Goal: Information Seeking & Learning: Learn about a topic

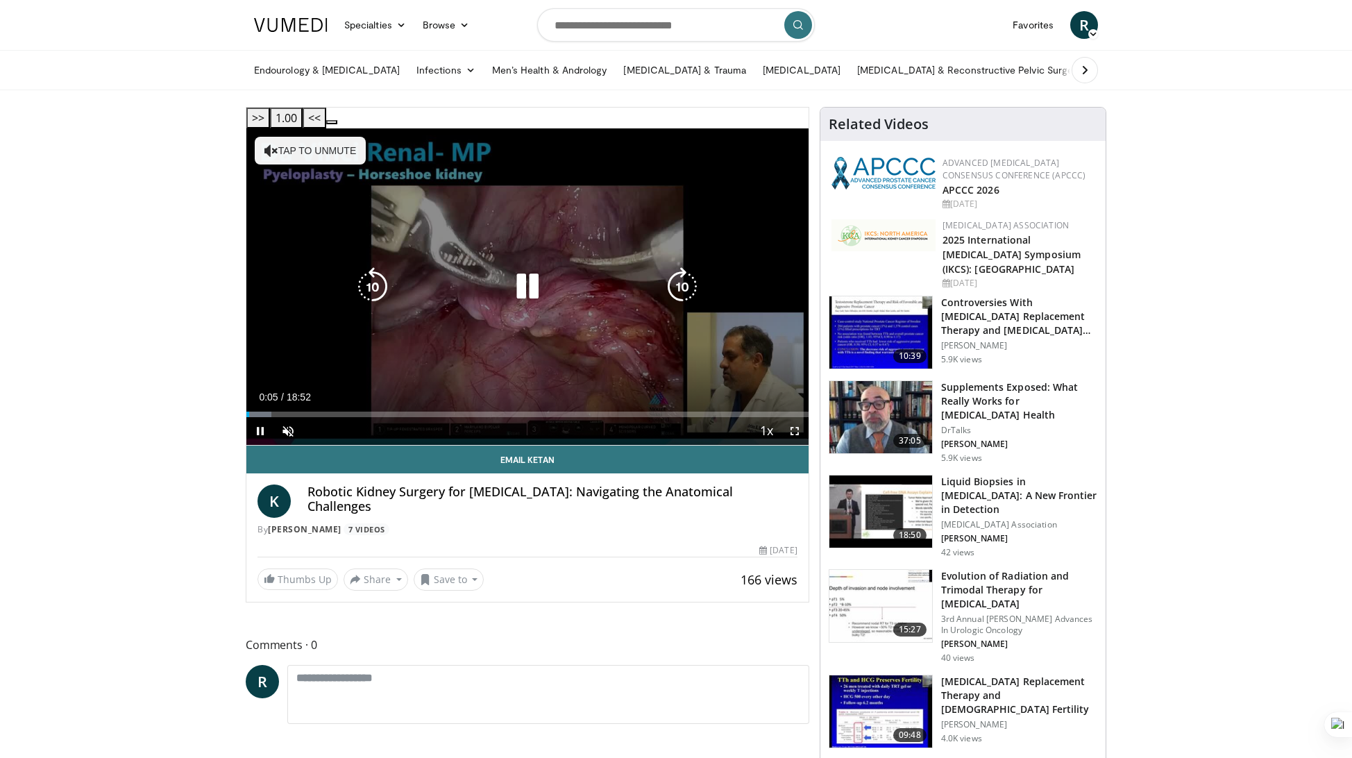
click at [334, 137] on button "Tap to unmute" at bounding box center [310, 151] width 111 height 28
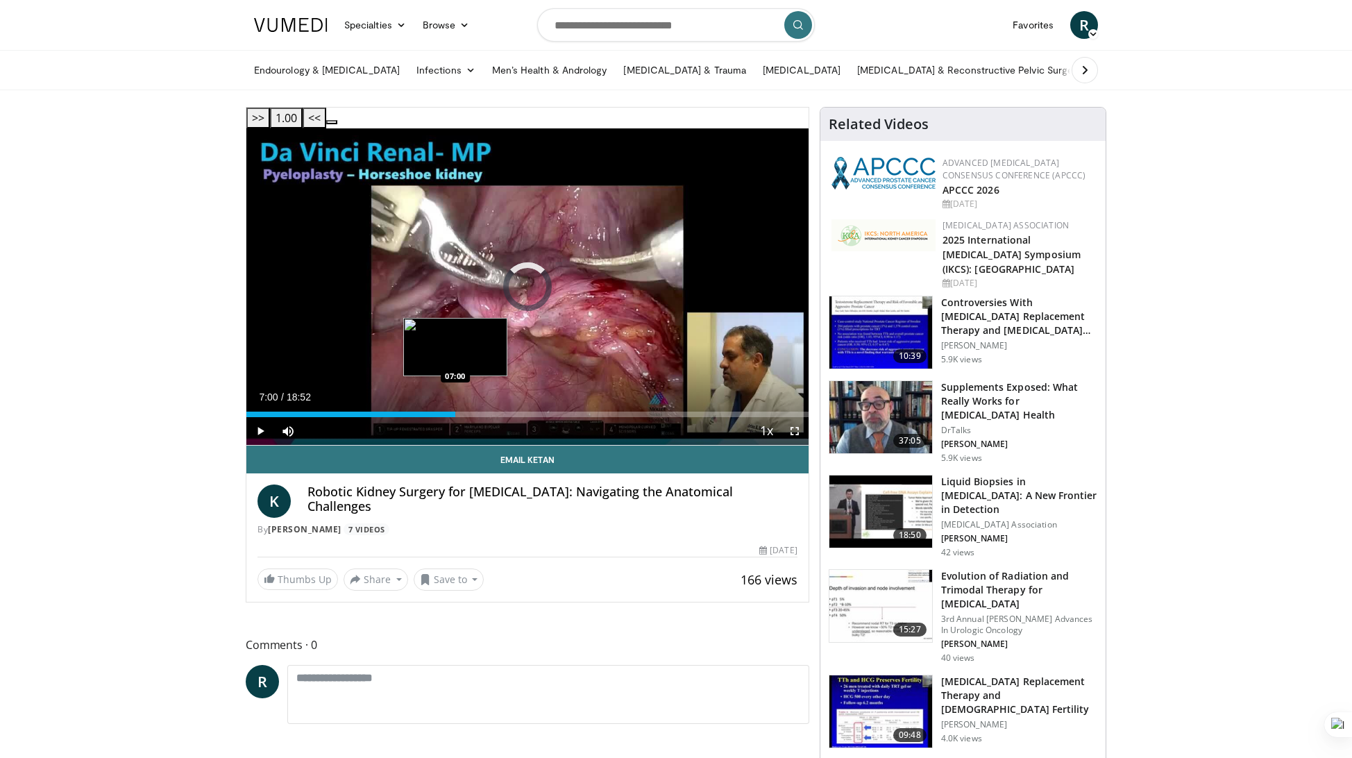
click at [455, 411] on div "Loaded : 4.40% 00:09 07:00" at bounding box center [527, 414] width 562 height 6
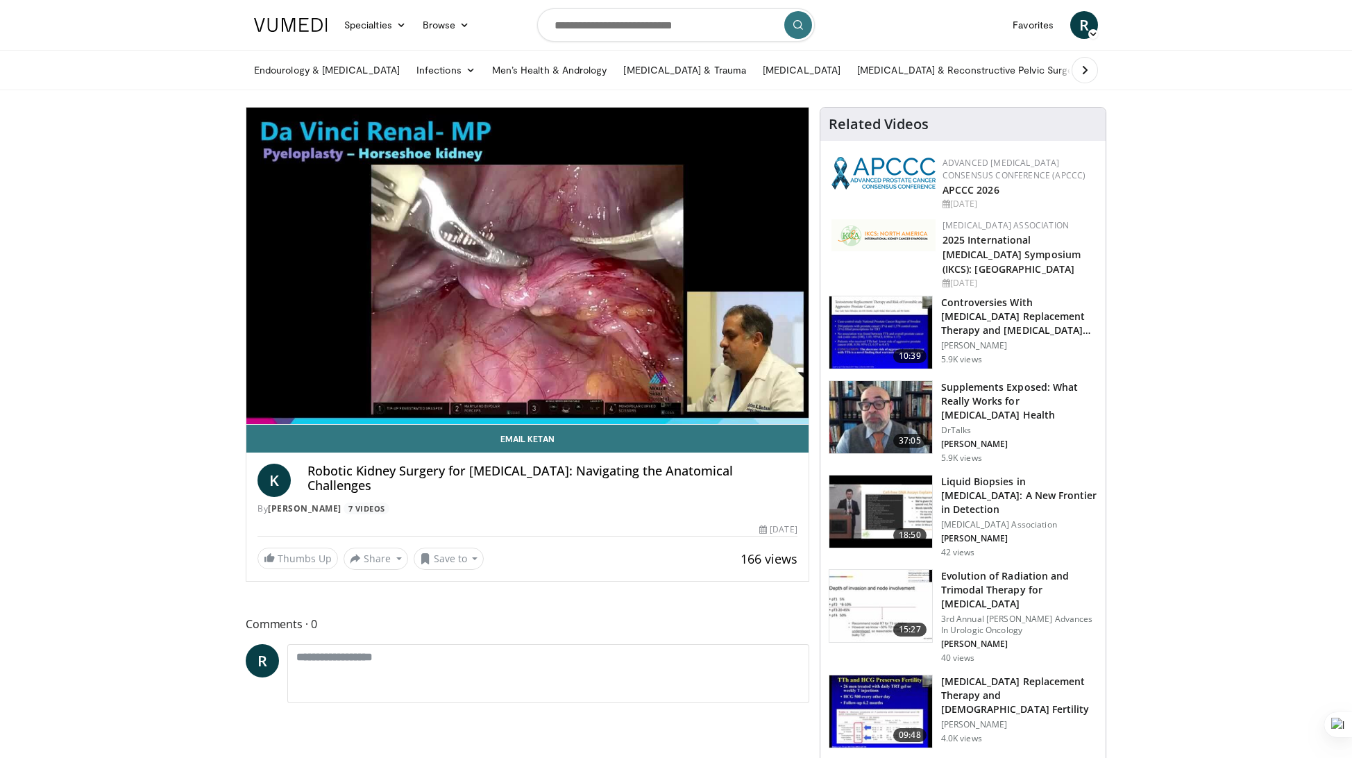
click at [1091, 74] on button at bounding box center [1084, 70] width 26 height 26
click at [1058, 74] on icon at bounding box center [1053, 70] width 10 height 10
click at [996, 63] on link "Urologic Oncology" at bounding box center [946, 70] width 100 height 28
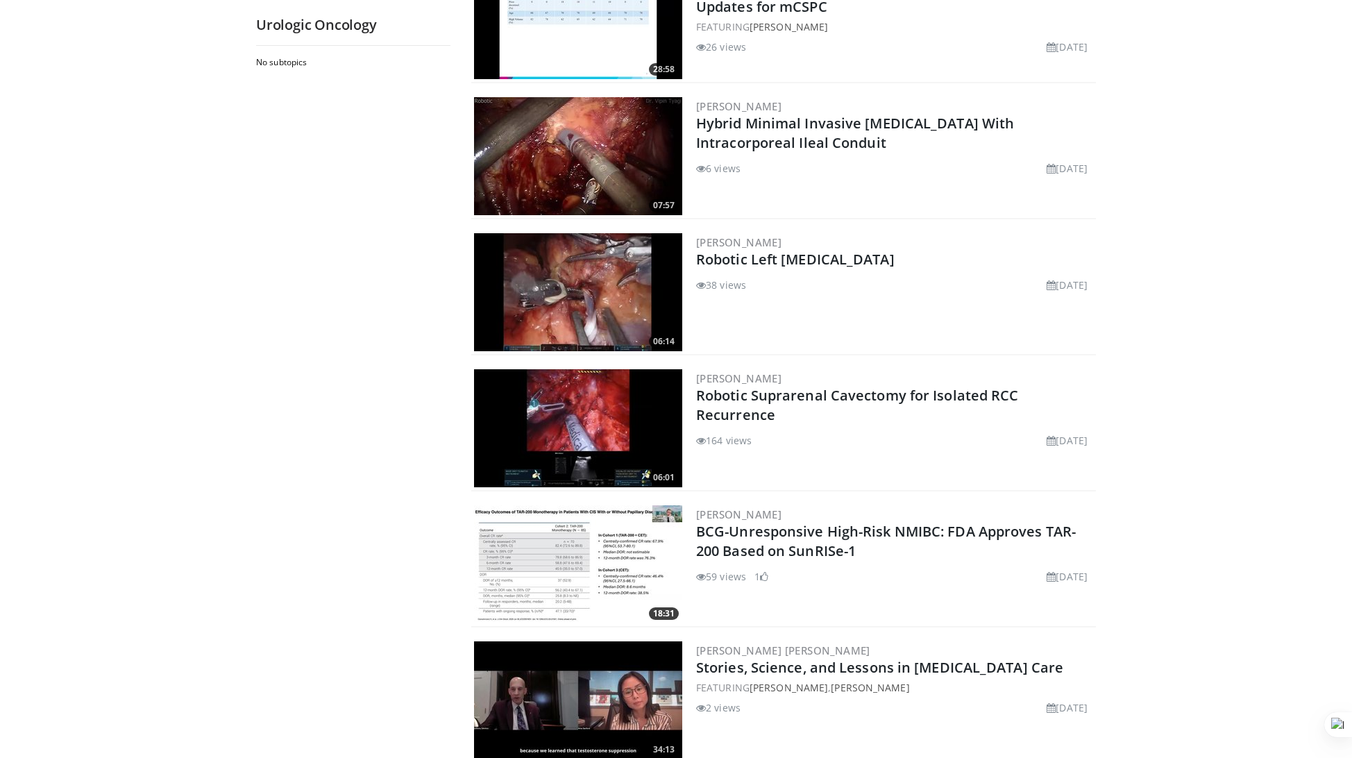
scroll to position [1419, 0]
click at [654, 298] on img at bounding box center [578, 293] width 208 height 118
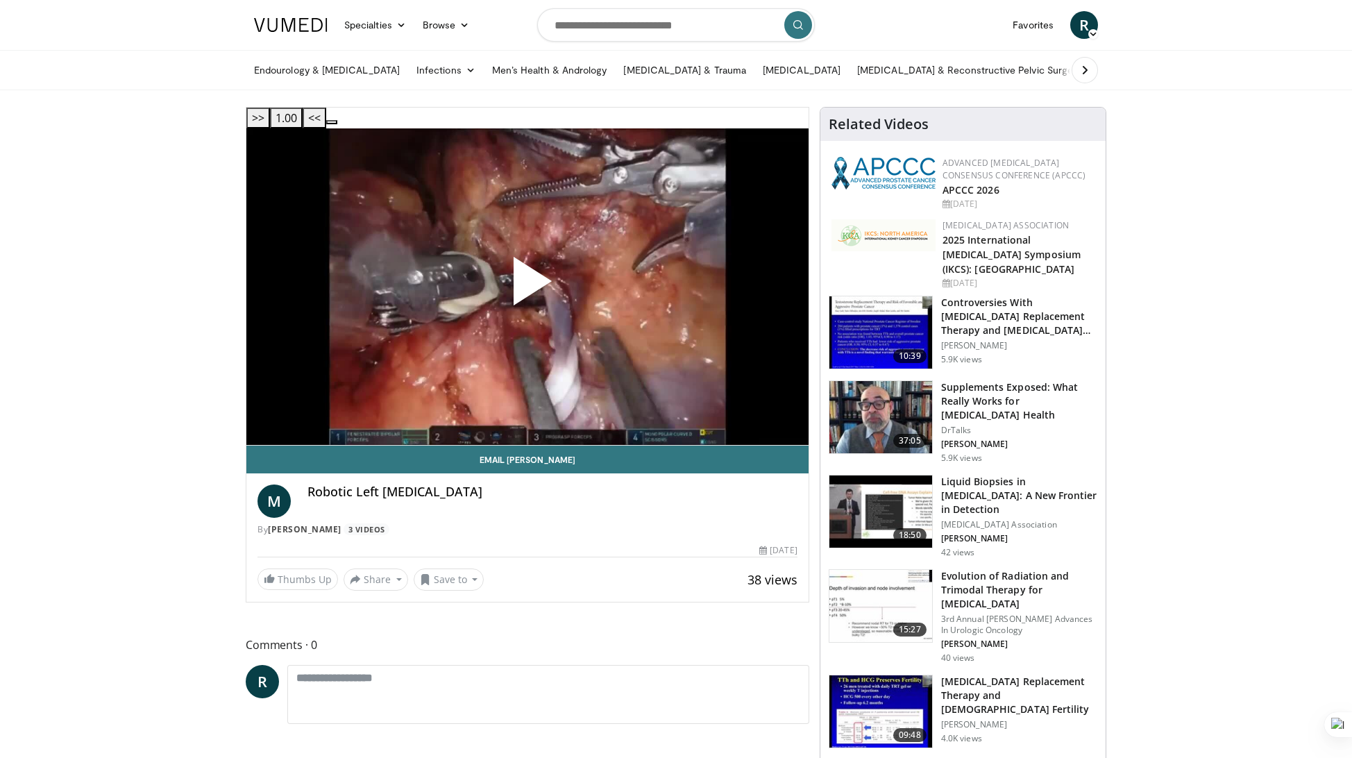
click at [527, 287] on span "Video Player" at bounding box center [527, 287] width 0 height 0
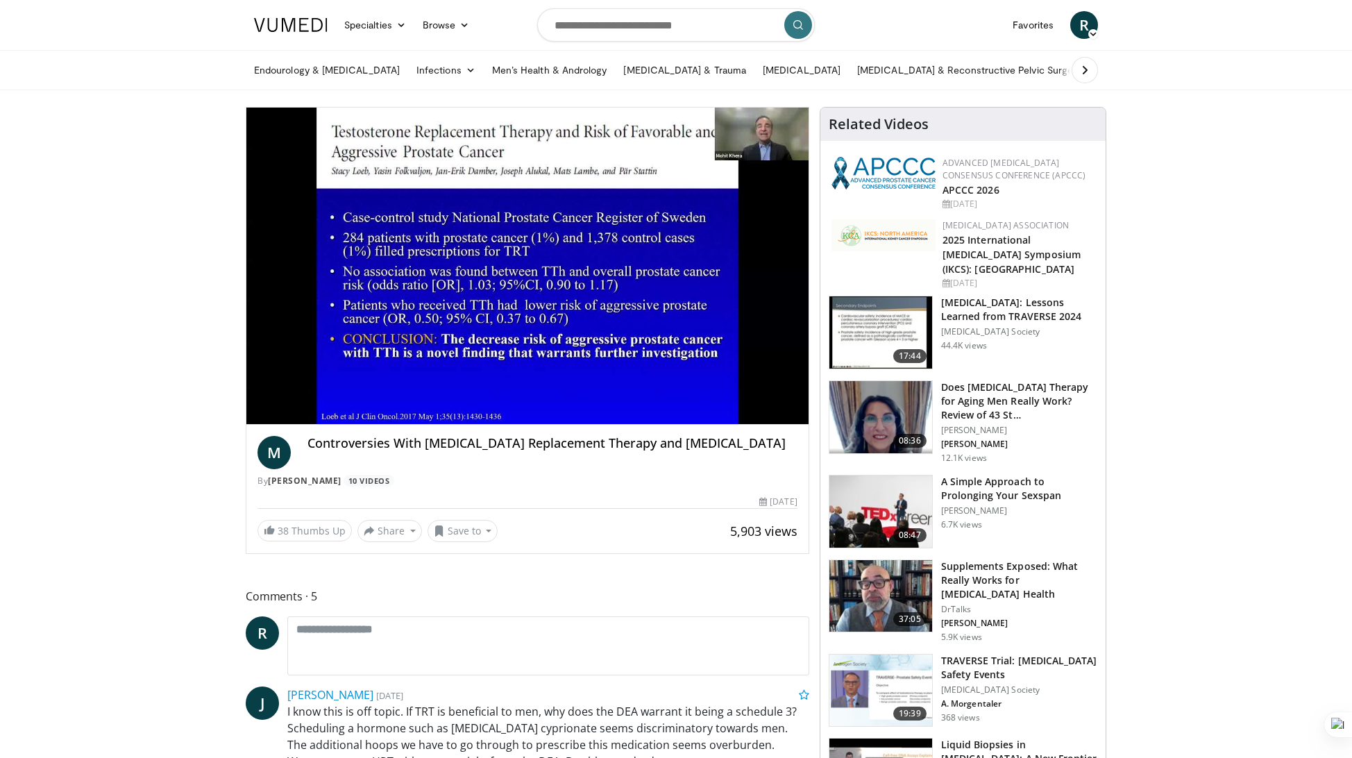
click at [1081, 69] on icon at bounding box center [1084, 70] width 14 height 14
click at [1086, 70] on icon at bounding box center [1084, 70] width 14 height 14
click at [996, 71] on link "Urologic Oncology" at bounding box center [946, 70] width 100 height 28
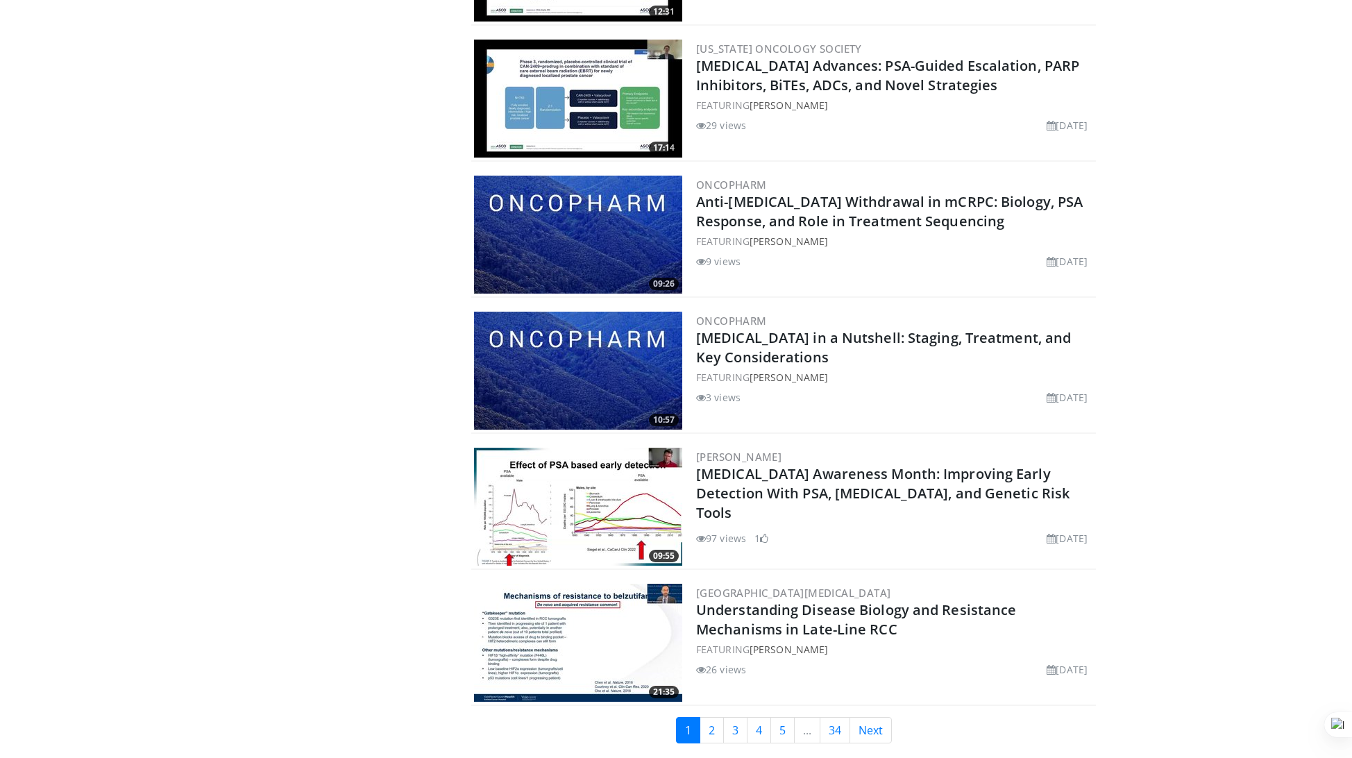
scroll to position [2969, 0]
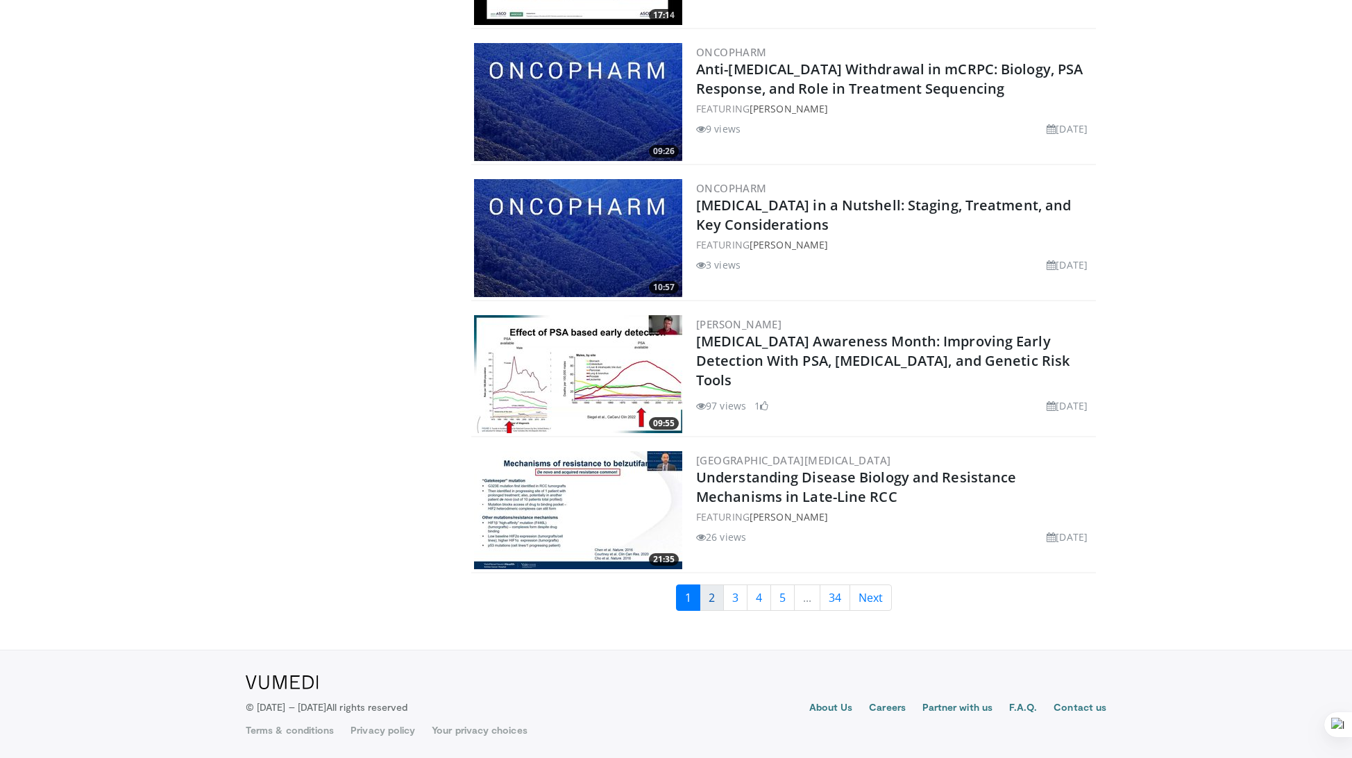
click at [708, 593] on link "2" at bounding box center [711, 597] width 24 height 26
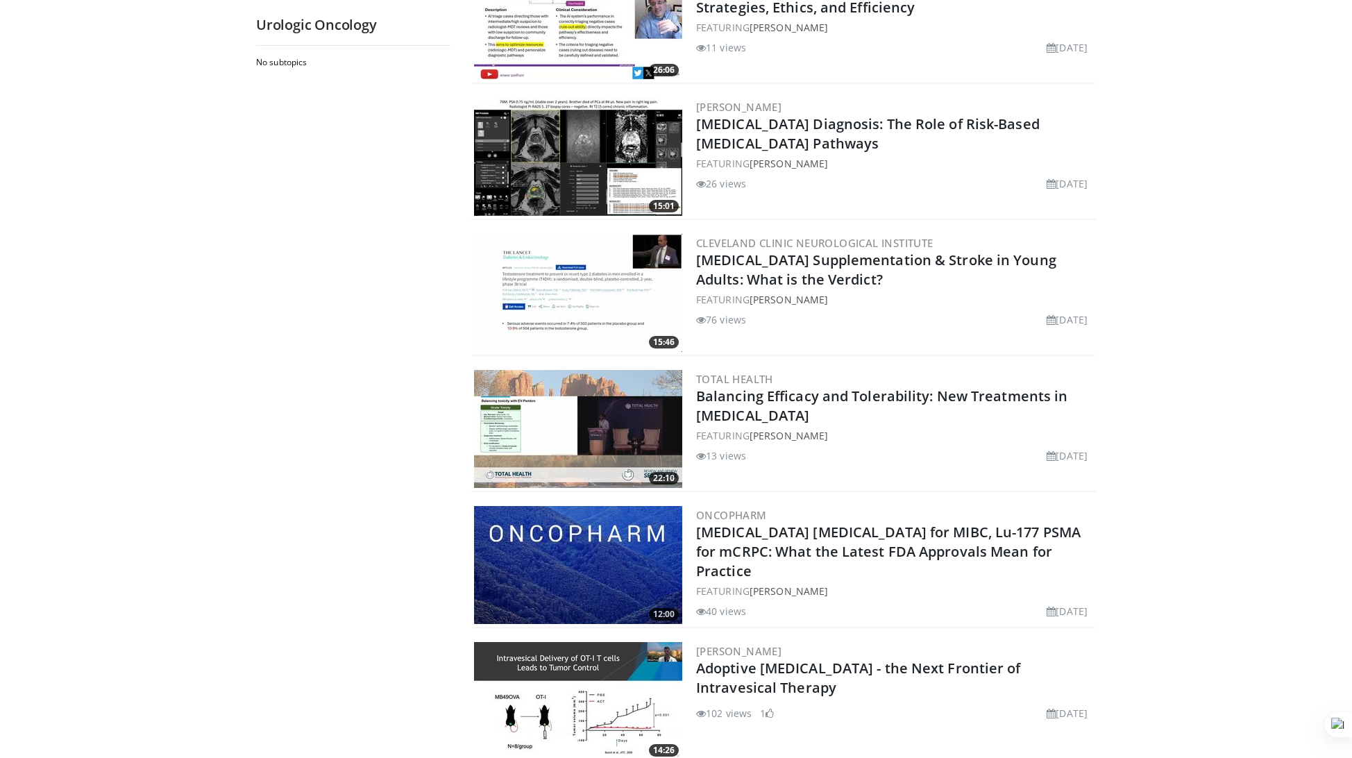
scroll to position [2969, 0]
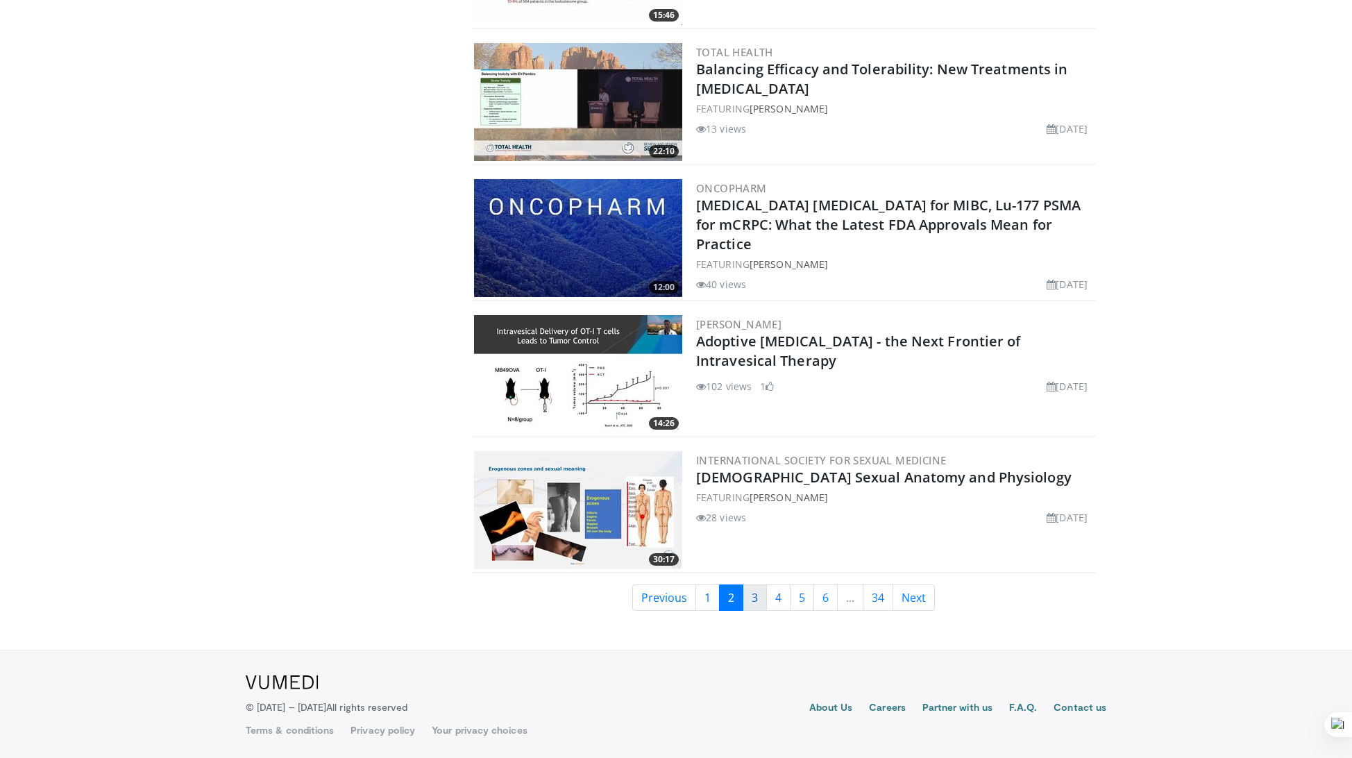
click at [763, 600] on link "3" at bounding box center [754, 597] width 24 height 26
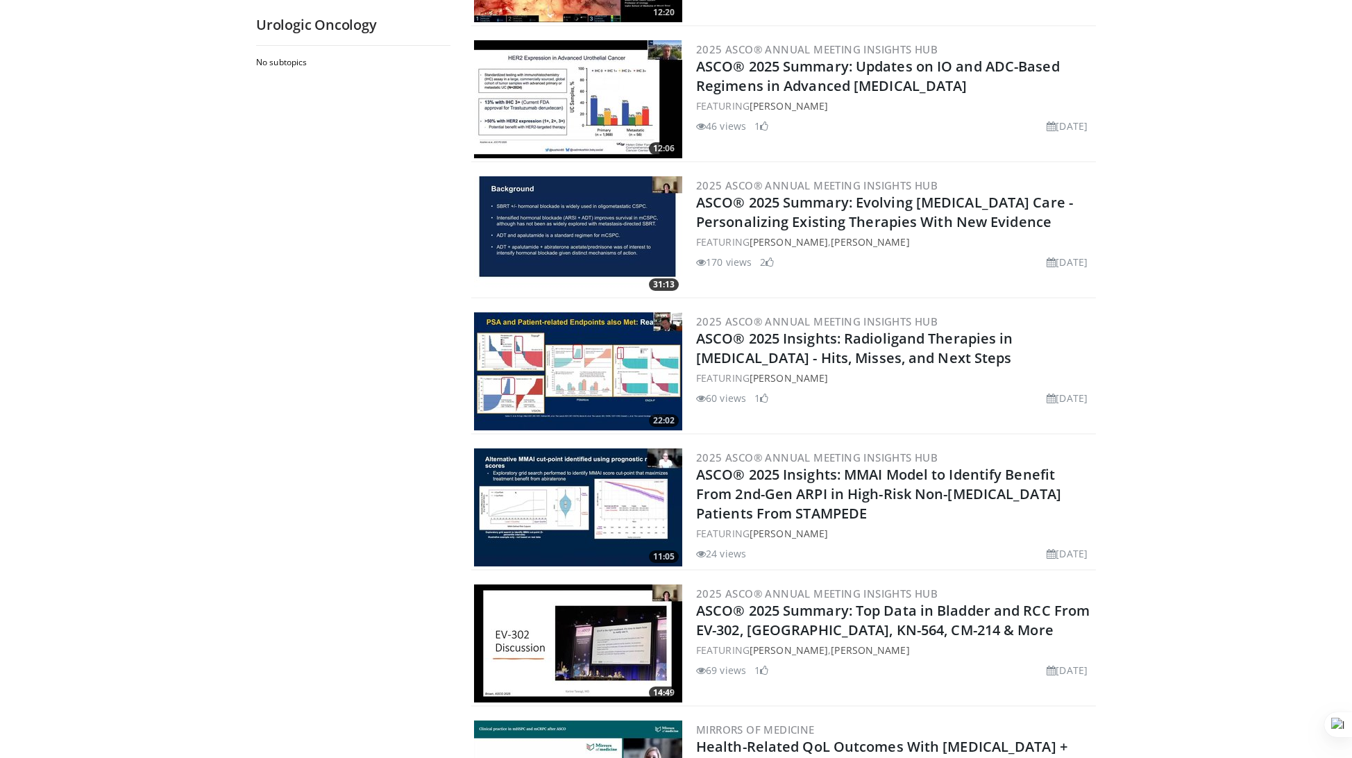
scroll to position [2978, 0]
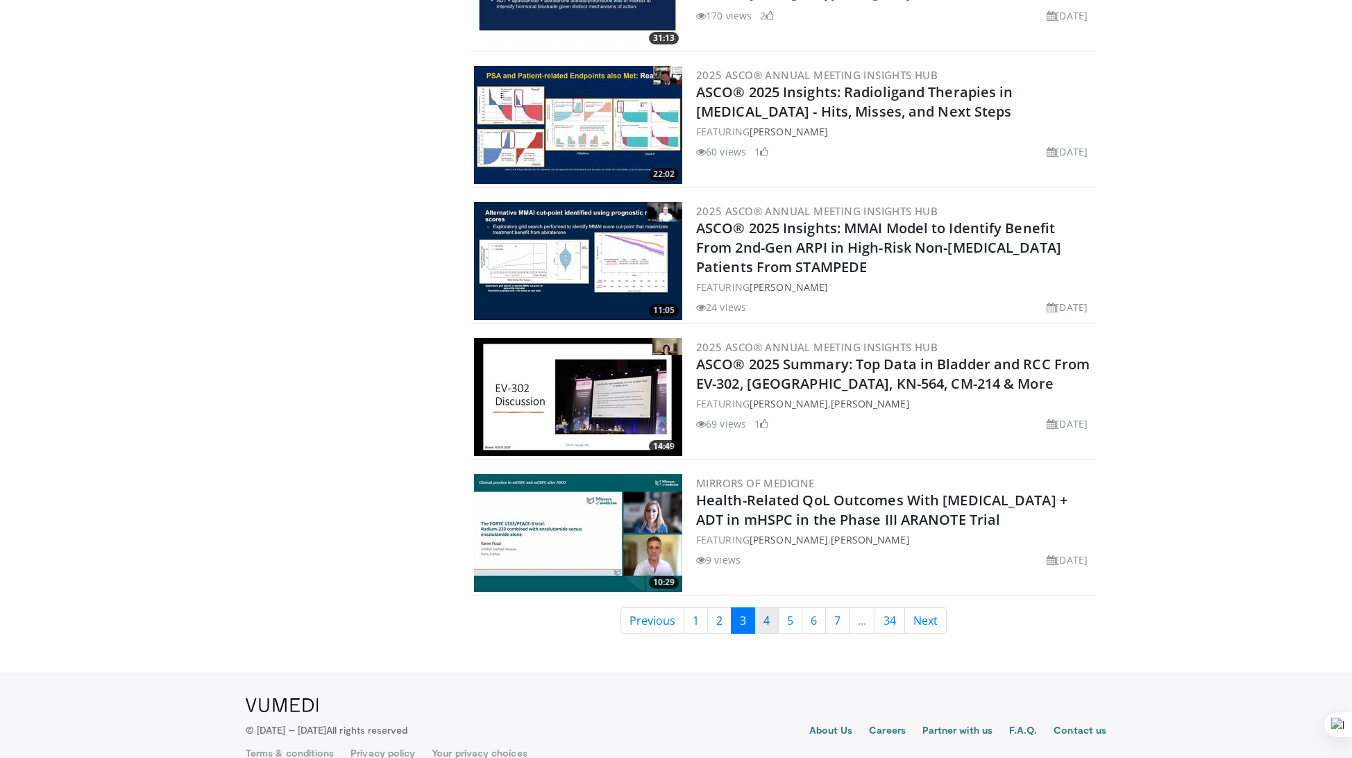
click at [762, 607] on link "4" at bounding box center [766, 620] width 24 height 26
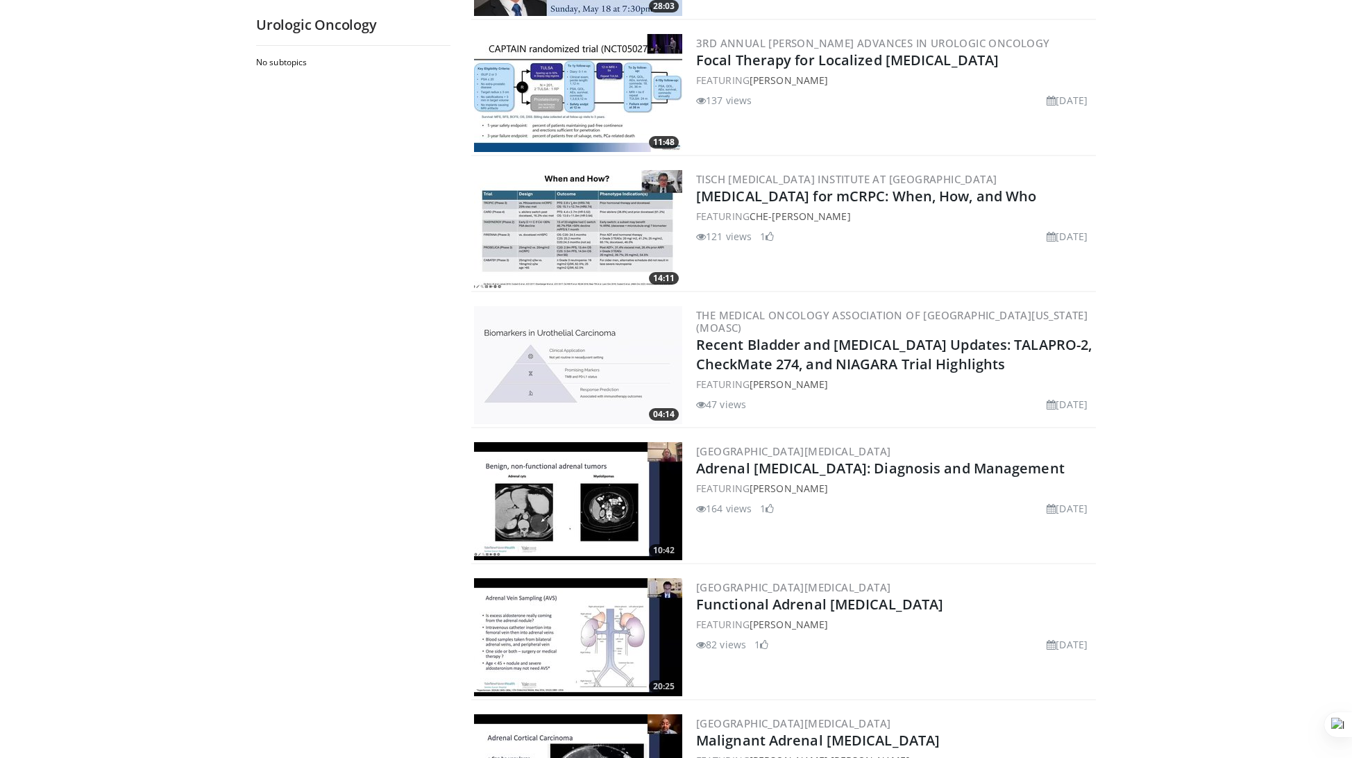
scroll to position [3001, 0]
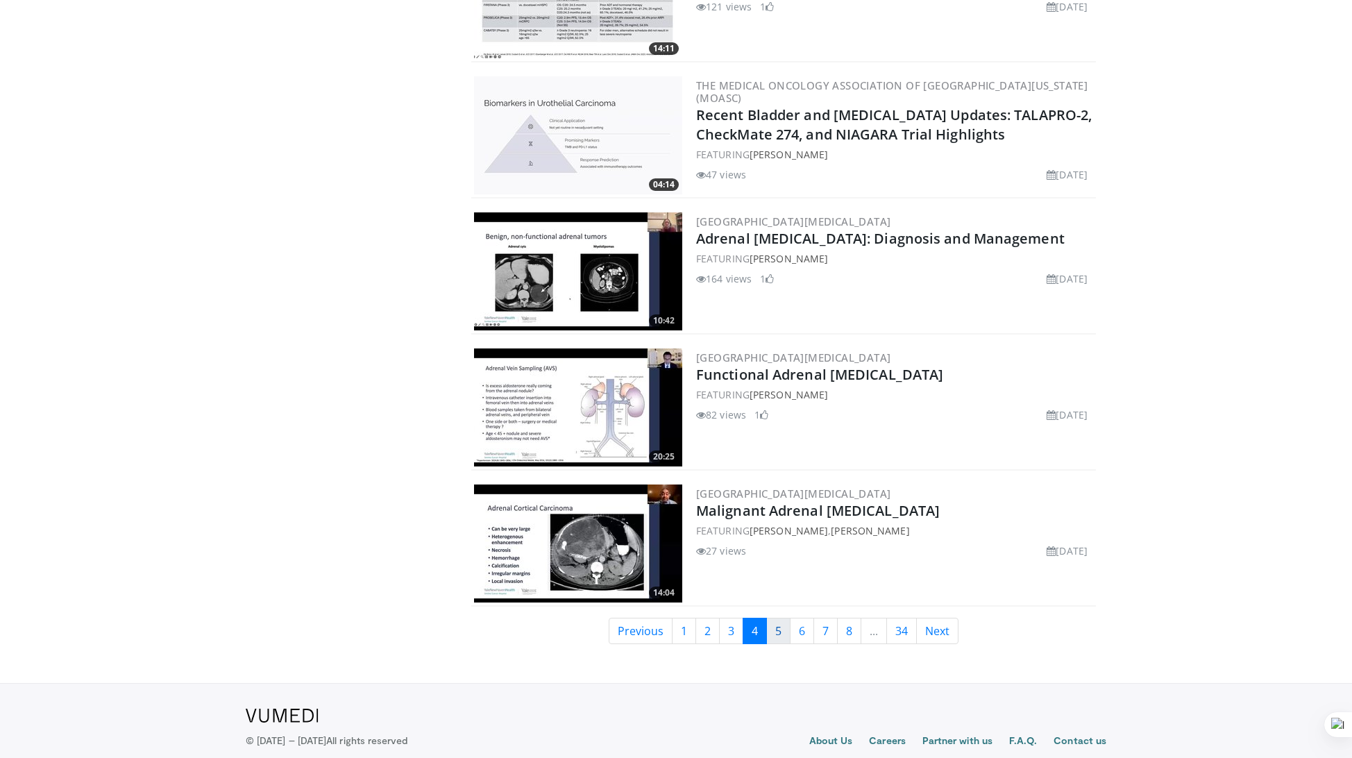
click at [776, 617] on link "5" at bounding box center [778, 630] width 24 height 26
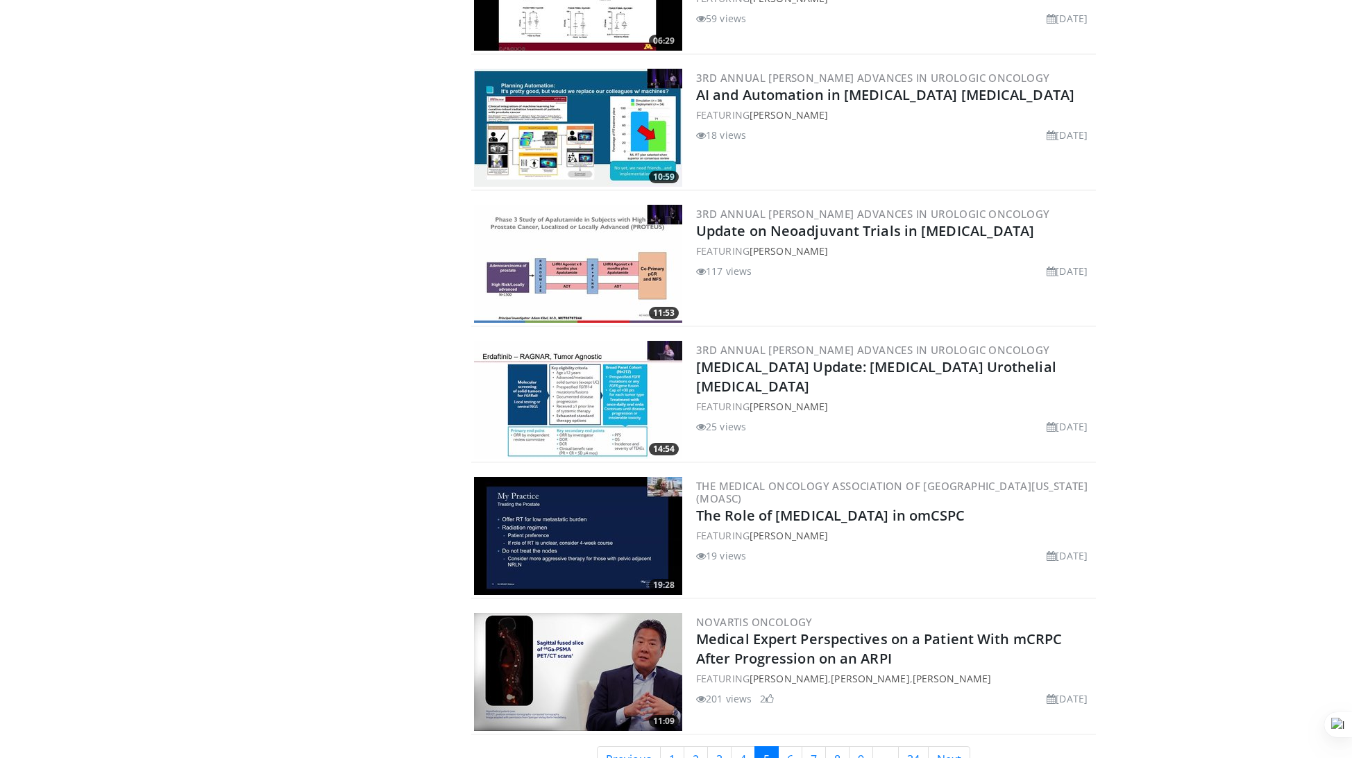
scroll to position [2969, 0]
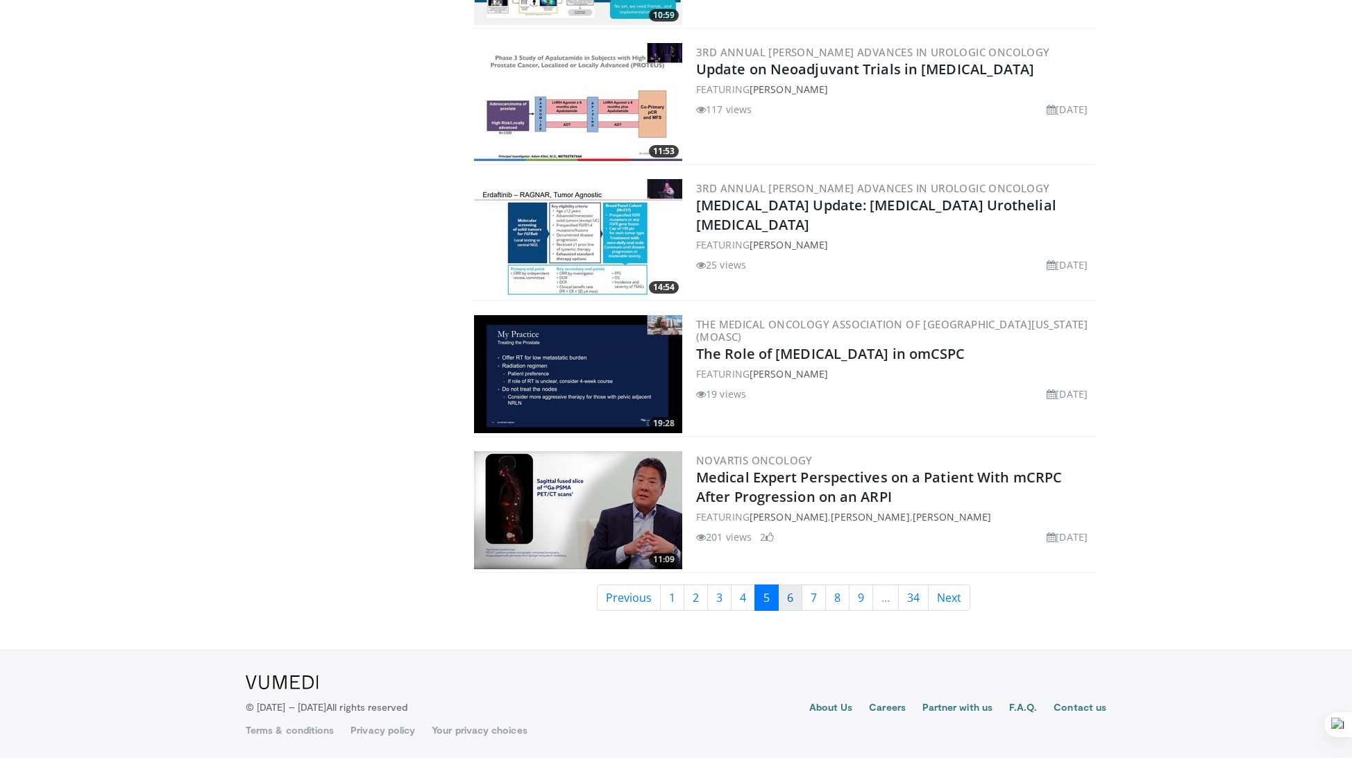
click at [791, 595] on link "6" at bounding box center [790, 597] width 24 height 26
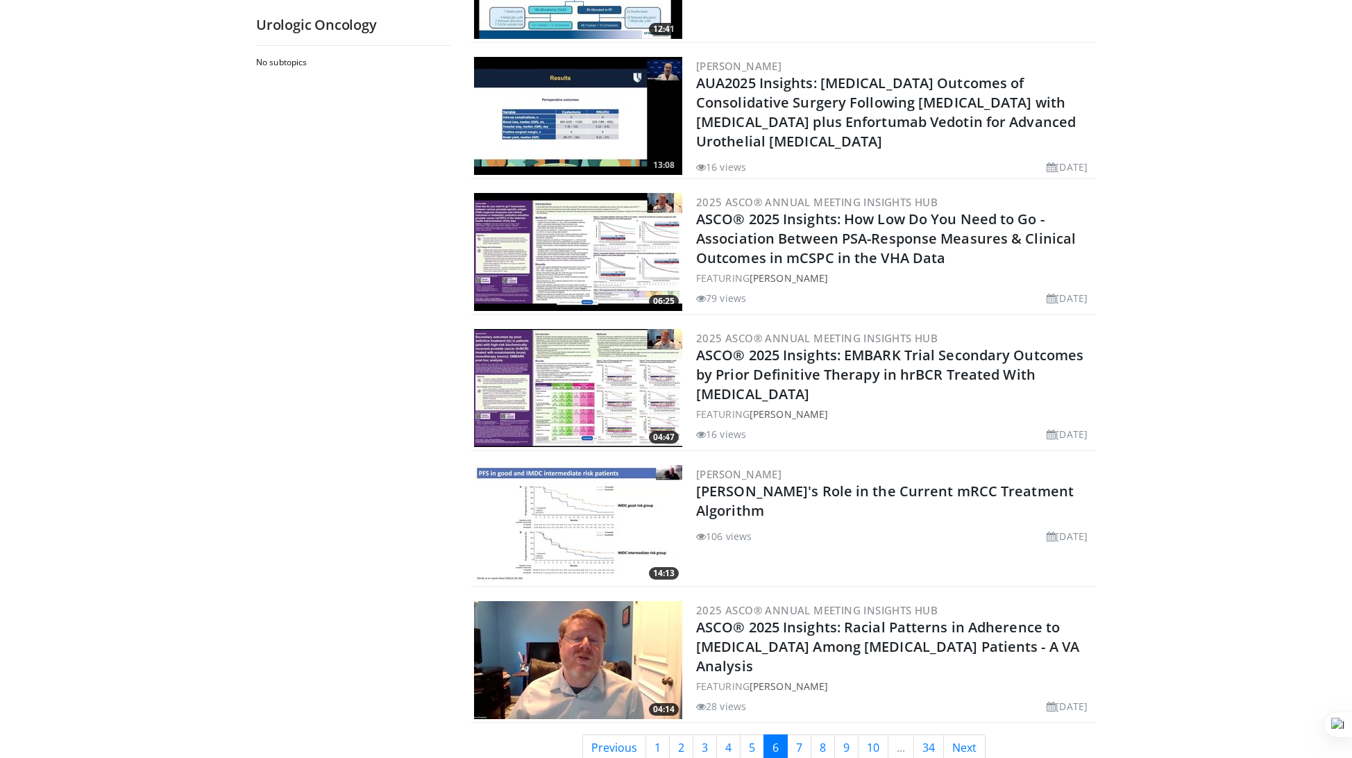
scroll to position [2969, 0]
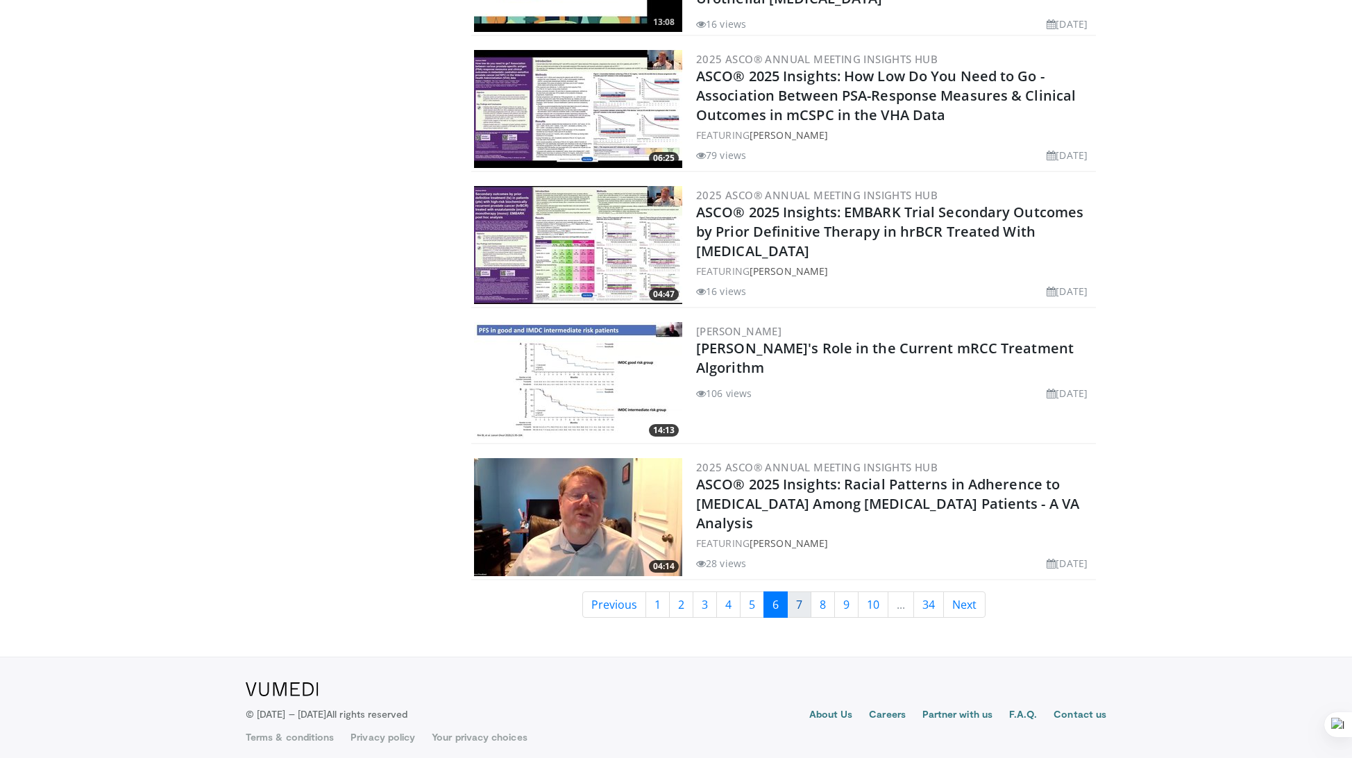
click at [801, 600] on link "7" at bounding box center [799, 604] width 24 height 26
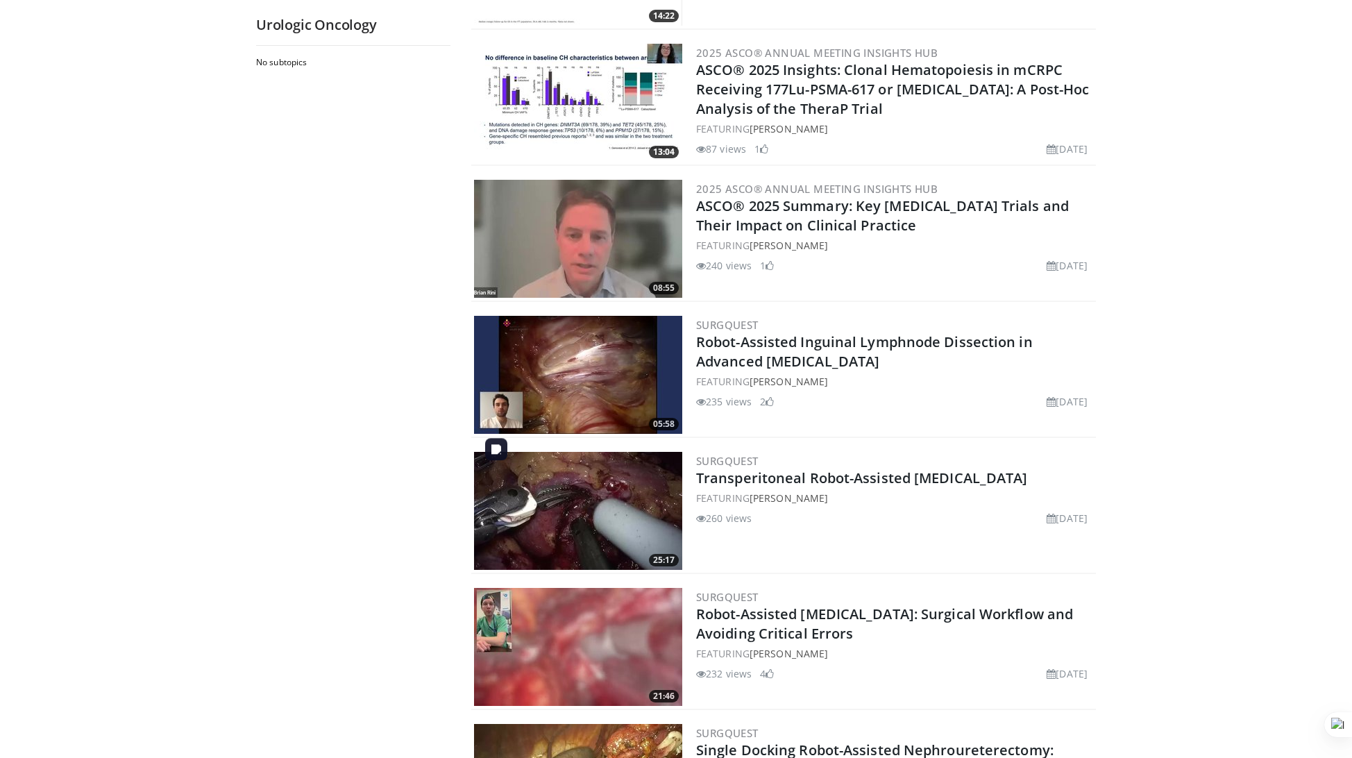
scroll to position [604, 0]
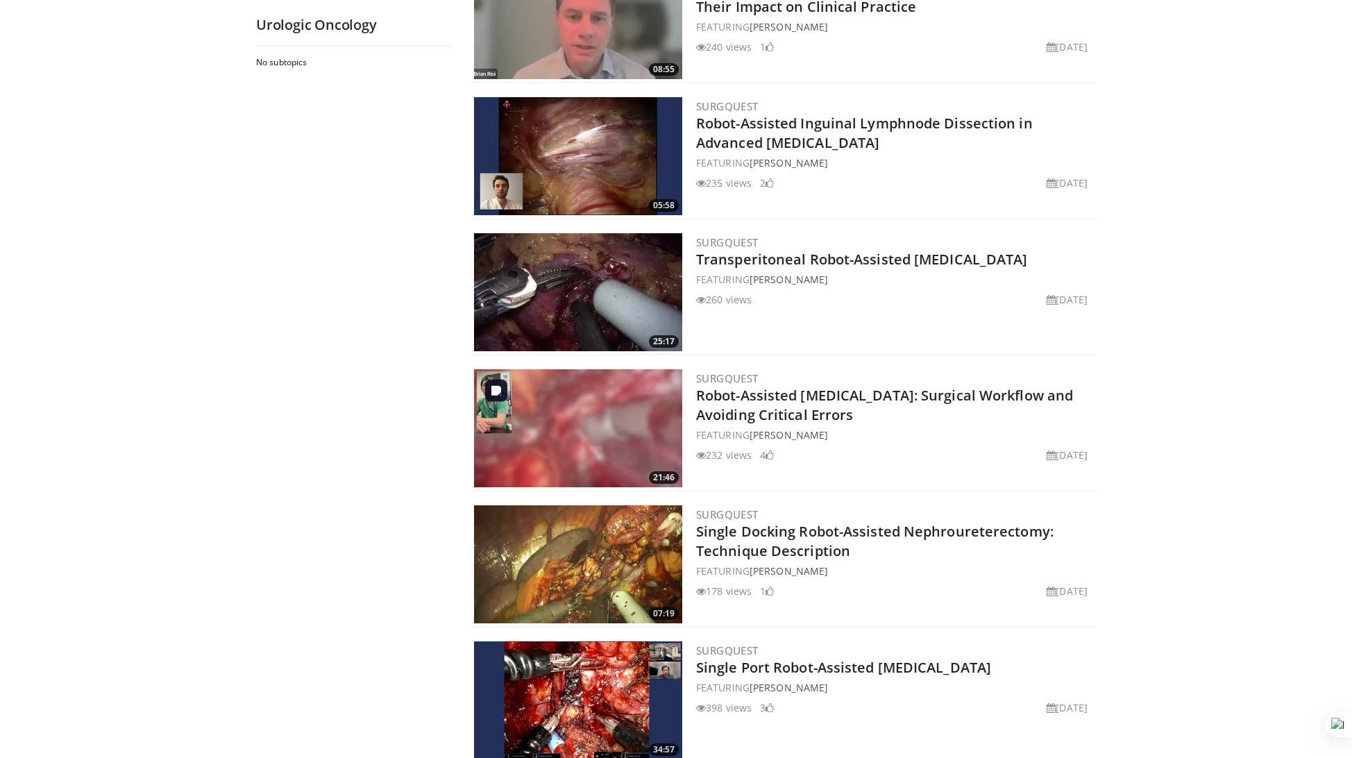
click at [621, 434] on img at bounding box center [578, 428] width 208 height 118
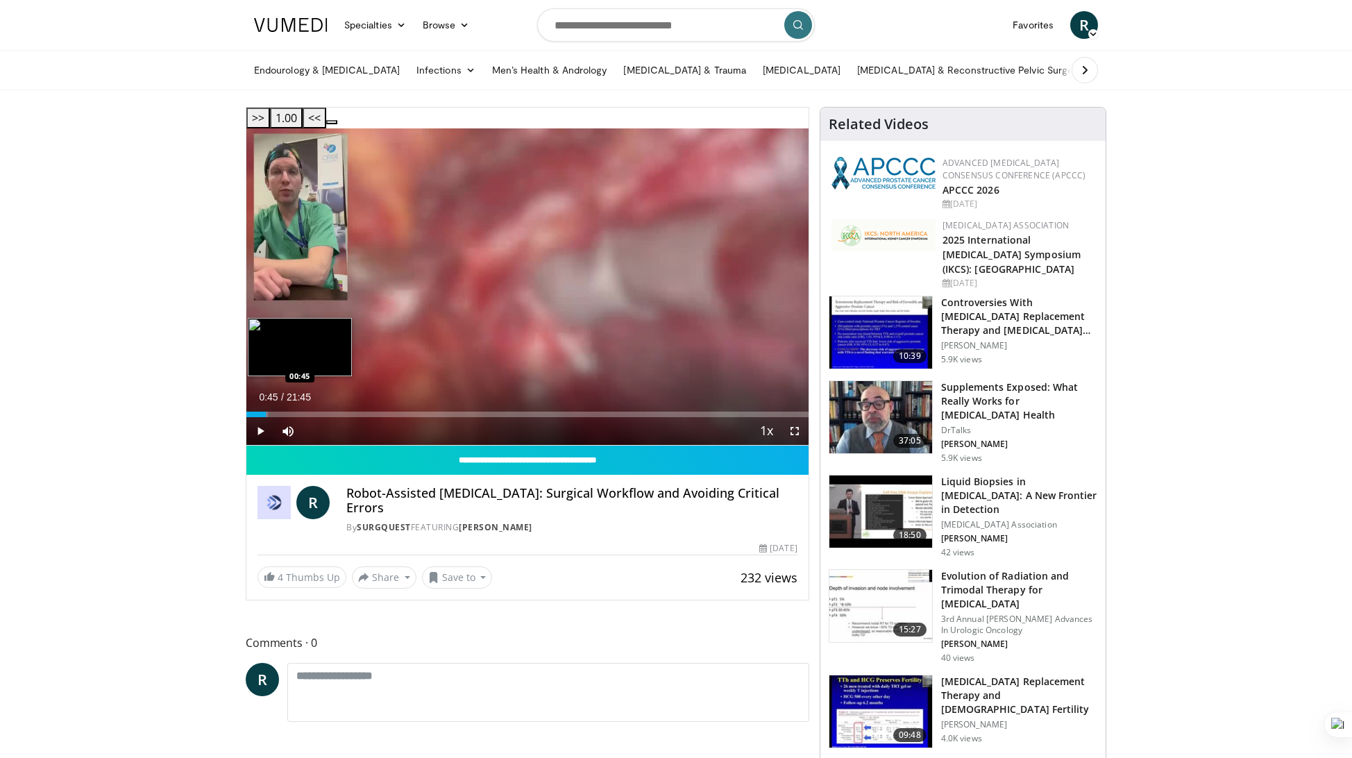
click at [265, 411] on div "Loaded : 3.83% 00:45 00:45" at bounding box center [527, 414] width 562 height 6
click at [282, 411] on div "Progress Bar" at bounding box center [273, 414] width 39 height 6
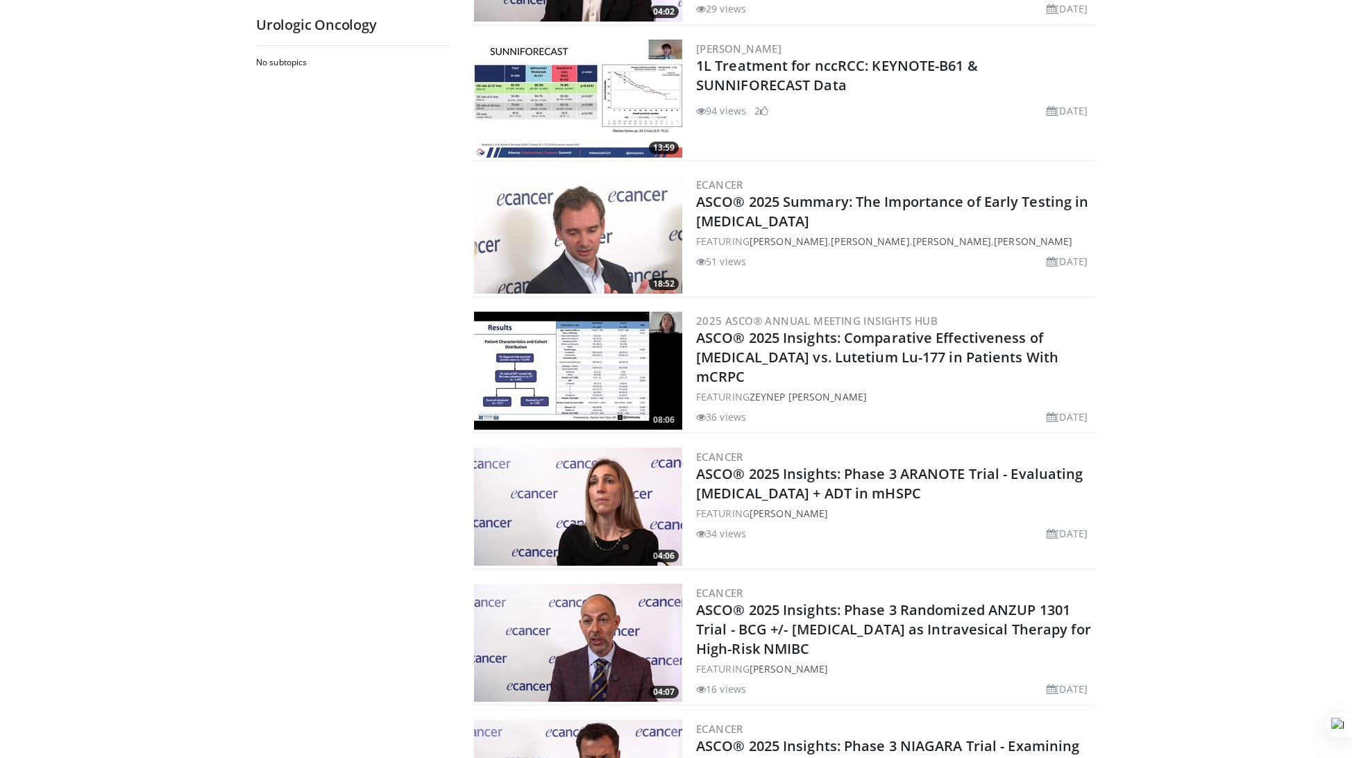
scroll to position [2969, 0]
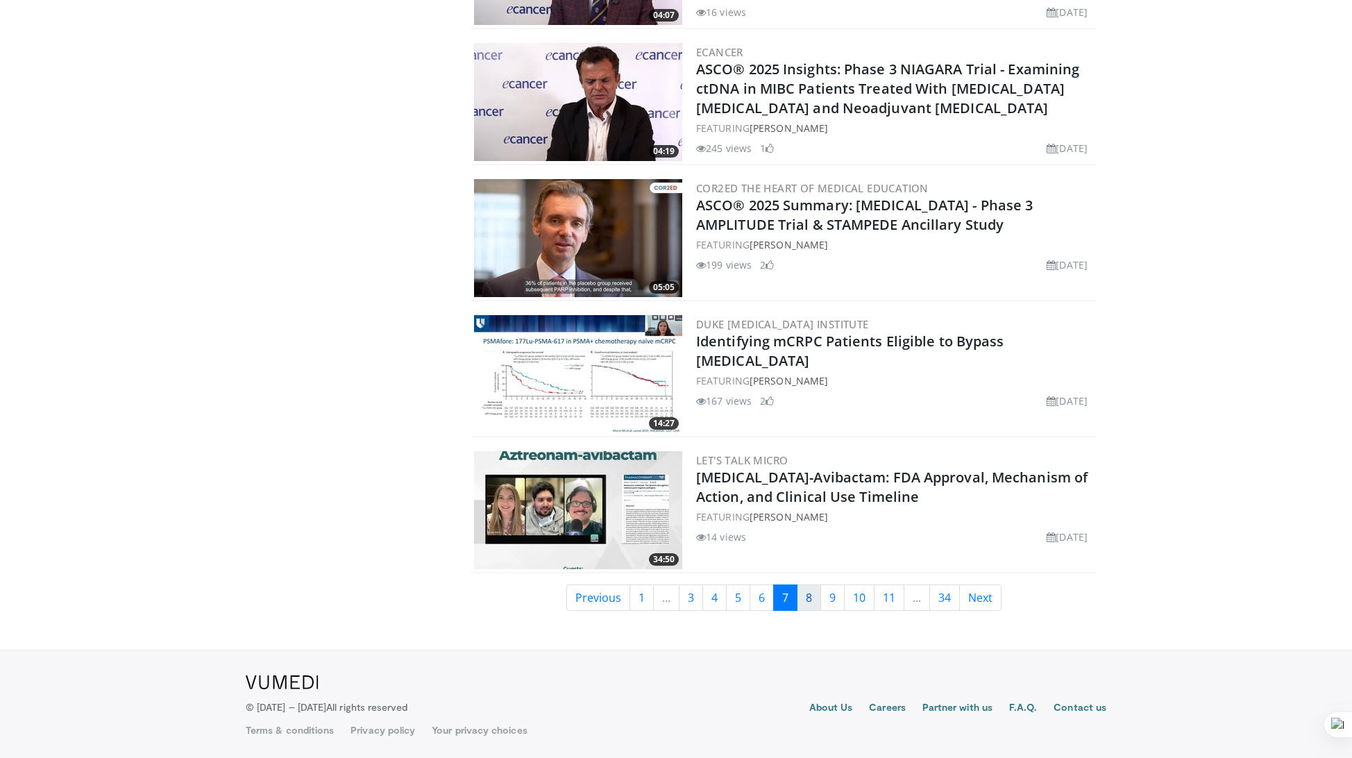
click at [811, 606] on link "8" at bounding box center [808, 597] width 24 height 26
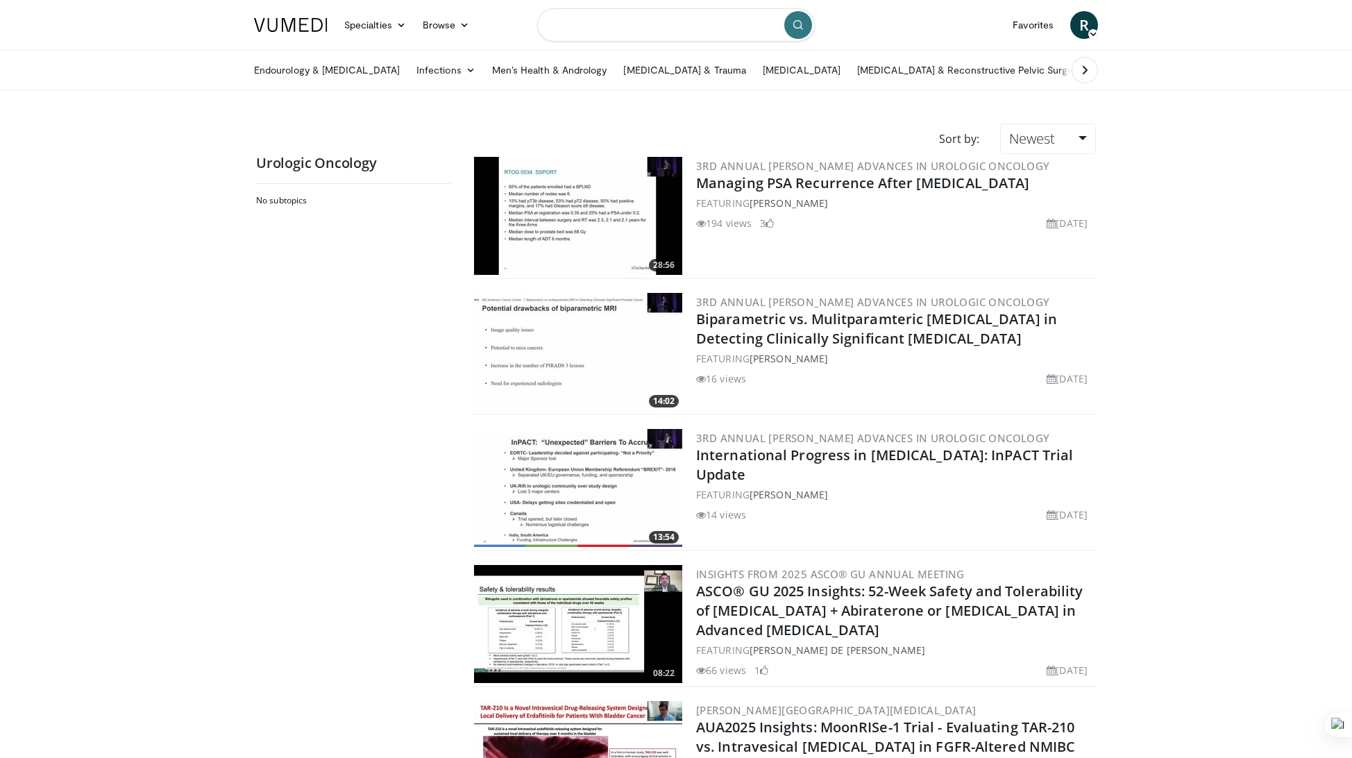
click at [652, 31] on input "Search topics, interventions" at bounding box center [676, 24] width 278 height 33
type input "**********"
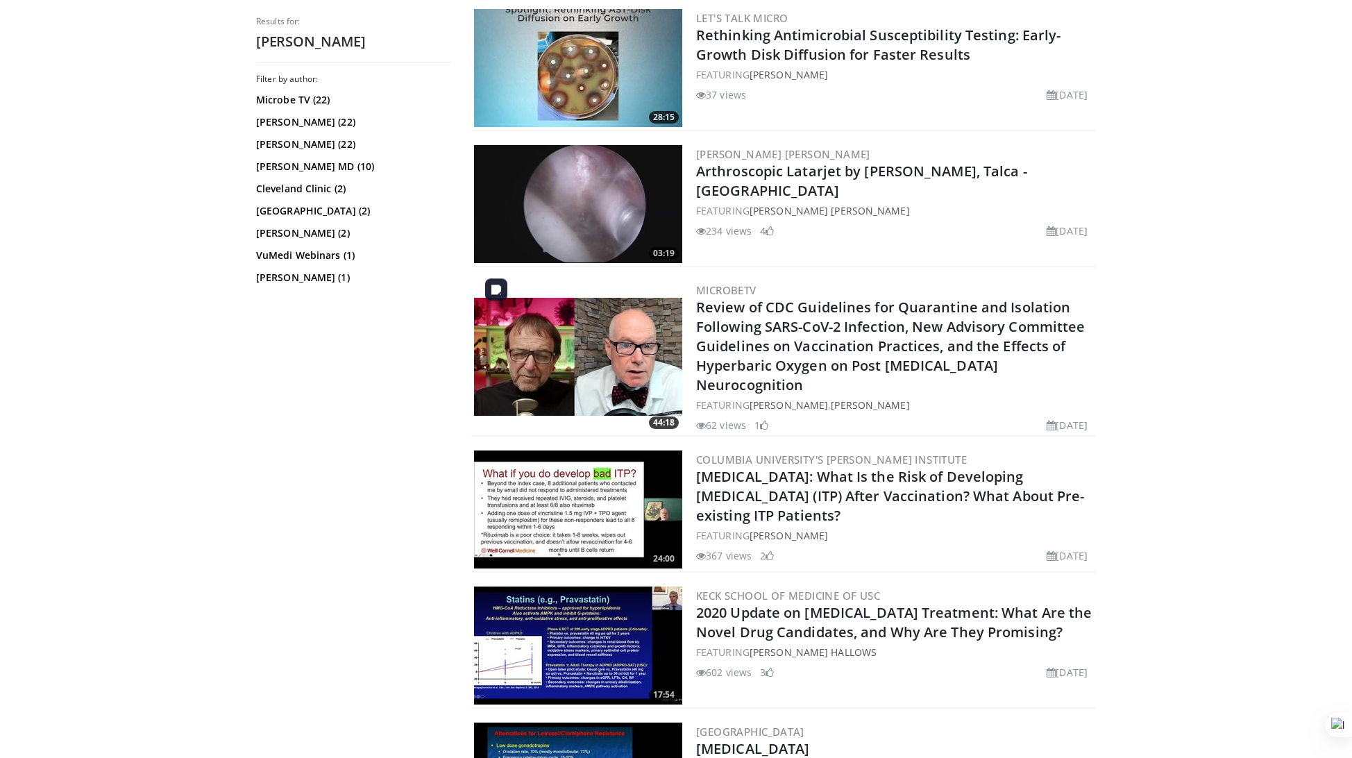
scroll to position [2861, 0]
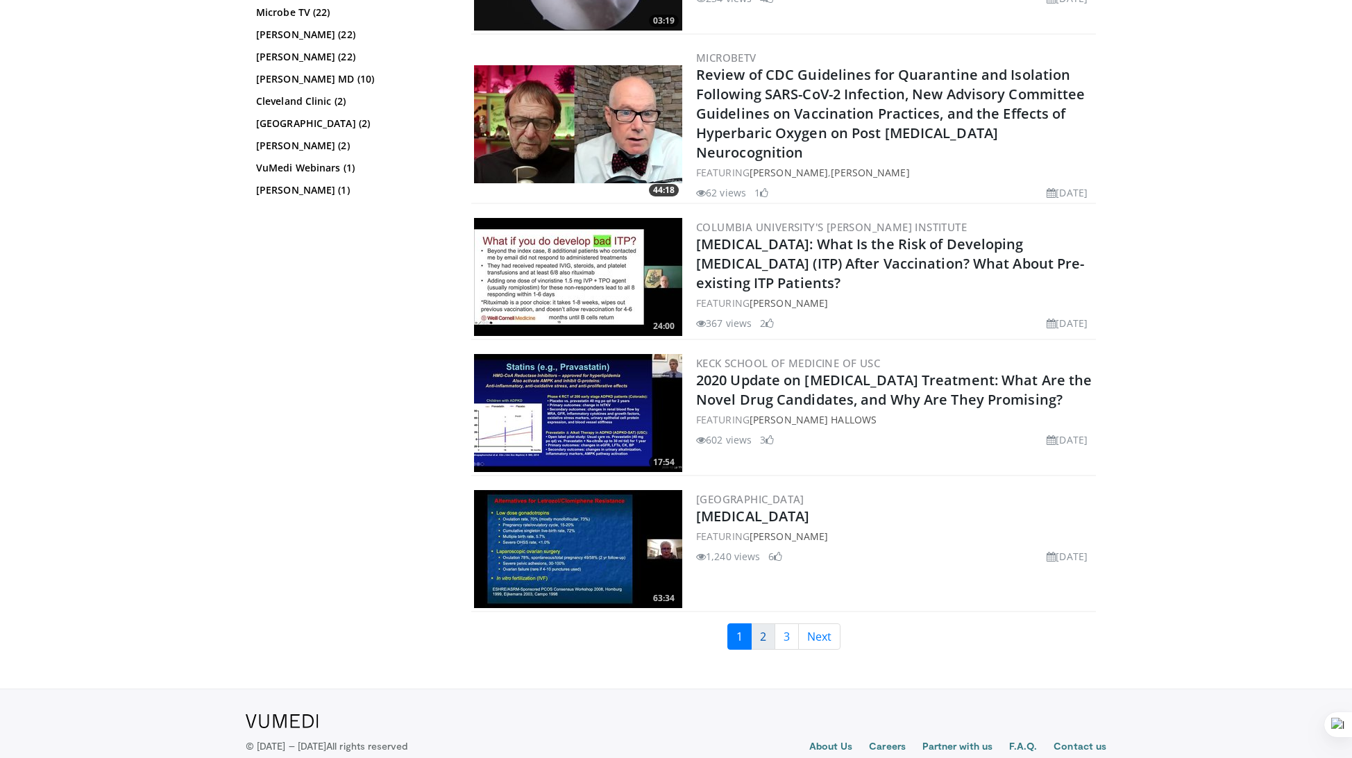
click at [766, 623] on link "2" at bounding box center [763, 636] width 24 height 26
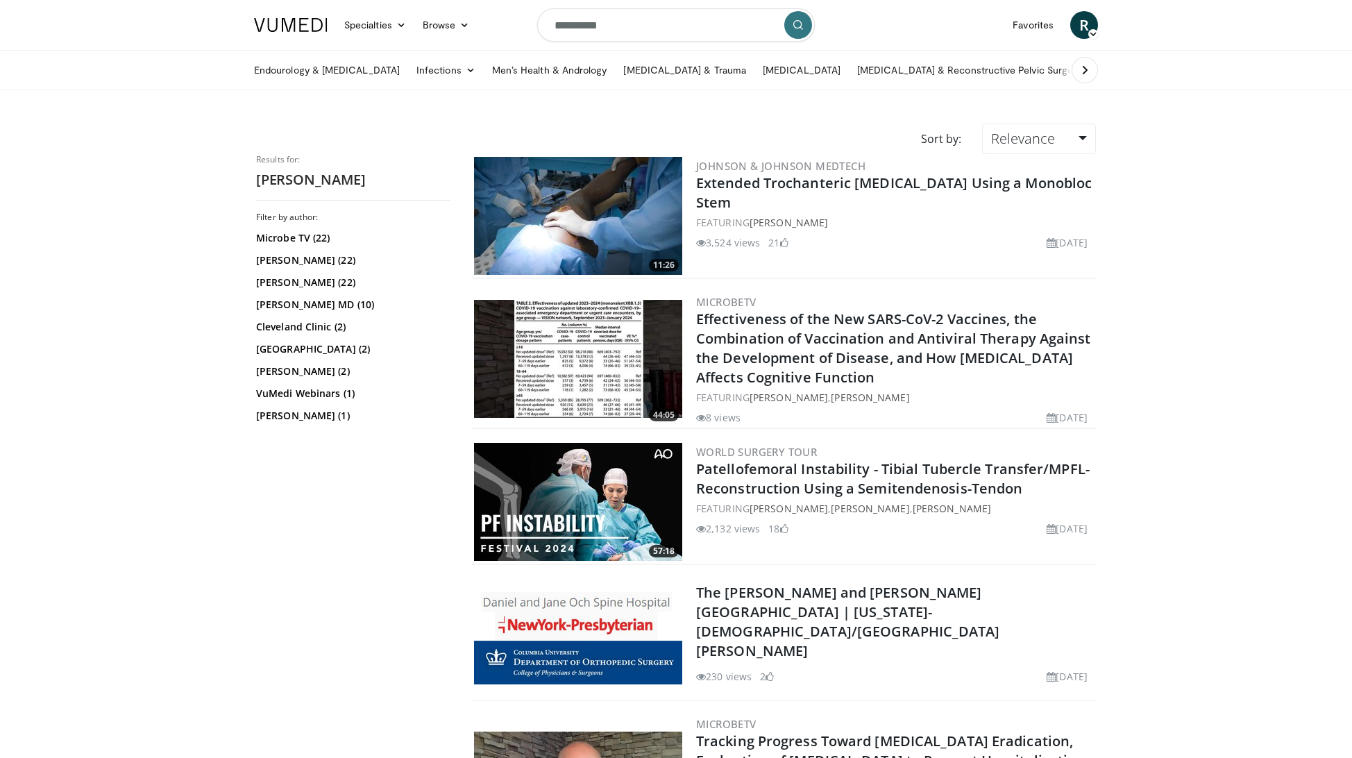
scroll to position [3161, 0]
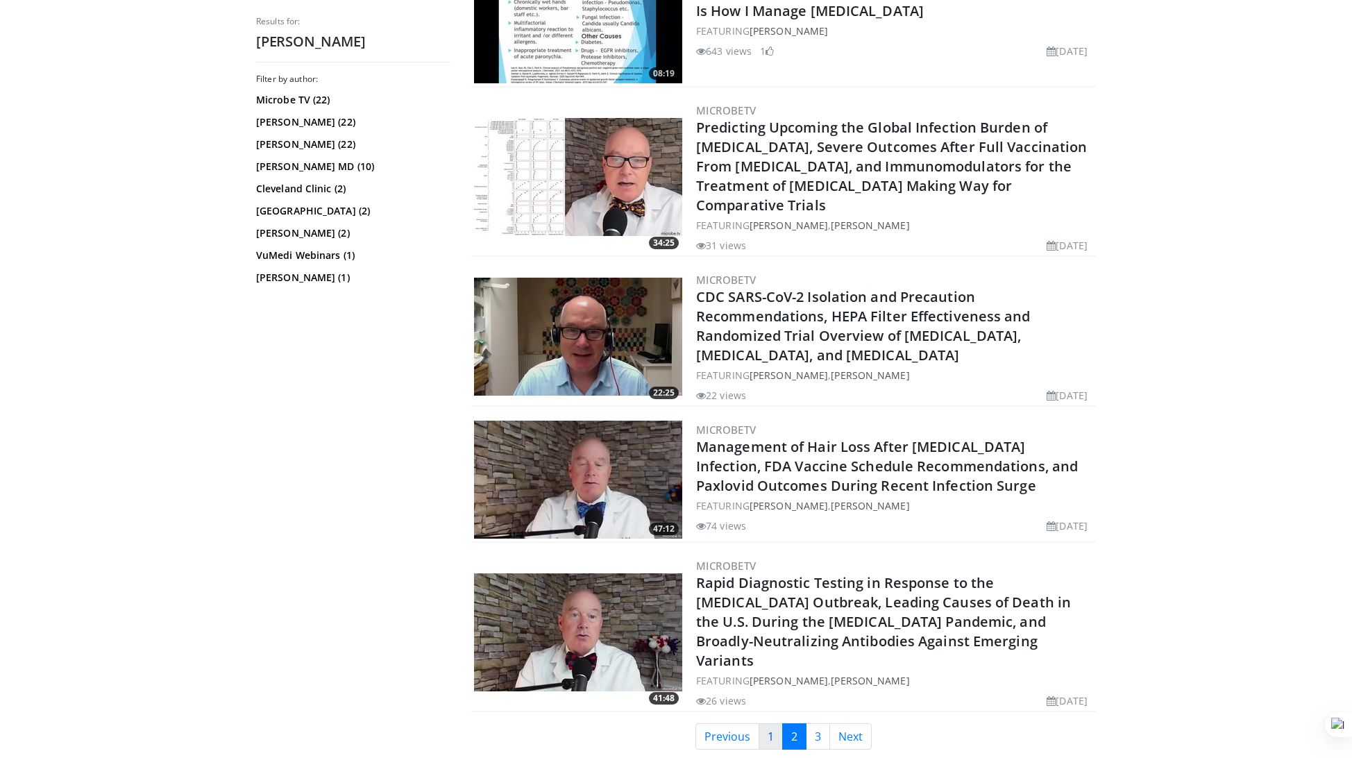
click at [761, 723] on link "1" at bounding box center [770, 736] width 24 height 26
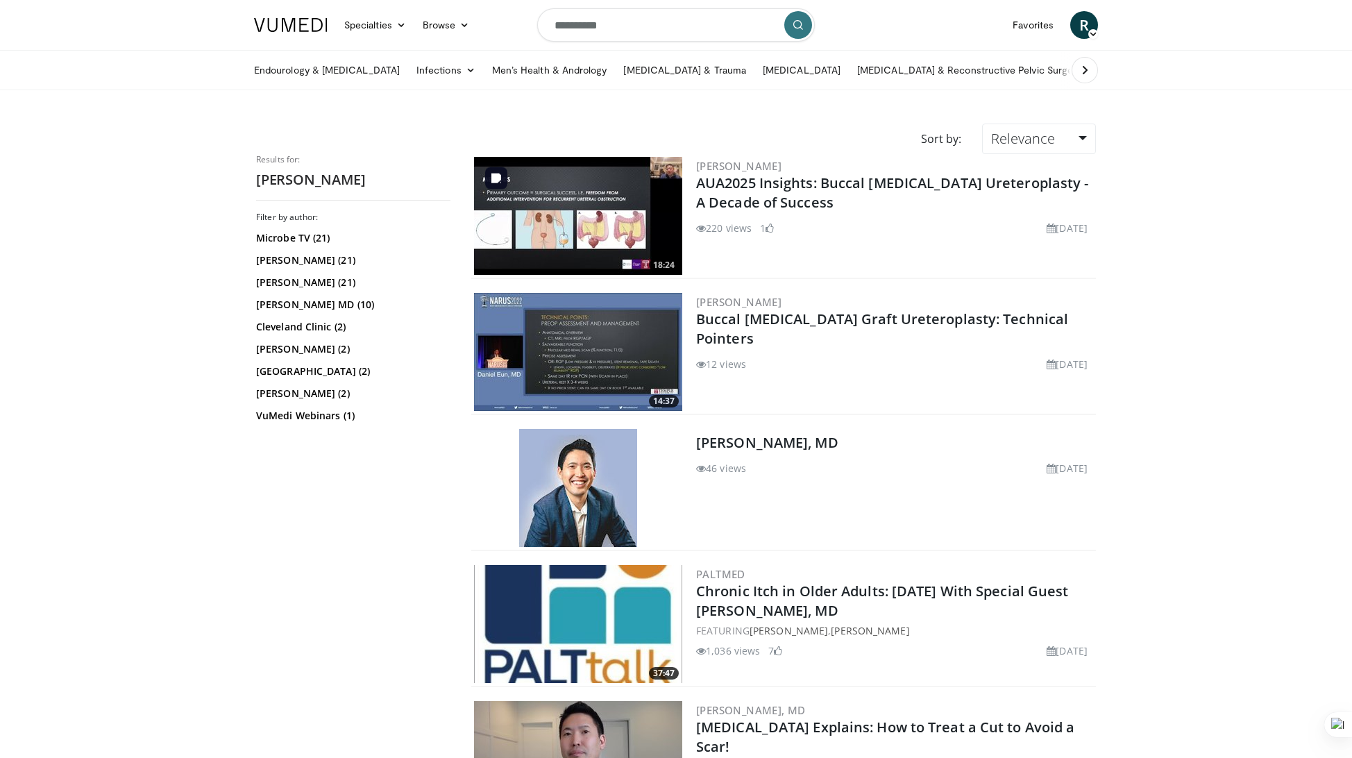
click at [614, 225] on img at bounding box center [578, 216] width 208 height 118
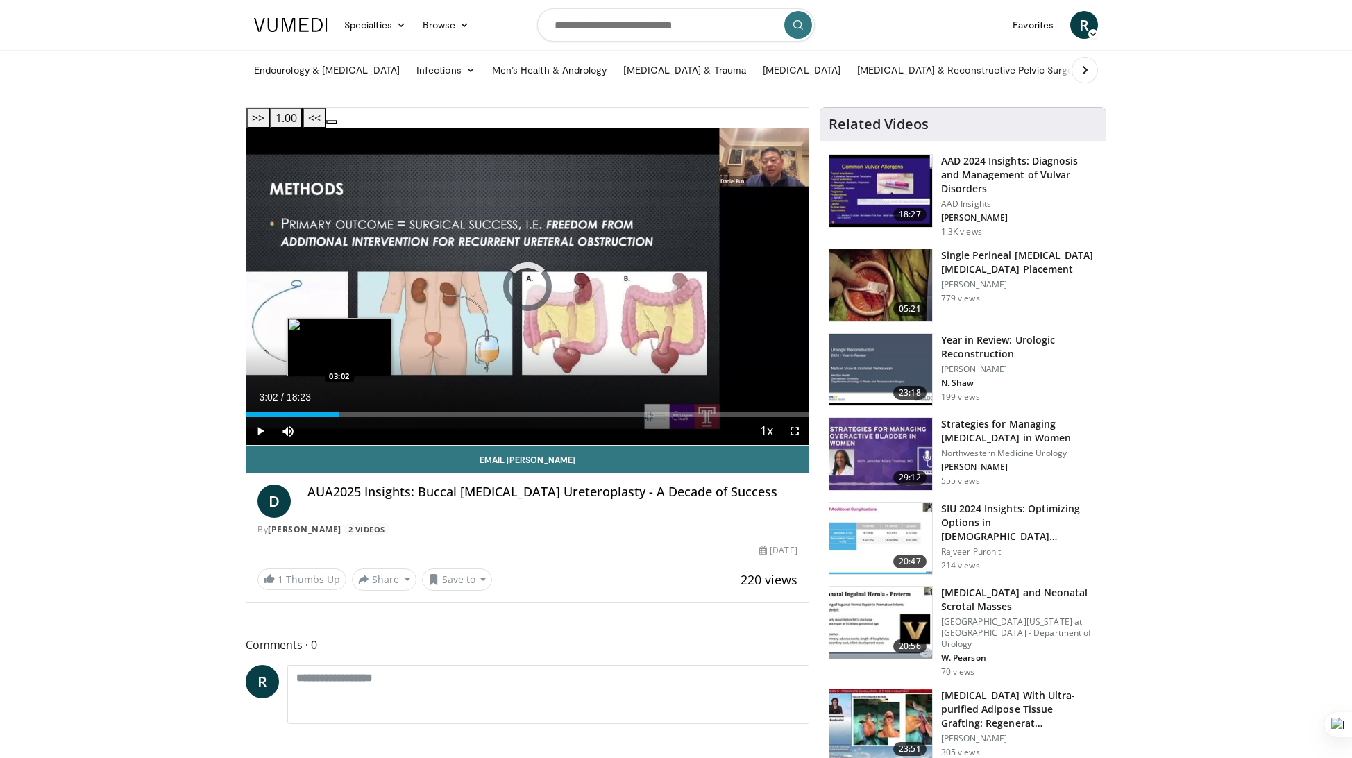
click at [339, 411] on div "Loaded : 4.49% 03:02 03:02" at bounding box center [527, 414] width 562 height 6
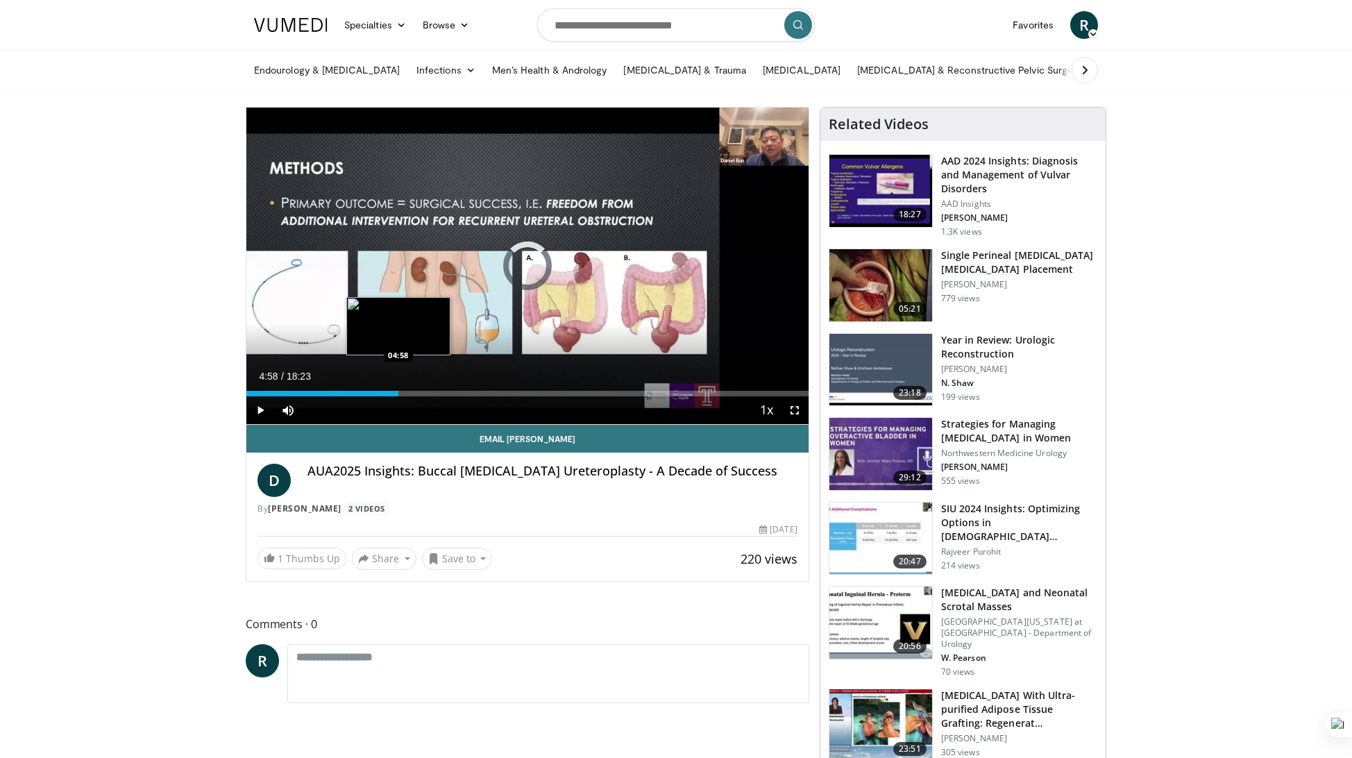
click at [398, 388] on div "Loaded : 22.47% 03:06 04:58" at bounding box center [527, 389] width 562 height 13
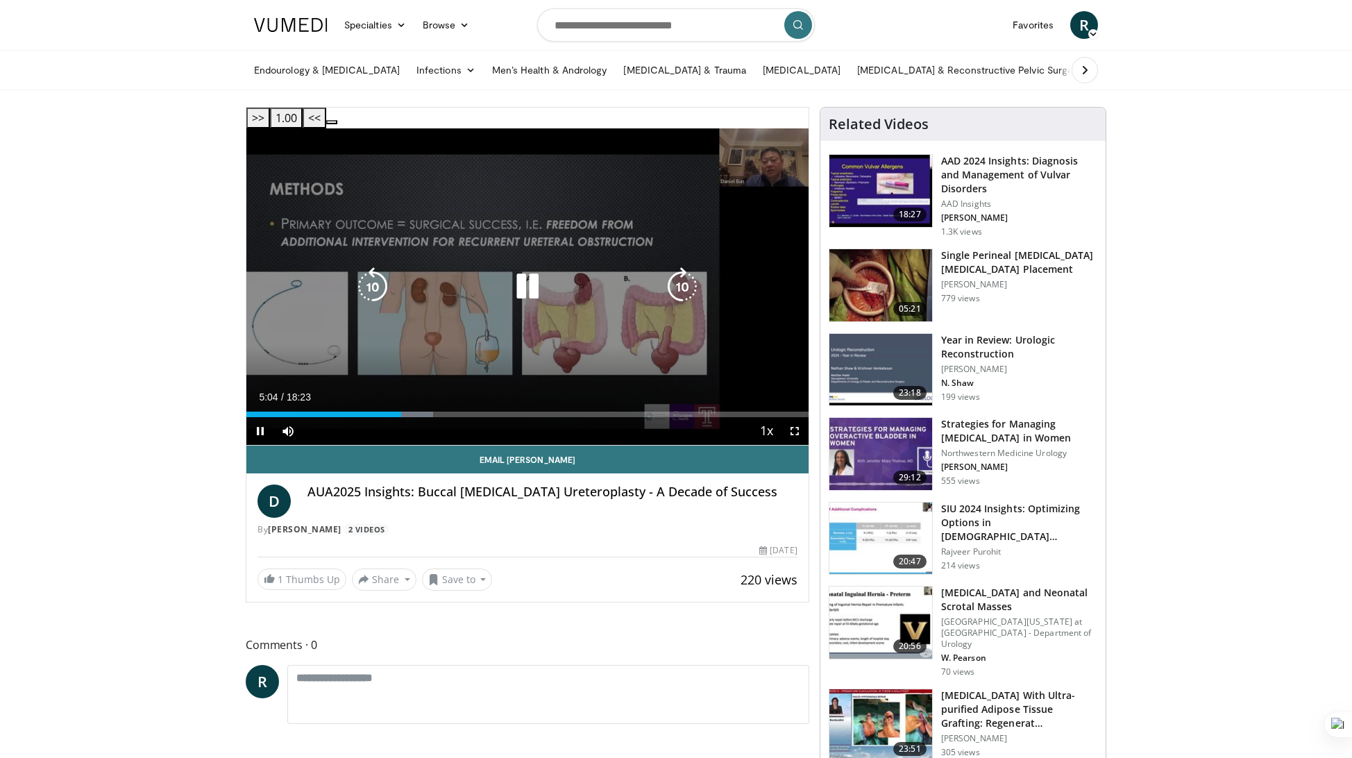
click at [427, 404] on div "Loaded : 33.26% 05:04 05:52" at bounding box center [527, 410] width 562 height 13
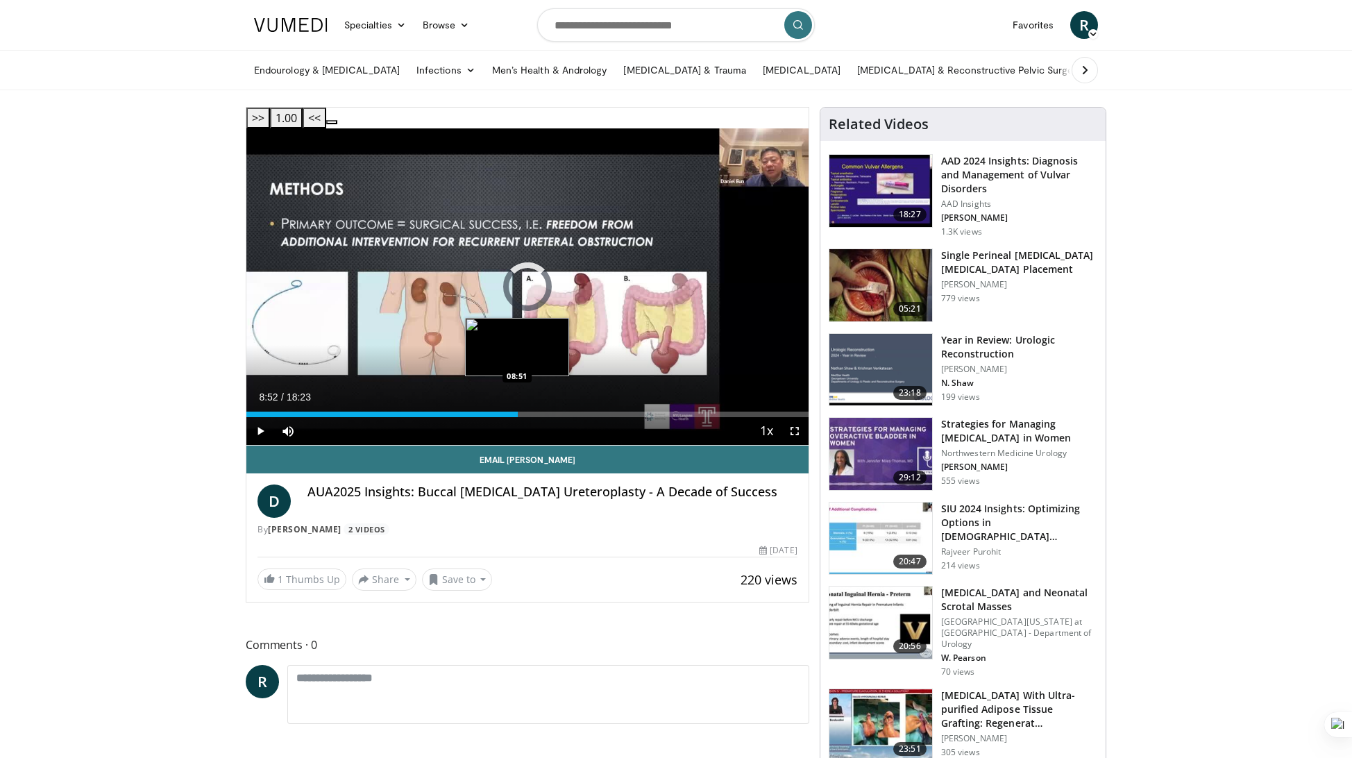
click at [518, 411] on div "Loaded : 0.00% 08:52 08:51" at bounding box center [527, 414] width 562 height 6
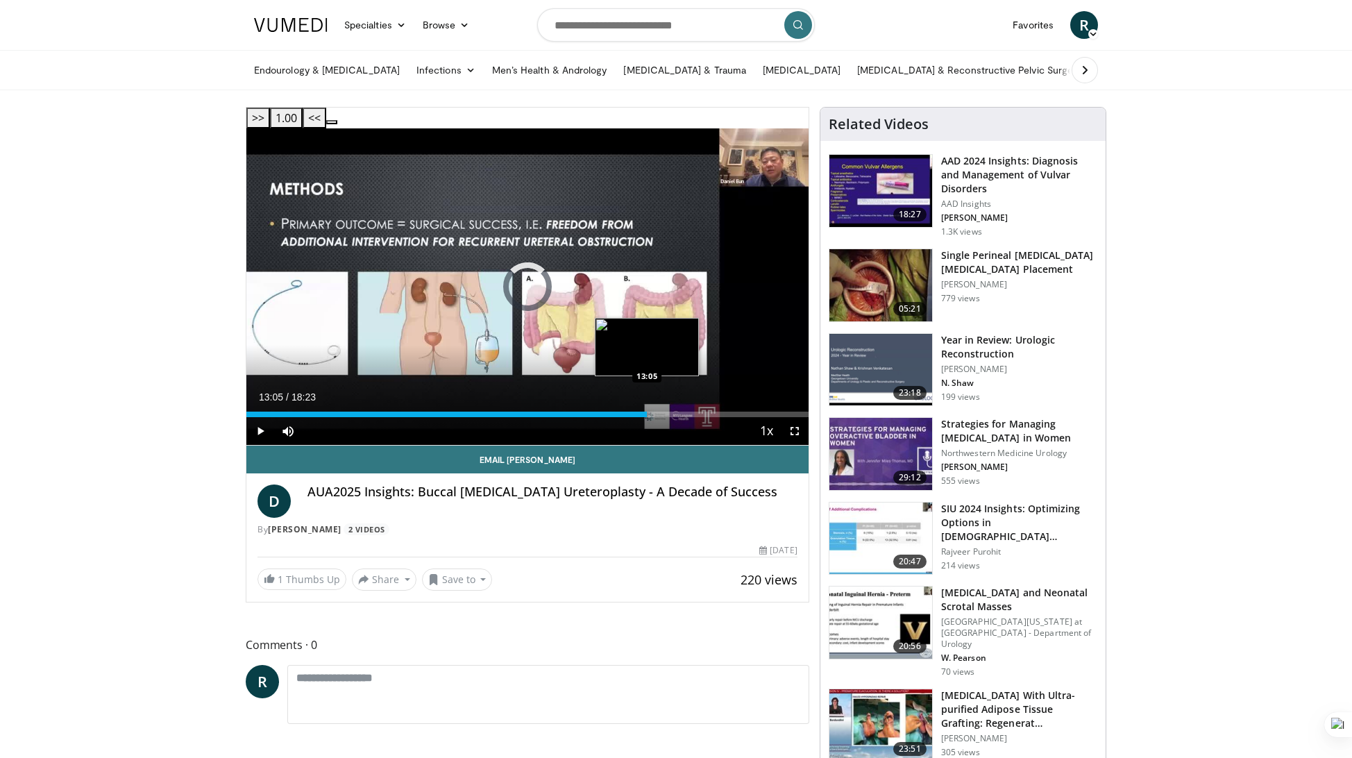
click at [646, 411] on div "Loaded : 53.95% 08:55 13:05" at bounding box center [527, 414] width 562 height 6
click at [755, 404] on div "Loaded : 77.05% 16:39 16:38" at bounding box center [527, 410] width 562 height 13
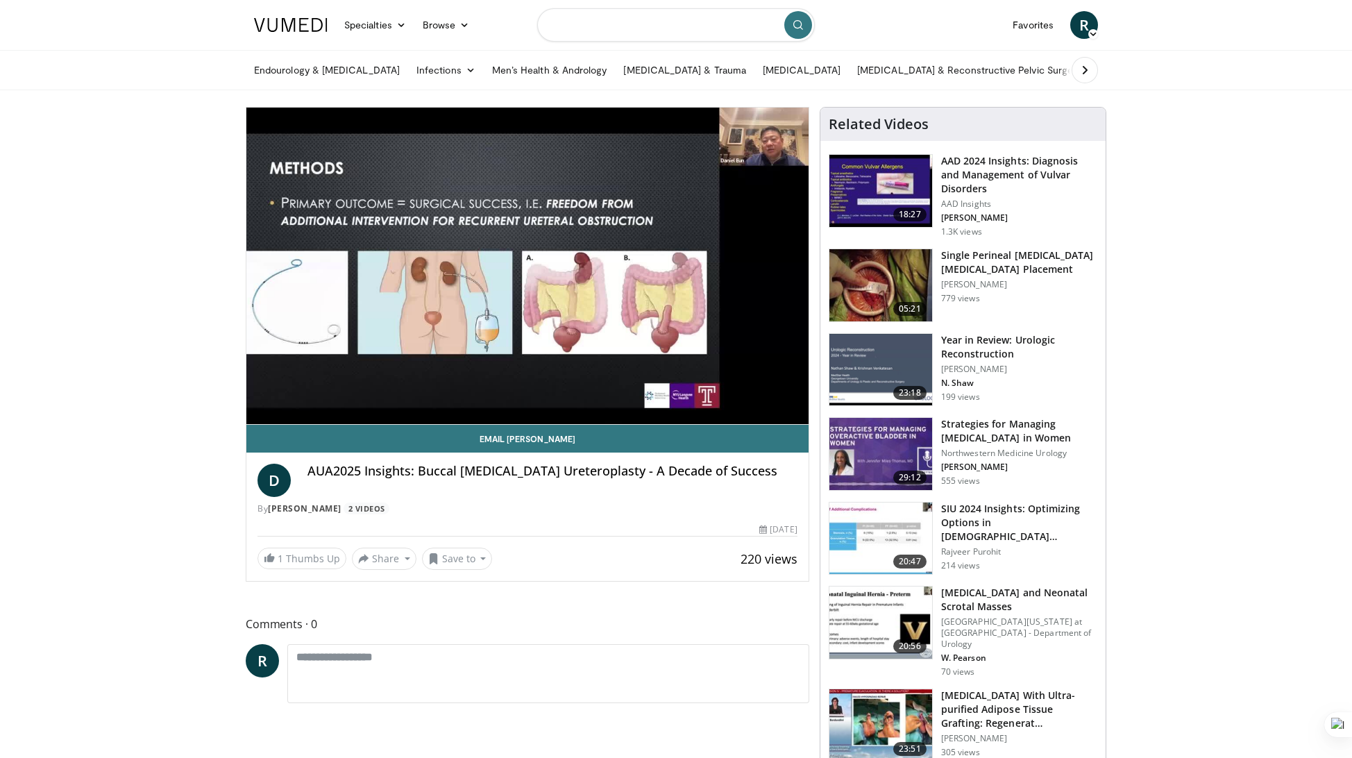
click at [633, 25] on input "Search topics, interventions" at bounding box center [676, 24] width 278 height 33
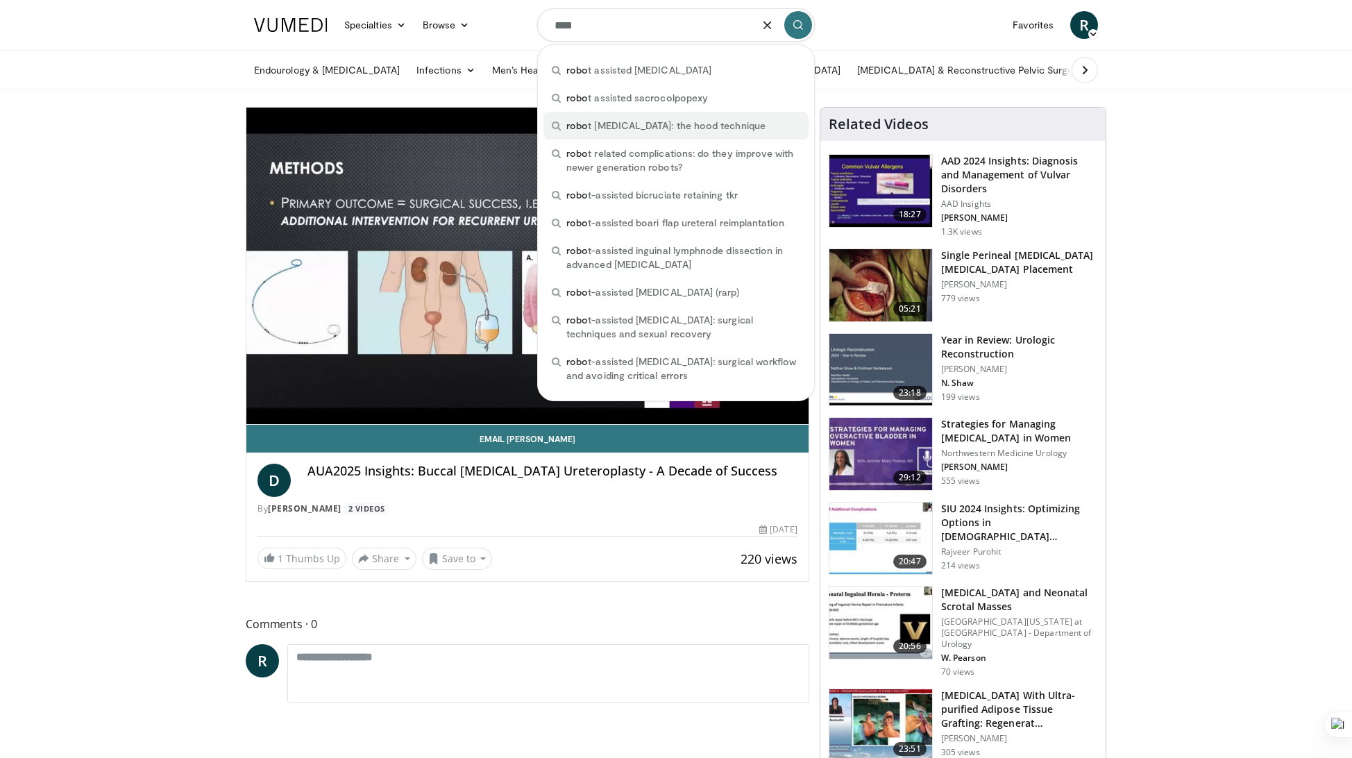
click at [622, 116] on div "robo t radical prostatectomy: the hood technique" at bounding box center [675, 126] width 265 height 28
type input "**********"
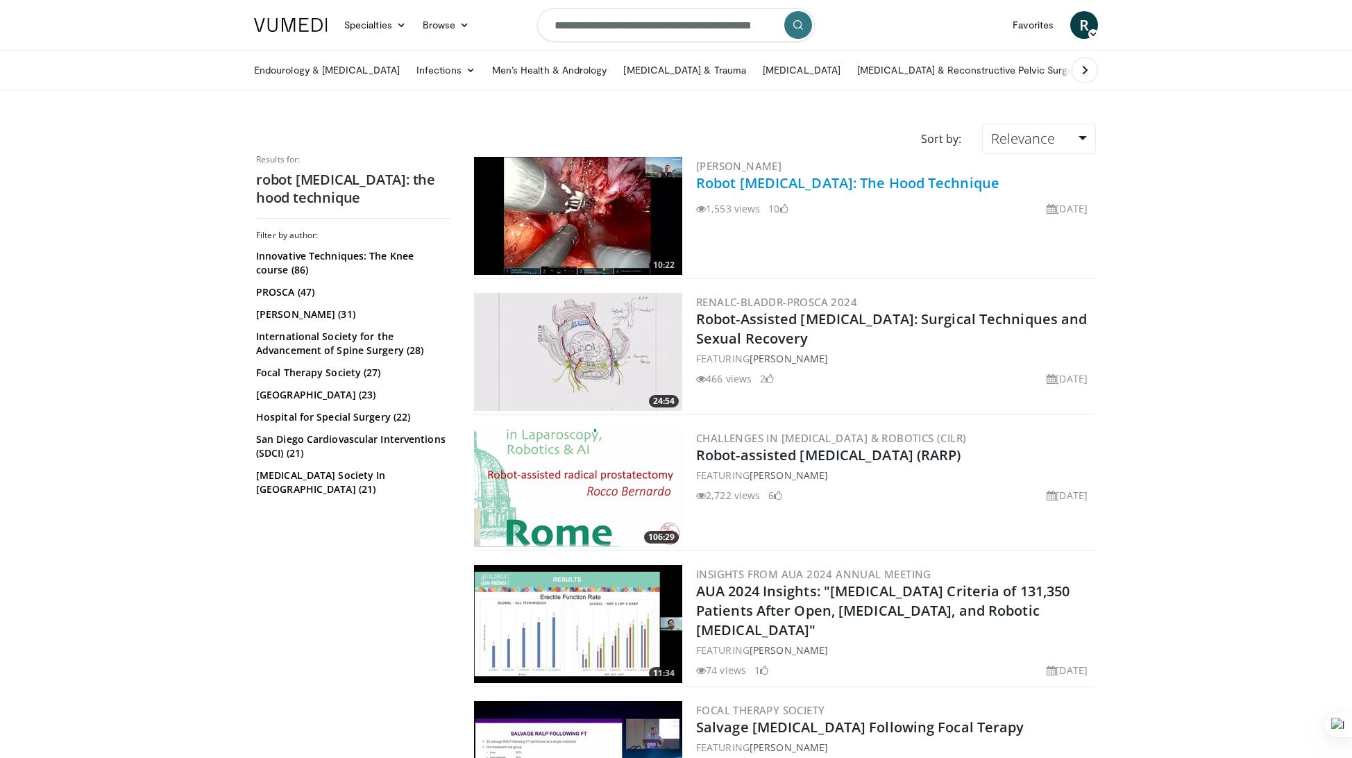
click at [704, 182] on link "Robot [MEDICAL_DATA]: The Hood Technique" at bounding box center [847, 182] width 303 height 19
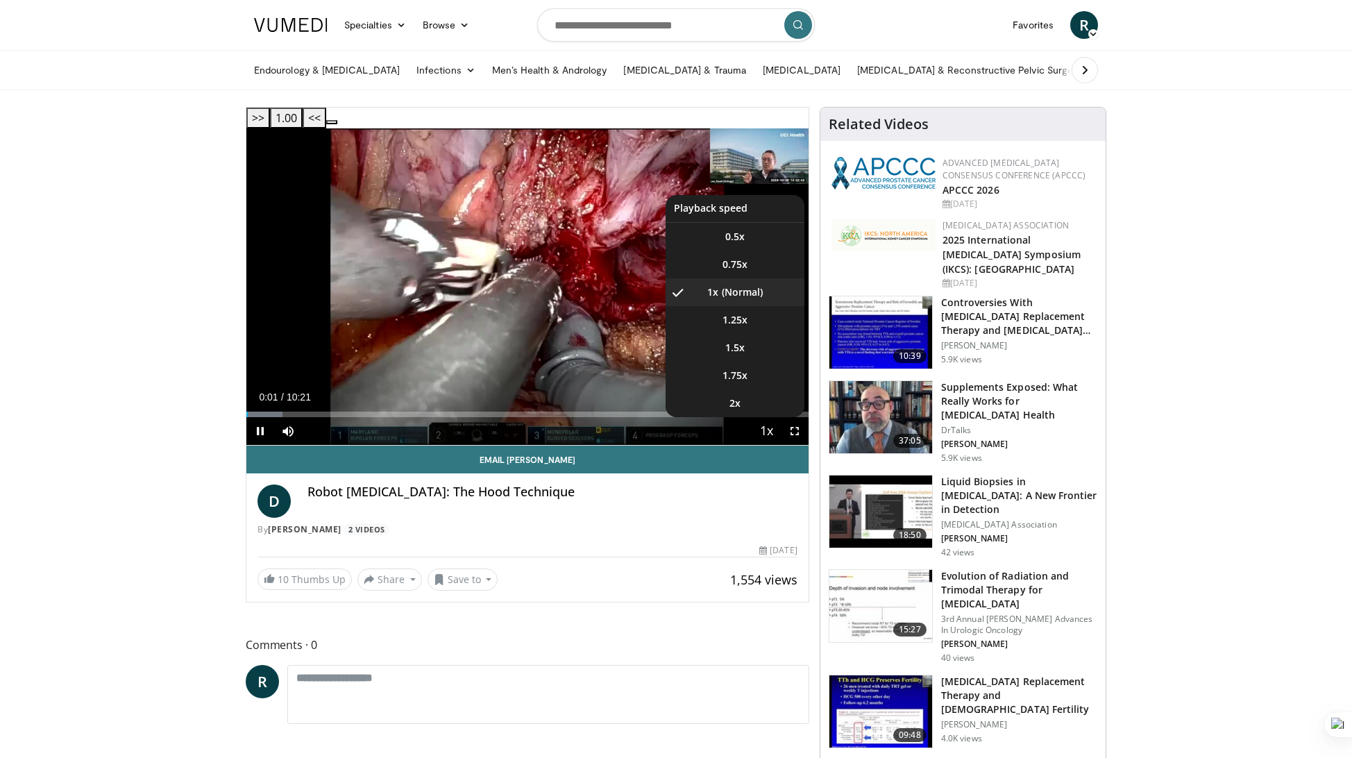
click at [760, 418] on span "Video Player" at bounding box center [766, 432] width 19 height 28
click at [747, 389] on li "2x" at bounding box center [734, 403] width 139 height 28
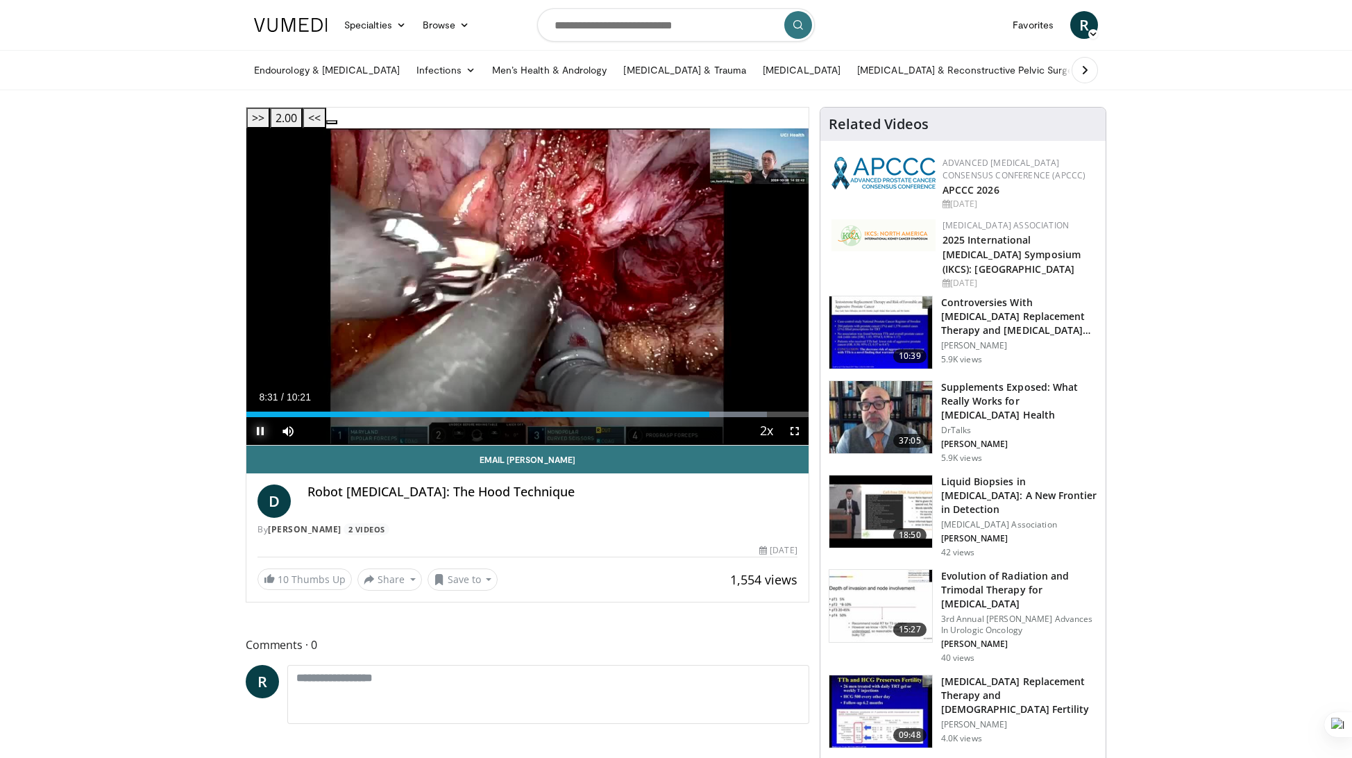
click at [261, 417] on span "Video Player" at bounding box center [260, 431] width 28 height 28
click at [259, 417] on span "Video Player" at bounding box center [260, 431] width 28 height 28
click at [262, 417] on span "Video Player" at bounding box center [260, 431] width 28 height 28
click at [261, 417] on span "Video Player" at bounding box center [260, 431] width 28 height 28
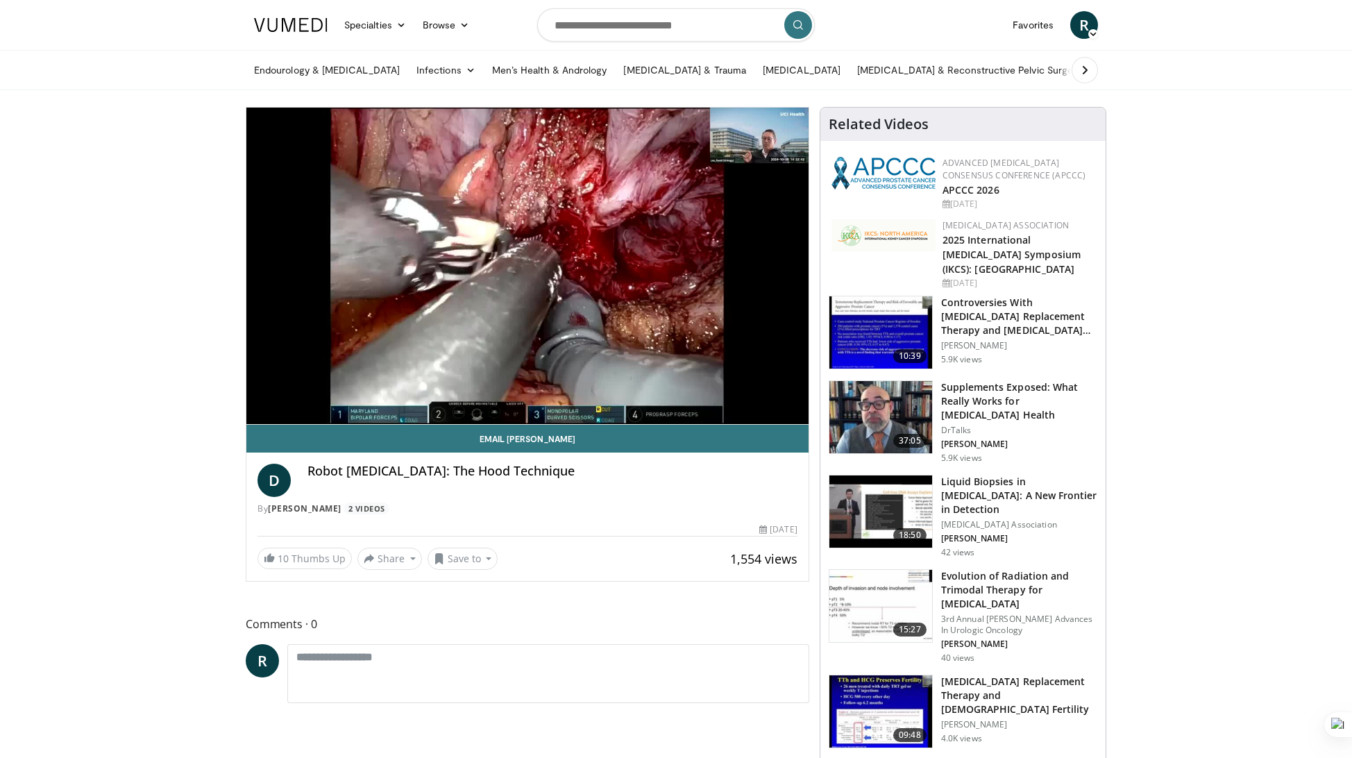
click at [598, 24] on input "Search topics, interventions" at bounding box center [676, 24] width 278 height 33
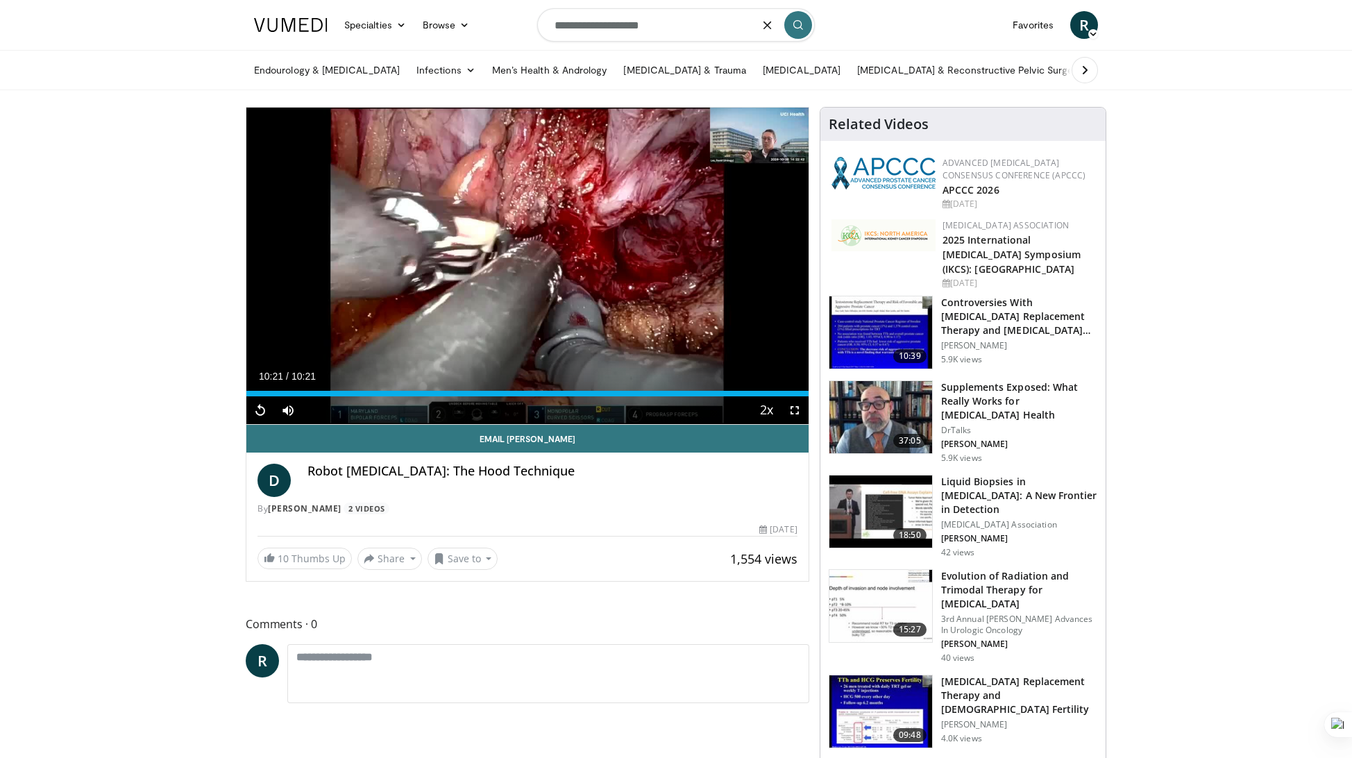
type input "**********"
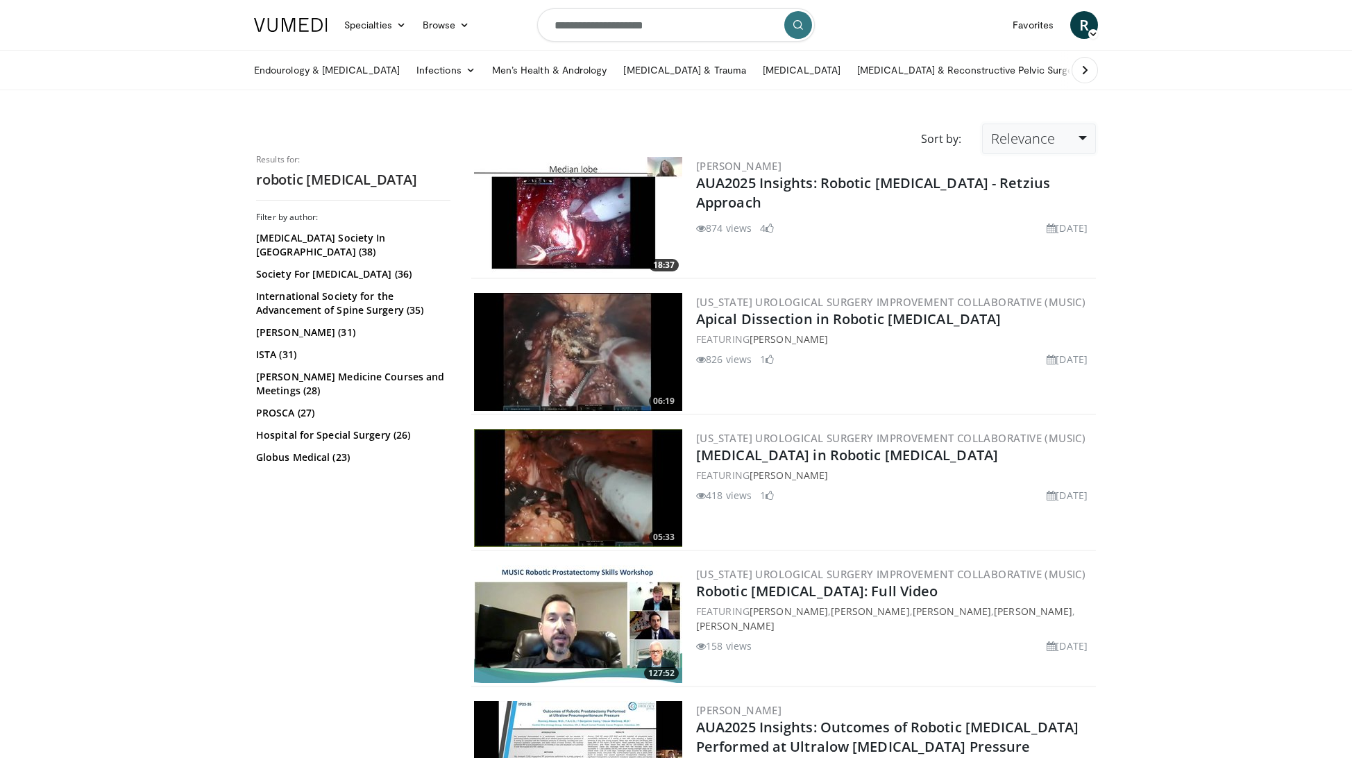
click at [1006, 139] on span "Relevance" at bounding box center [1023, 138] width 64 height 19
click at [1029, 255] on link "Newest" at bounding box center [1037, 261] width 110 height 22
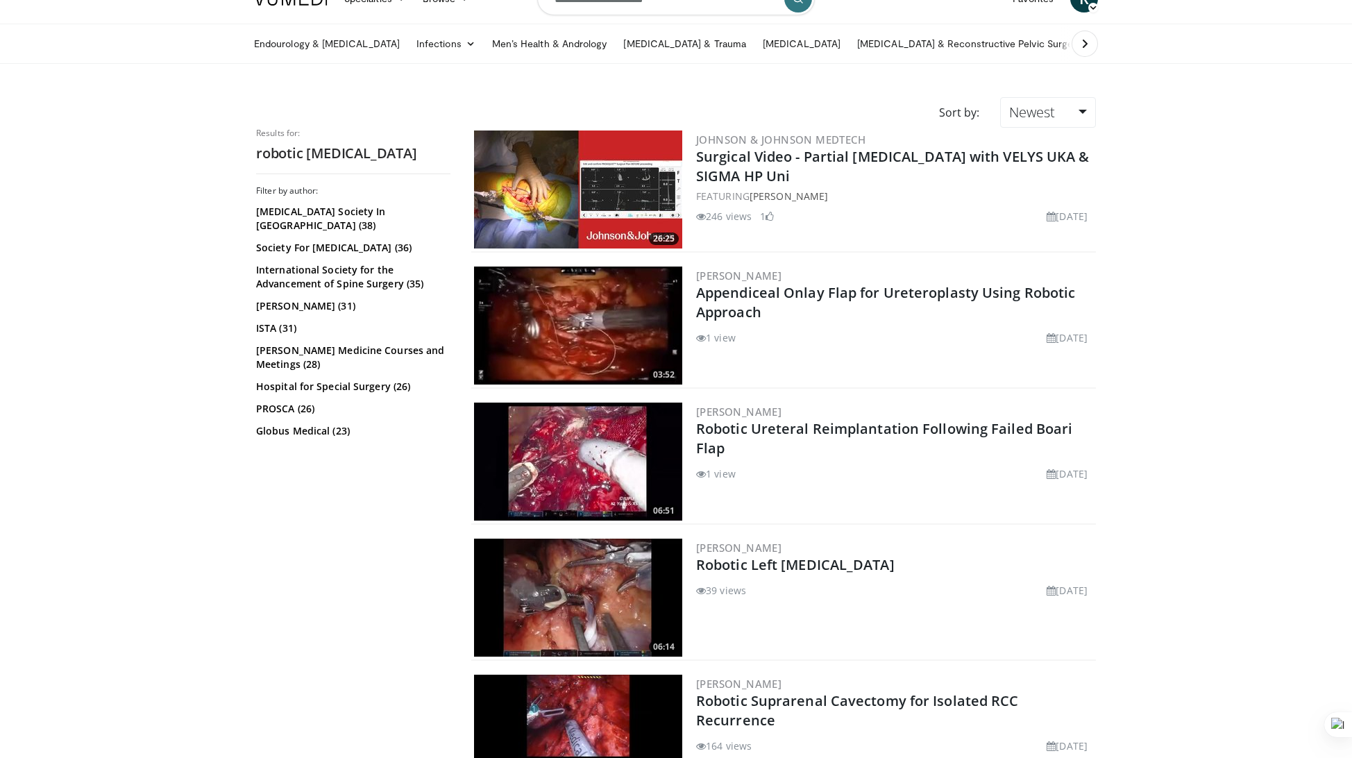
scroll to position [27, 0]
click at [1028, 101] on link "Newest" at bounding box center [1048, 111] width 96 height 31
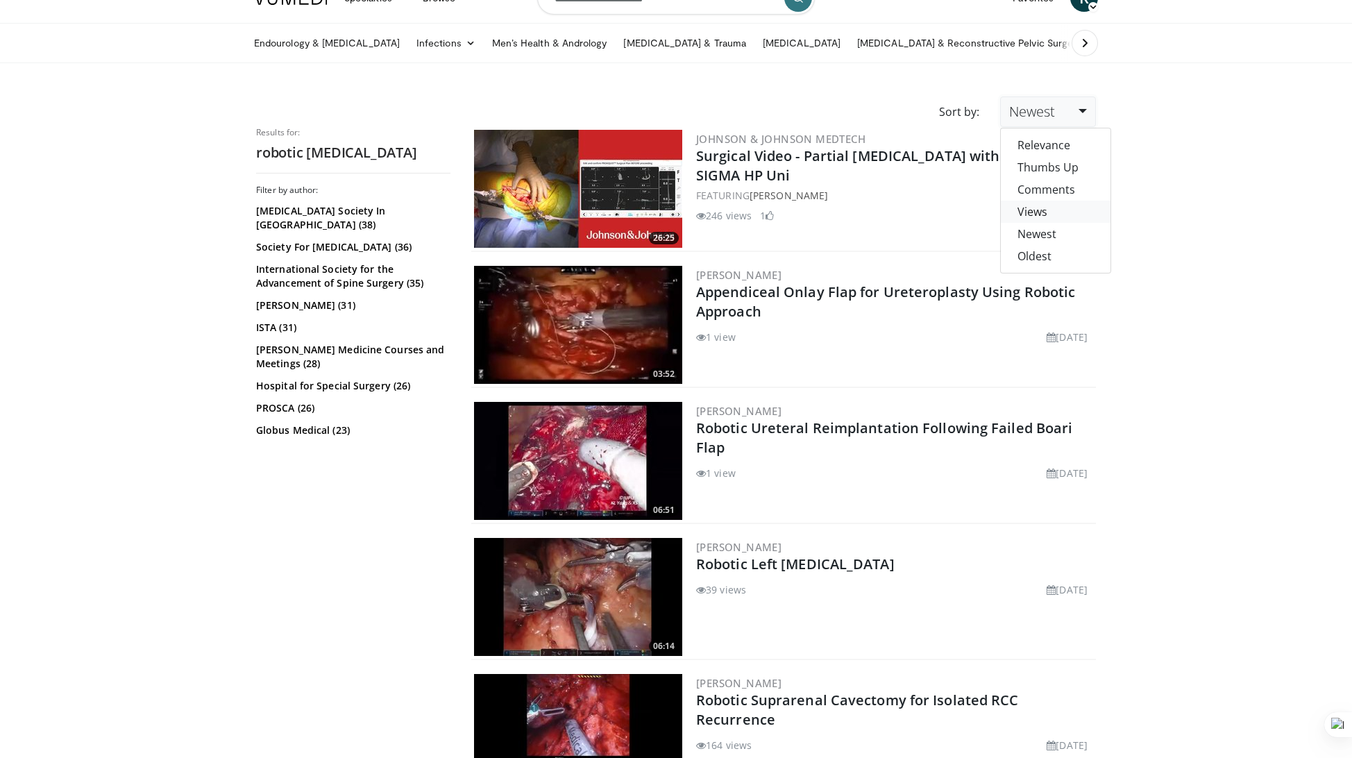
click at [1031, 208] on link "Views" at bounding box center [1055, 212] width 110 height 22
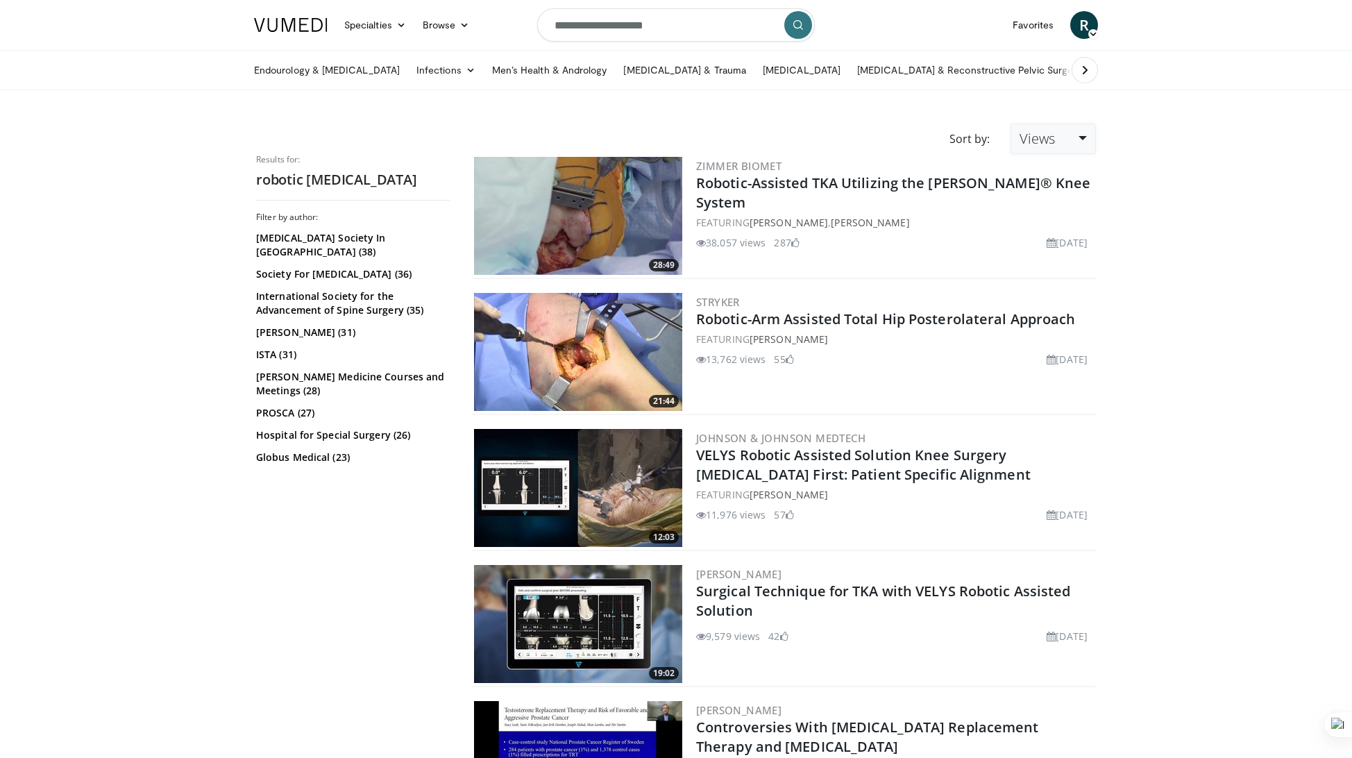
click at [1039, 133] on span "Views" at bounding box center [1036, 138] width 35 height 19
click at [1044, 179] on link "Relevance" at bounding box center [1066, 172] width 110 height 22
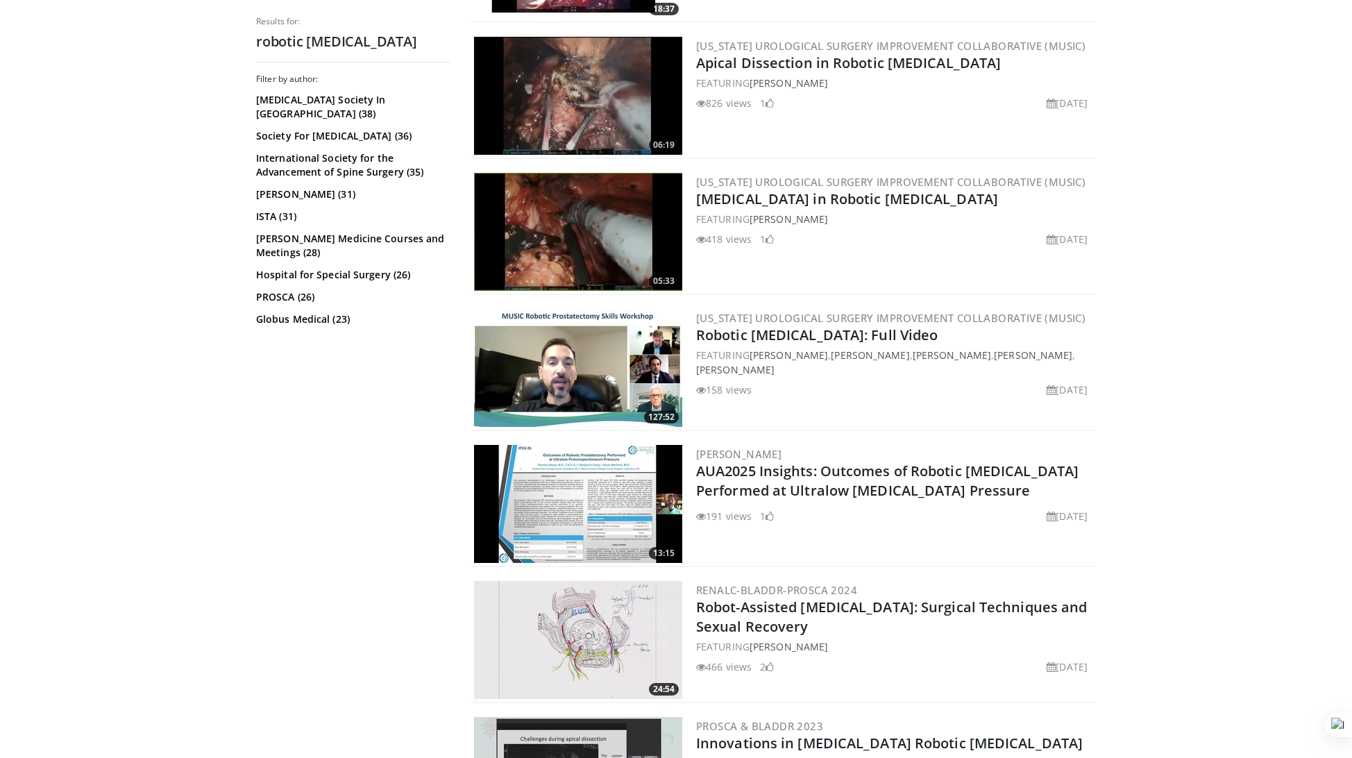
scroll to position [298, 0]
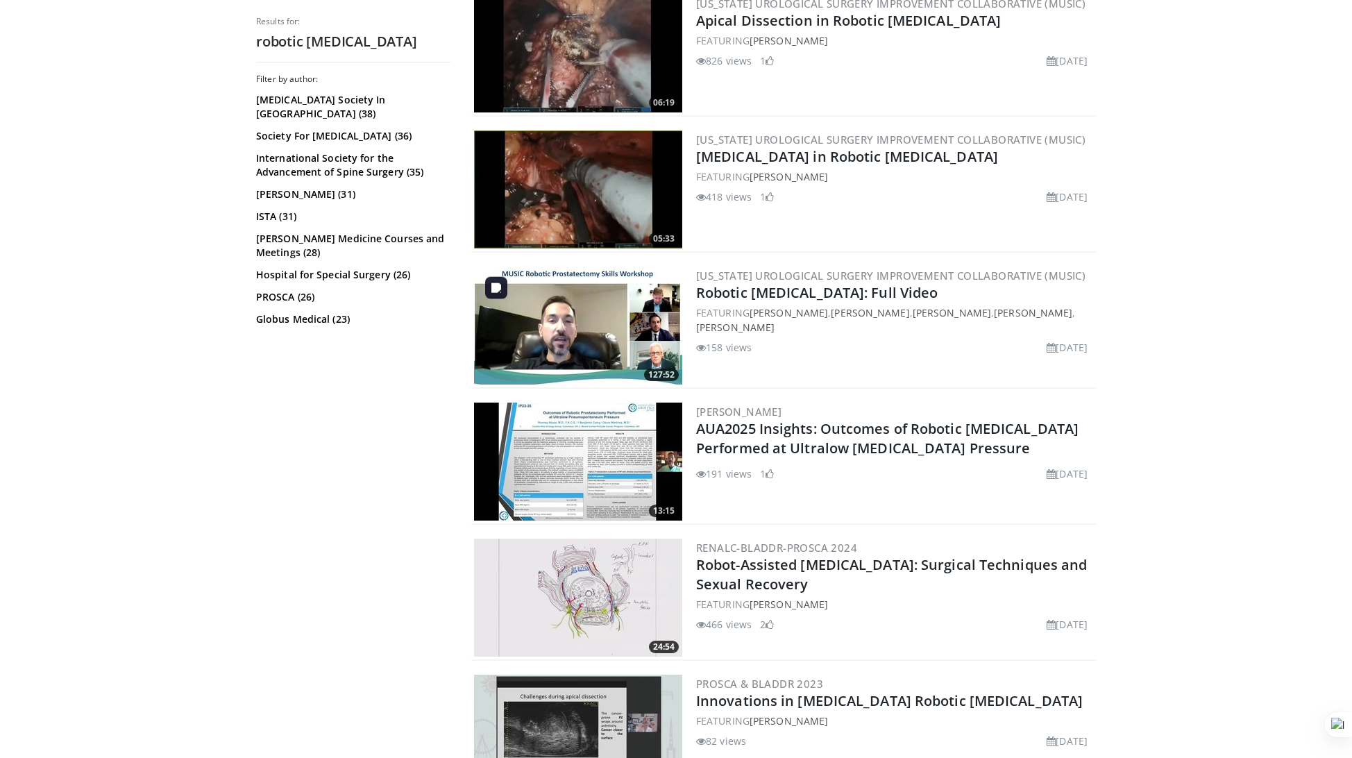
click at [637, 314] on img at bounding box center [578, 325] width 208 height 118
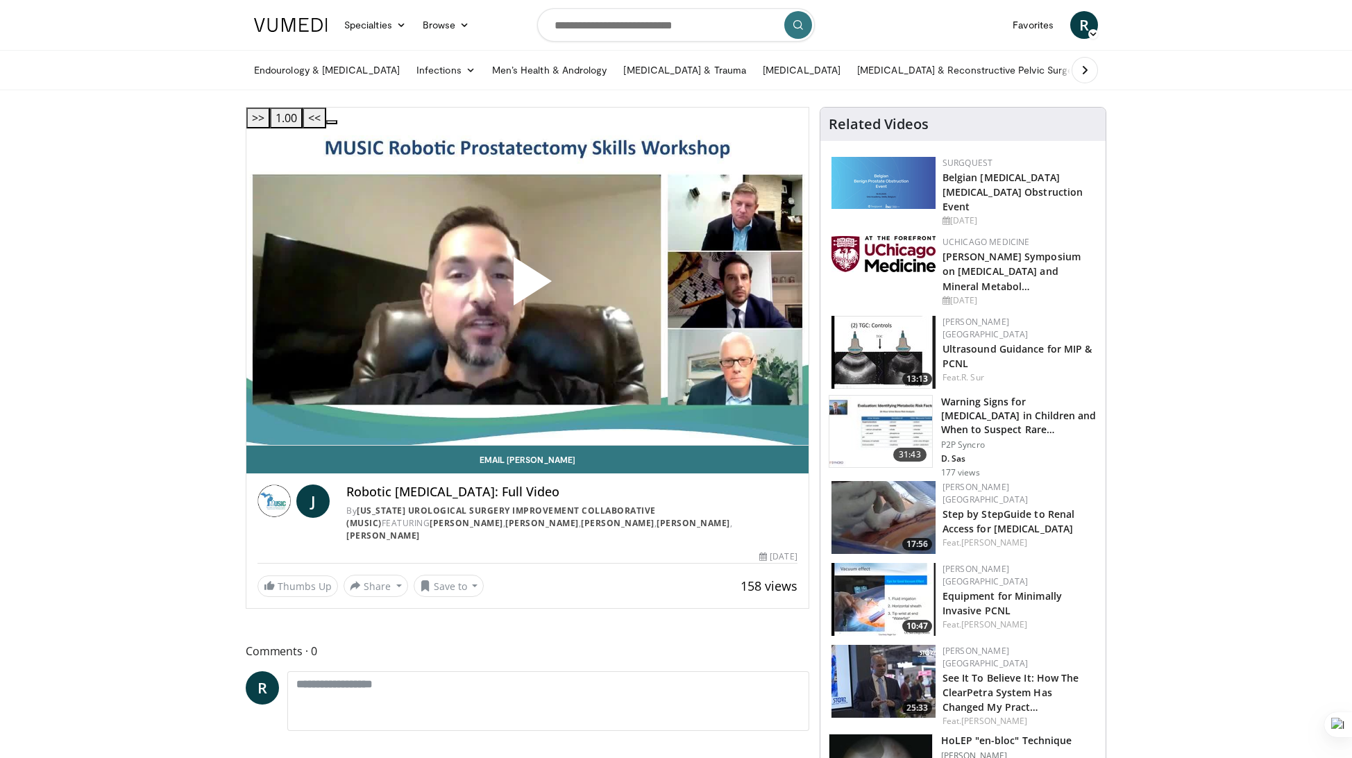
click at [527, 287] on span "Video Player" at bounding box center [527, 287] width 0 height 0
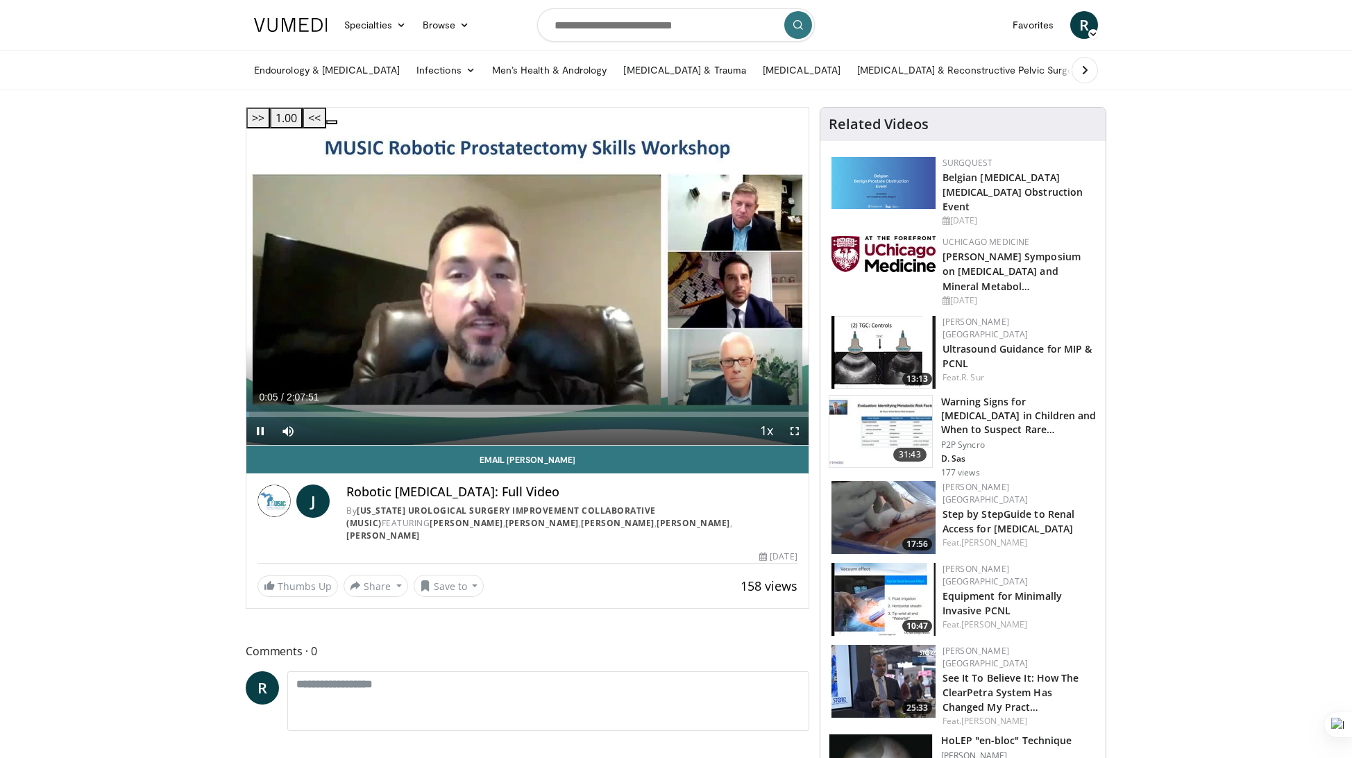
click at [744, 378] on video-js "**********" at bounding box center [527, 286] width 562 height 317
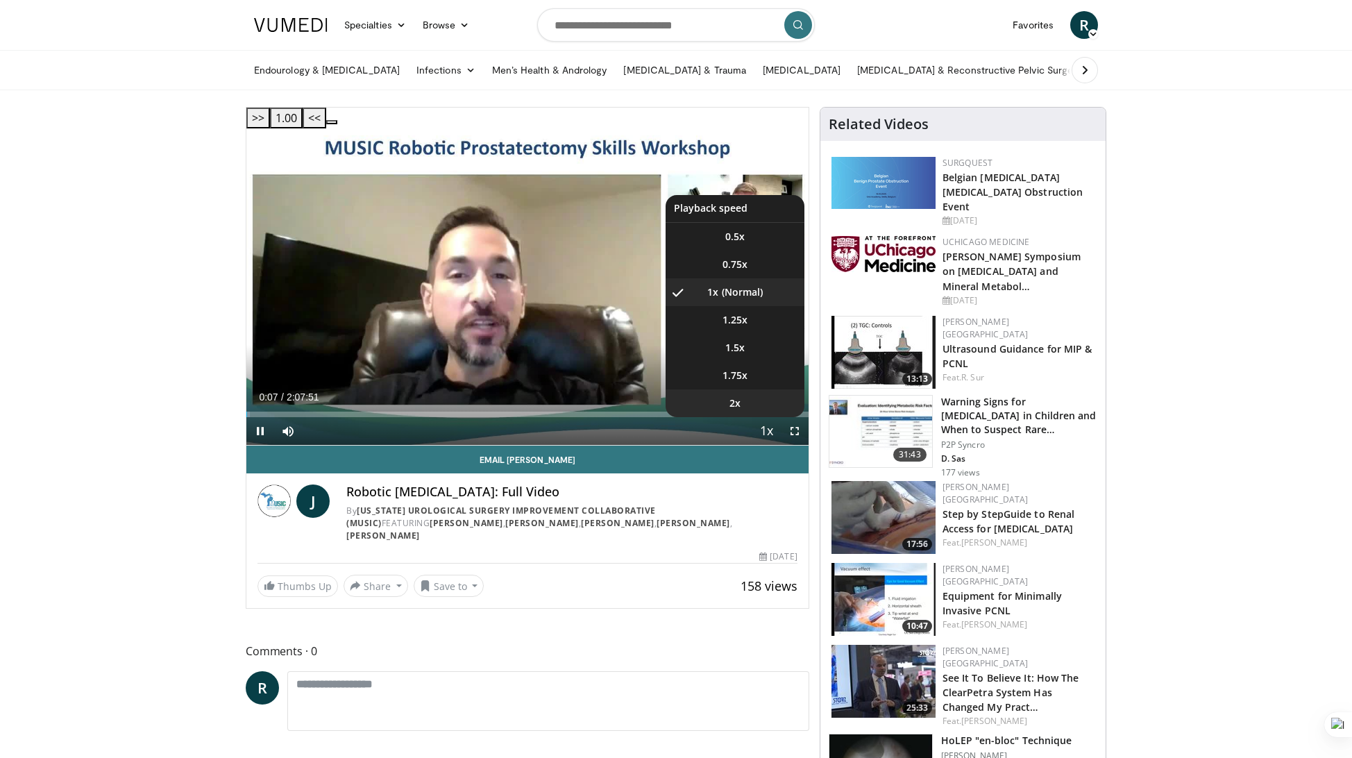
click at [751, 389] on li "2x" at bounding box center [734, 403] width 139 height 28
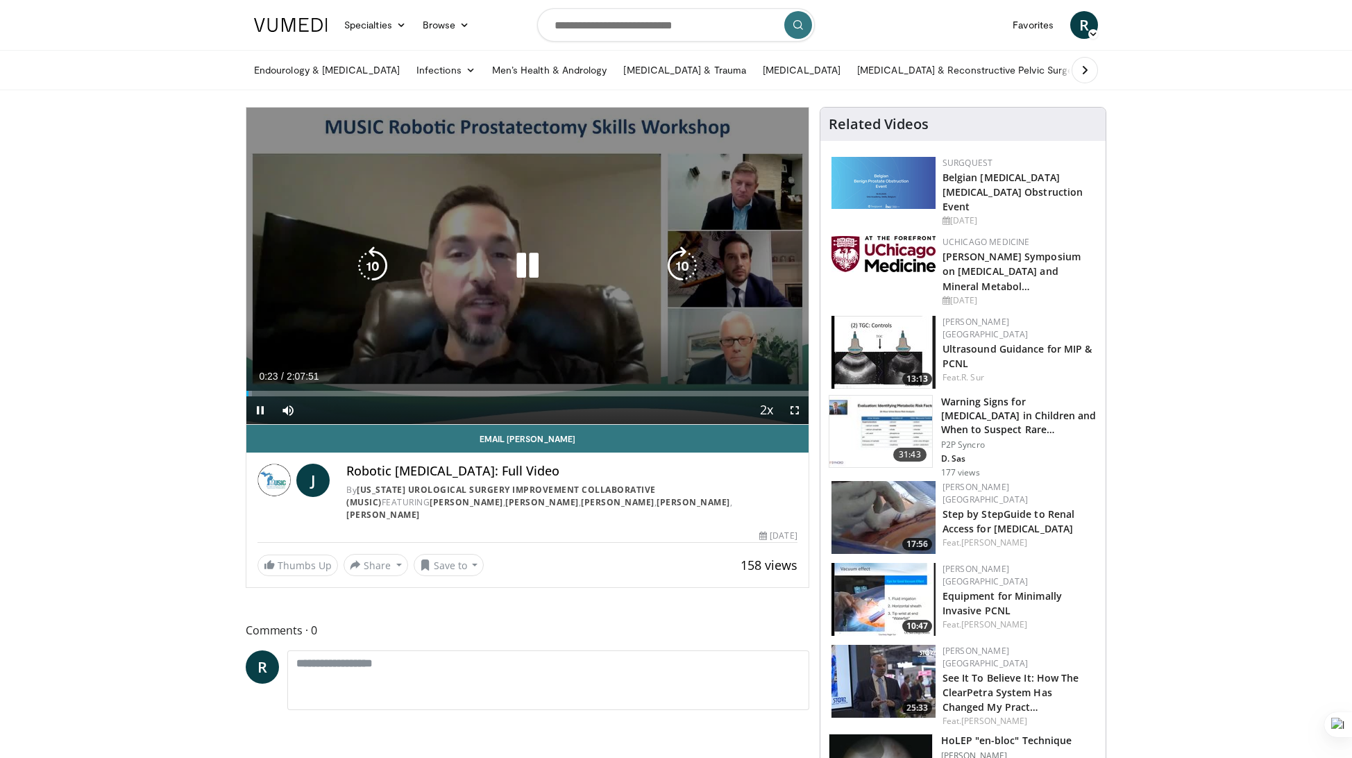
click at [681, 260] on icon "Video Player" at bounding box center [682, 265] width 39 height 39
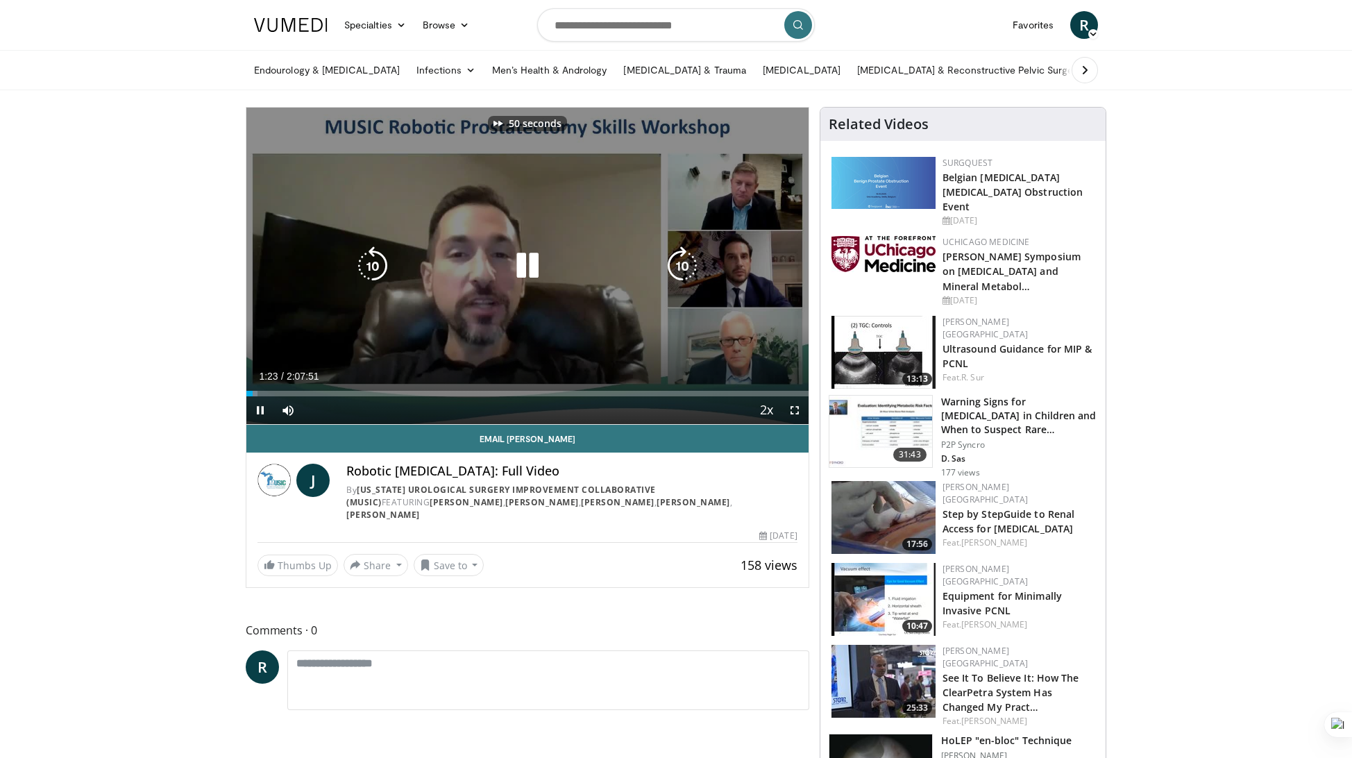
click at [681, 260] on icon "Video Player" at bounding box center [682, 265] width 39 height 39
click at [681, 271] on div "90 seconds Tap to unmute" at bounding box center [527, 266] width 562 height 316
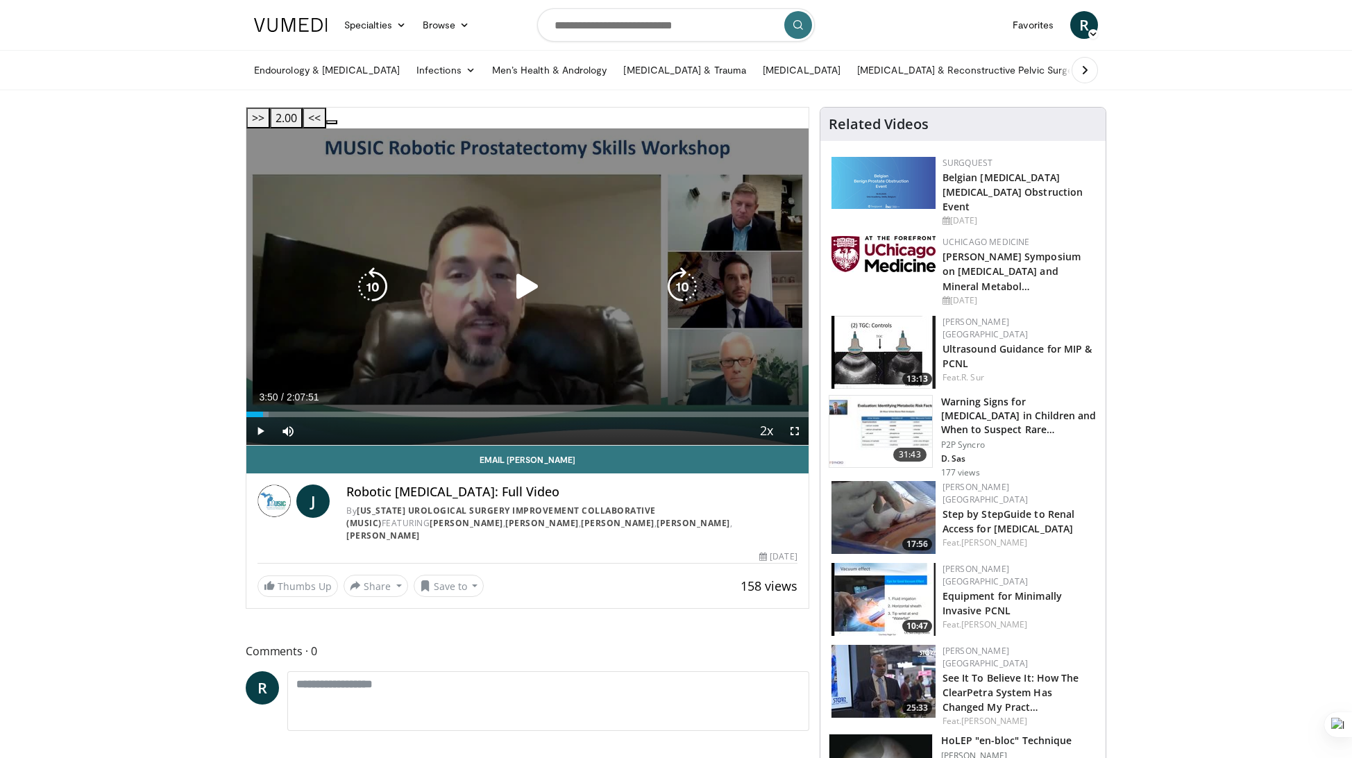
click at [683, 271] on icon "Video Player" at bounding box center [682, 286] width 39 height 39
click at [509, 267] on icon "Video Player" at bounding box center [527, 286] width 39 height 39
click at [676, 267] on icon "Video Player" at bounding box center [682, 286] width 39 height 39
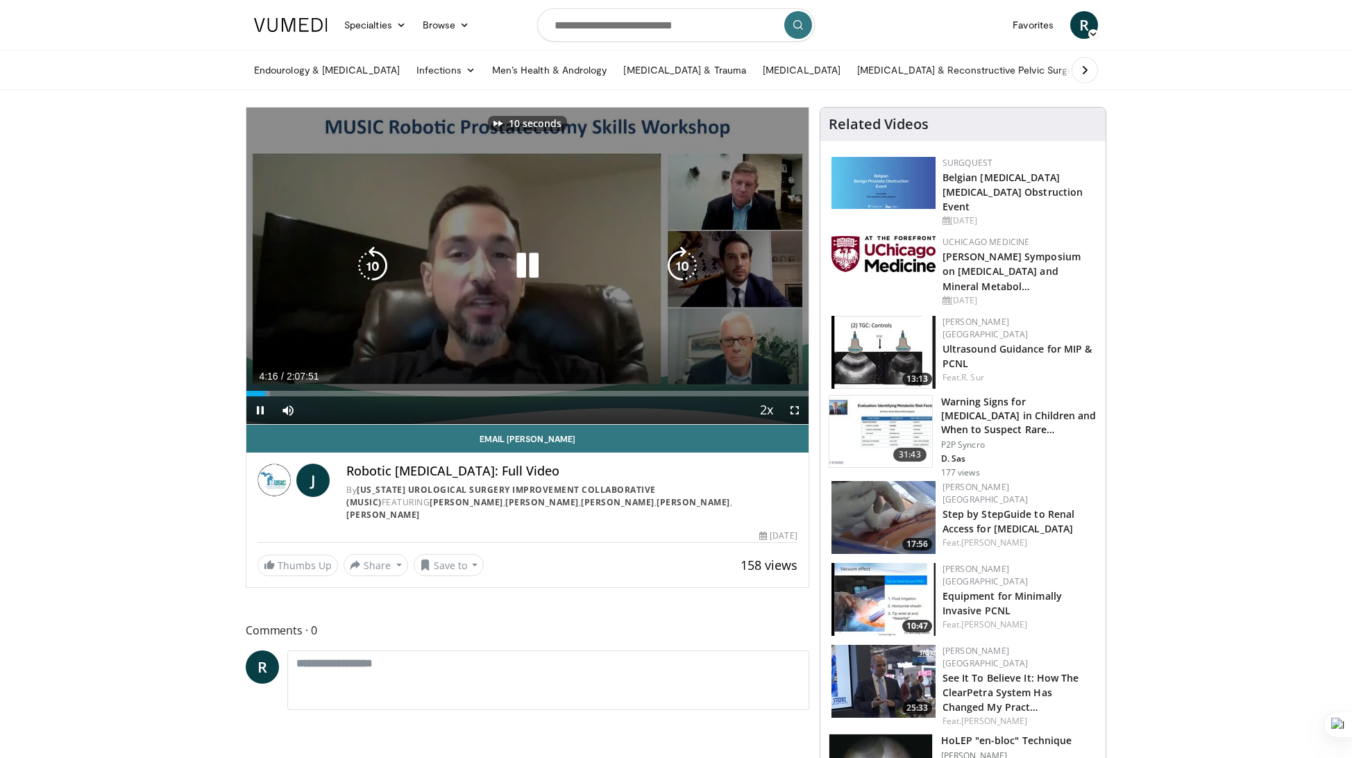
click at [676, 259] on icon "Video Player" at bounding box center [682, 265] width 39 height 39
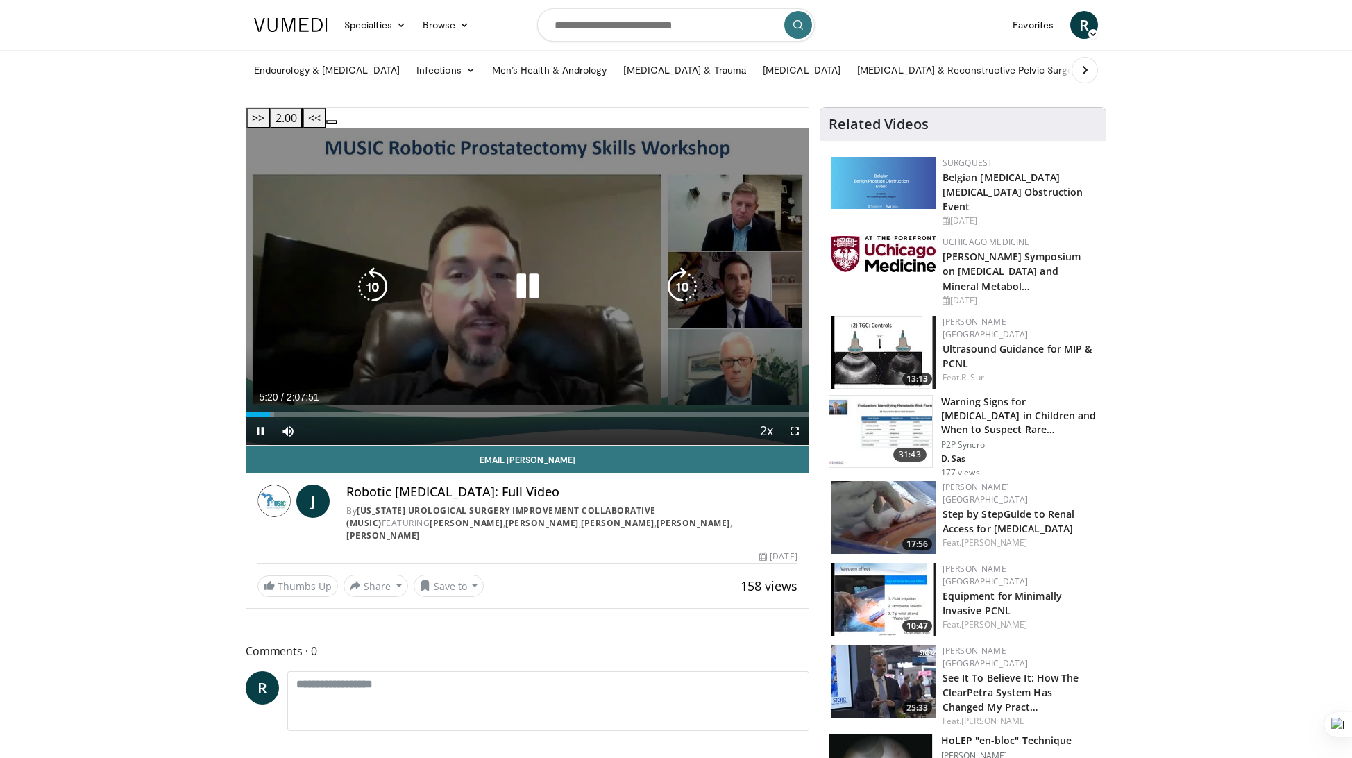
click at [685, 267] on icon "Video Player" at bounding box center [682, 286] width 39 height 39
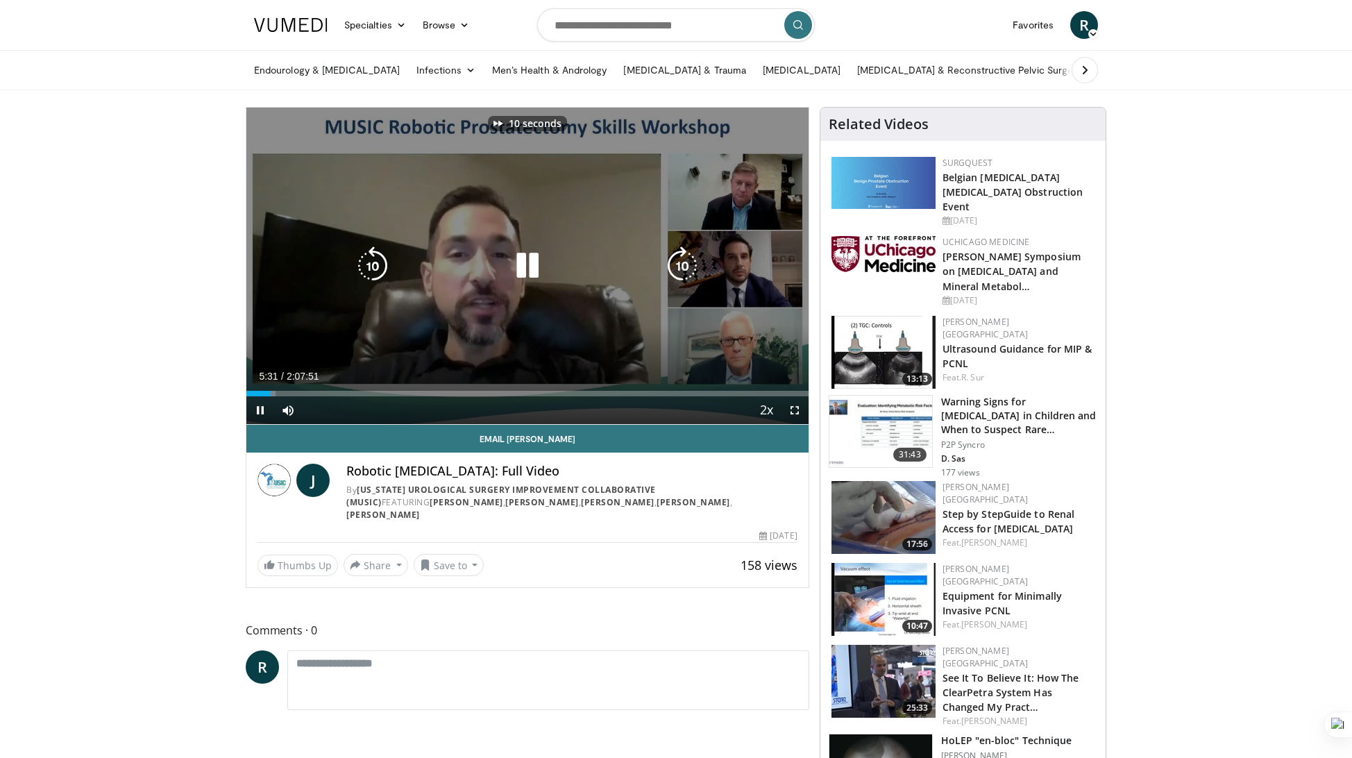
click at [685, 257] on icon "Video Player" at bounding box center [682, 265] width 39 height 39
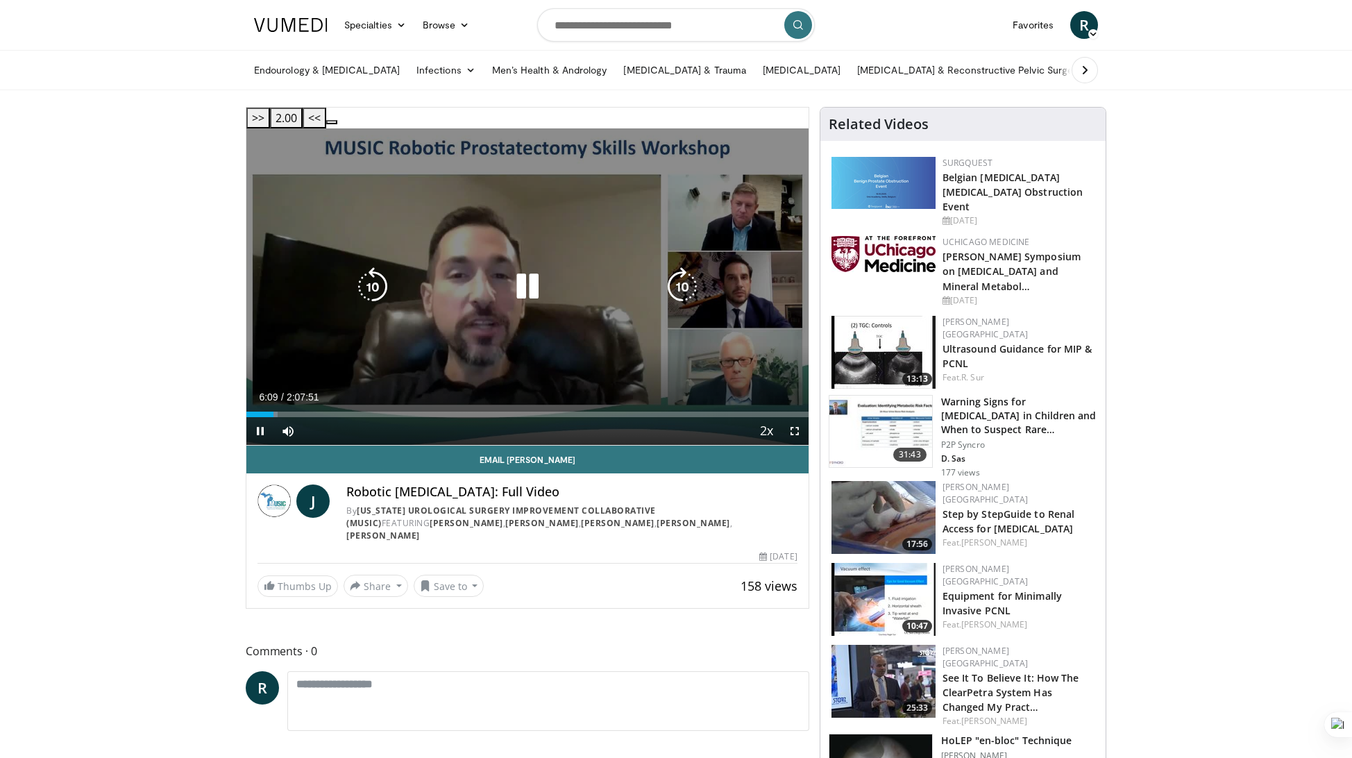
click at [683, 267] on icon "Video Player" at bounding box center [682, 286] width 39 height 39
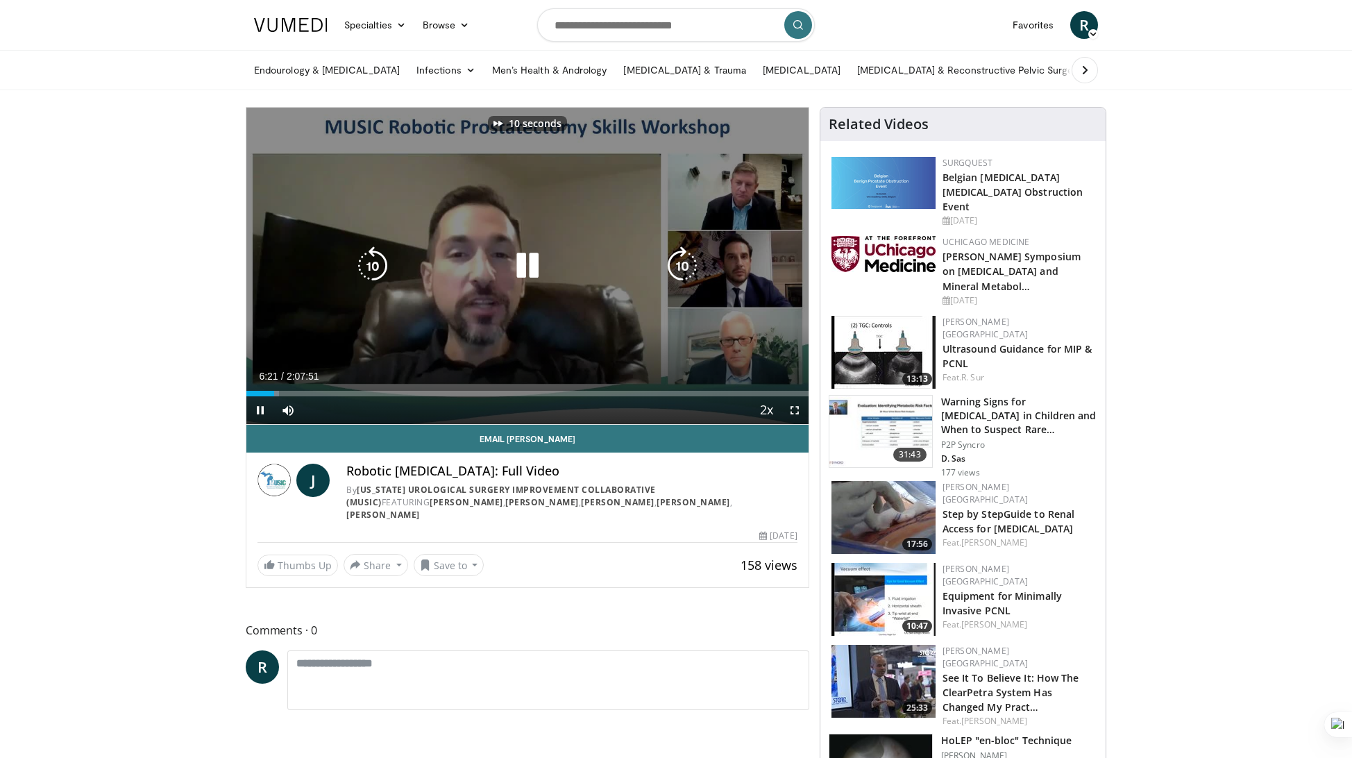
click at [683, 260] on icon "Video Player" at bounding box center [682, 265] width 39 height 39
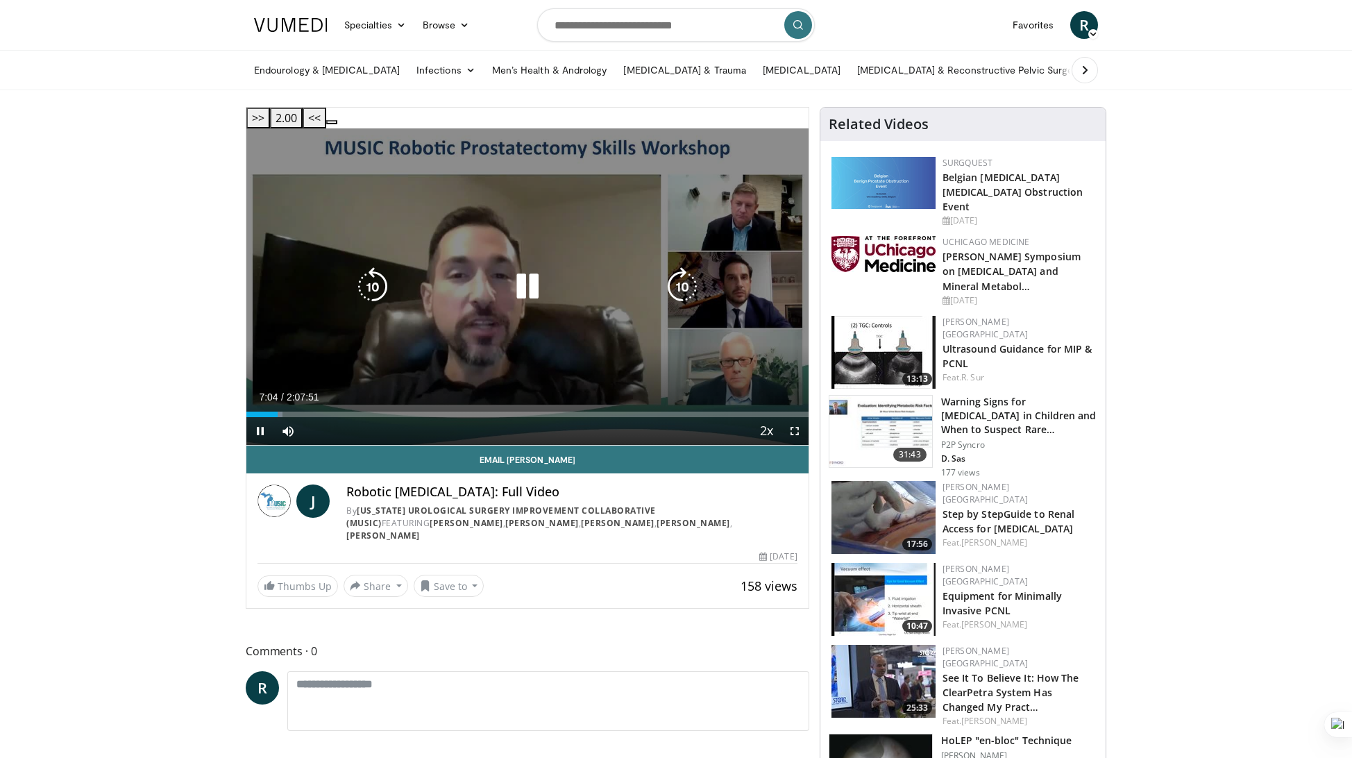
click at [680, 267] on icon "Video Player" at bounding box center [682, 286] width 39 height 39
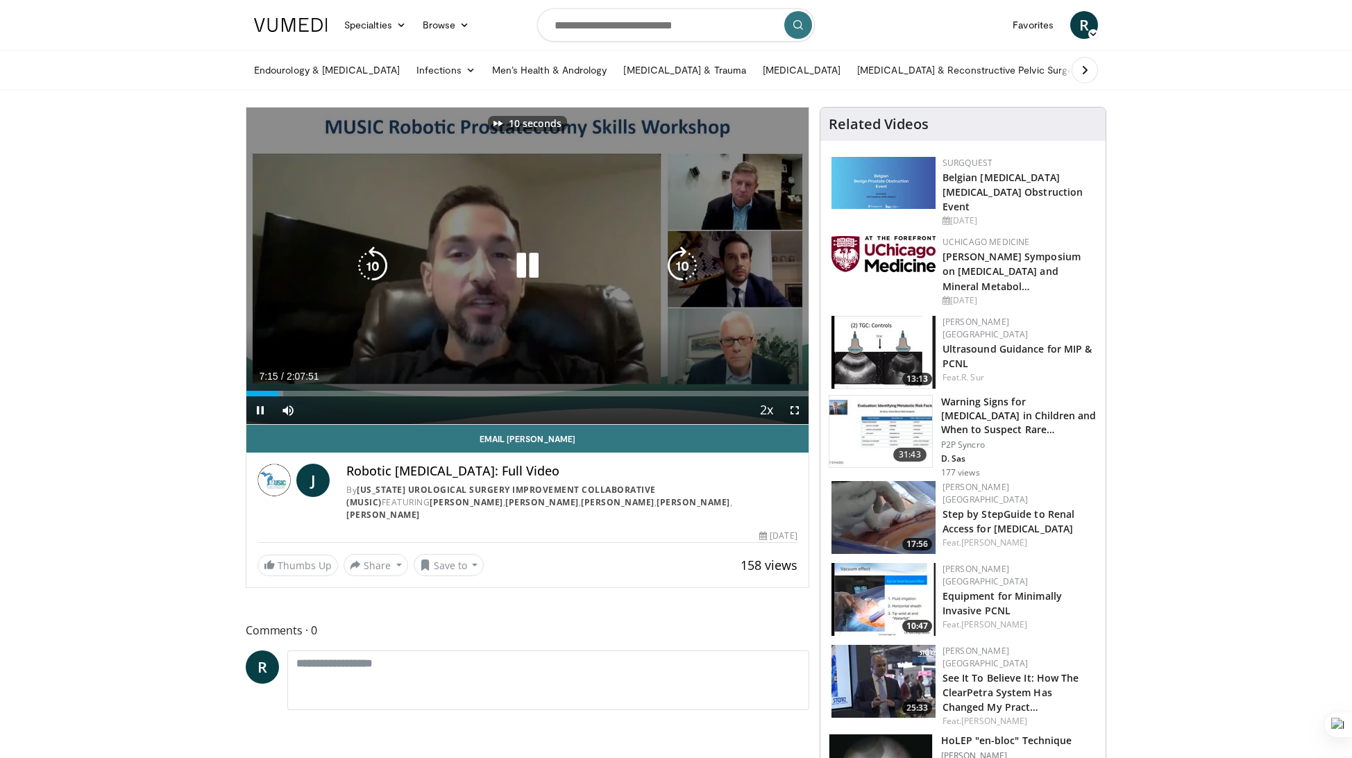
click at [680, 266] on icon "Video Player" at bounding box center [682, 265] width 39 height 39
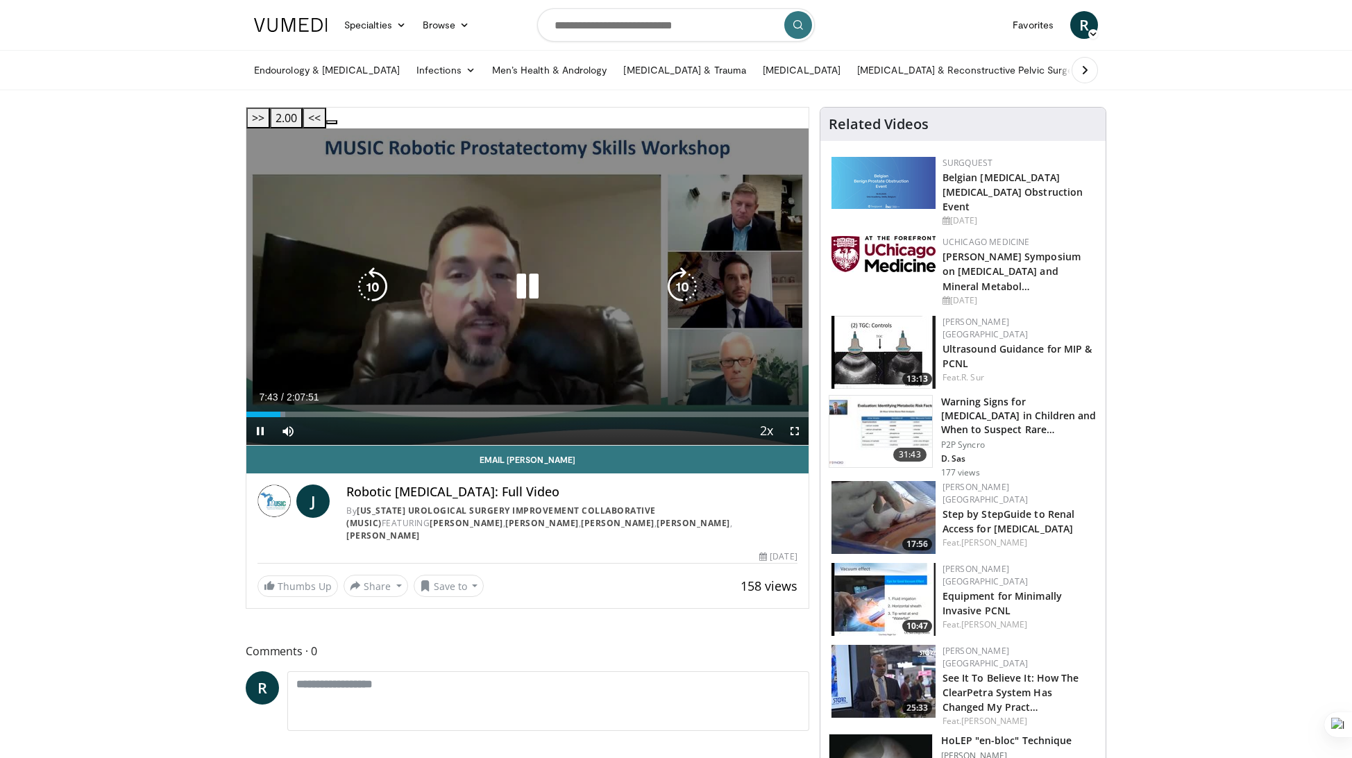
click at [677, 267] on icon "Video Player" at bounding box center [682, 286] width 39 height 39
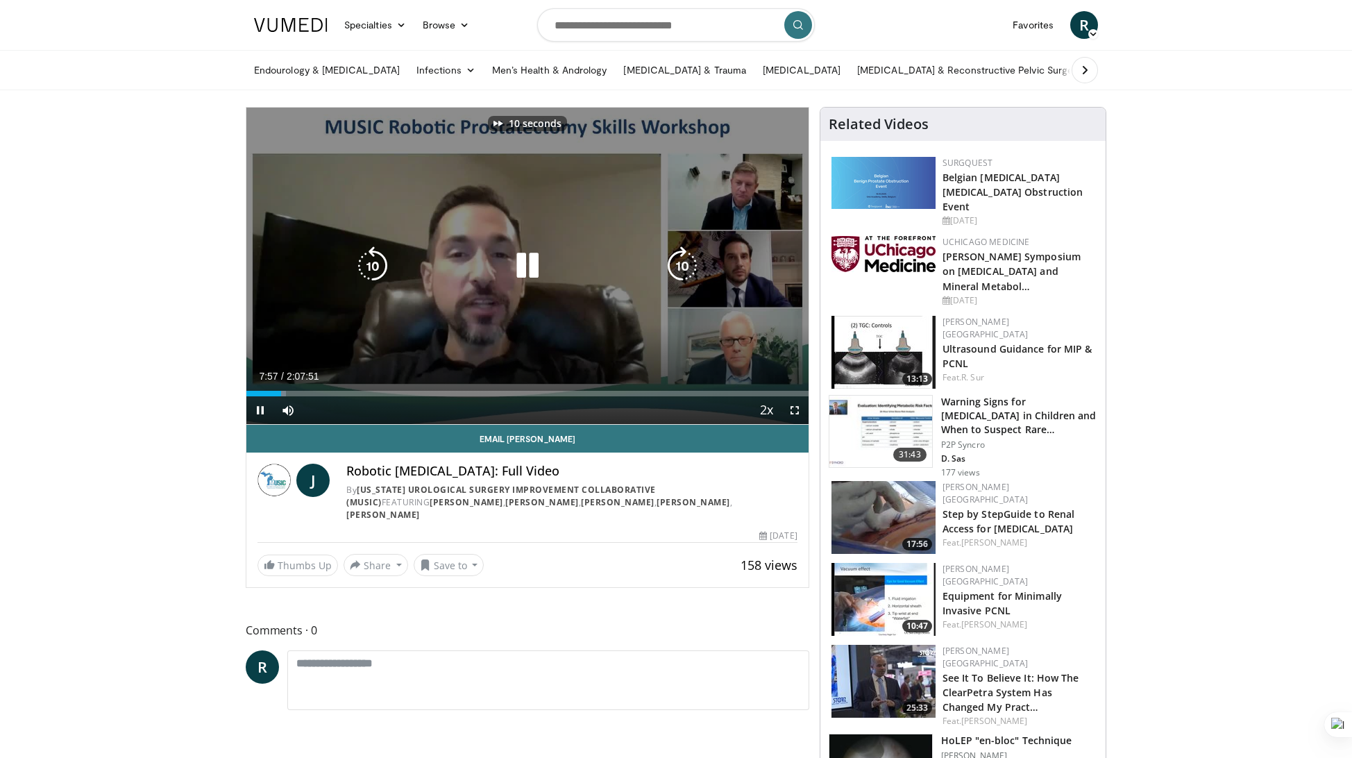
click at [677, 257] on icon "Video Player" at bounding box center [682, 265] width 39 height 39
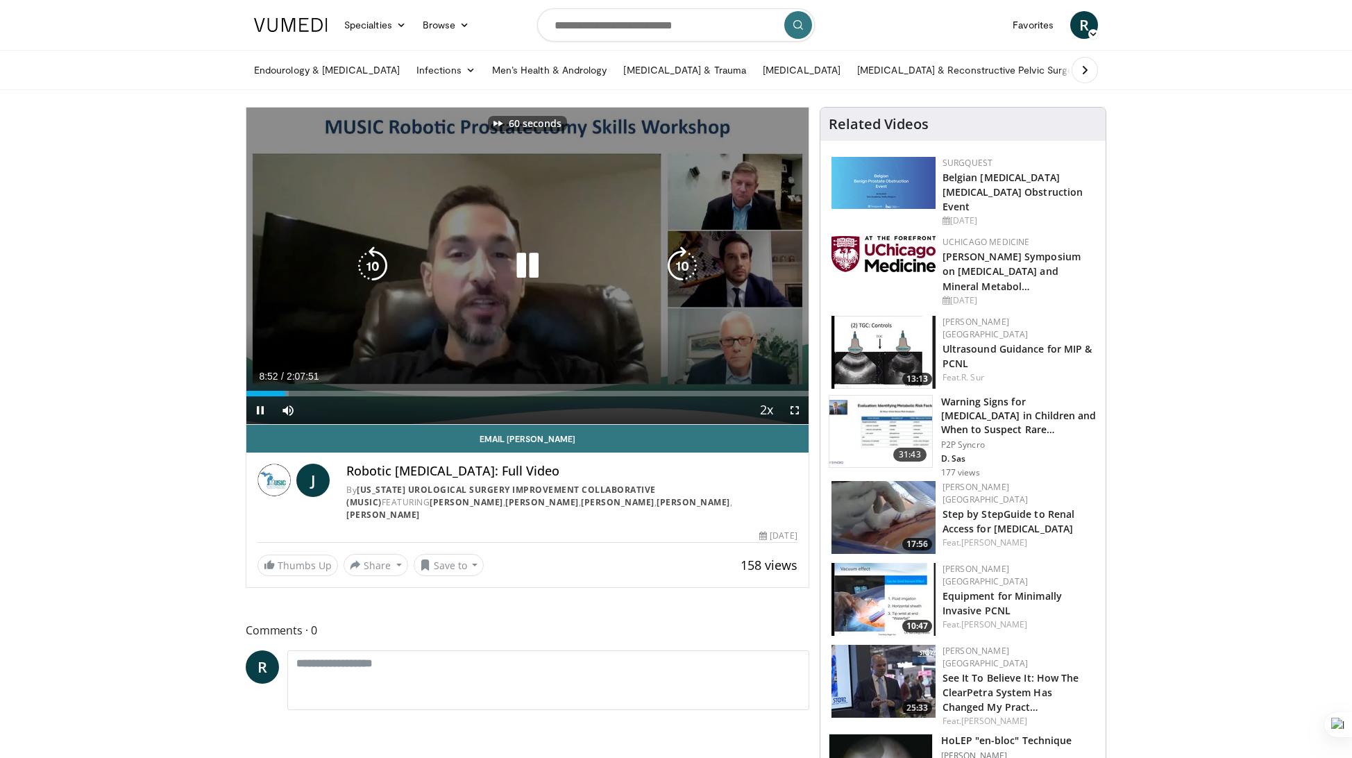
click at [677, 257] on icon "Video Player" at bounding box center [682, 265] width 39 height 39
click at [677, 257] on div "90 seconds Tap to unmute" at bounding box center [527, 266] width 562 height 316
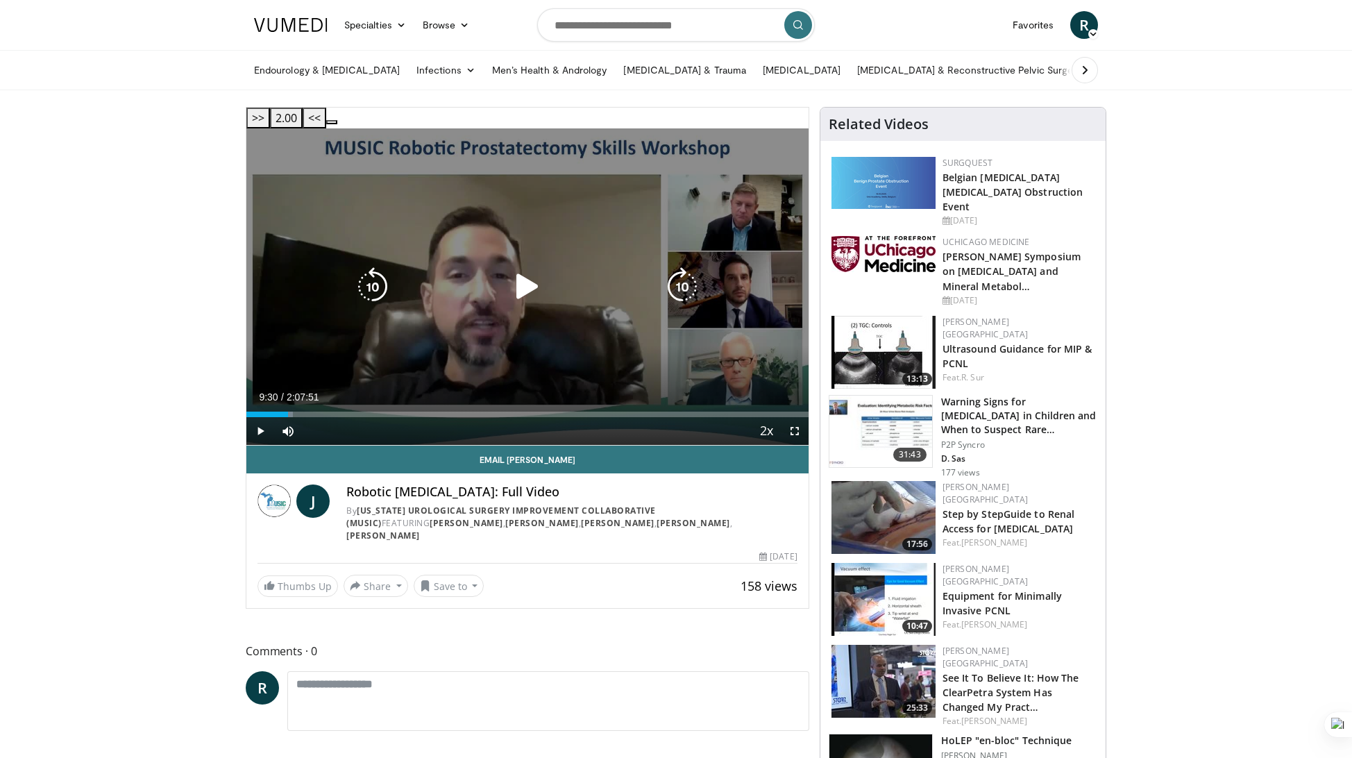
click at [520, 267] on icon "Video Player" at bounding box center [527, 286] width 39 height 39
click at [682, 267] on icon "Video Player" at bounding box center [682, 286] width 39 height 39
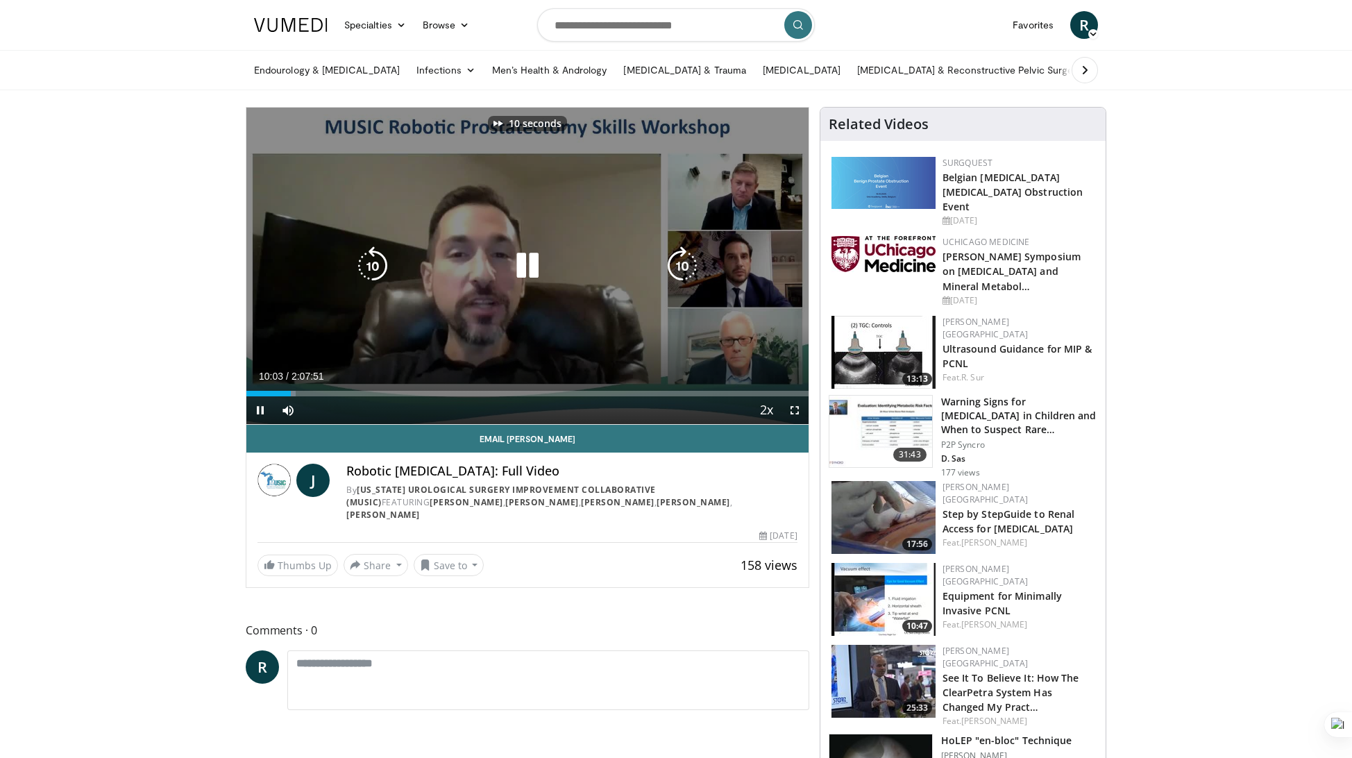
click at [682, 266] on icon "Video Player" at bounding box center [682, 265] width 39 height 39
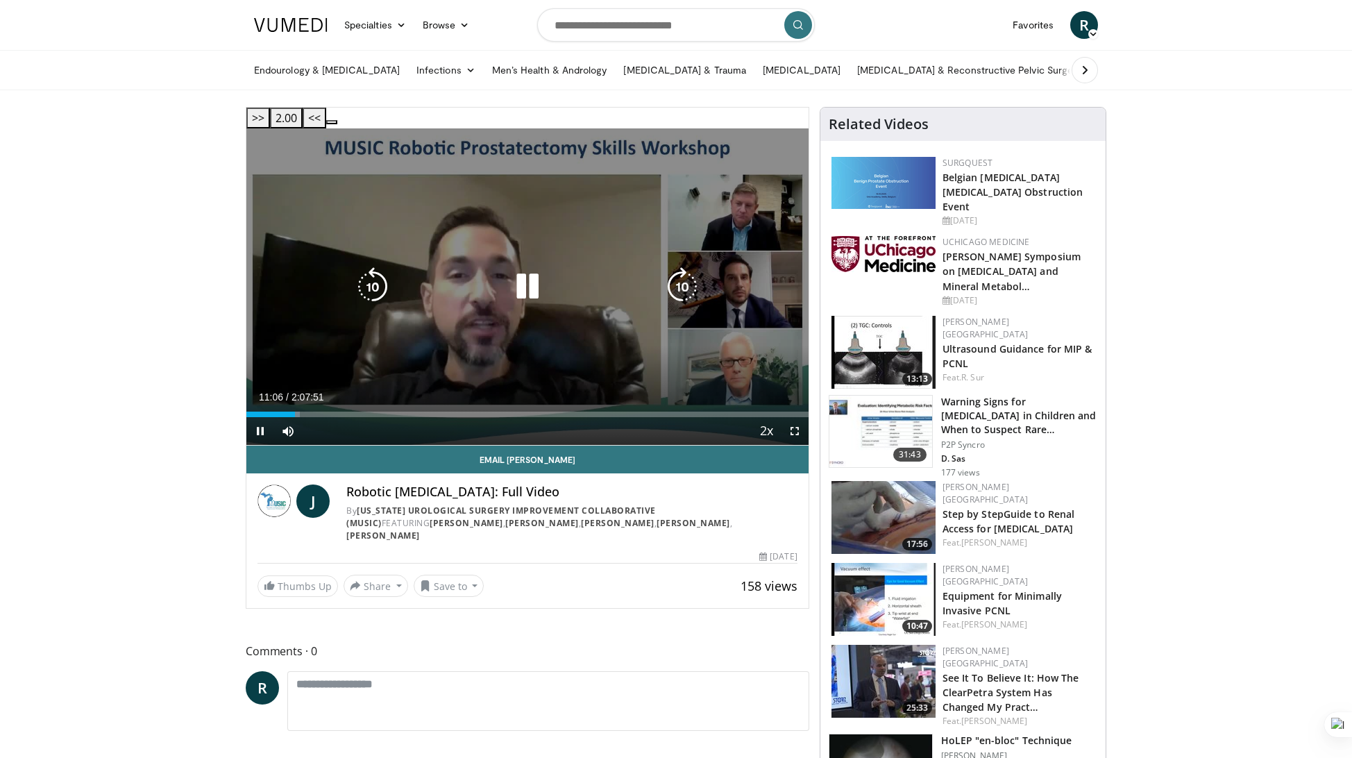
click at [364, 270] on icon "Video Player" at bounding box center [372, 286] width 39 height 39
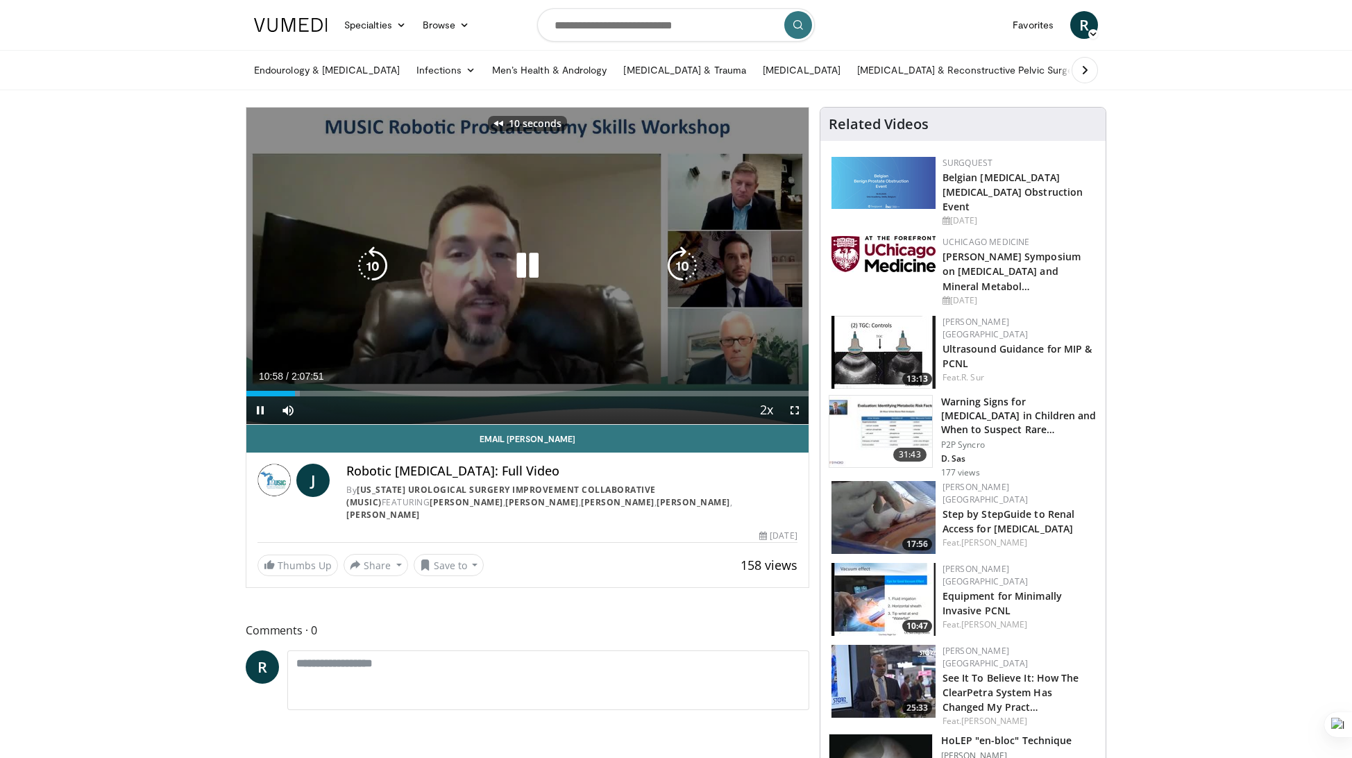
click at [364, 270] on icon "Video Player" at bounding box center [372, 265] width 39 height 39
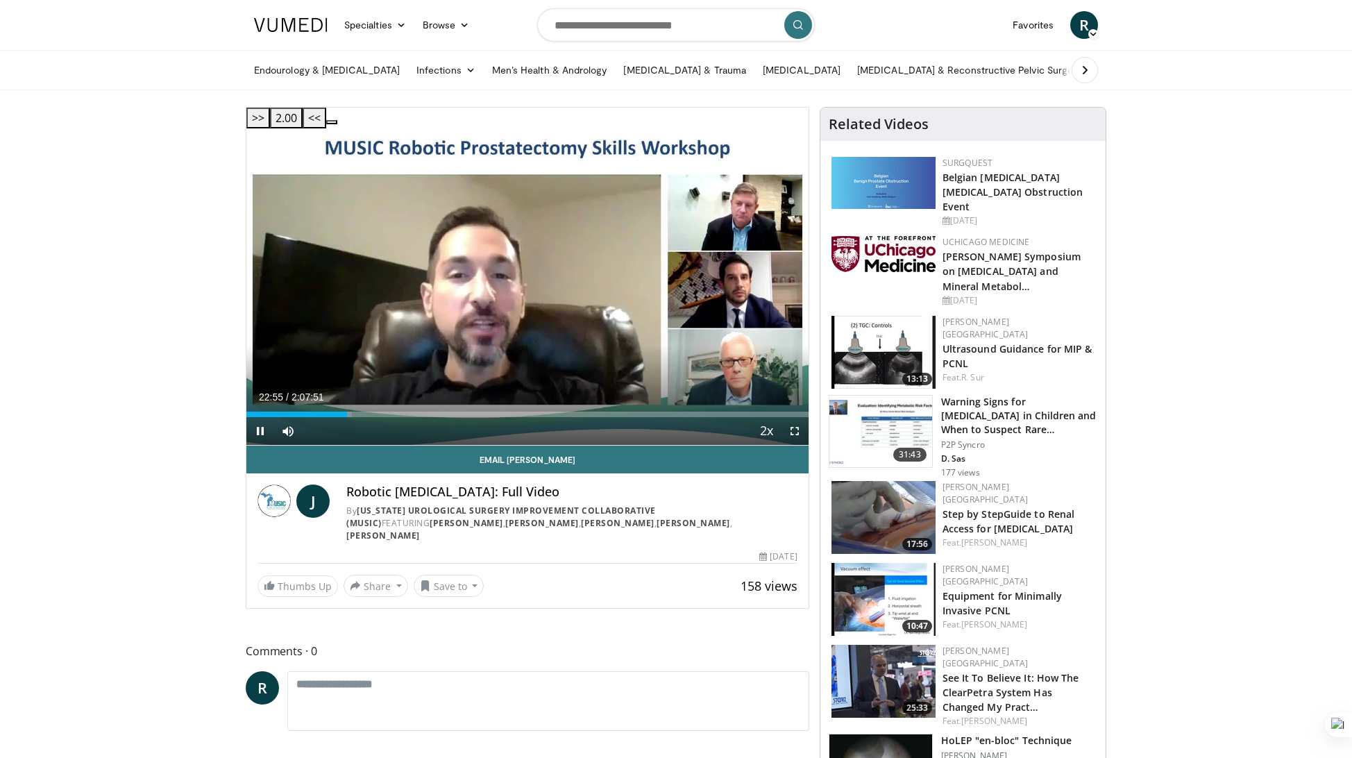
click at [681, 266] on div "20 seconds Tap to unmute" at bounding box center [527, 286] width 562 height 316
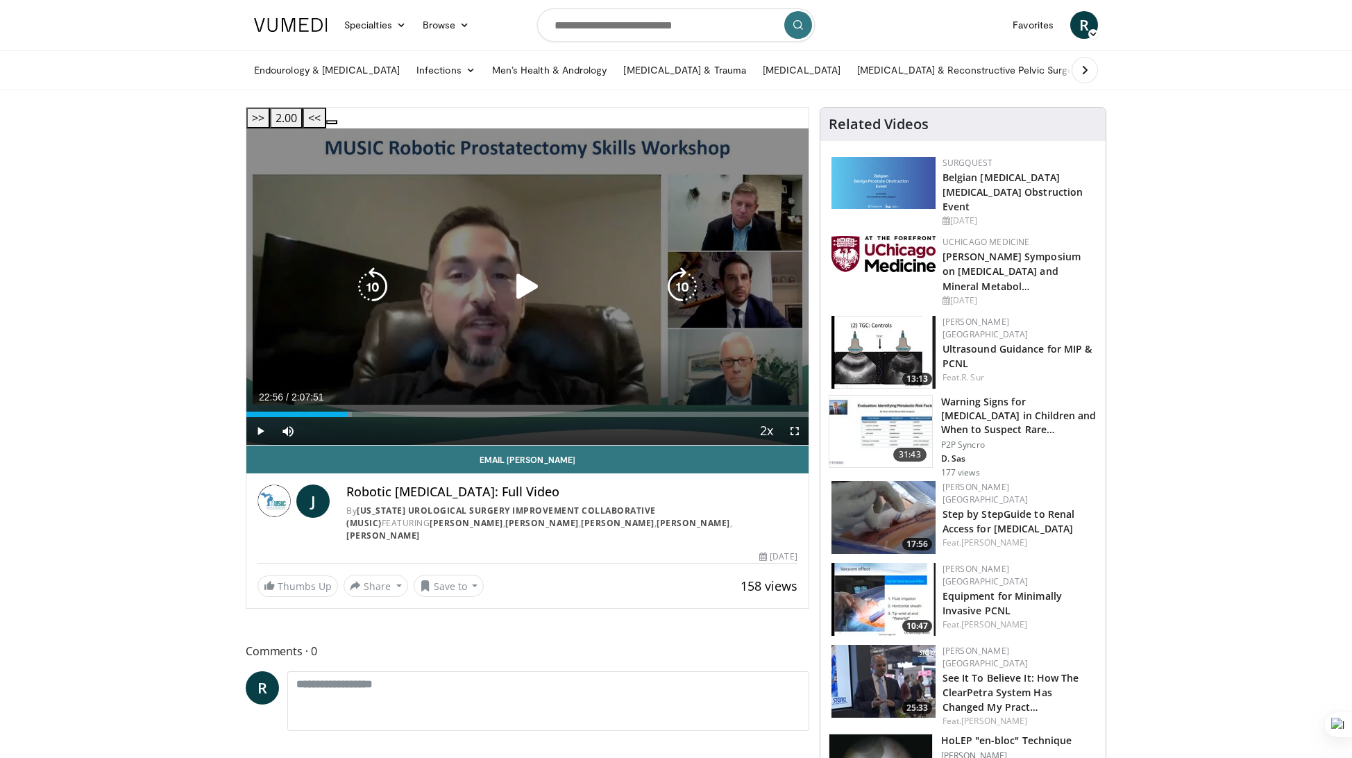
click at [687, 267] on icon "Video Player" at bounding box center [682, 286] width 39 height 39
click at [524, 267] on icon "Video Player" at bounding box center [527, 286] width 39 height 39
click at [681, 267] on icon "Video Player" at bounding box center [682, 286] width 39 height 39
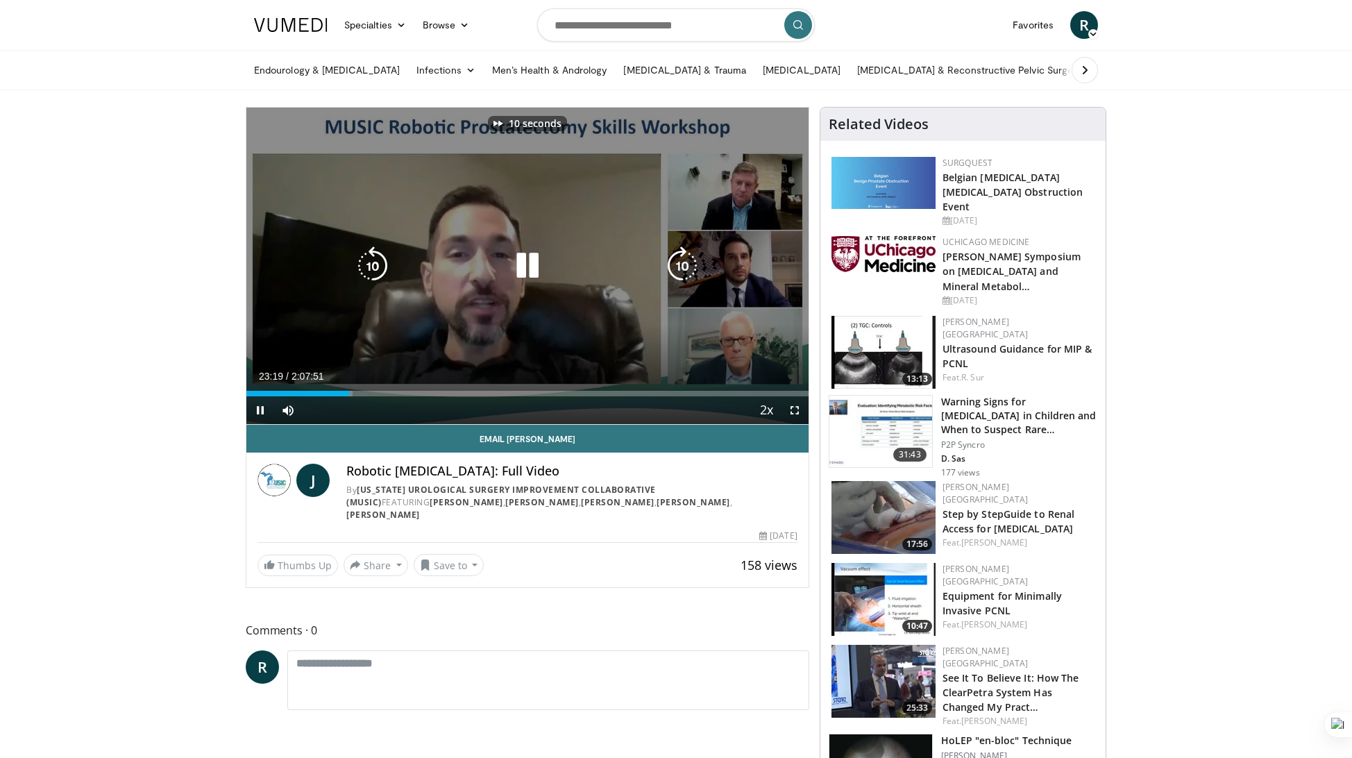
click at [681, 264] on icon "Video Player" at bounding box center [682, 265] width 39 height 39
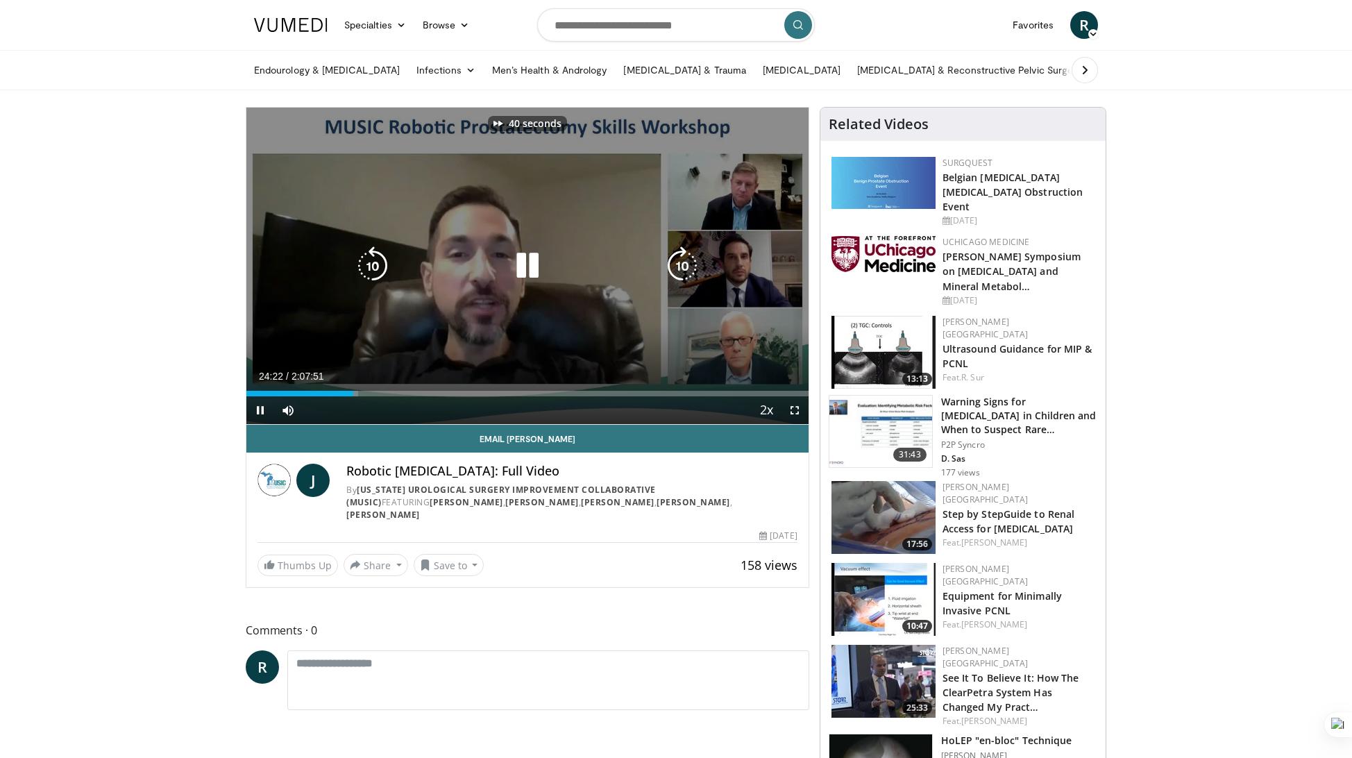
click at [681, 264] on icon "Video Player" at bounding box center [682, 265] width 39 height 39
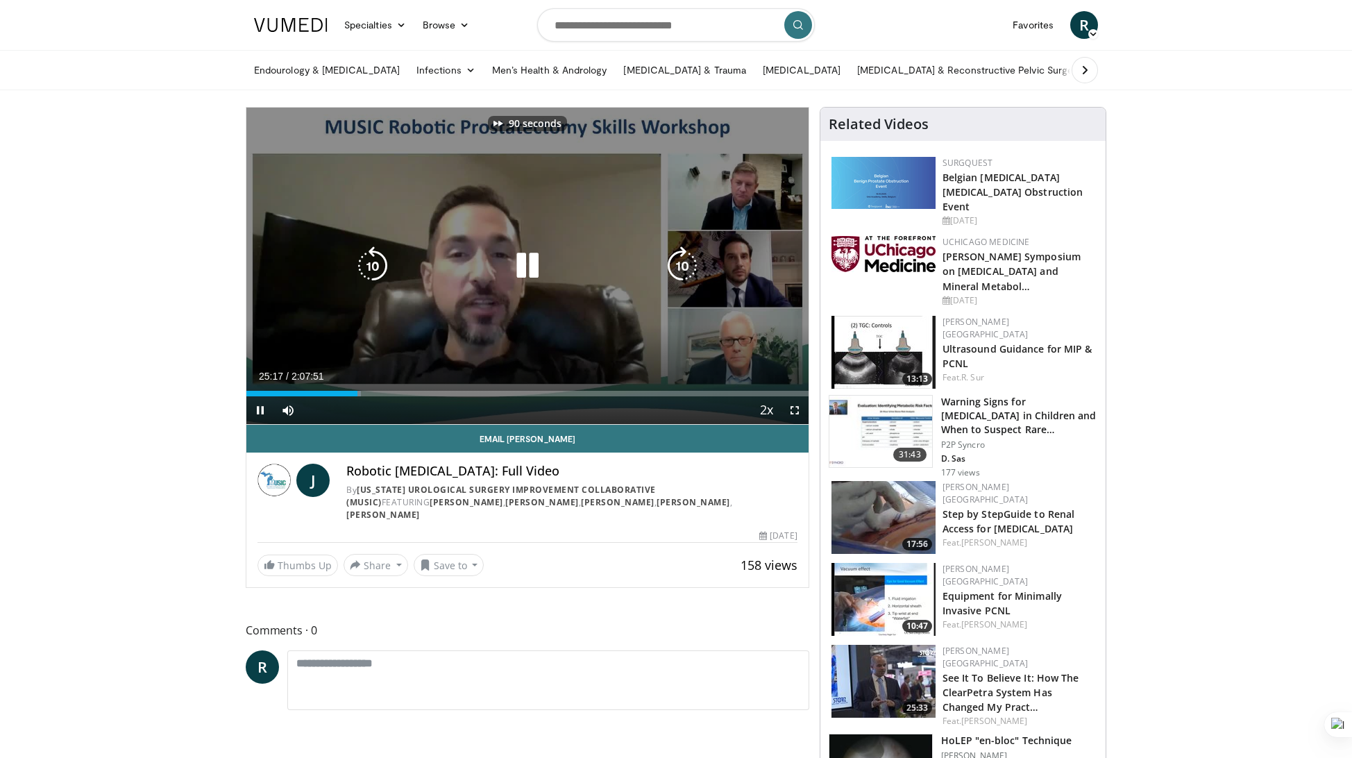
click at [681, 264] on icon "Video Player" at bounding box center [682, 265] width 39 height 39
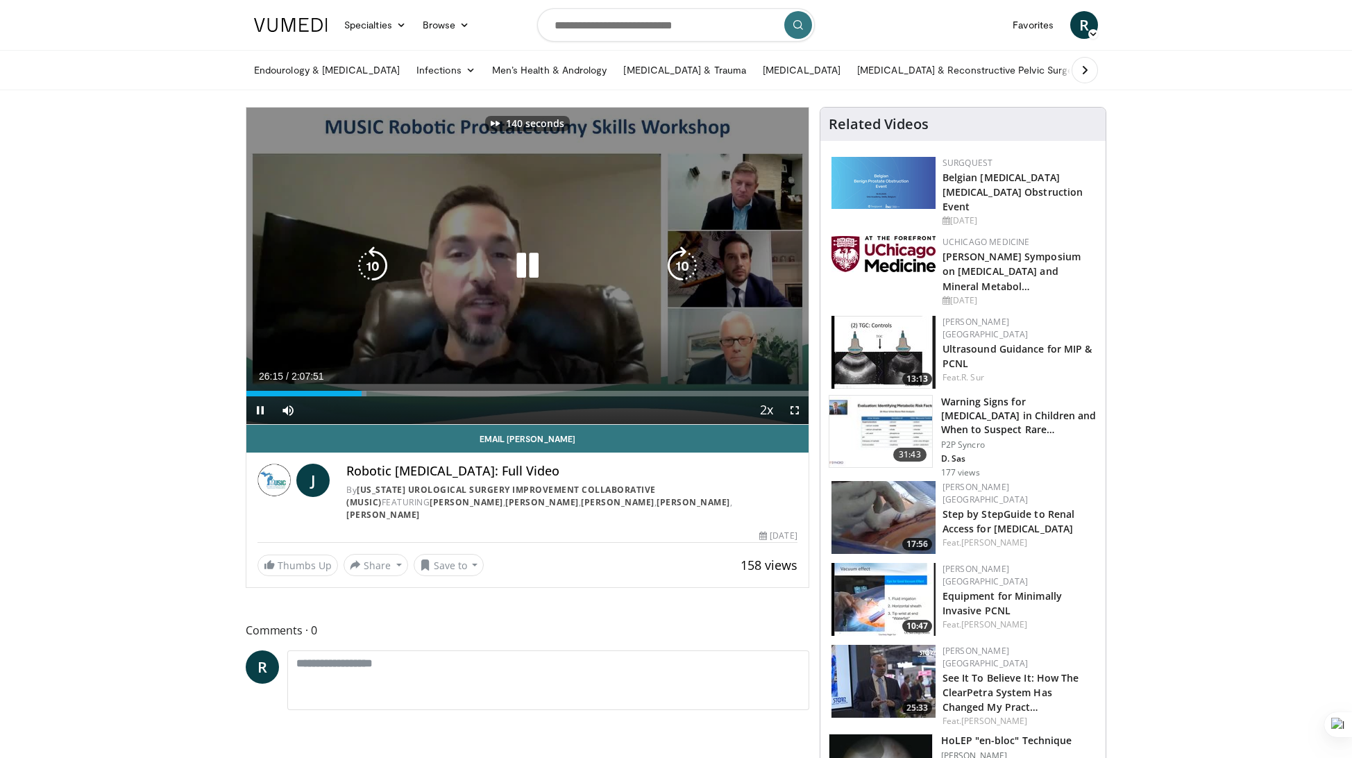
click at [681, 264] on icon "Video Player" at bounding box center [682, 265] width 39 height 39
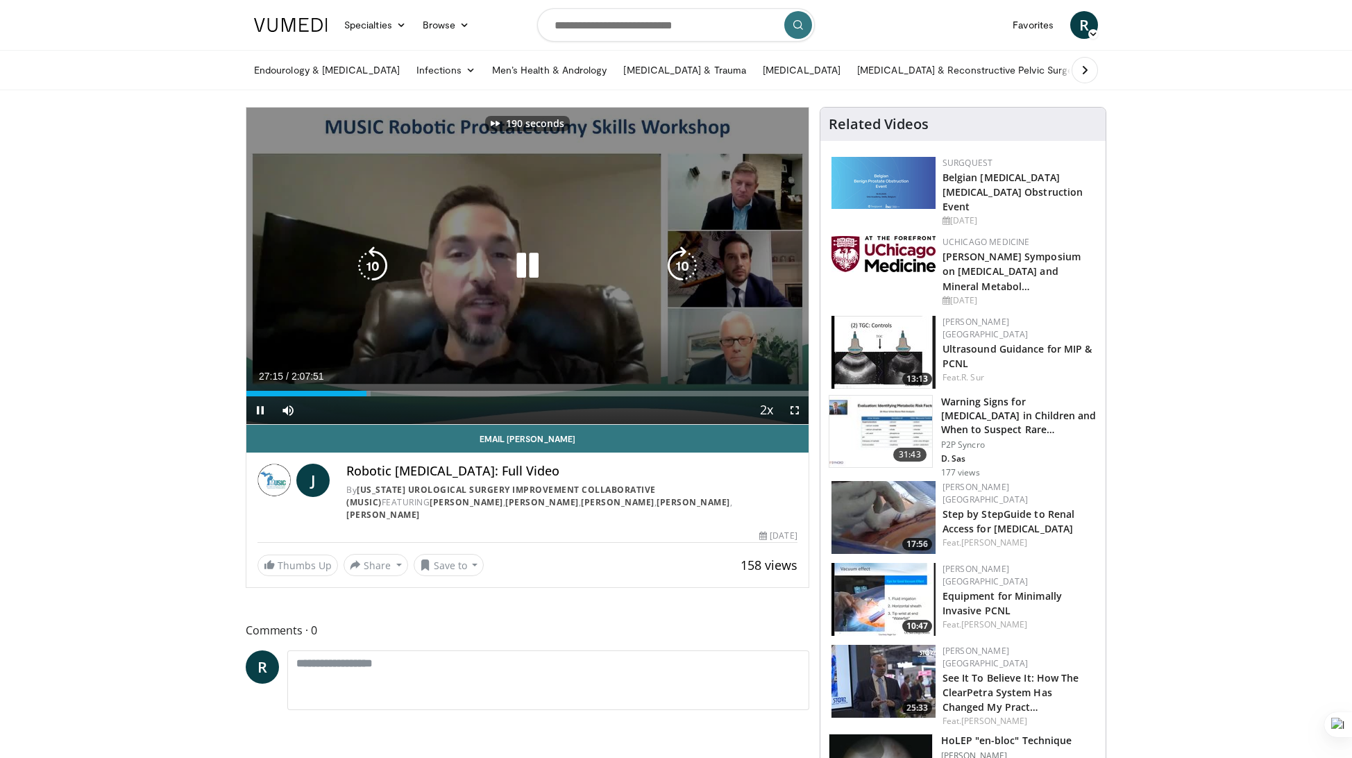
click at [681, 264] on icon "Video Player" at bounding box center [682, 265] width 39 height 39
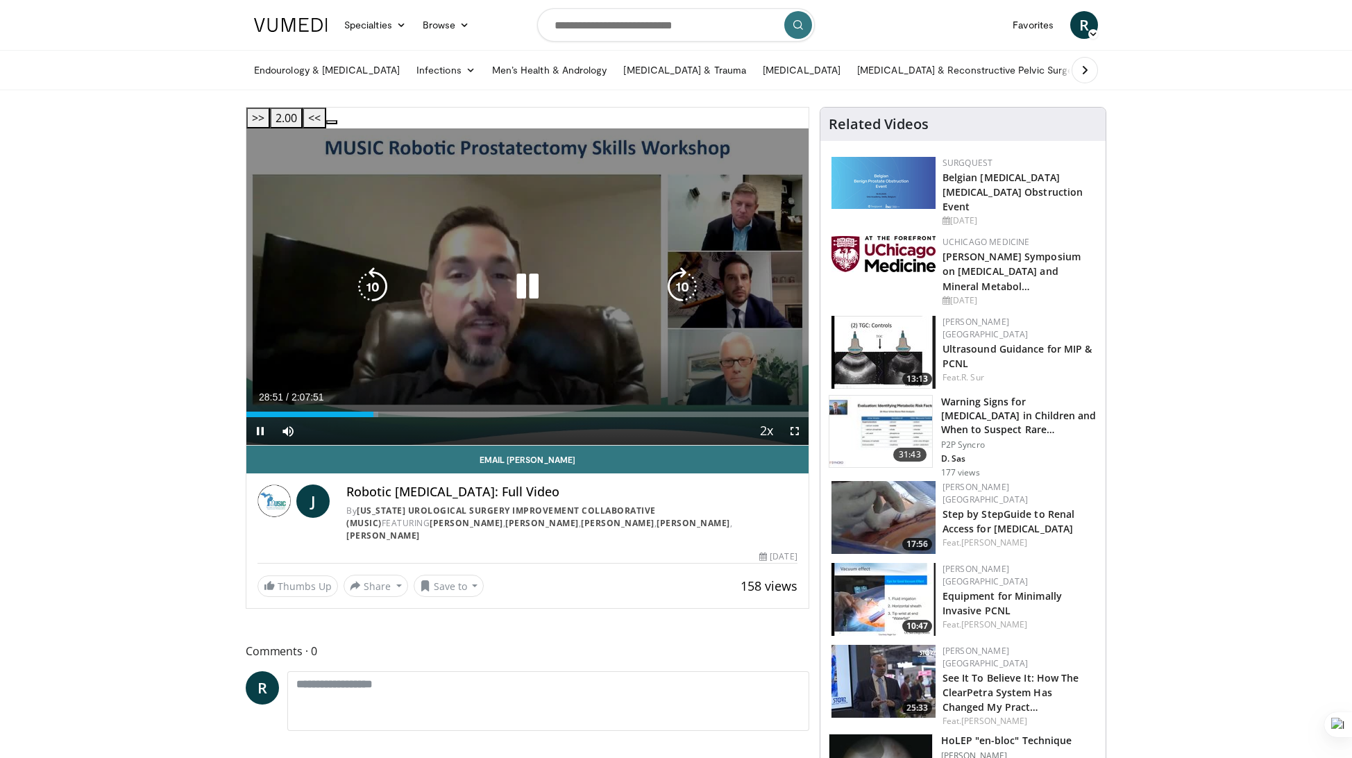
click at [678, 267] on icon "Video Player" at bounding box center [682, 286] width 39 height 39
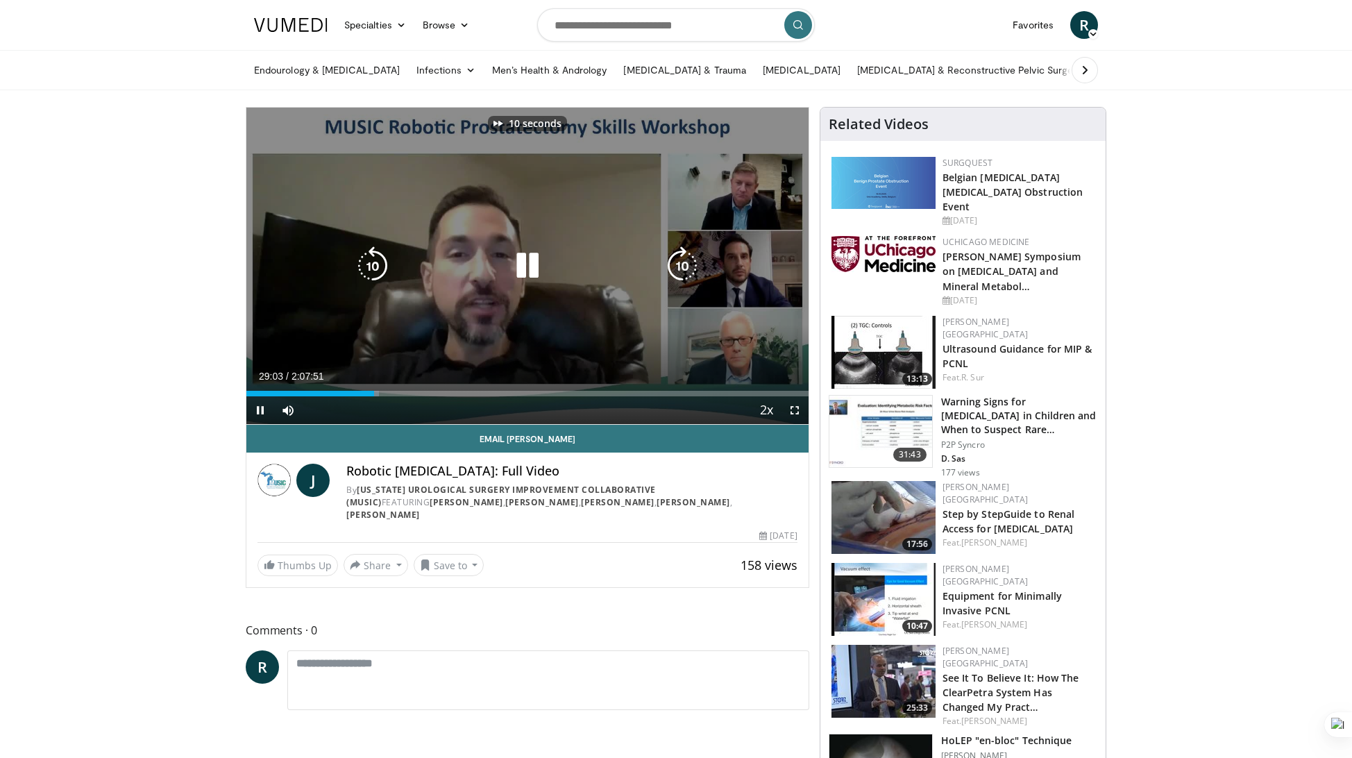
click at [678, 260] on icon "Video Player" at bounding box center [682, 265] width 39 height 39
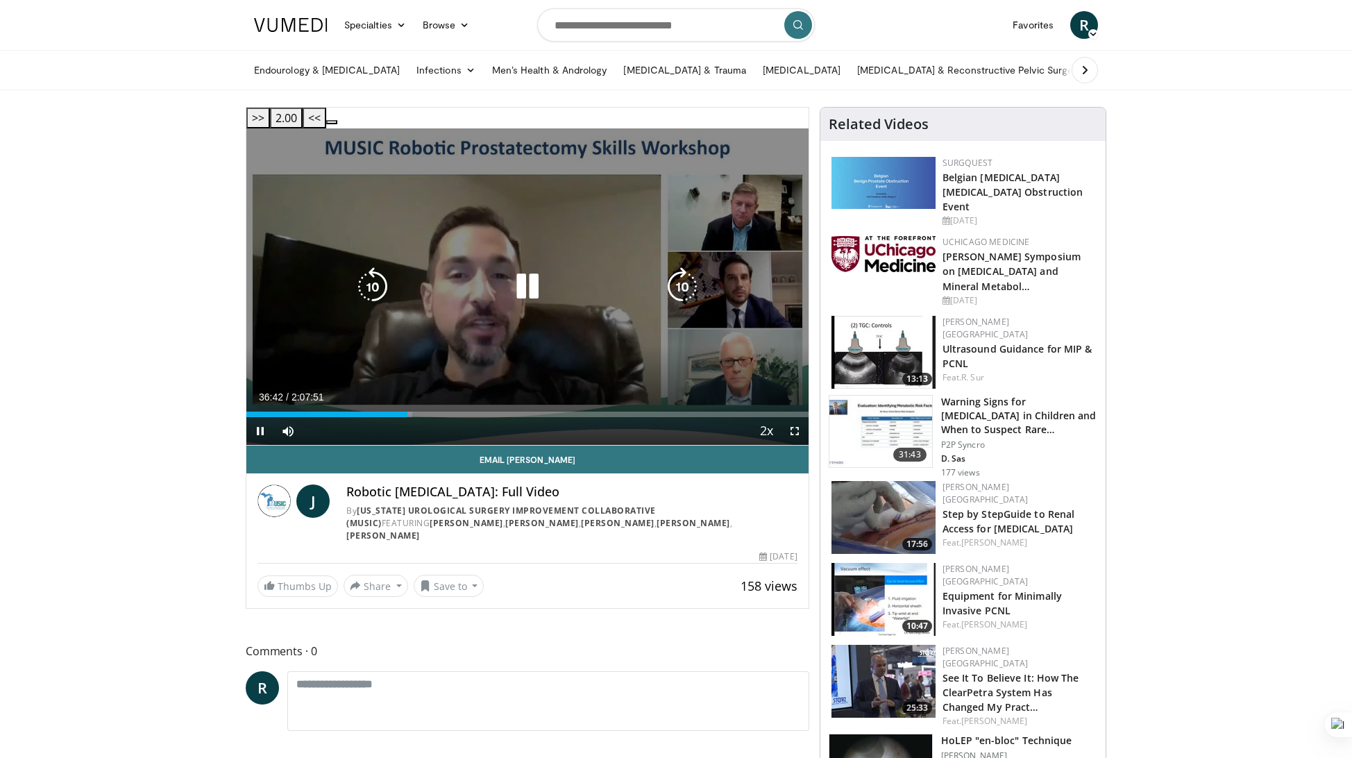
click at [677, 273] on icon "Video Player" at bounding box center [682, 286] width 39 height 39
click at [683, 267] on icon "Video Player" at bounding box center [682, 286] width 39 height 39
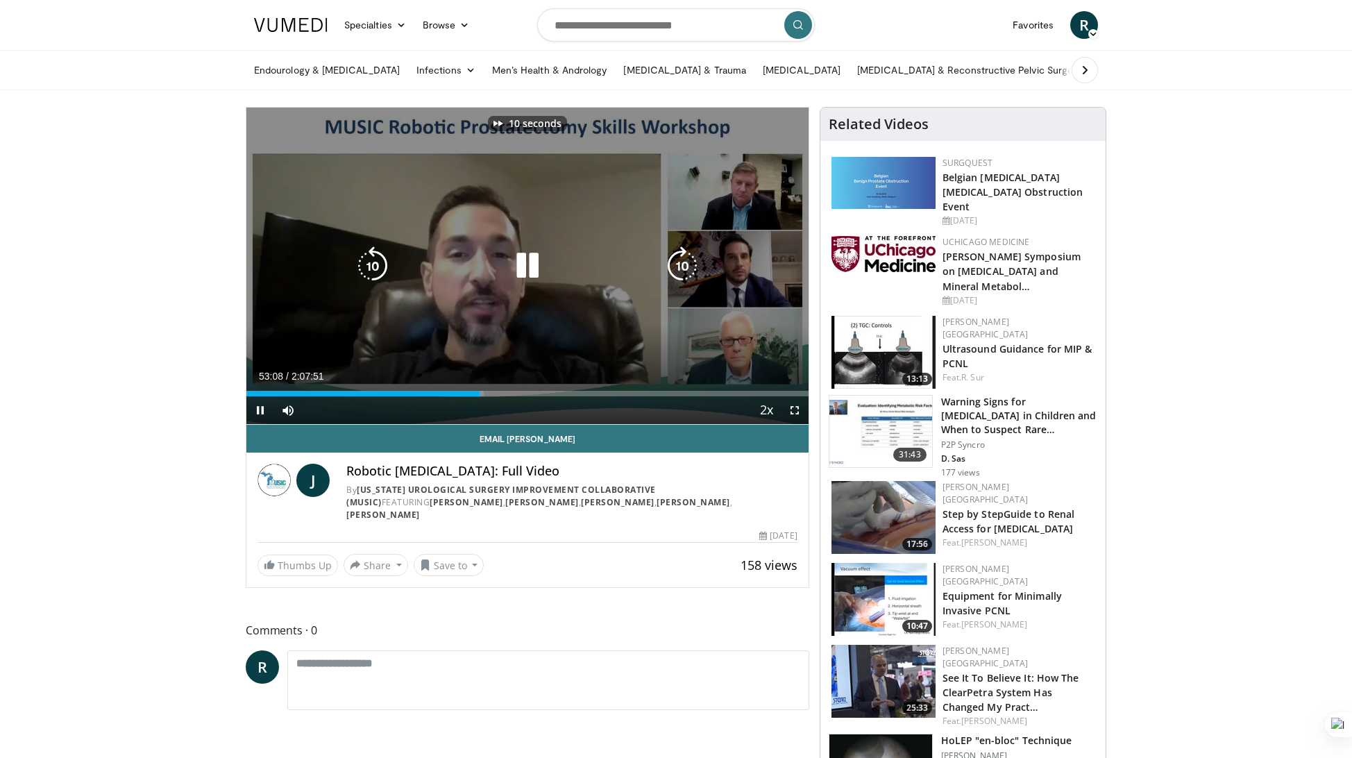
click at [683, 260] on icon "Video Player" at bounding box center [682, 265] width 39 height 39
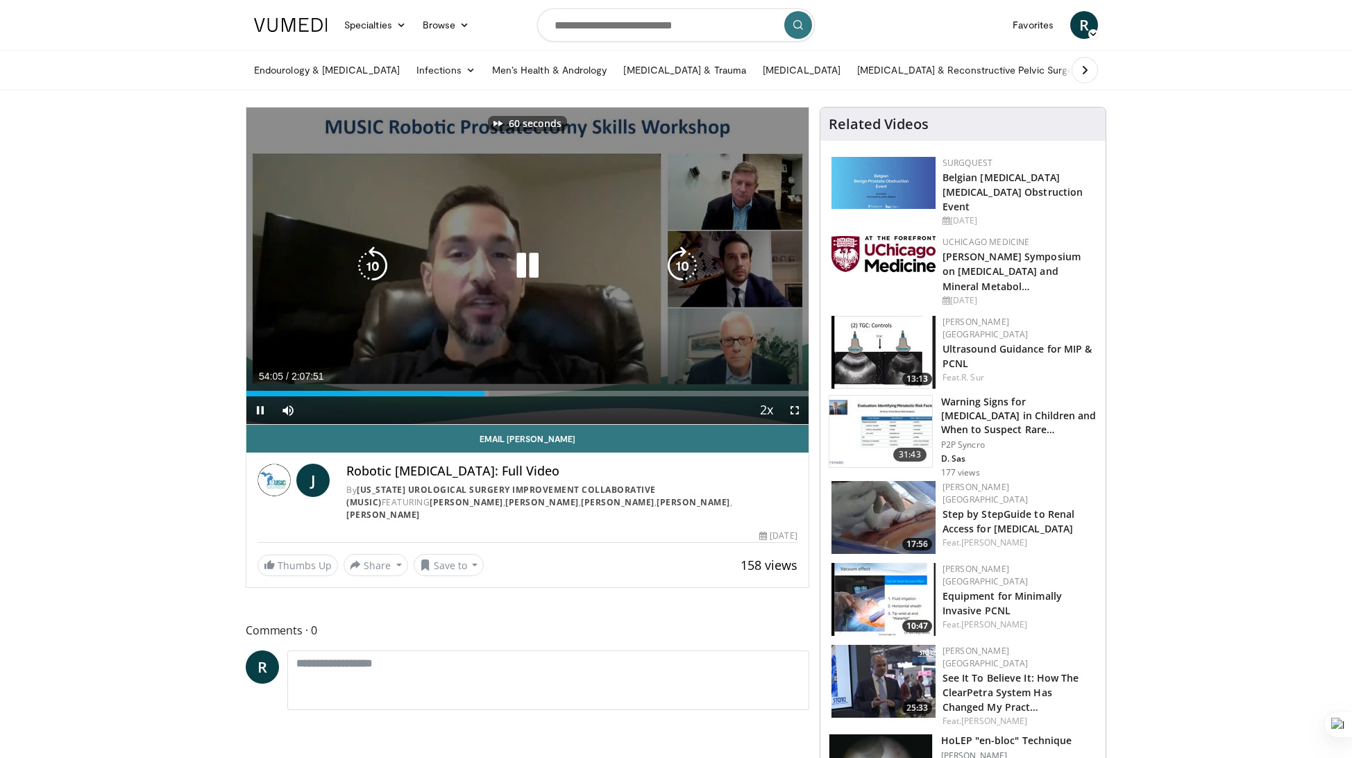
click at [683, 260] on icon "Video Player" at bounding box center [682, 265] width 39 height 39
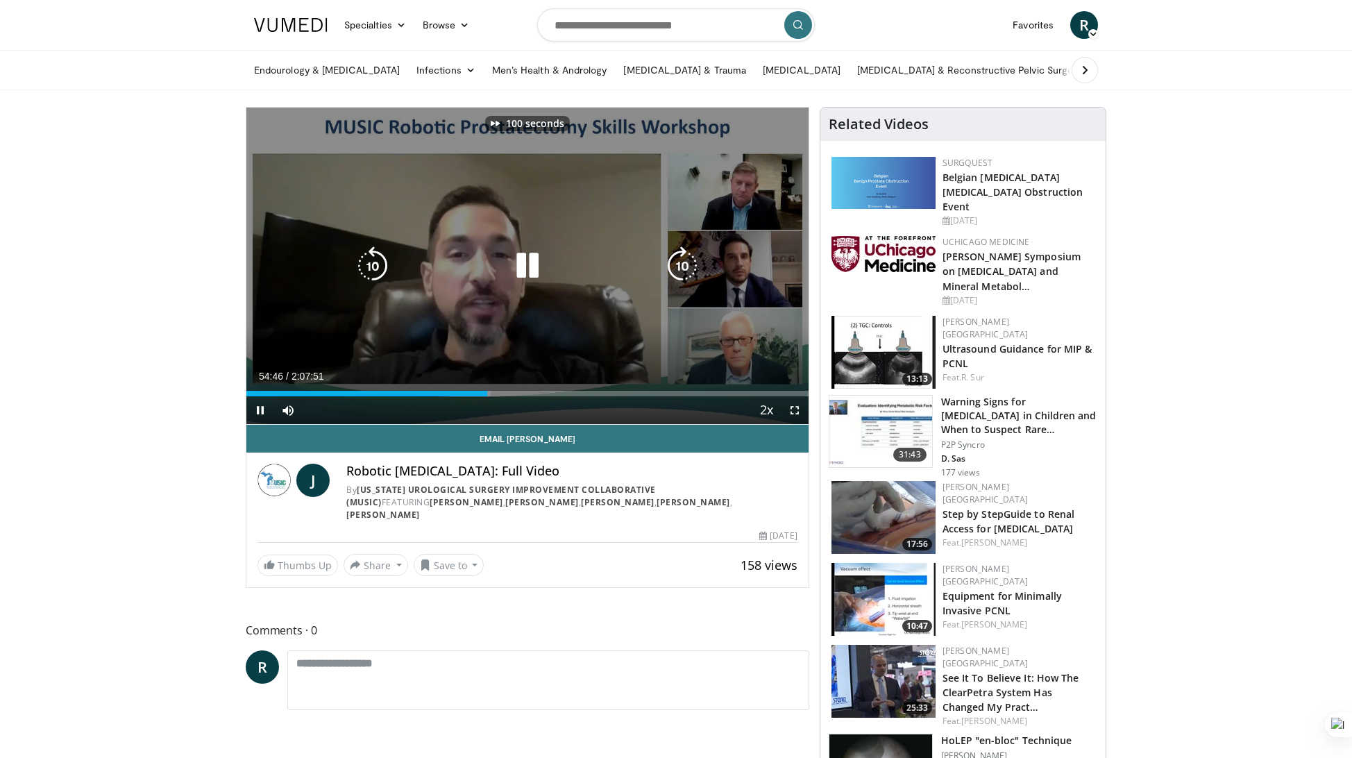
click at [683, 260] on icon "Video Player" at bounding box center [682, 265] width 39 height 39
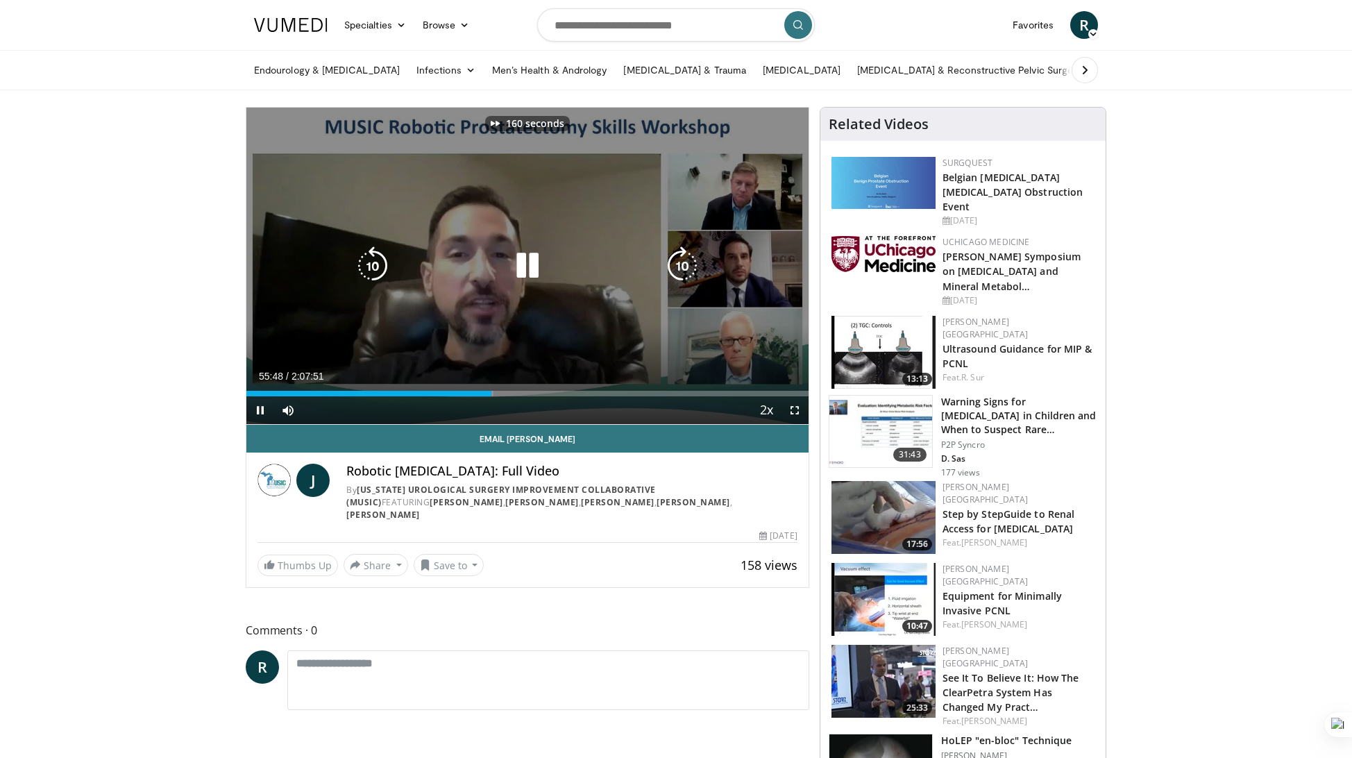
click at [683, 260] on icon "Video Player" at bounding box center [682, 265] width 39 height 39
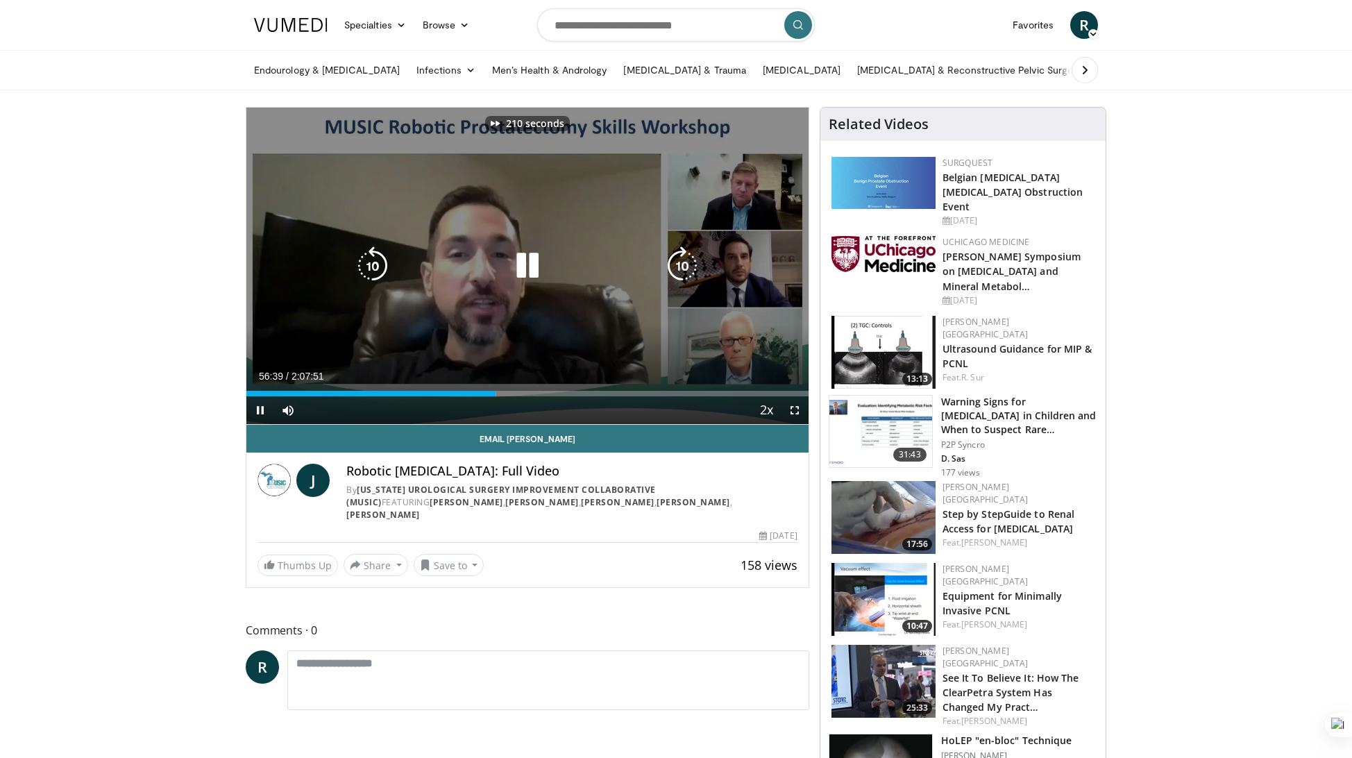
click at [683, 260] on icon "Video Player" at bounding box center [682, 265] width 39 height 39
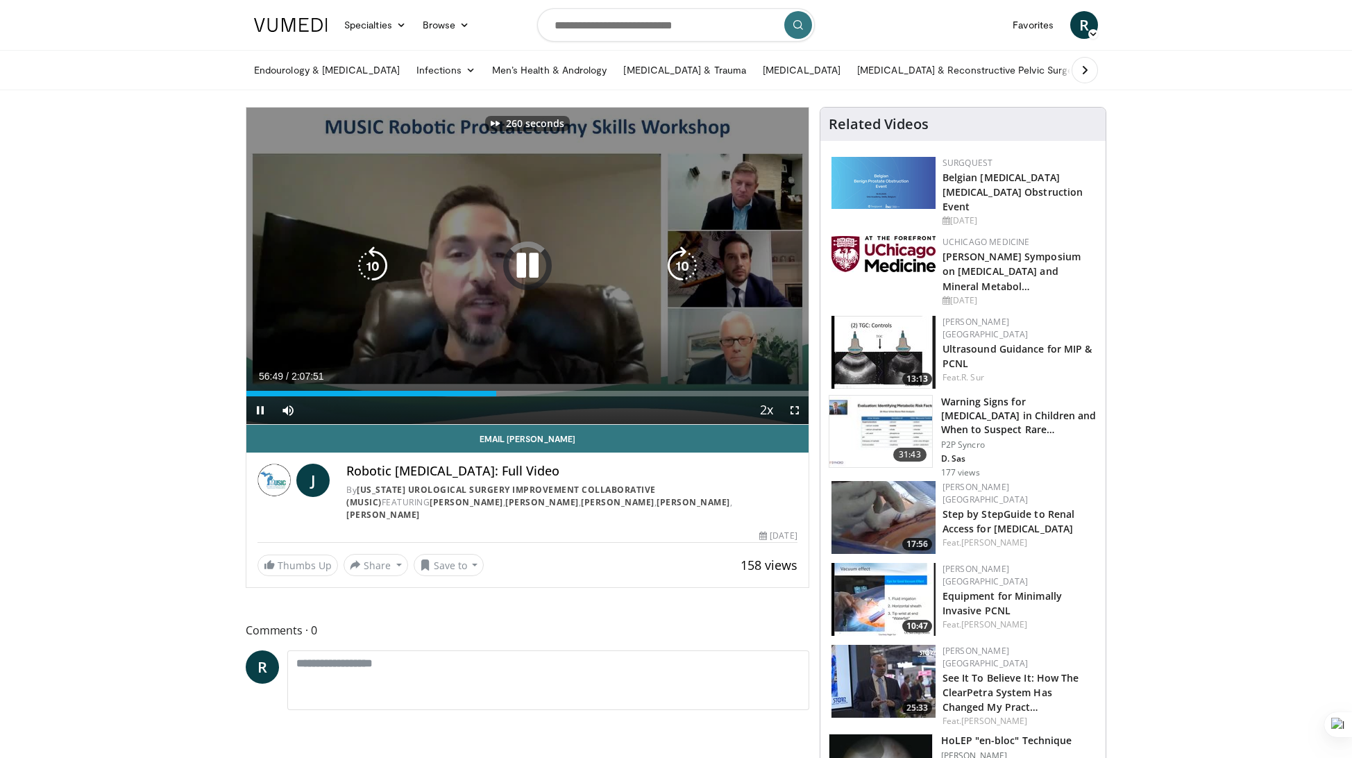
click at [683, 260] on icon "Video Player" at bounding box center [682, 265] width 39 height 39
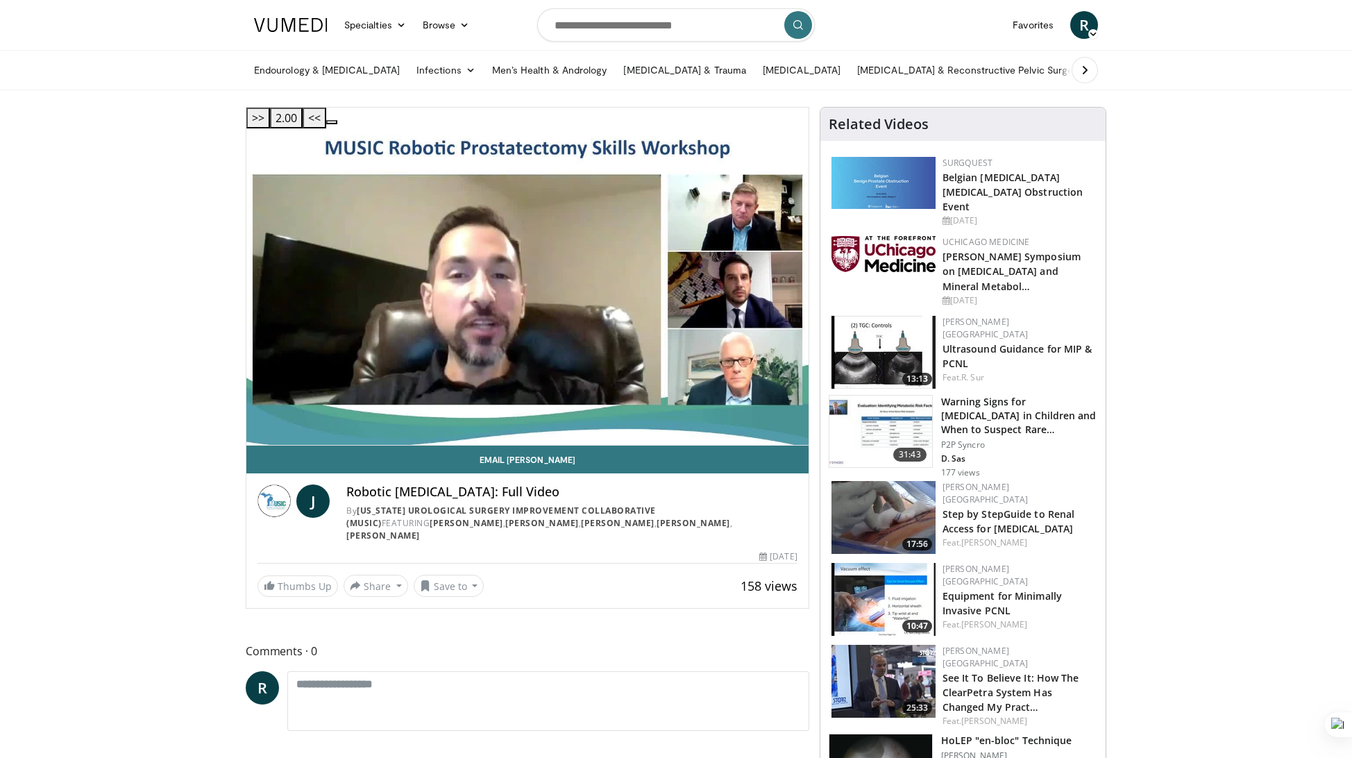
click at [553, 388] on div "270 seconds Tap to unmute" at bounding box center [527, 286] width 562 height 316
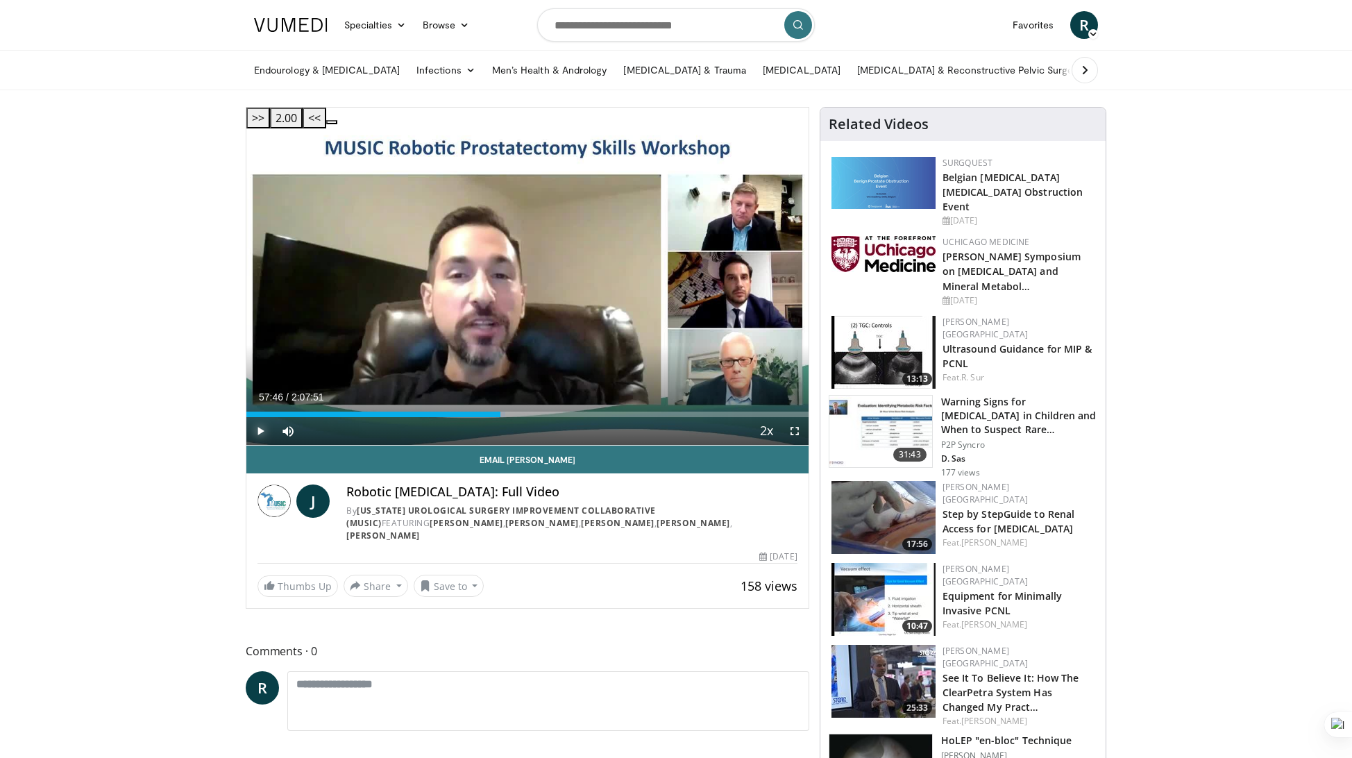
click at [259, 417] on span "Video Player" at bounding box center [260, 431] width 28 height 28
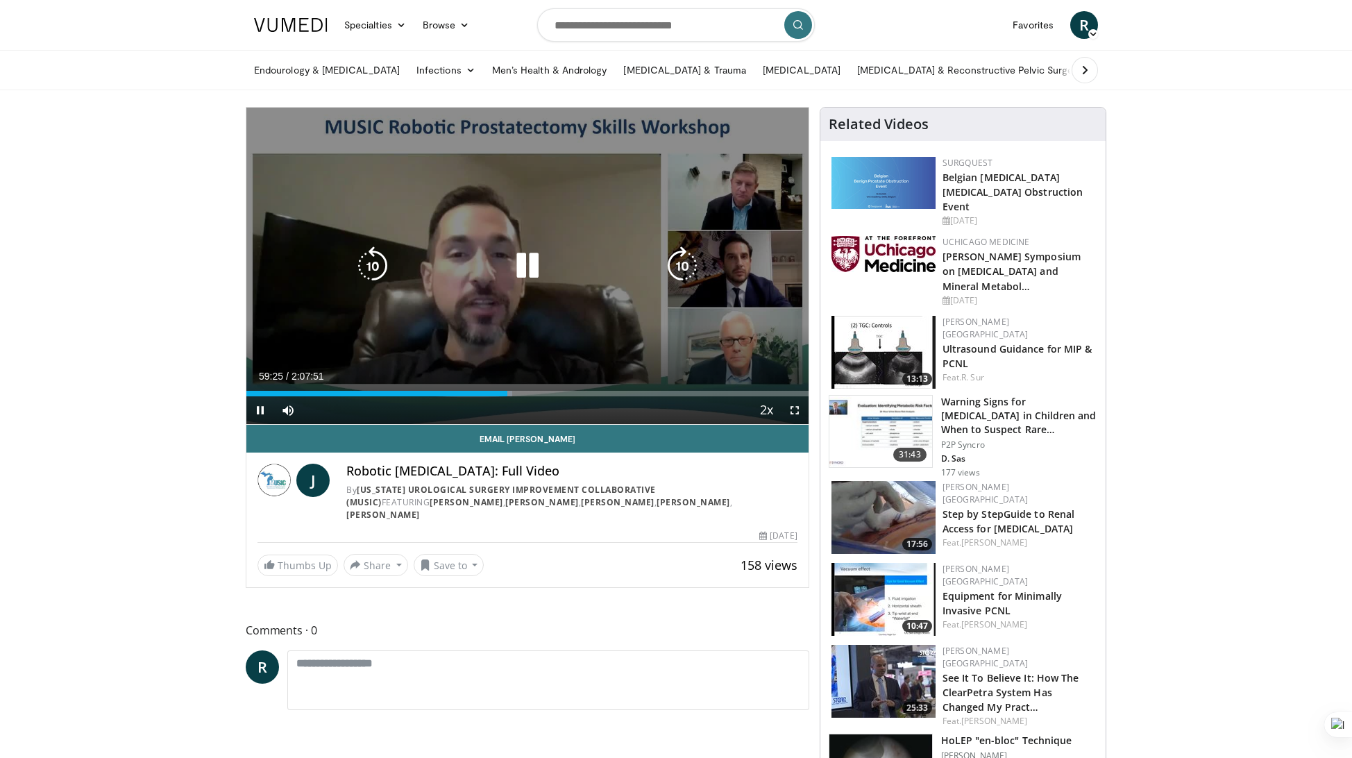
click at [678, 266] on icon "Video Player" at bounding box center [682, 265] width 39 height 39
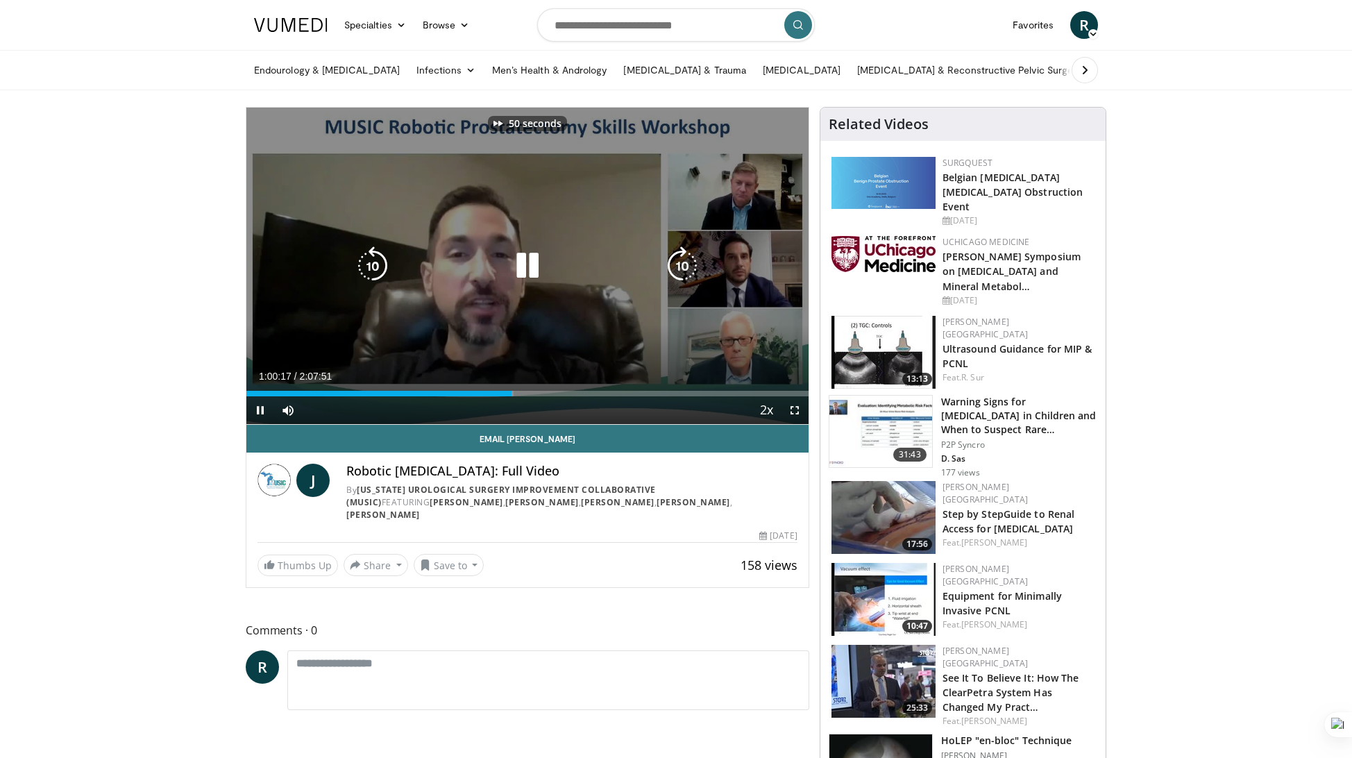
click at [678, 266] on icon "Video Player" at bounding box center [682, 265] width 39 height 39
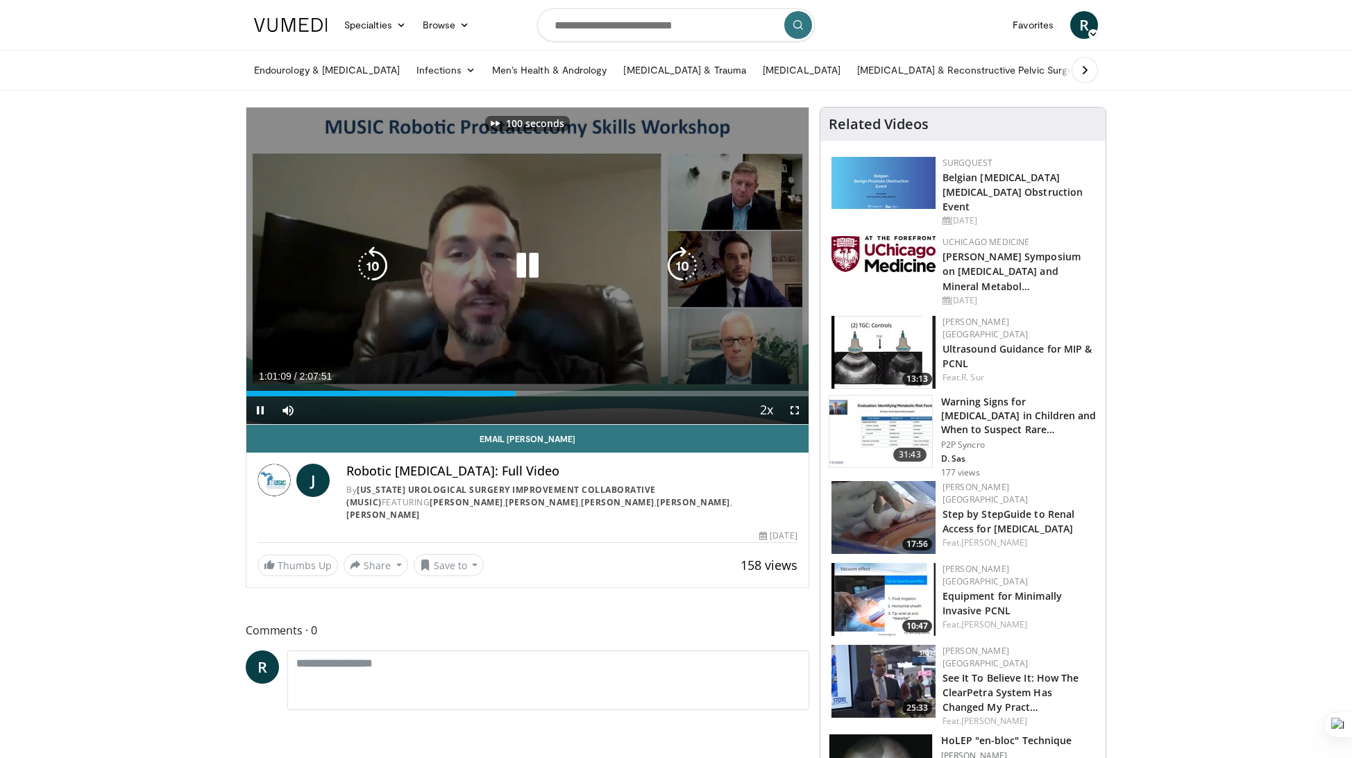
click at [678, 266] on icon "Video Player" at bounding box center [682, 265] width 39 height 39
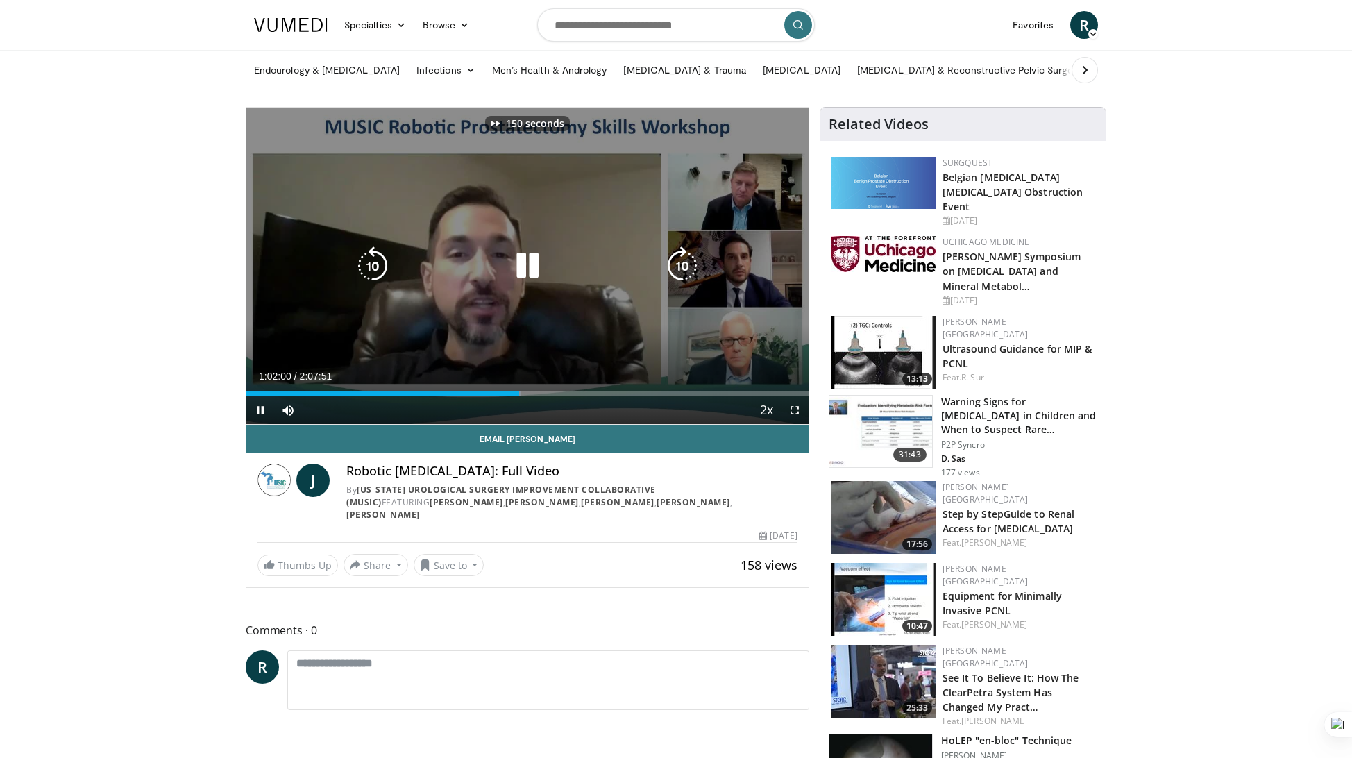
click at [678, 266] on icon "Video Player" at bounding box center [682, 265] width 39 height 39
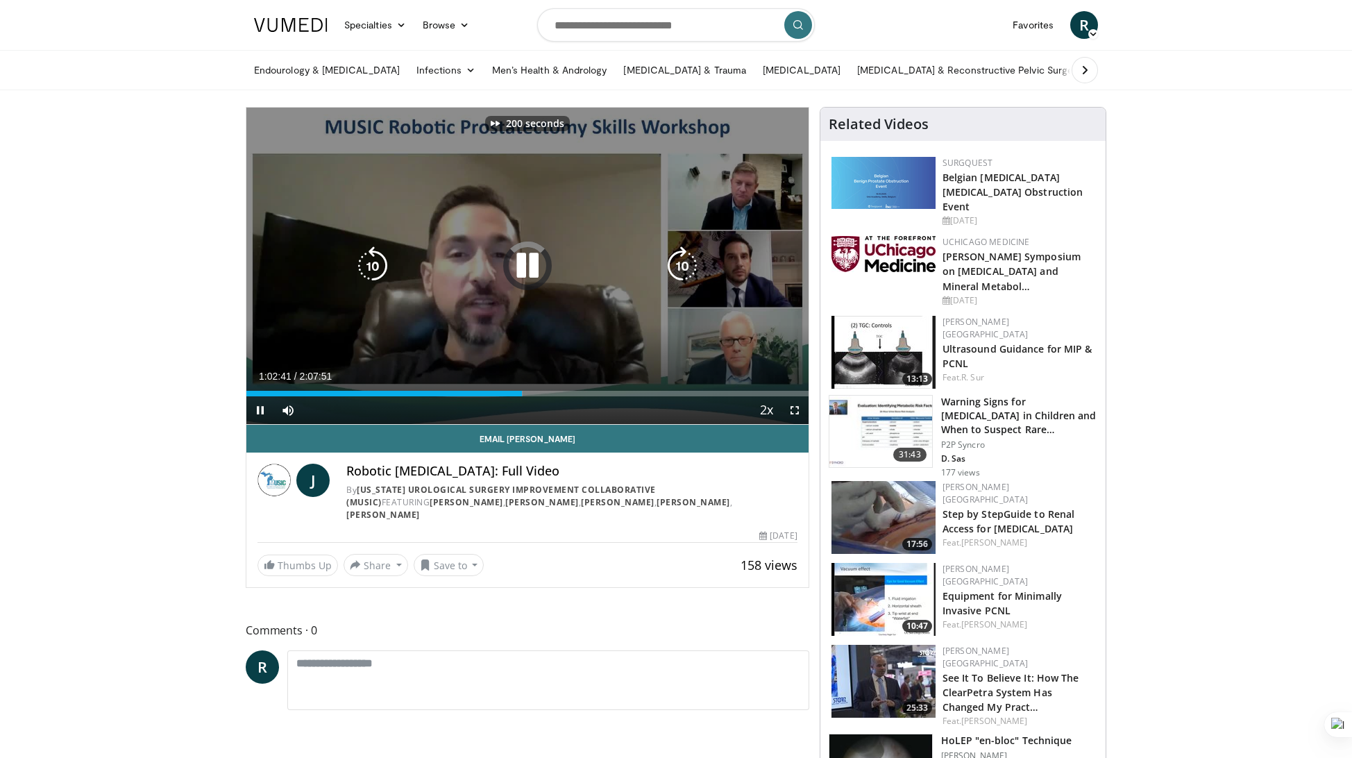
click at [678, 266] on icon "Video Player" at bounding box center [682, 265] width 39 height 39
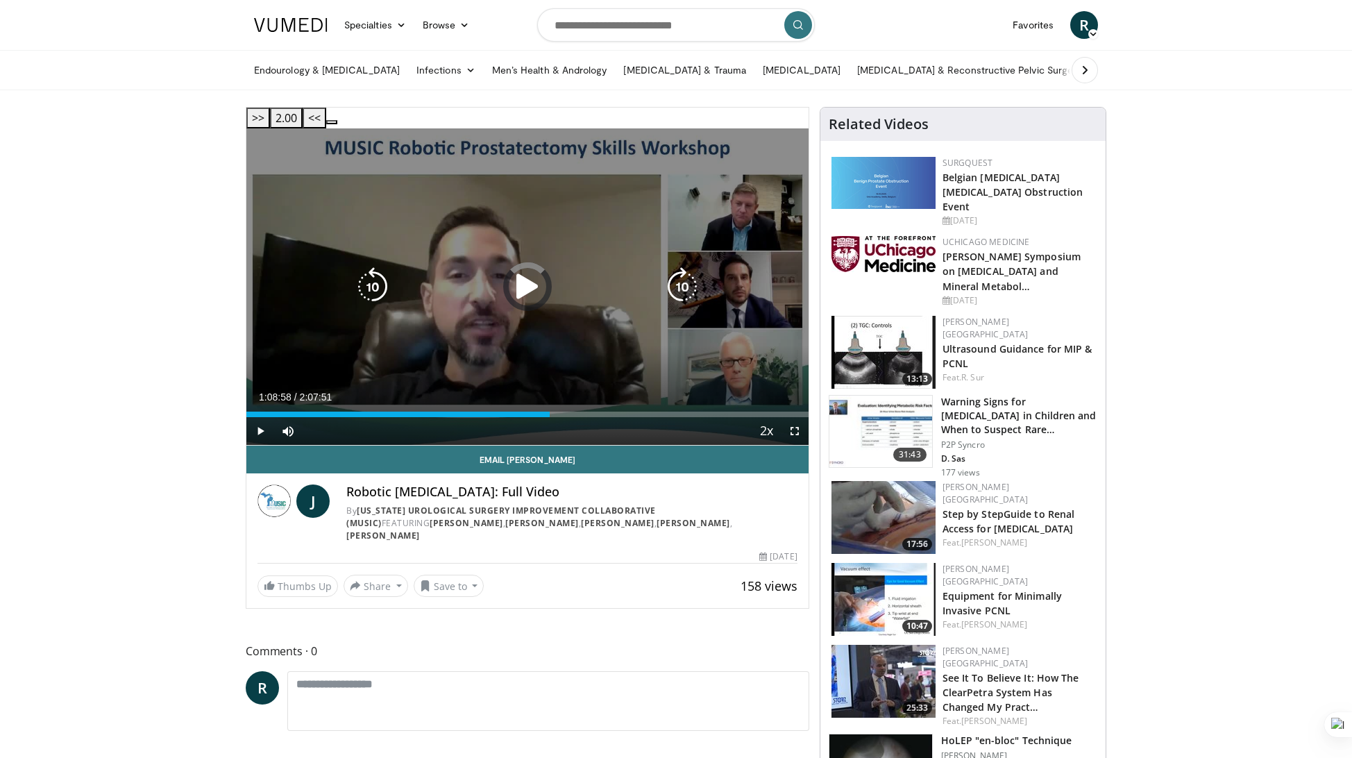
click at [549, 404] on div "Loaded : 0.00% 1:08:58 1:09:17" at bounding box center [527, 410] width 562 height 13
click at [685, 269] on icon "Video Player" at bounding box center [682, 286] width 39 height 39
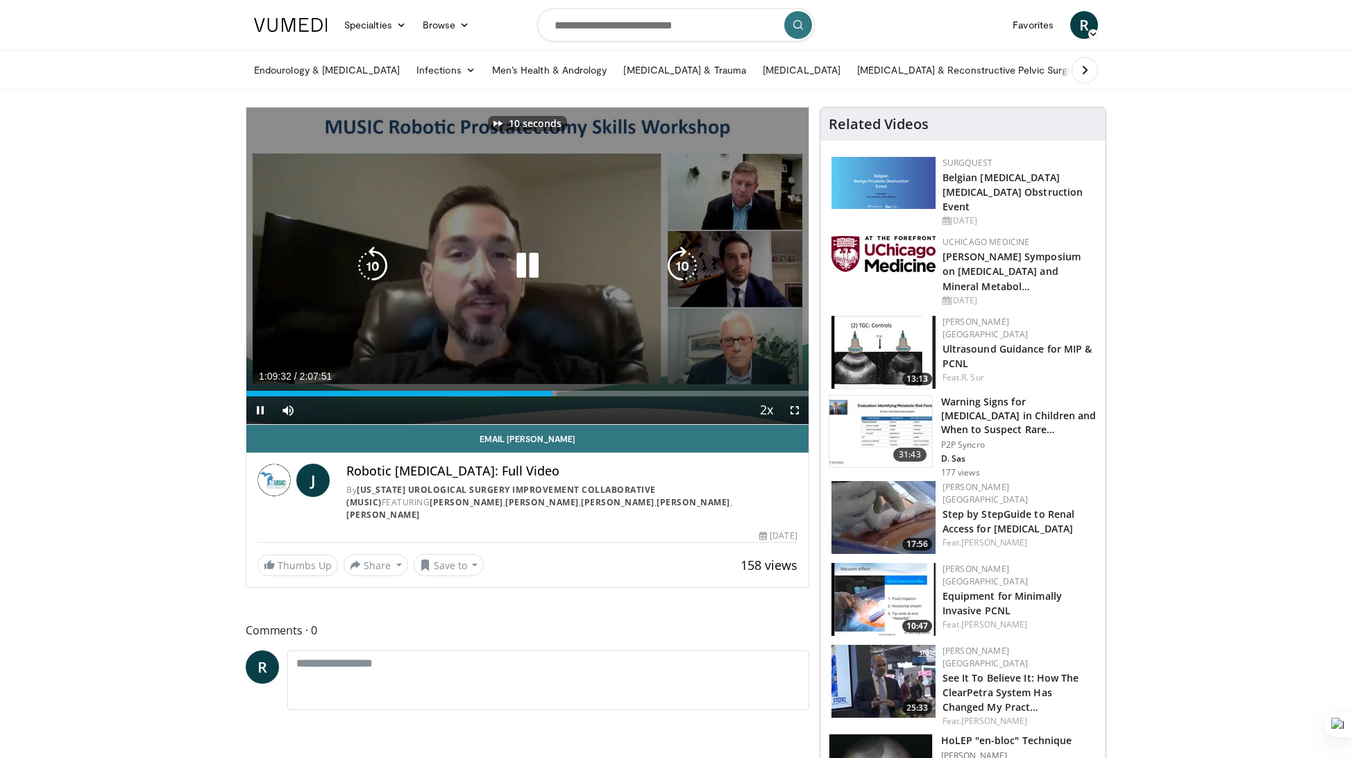
click at [685, 269] on icon "Video Player" at bounding box center [682, 265] width 39 height 39
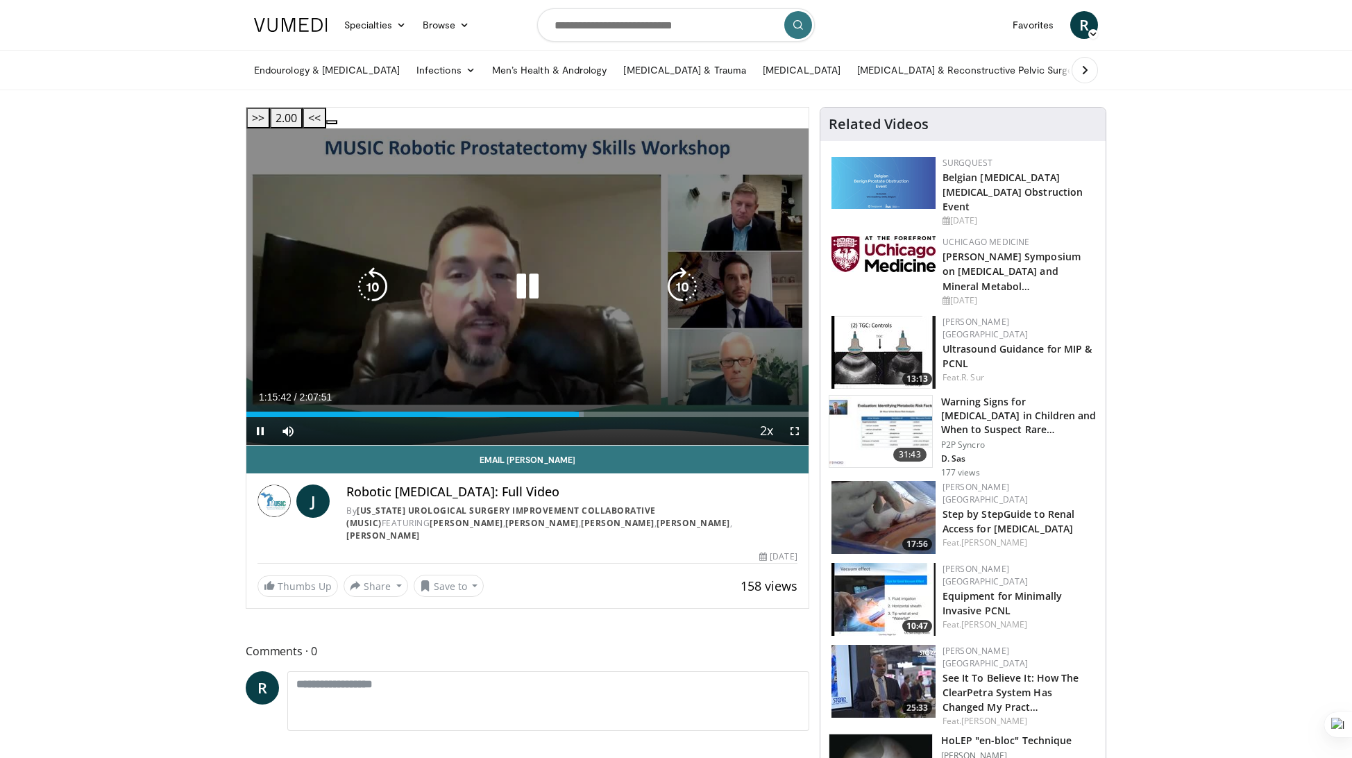
click at [685, 271] on icon "Video Player" at bounding box center [682, 286] width 39 height 39
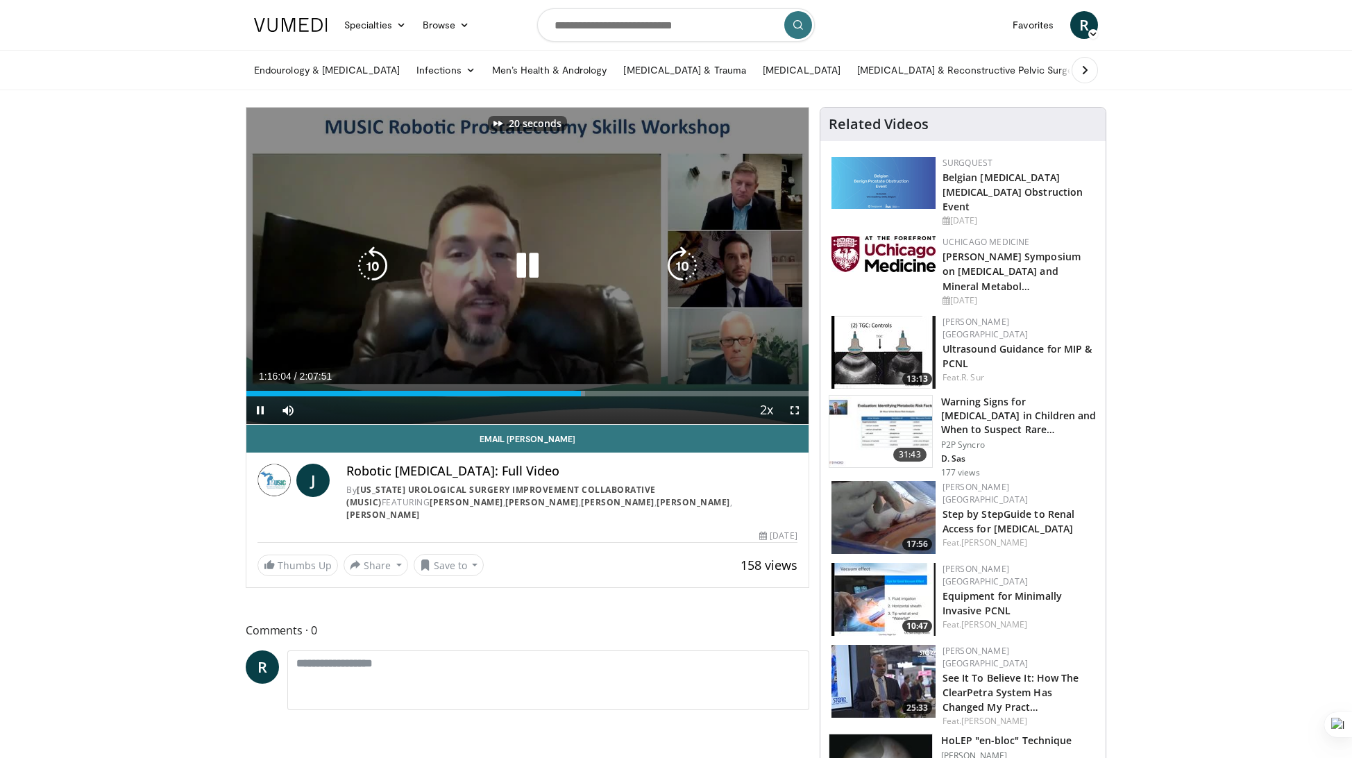
click at [685, 271] on icon "Video Player" at bounding box center [682, 265] width 39 height 39
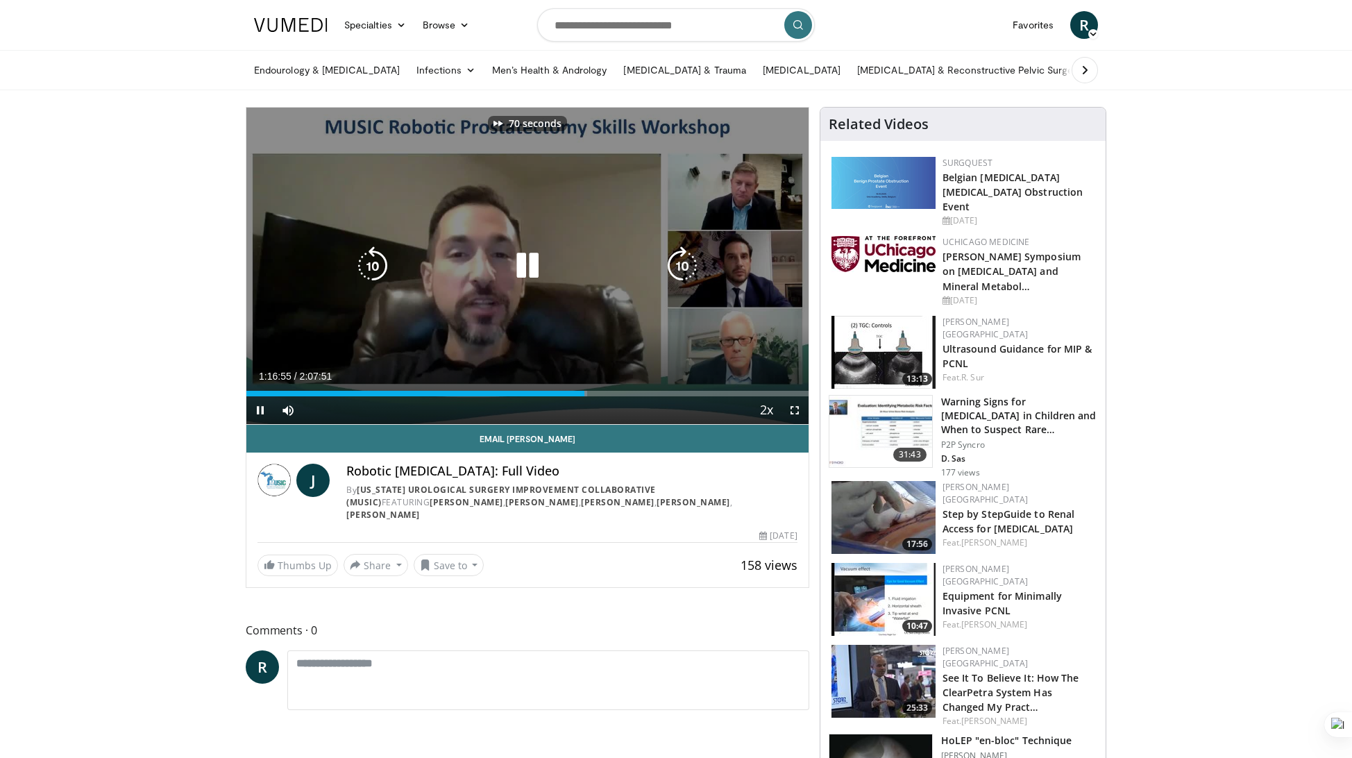
click at [685, 271] on icon "Video Player" at bounding box center [682, 265] width 39 height 39
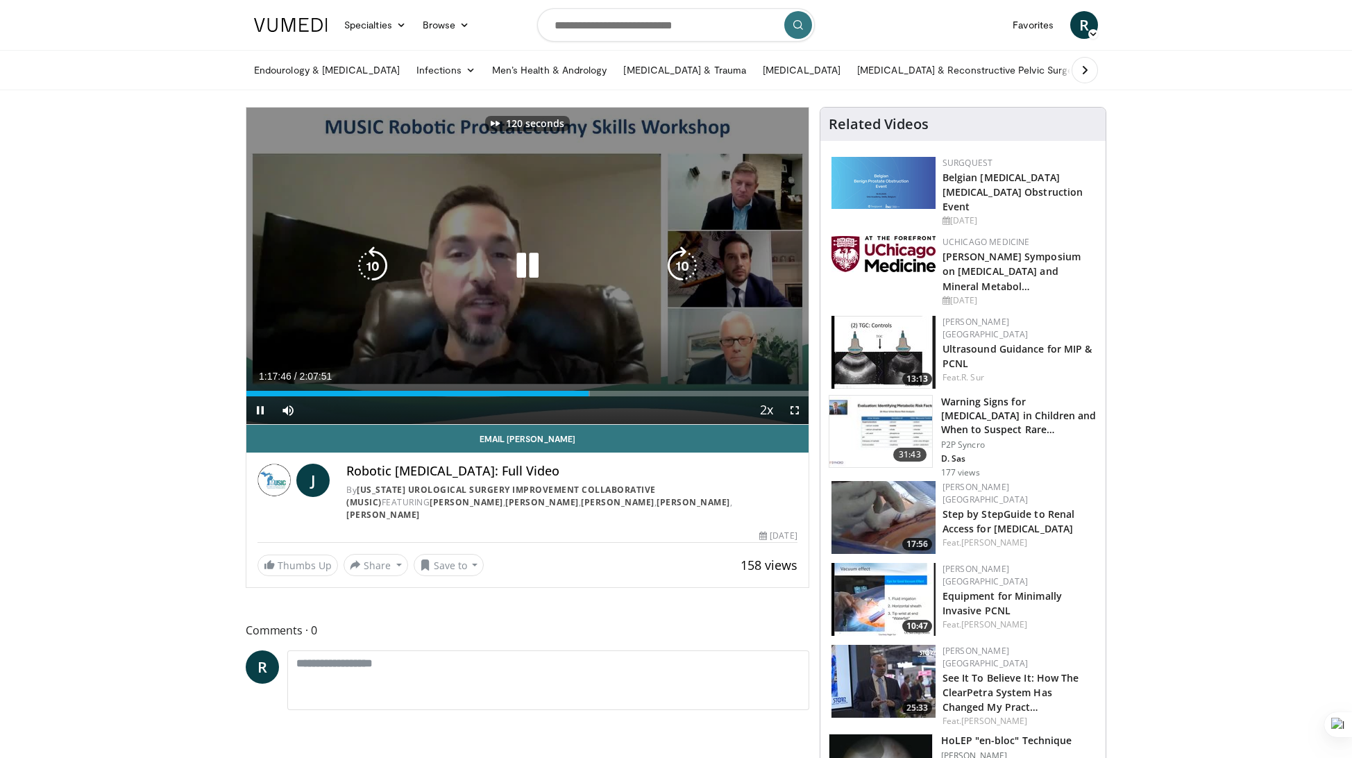
click at [685, 271] on icon "Video Player" at bounding box center [682, 265] width 39 height 39
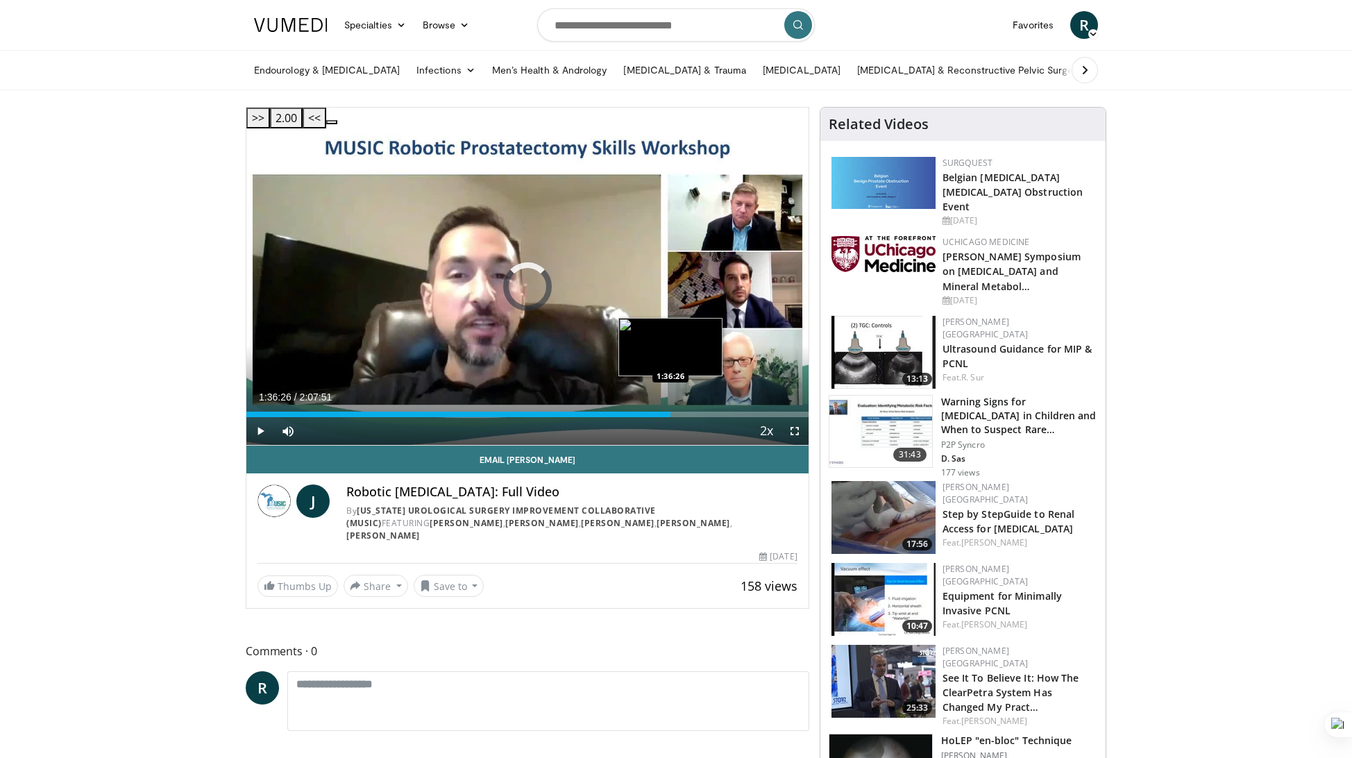
click at [670, 411] on div "Loaded : 61.92% 1:36:26 1:36:26" at bounding box center [527, 414] width 562 height 6
click at [639, 404] on div "Loaded : 76.39% 1:29:29 1:29:29" at bounding box center [527, 410] width 562 height 13
click at [638, 411] on div "Loaded : 0.00% 1:30:49 1:29:10" at bounding box center [527, 414] width 562 height 6
click at [632, 411] on div "1:27:55" at bounding box center [442, 414] width 393 height 6
click at [627, 411] on div "Loaded : 69.87% 1:28:17 1:26:39" at bounding box center [527, 414] width 562 height 6
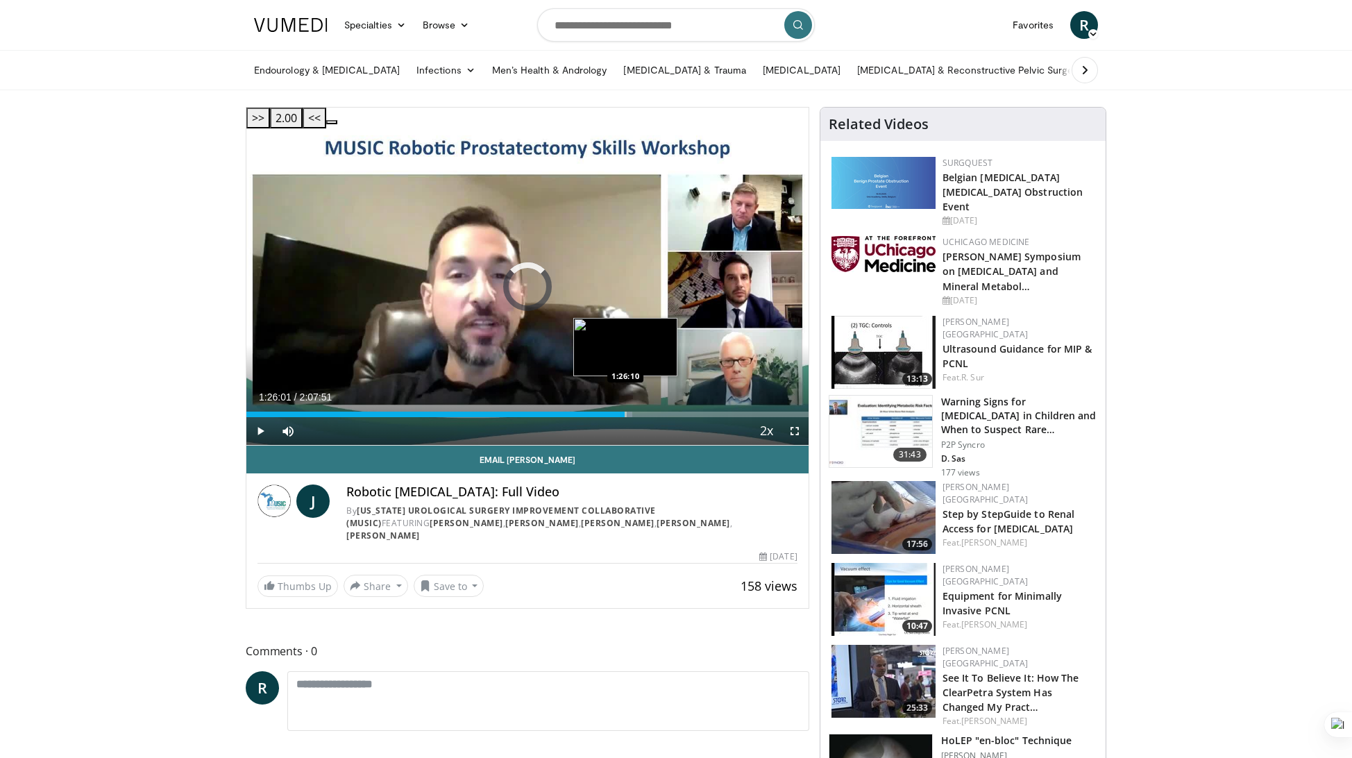
click at [624, 411] on div "Loaded : 68.70% 1:26:01 1:26:10" at bounding box center [527, 414] width 562 height 6
click at [619, 411] on div "Loaded : 68.18% 1:24:45 1:24:45" at bounding box center [527, 414] width 562 height 6
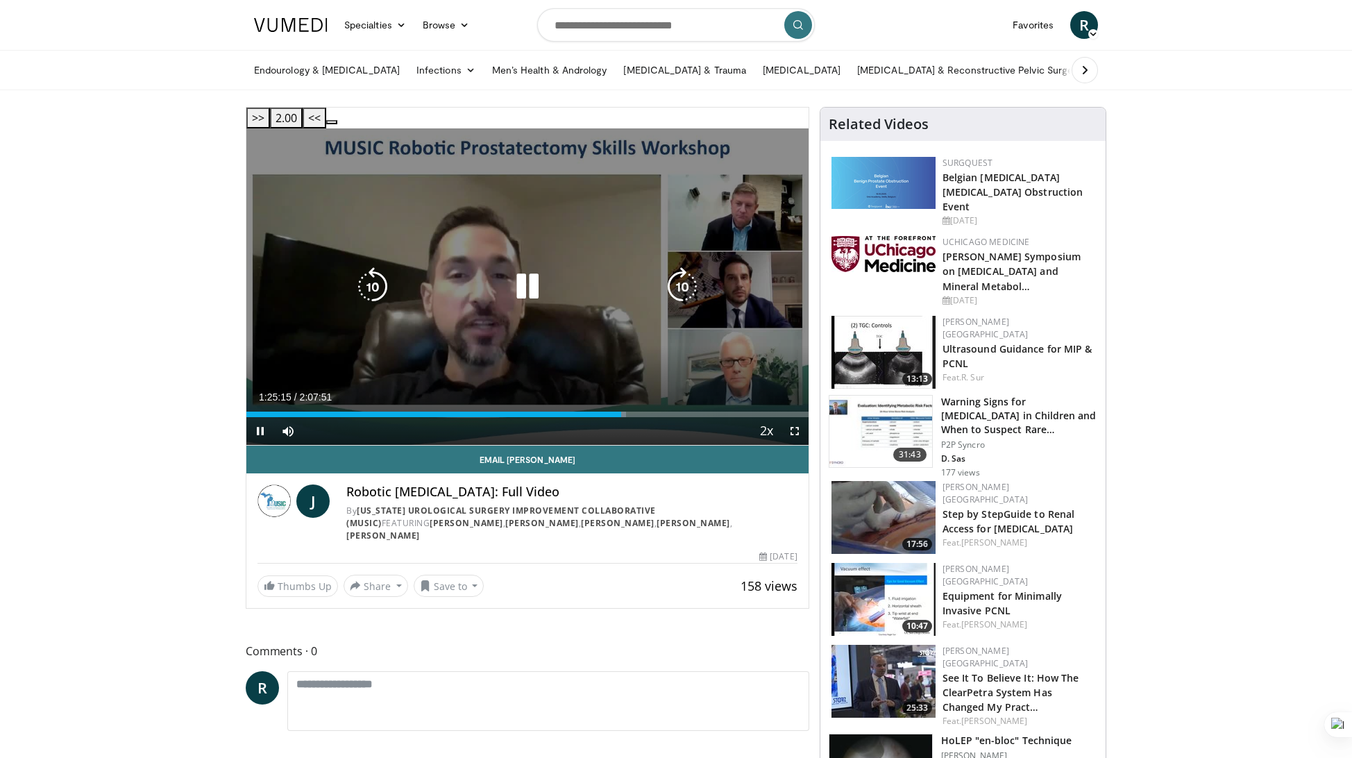
click at [681, 275] on icon "Video Player" at bounding box center [682, 286] width 39 height 39
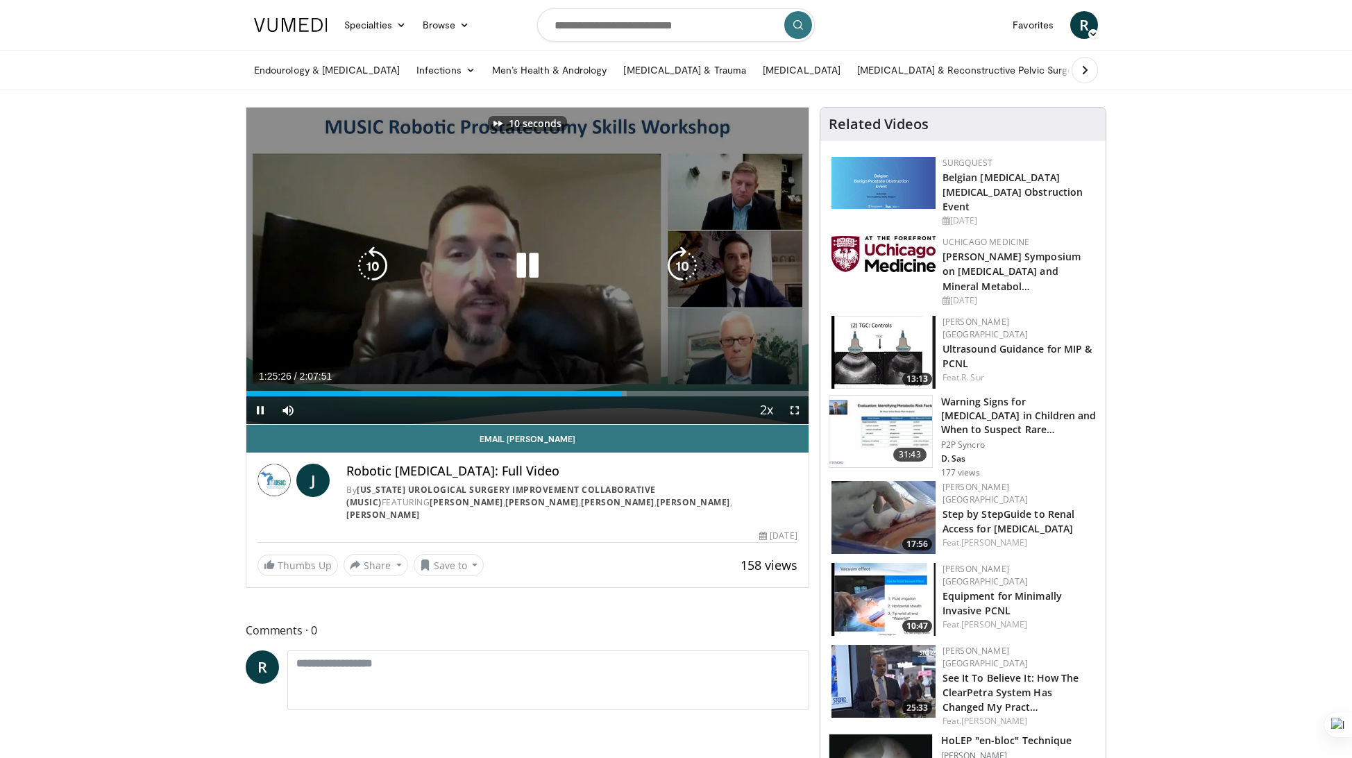
click at [681, 275] on icon "Video Player" at bounding box center [682, 265] width 39 height 39
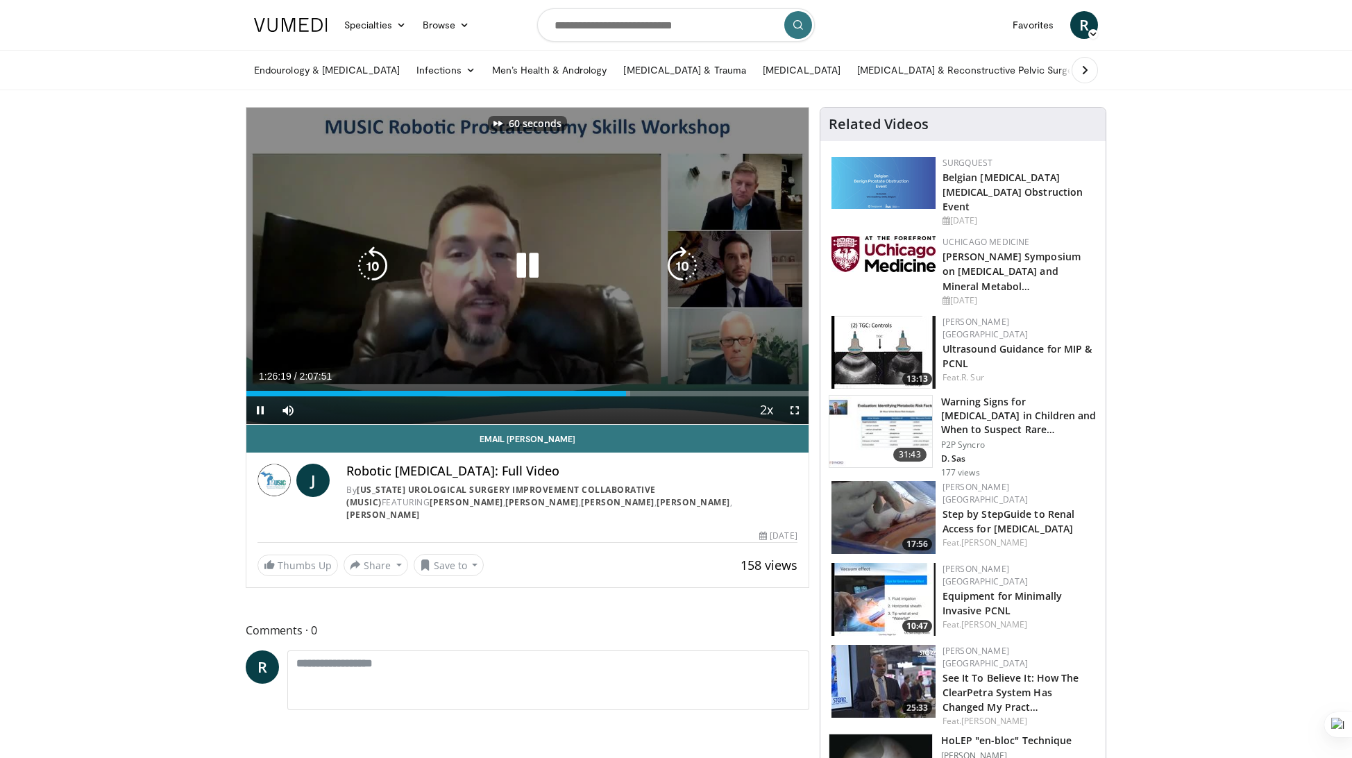
click at [681, 275] on icon "Video Player" at bounding box center [682, 265] width 39 height 39
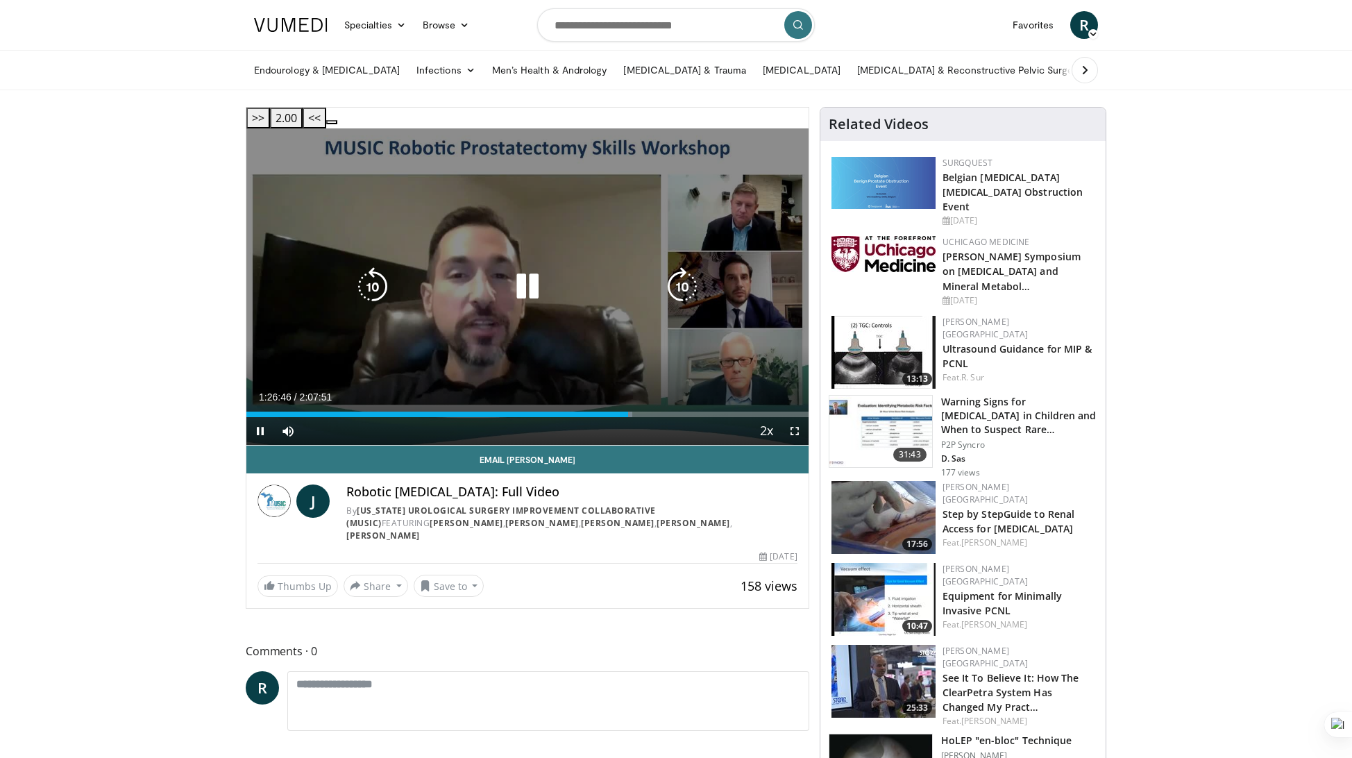
click at [681, 269] on icon "Video Player" at bounding box center [682, 286] width 39 height 39
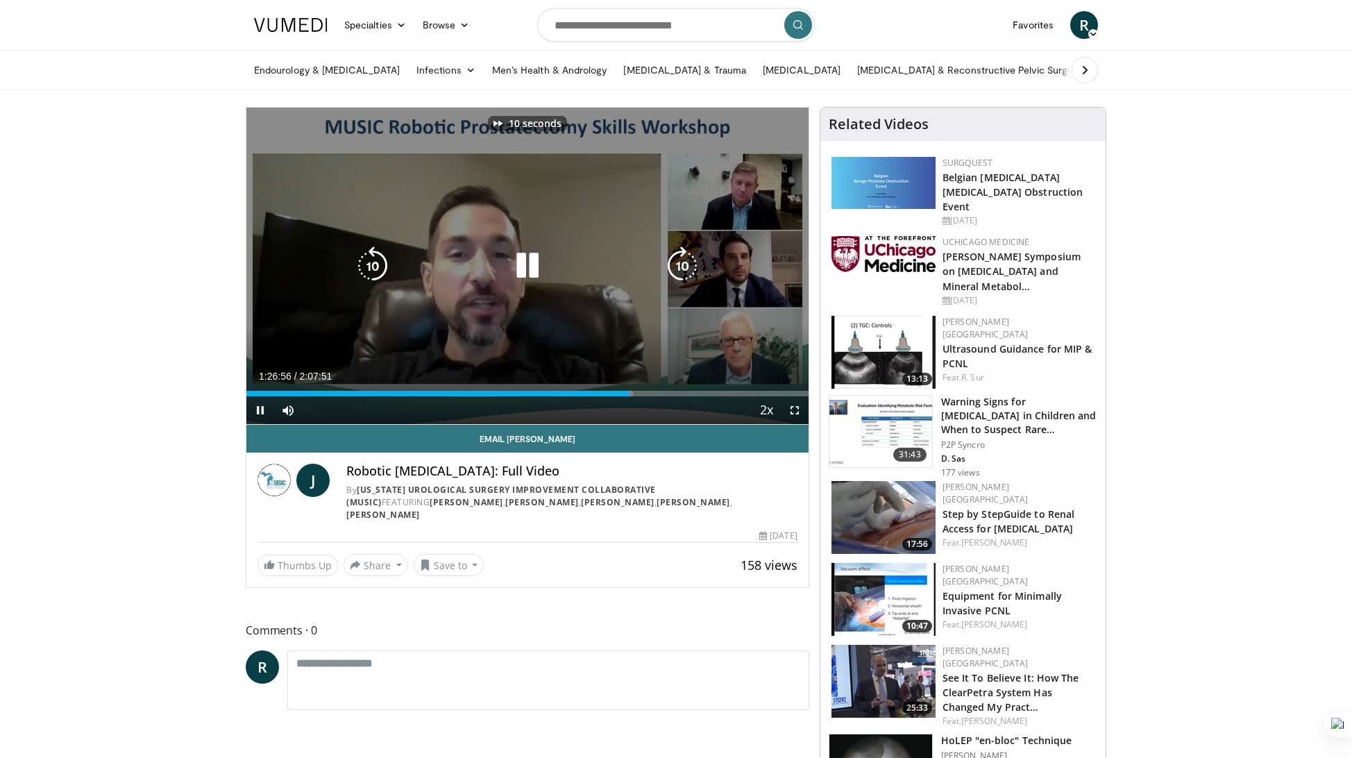
click at [681, 269] on icon "Video Player" at bounding box center [682, 265] width 39 height 39
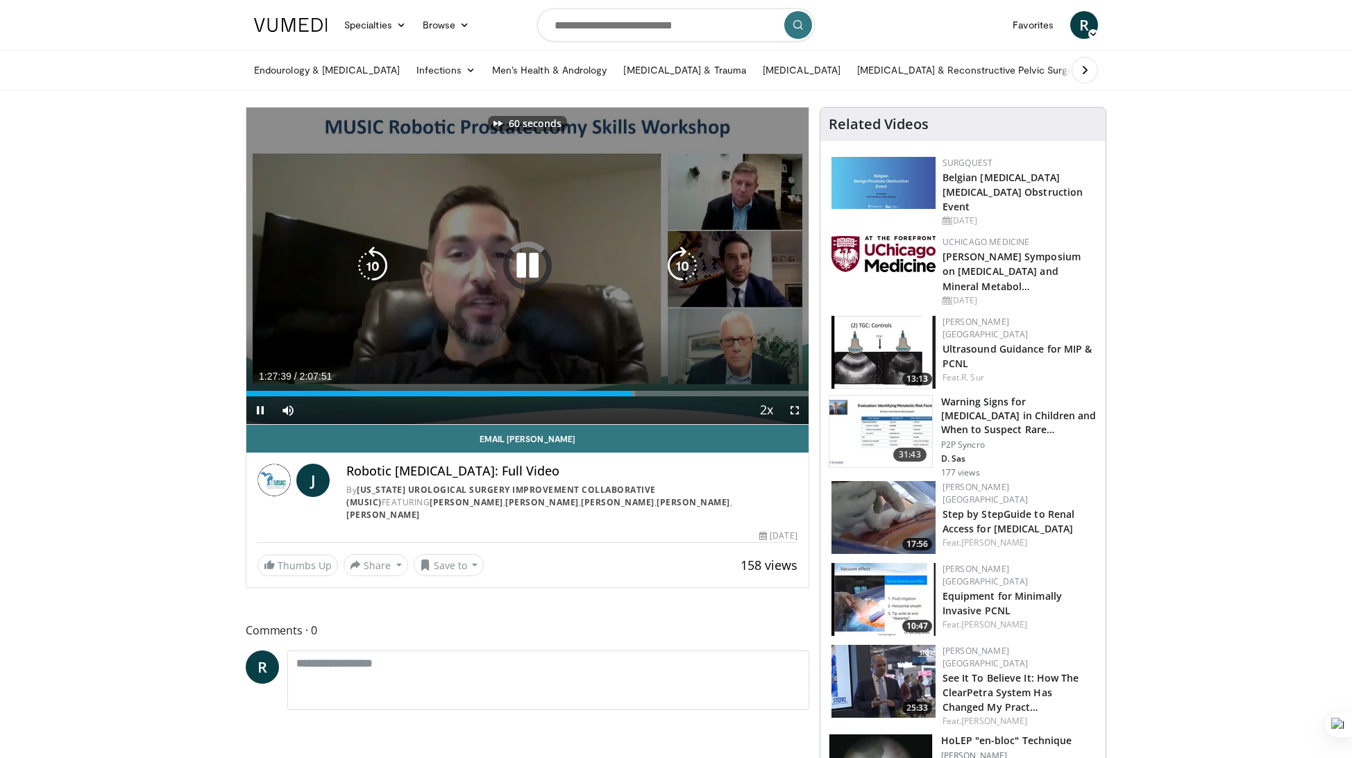
click at [681, 269] on icon "Video Player" at bounding box center [682, 265] width 39 height 39
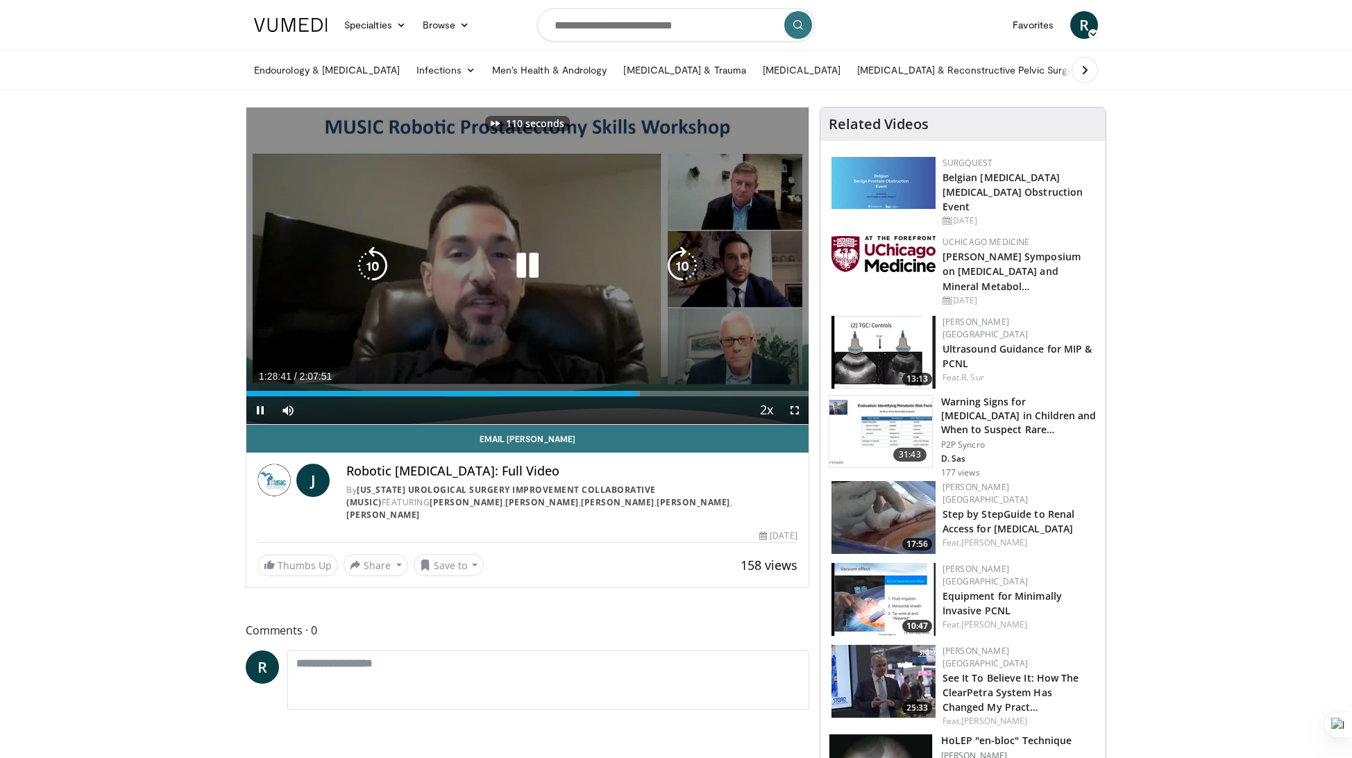
click at [681, 269] on icon "Video Player" at bounding box center [682, 265] width 39 height 39
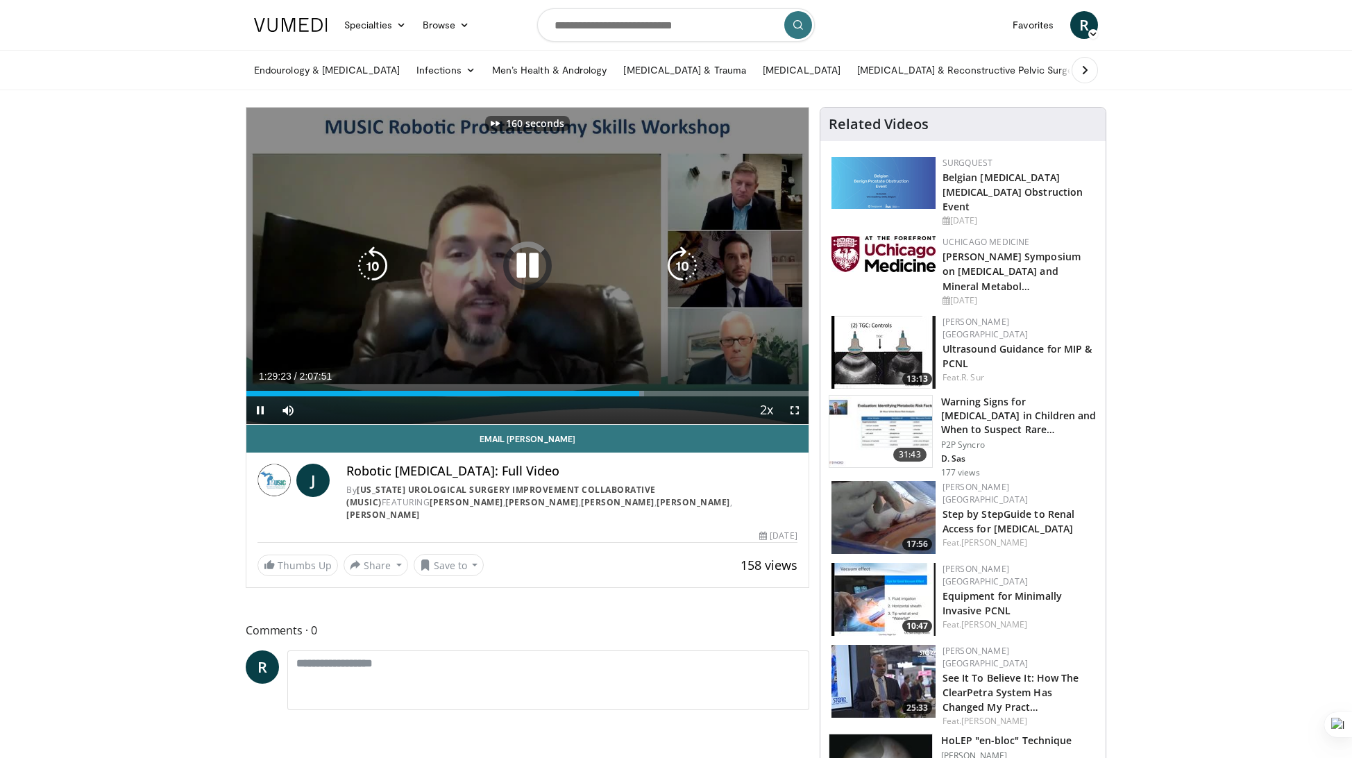
click at [681, 269] on icon "Video Player" at bounding box center [682, 265] width 39 height 39
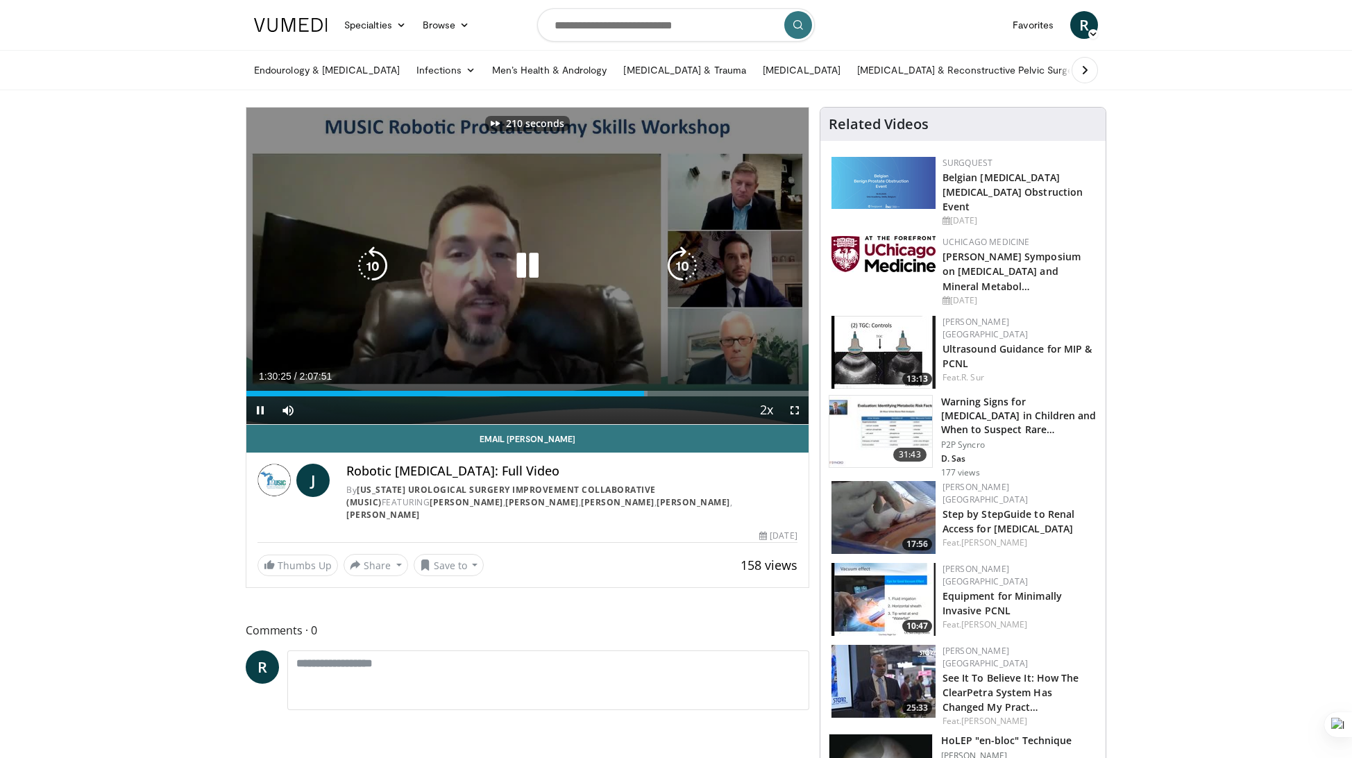
click at [681, 269] on icon "Video Player" at bounding box center [682, 265] width 39 height 39
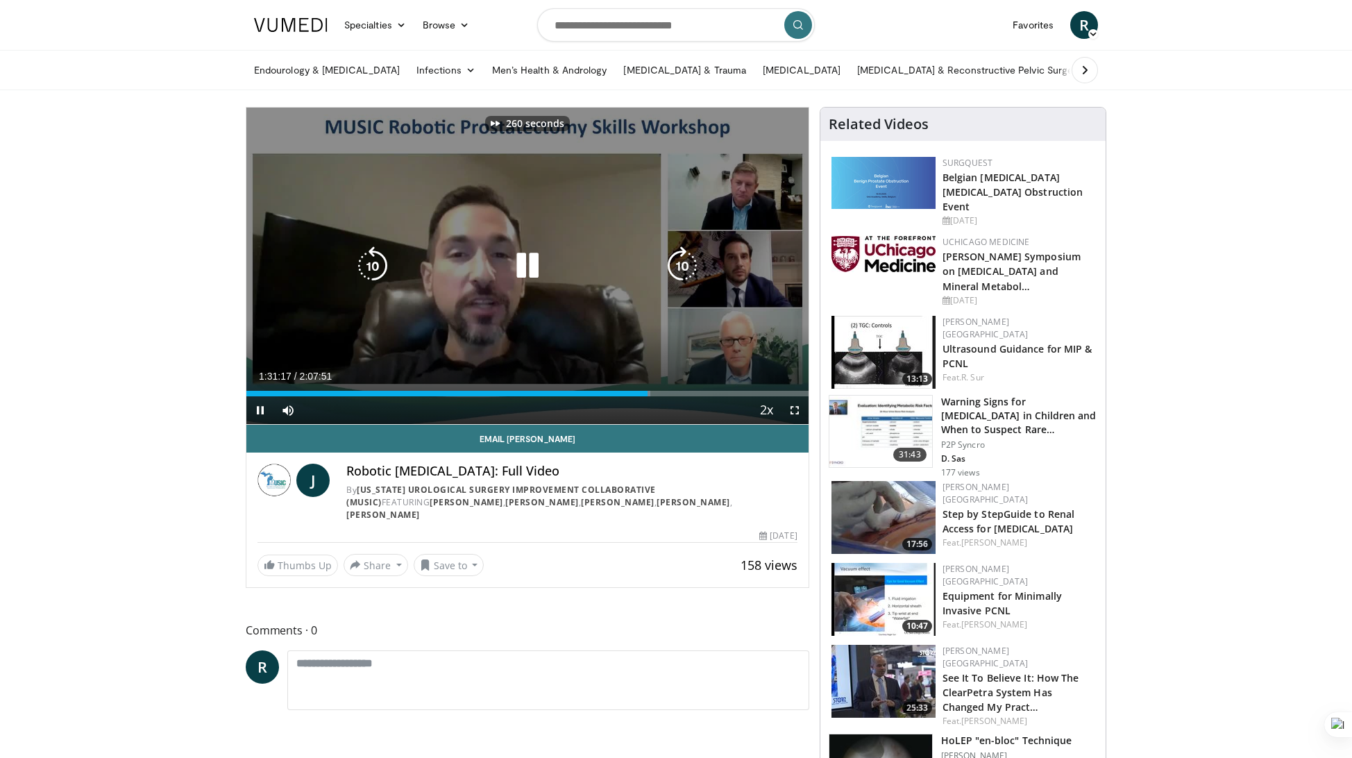
click at [681, 269] on icon "Video Player" at bounding box center [682, 265] width 39 height 39
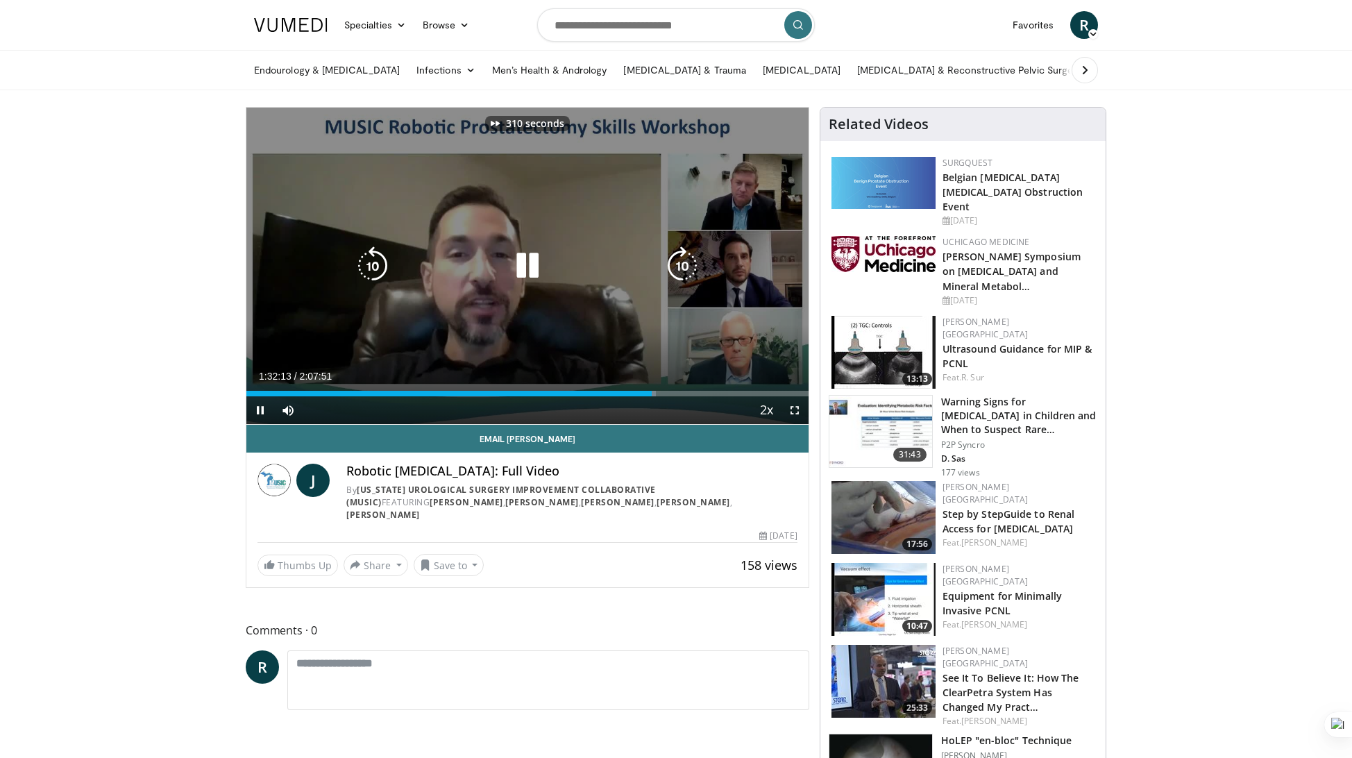
click at [681, 269] on icon "Video Player" at bounding box center [682, 265] width 39 height 39
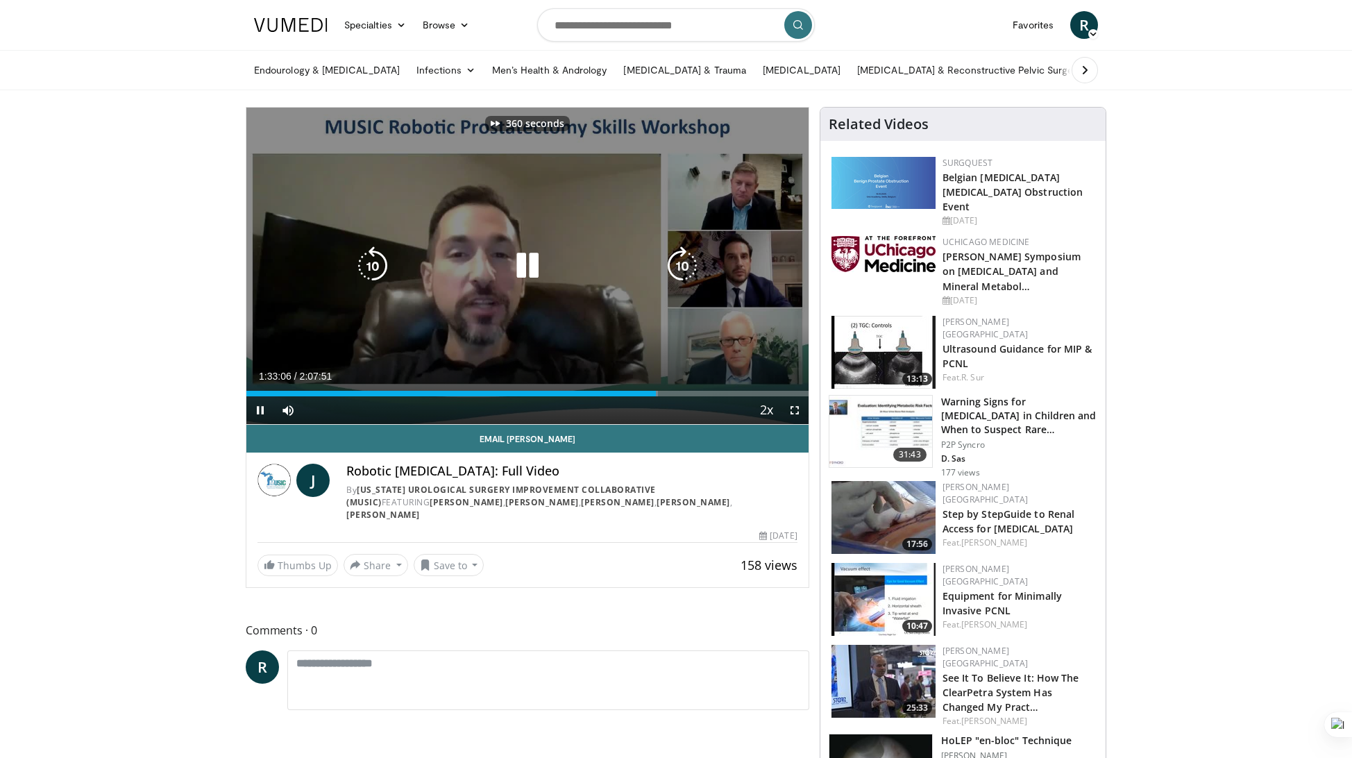
click at [681, 269] on icon "Video Player" at bounding box center [682, 265] width 39 height 39
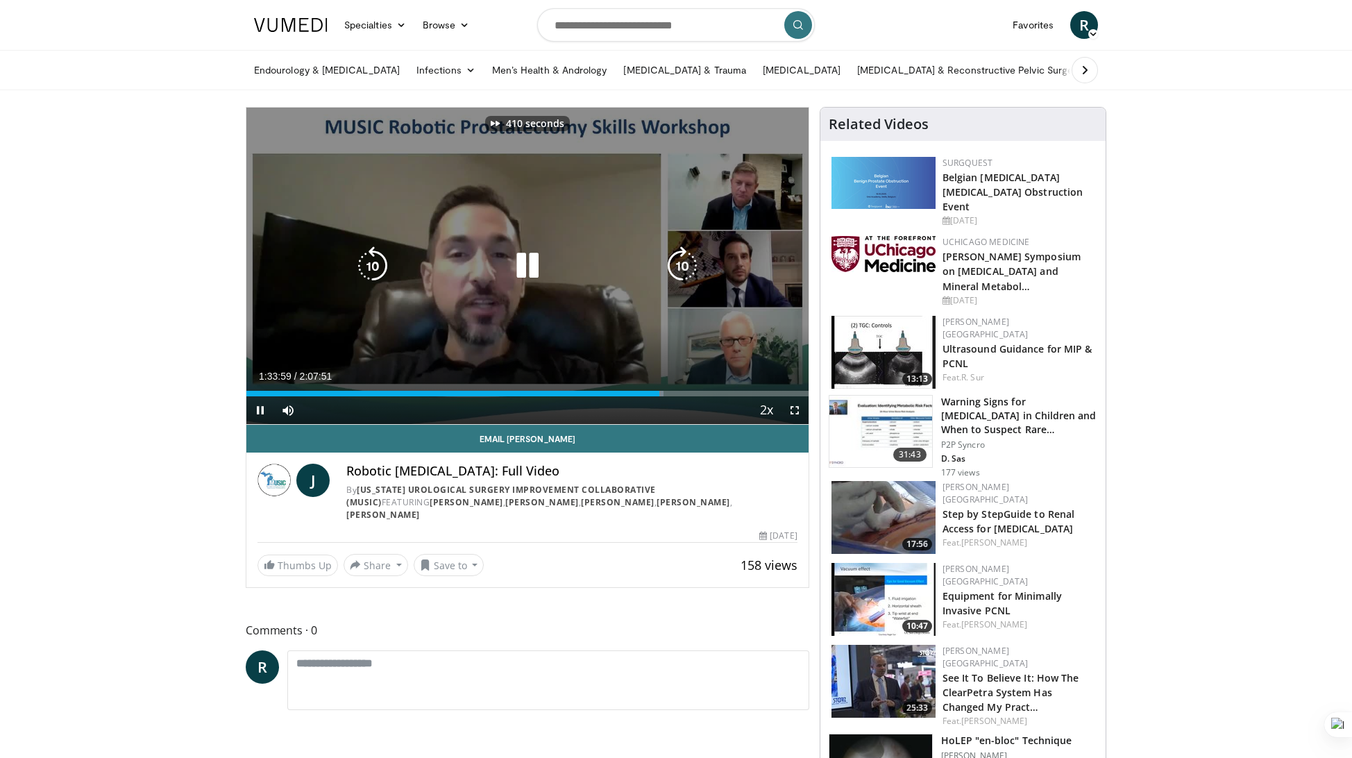
click at [681, 269] on icon "Video Player" at bounding box center [682, 265] width 39 height 39
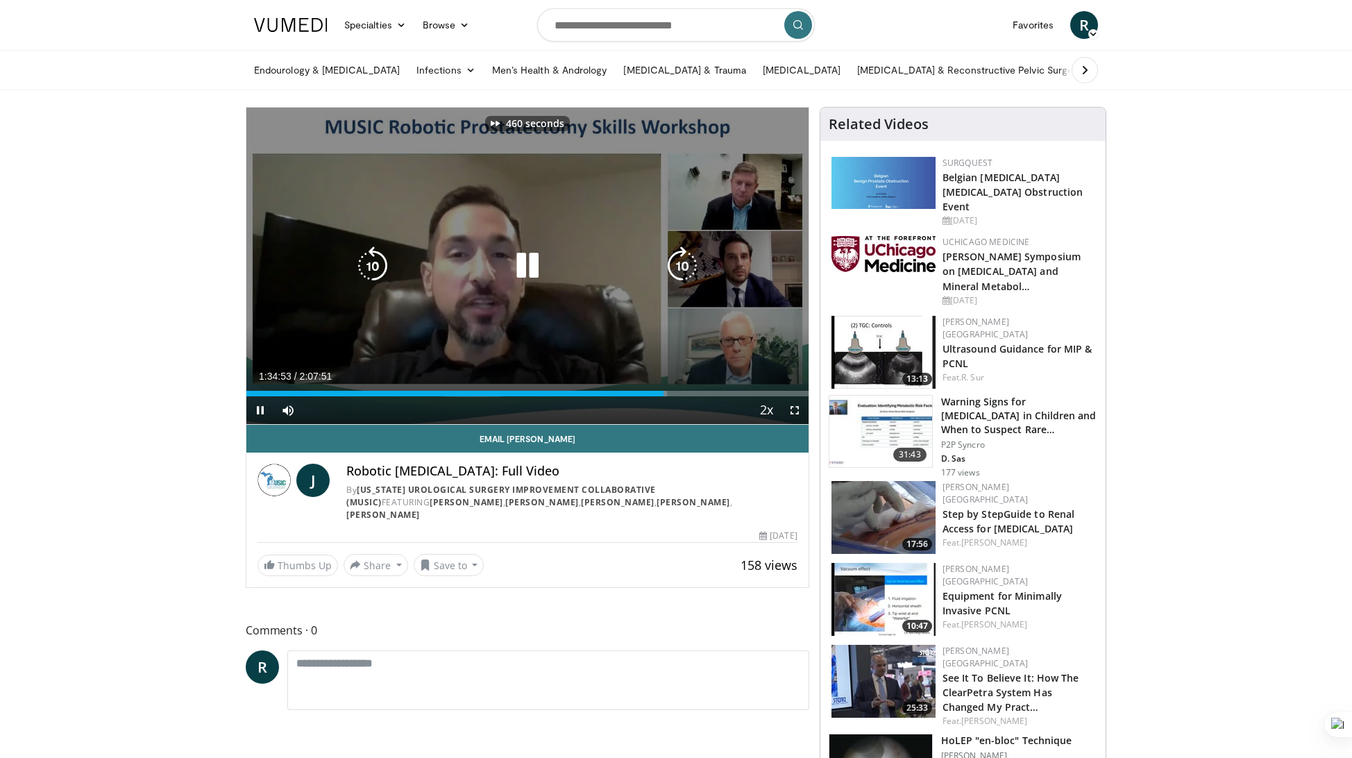
click at [681, 269] on icon "Video Player" at bounding box center [682, 265] width 39 height 39
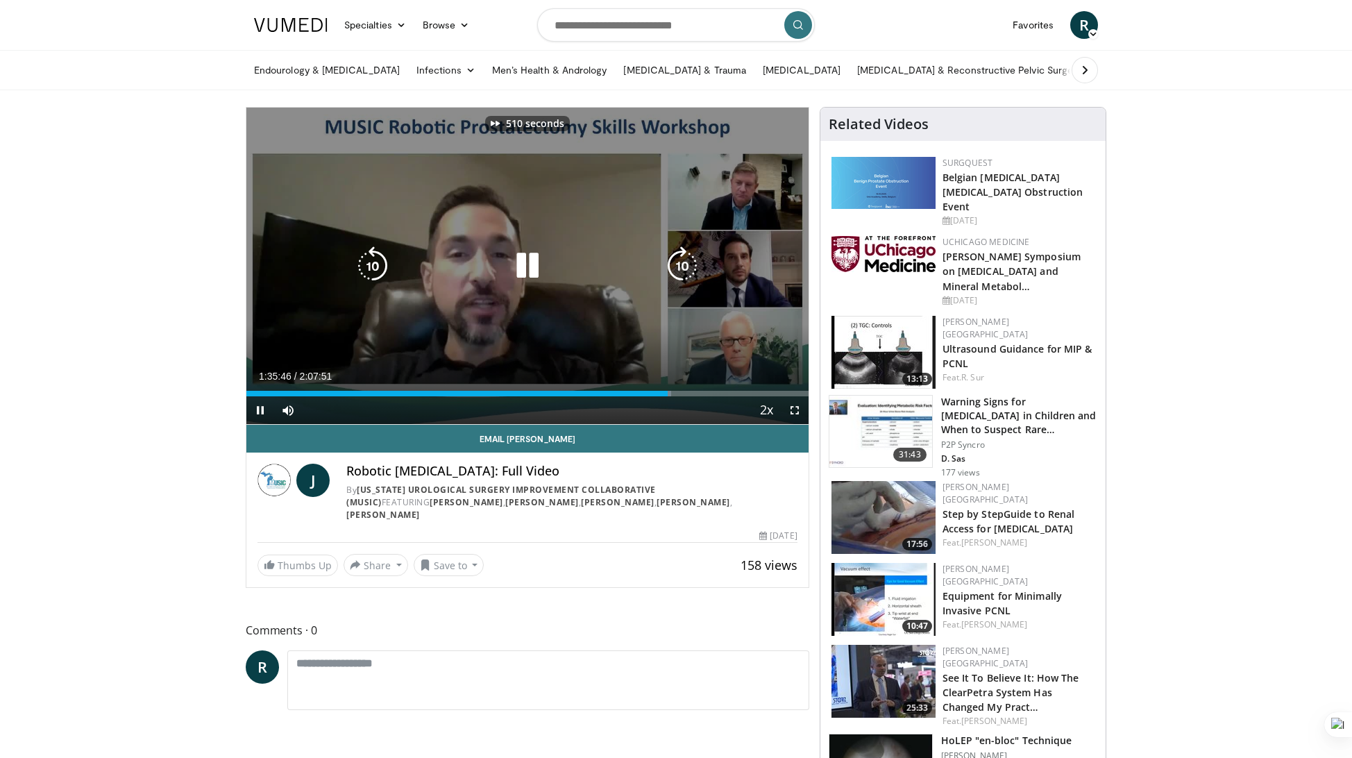
click at [681, 269] on icon "Video Player" at bounding box center [682, 265] width 39 height 39
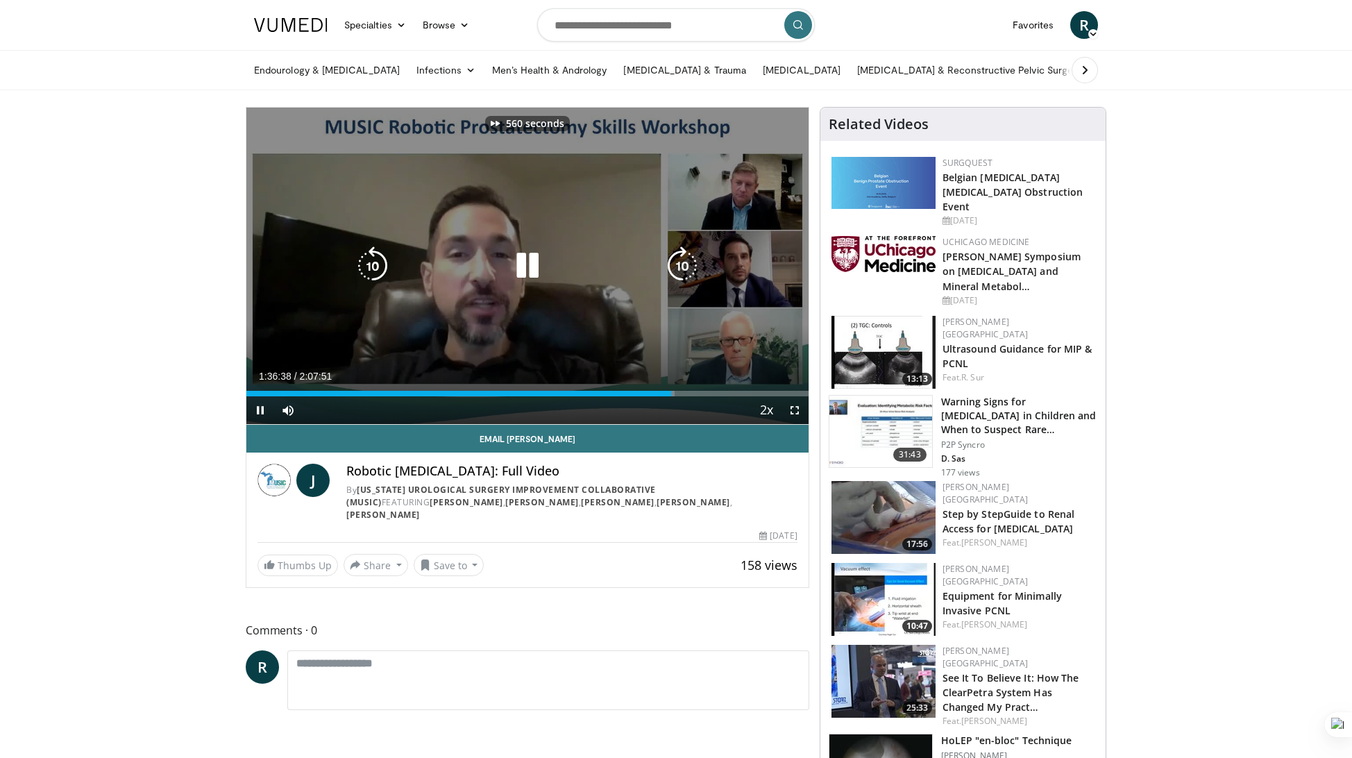
click at [681, 269] on icon "Video Player" at bounding box center [682, 265] width 39 height 39
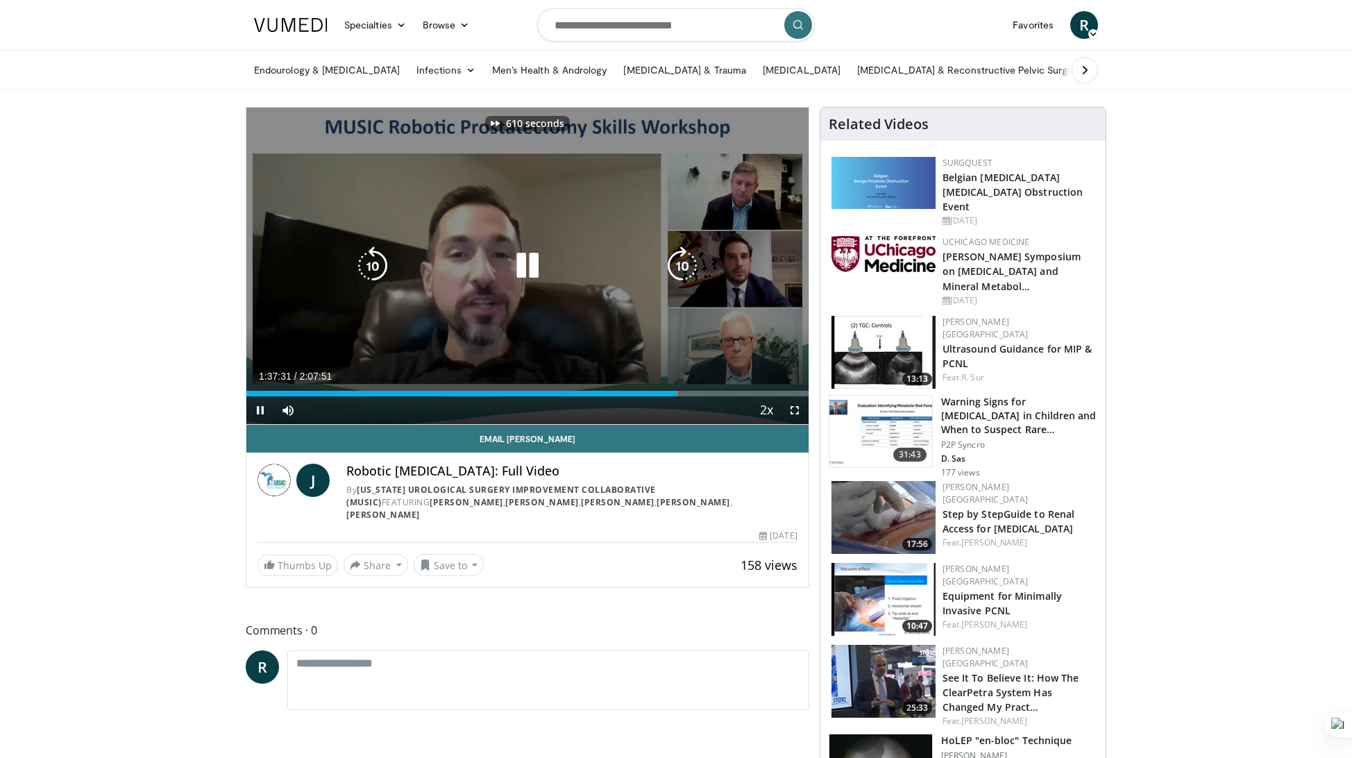
click at [681, 269] on icon "Video Player" at bounding box center [682, 265] width 39 height 39
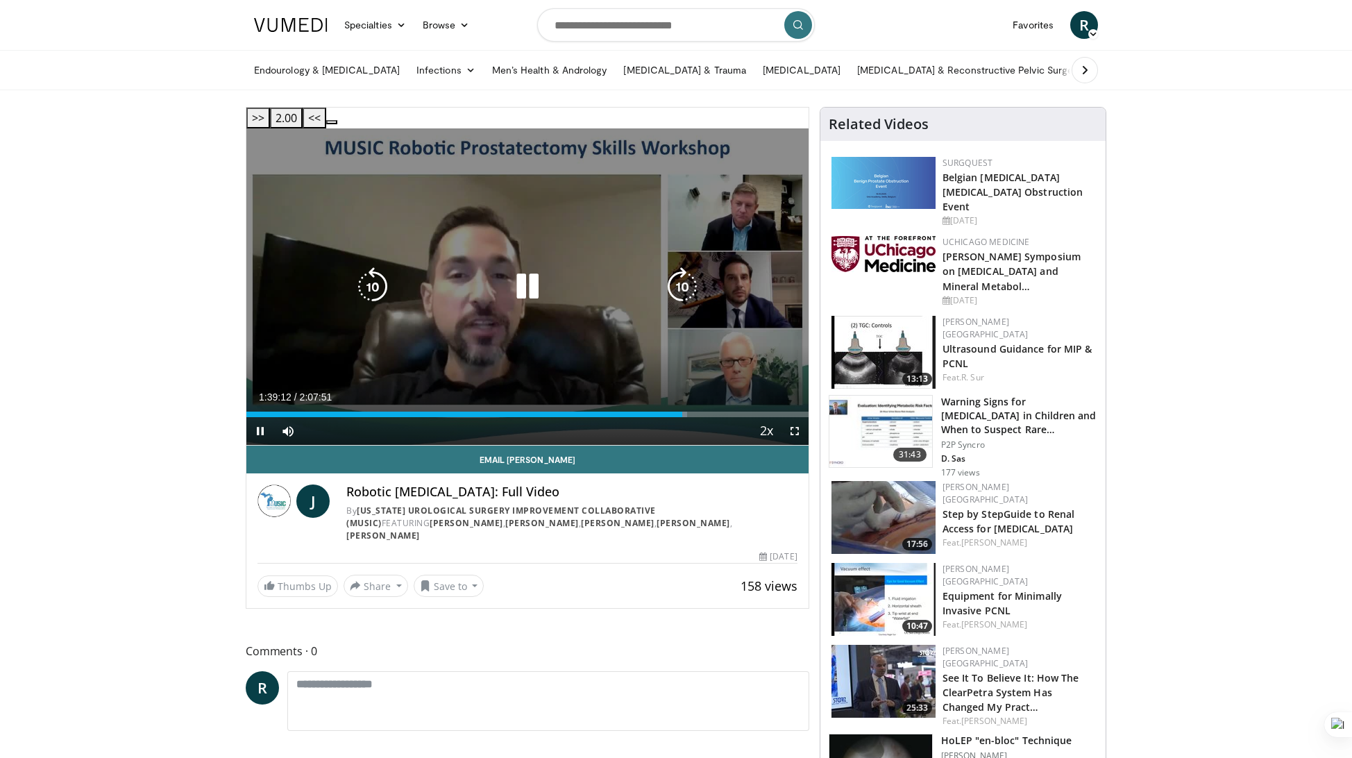
click at [683, 267] on icon "Video Player" at bounding box center [682, 286] width 39 height 39
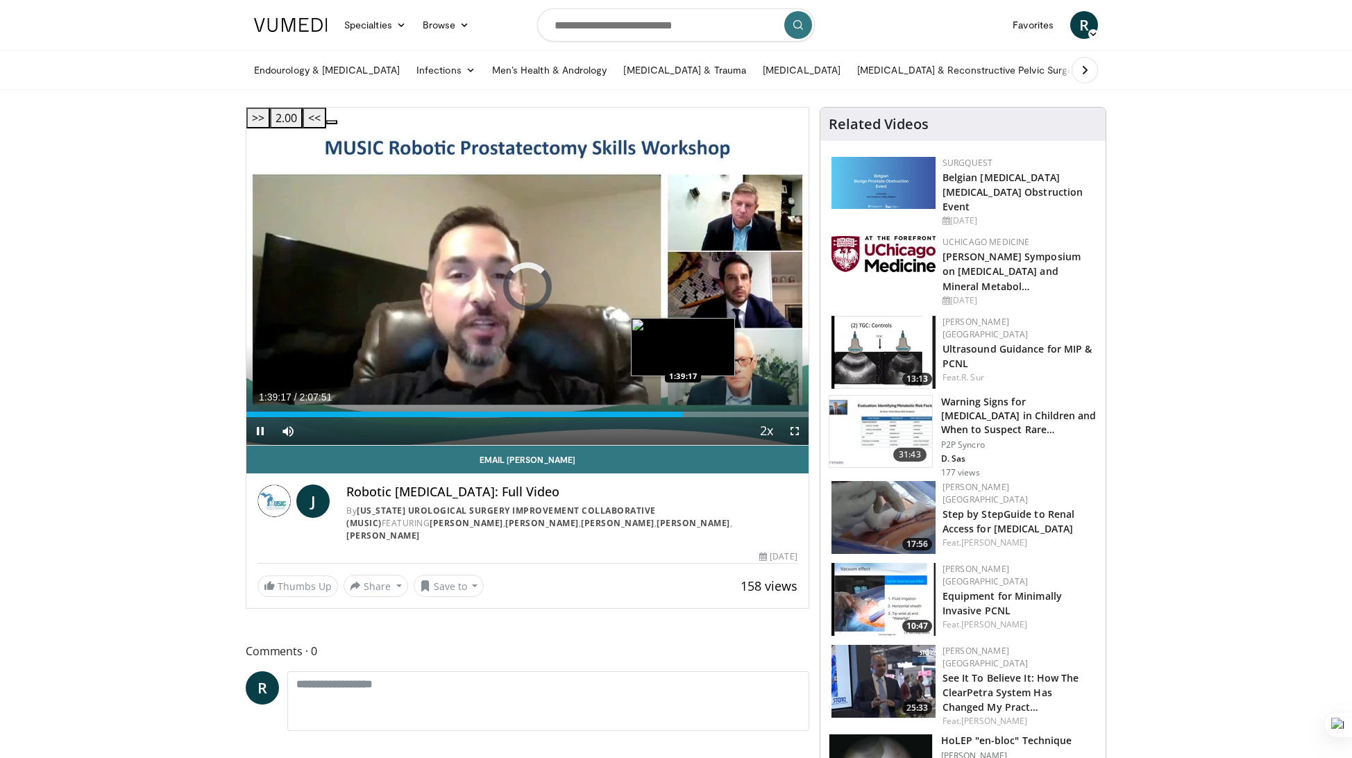
click at [683, 404] on div "Loaded : 0.00% 1:40:05 1:39:17" at bounding box center [527, 410] width 562 height 13
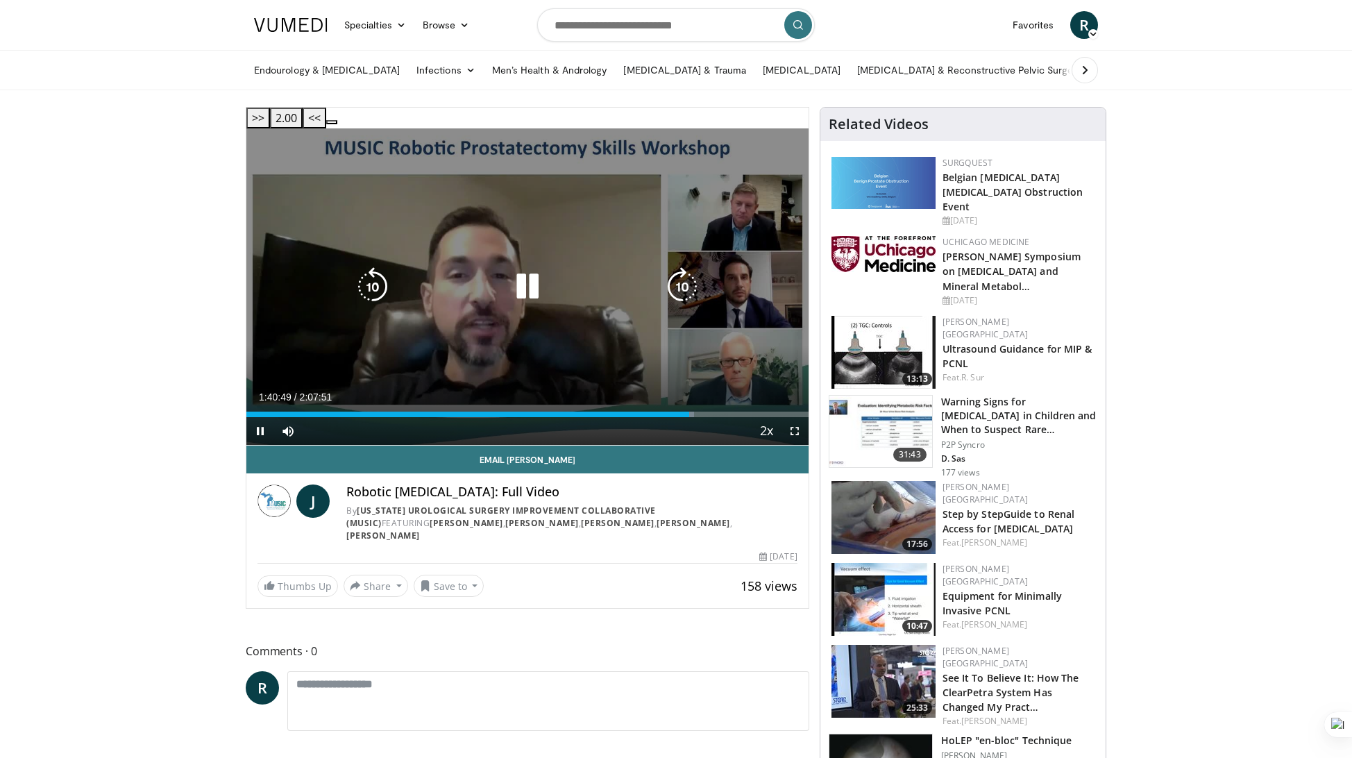
click at [684, 267] on icon "Video Player" at bounding box center [682, 286] width 39 height 39
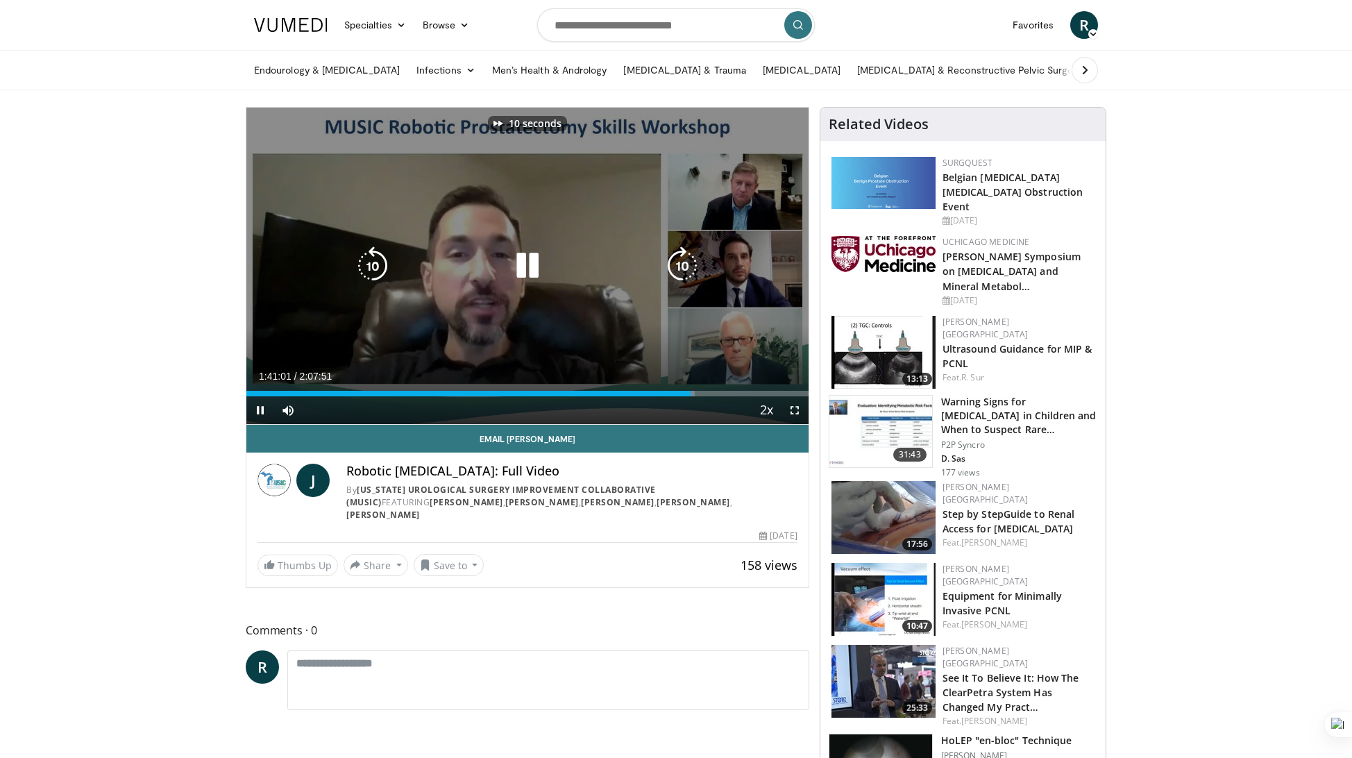
click at [684, 266] on icon "Video Player" at bounding box center [682, 265] width 39 height 39
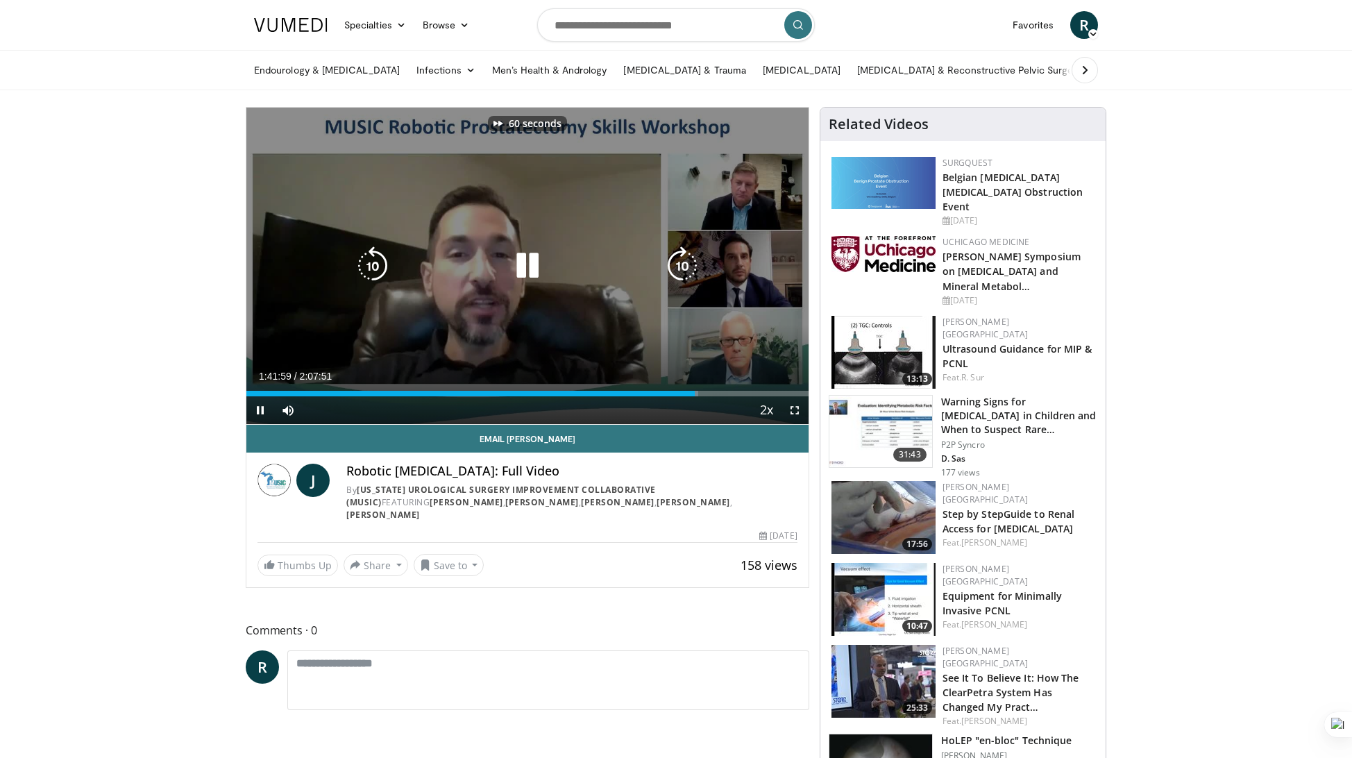
click at [684, 266] on icon "Video Player" at bounding box center [682, 265] width 39 height 39
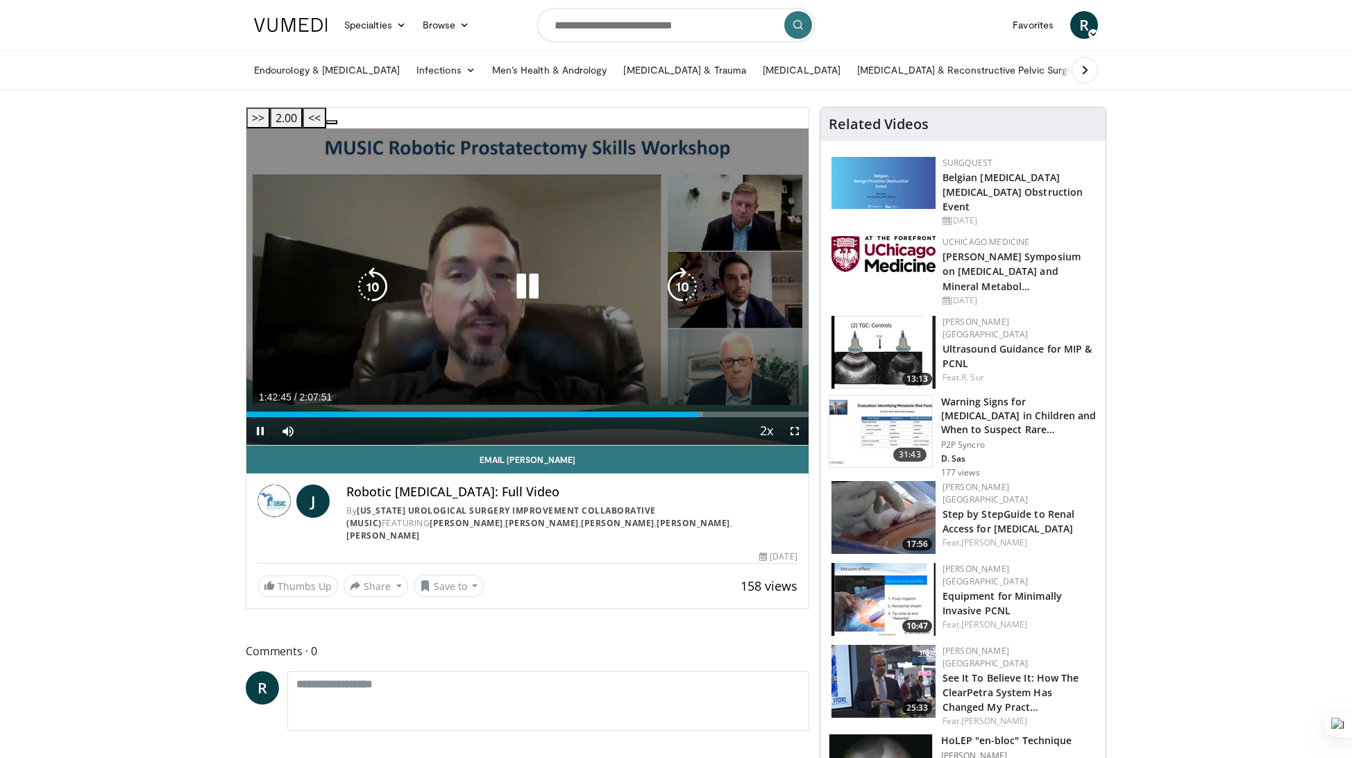
click at [685, 267] on icon "Video Player" at bounding box center [682, 286] width 39 height 39
click at [680, 274] on icon "Video Player" at bounding box center [682, 286] width 39 height 39
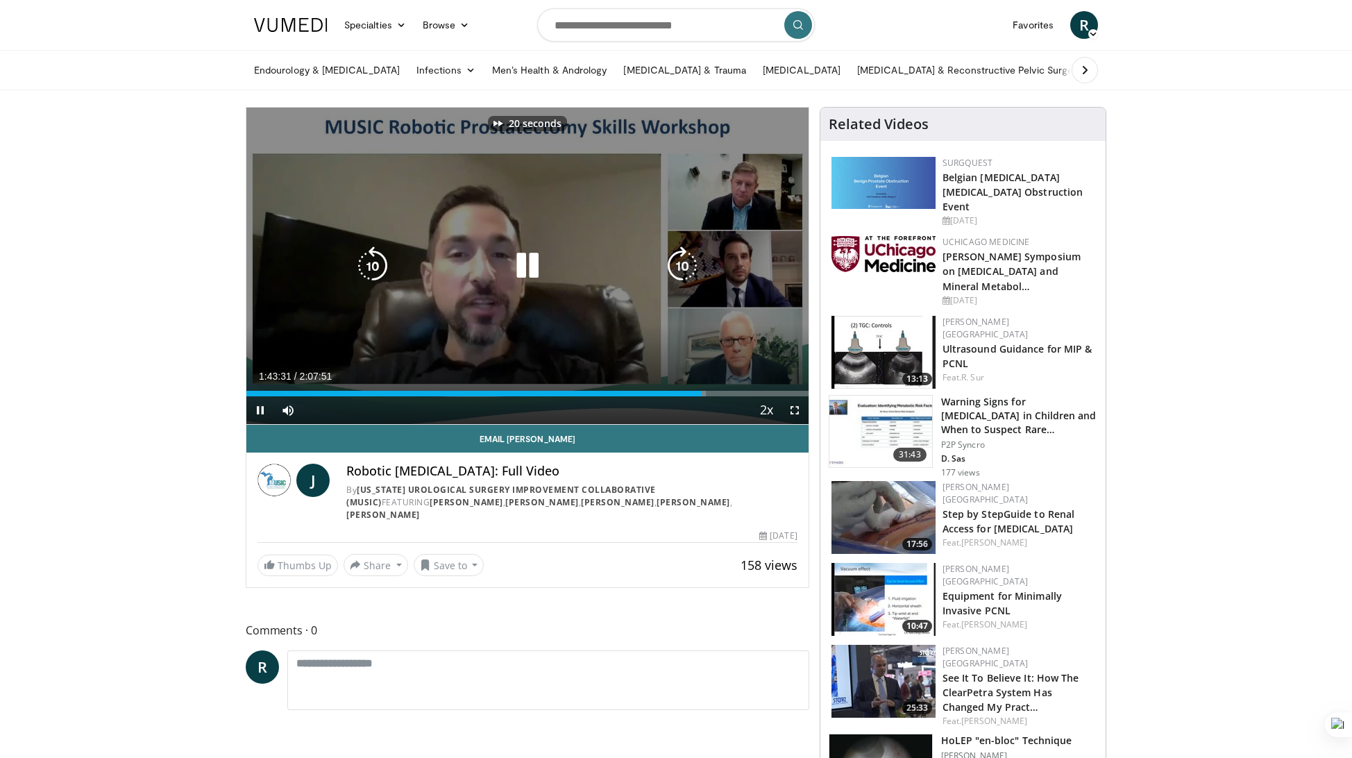
click at [680, 274] on icon "Video Player" at bounding box center [682, 265] width 39 height 39
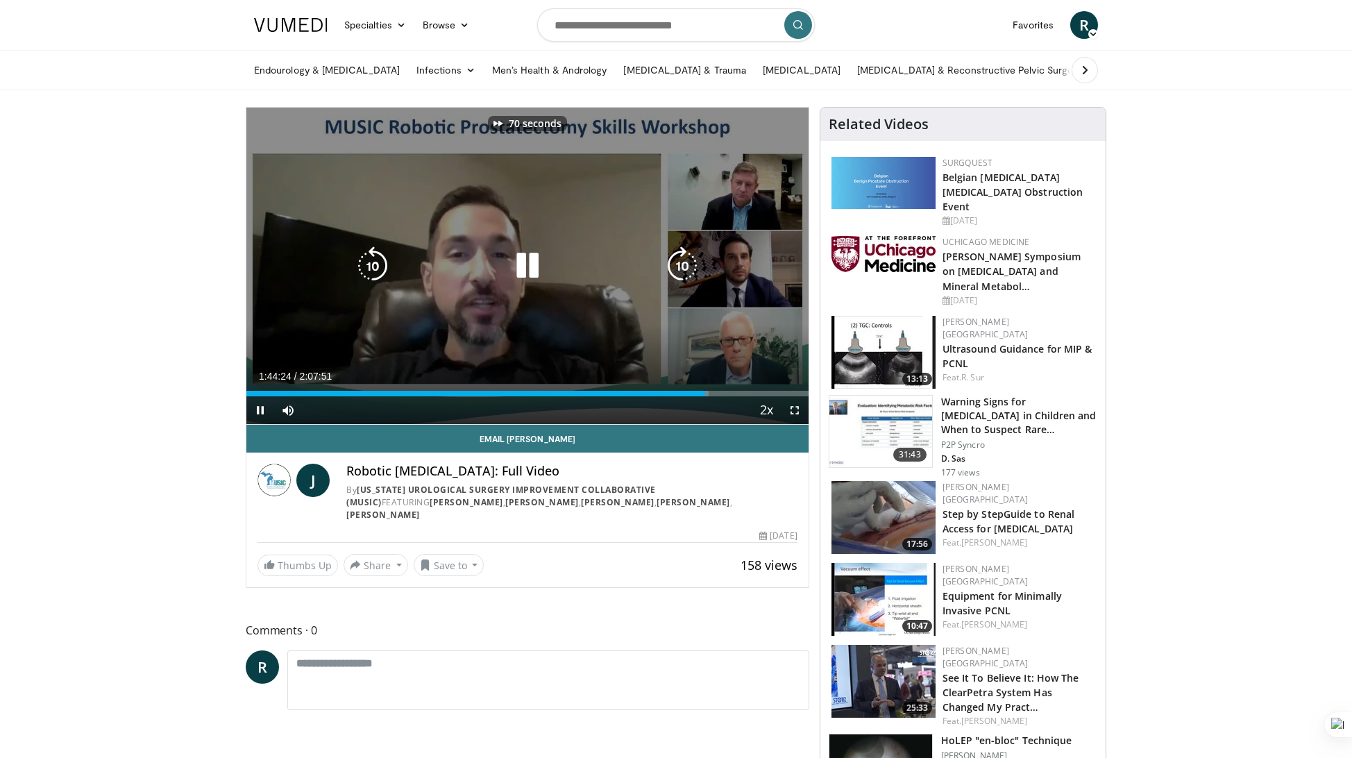
click at [680, 274] on icon "Video Player" at bounding box center [682, 265] width 39 height 39
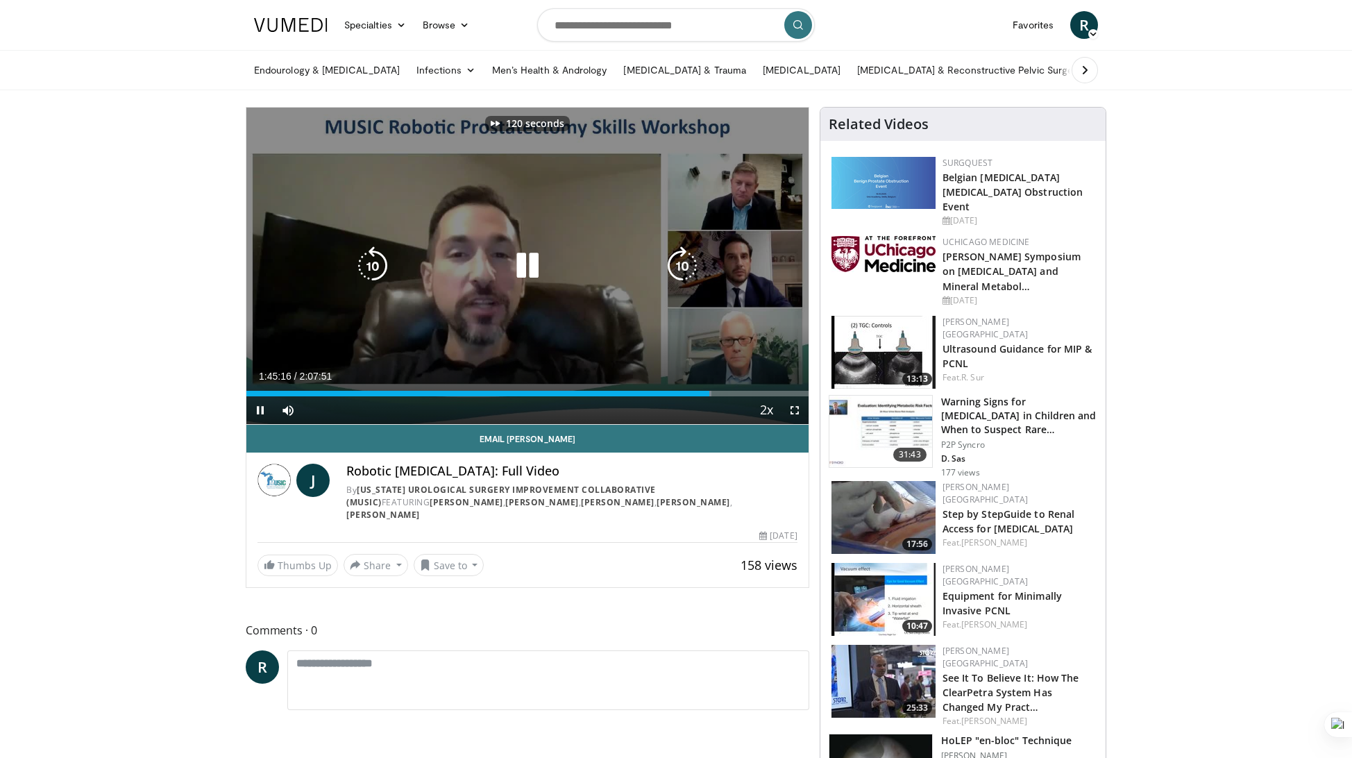
click at [680, 274] on icon "Video Player" at bounding box center [682, 265] width 39 height 39
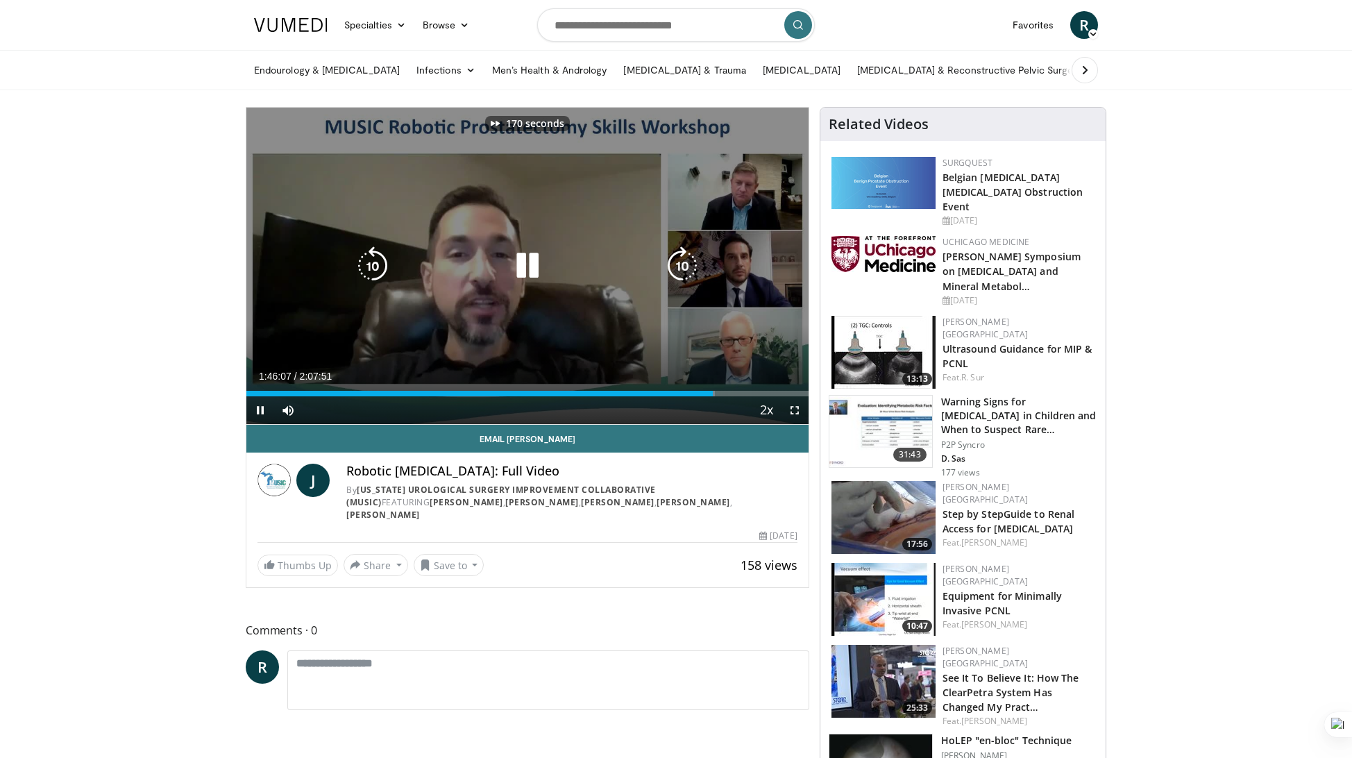
click at [680, 274] on icon "Video Player" at bounding box center [682, 265] width 39 height 39
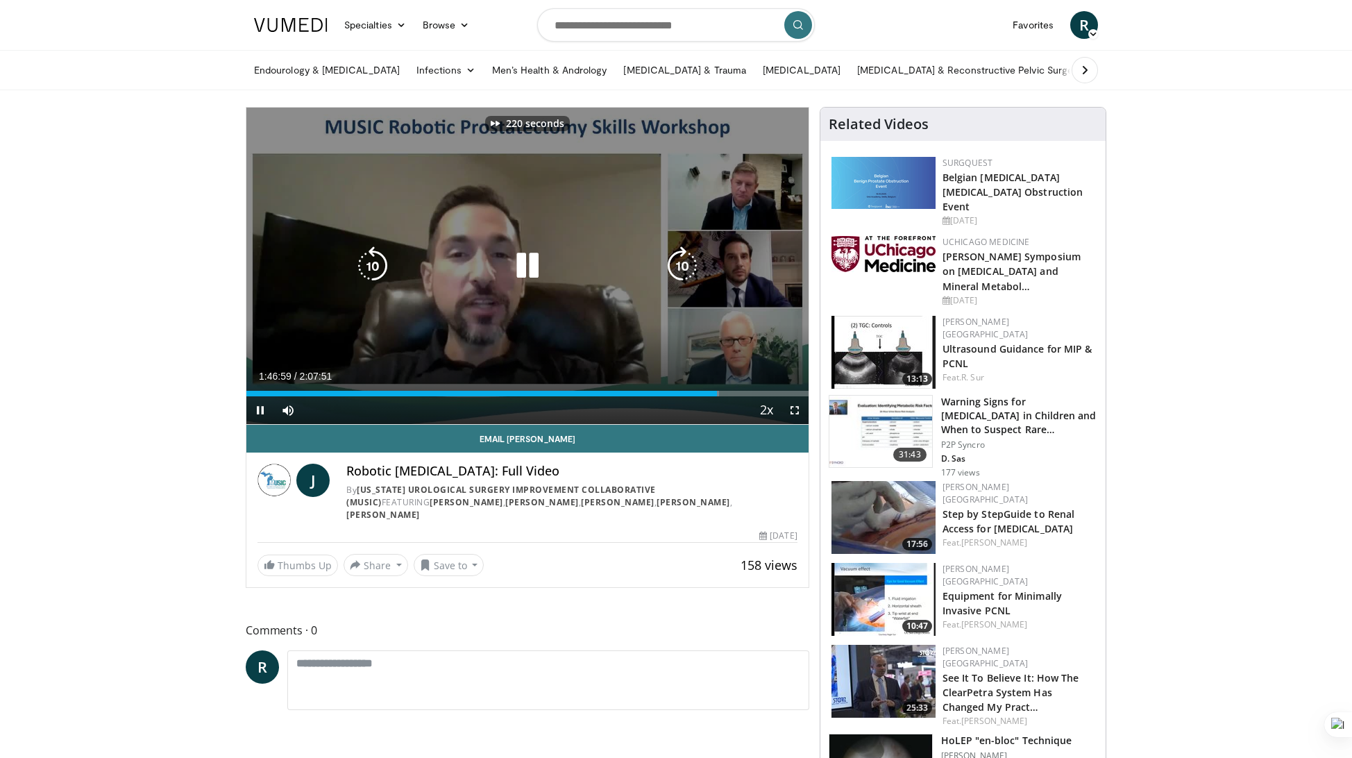
click at [680, 274] on icon "Video Player" at bounding box center [682, 265] width 39 height 39
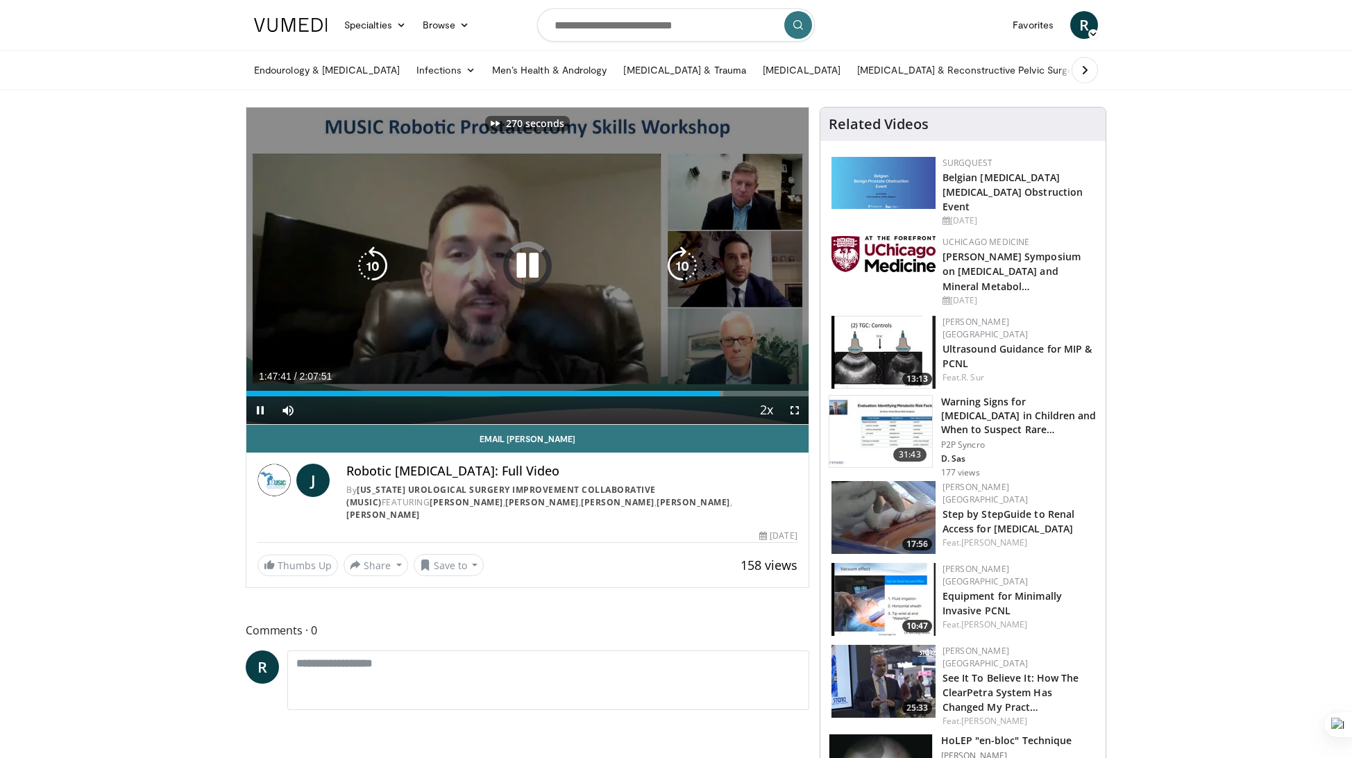
click at [680, 274] on icon "Video Player" at bounding box center [682, 265] width 39 height 39
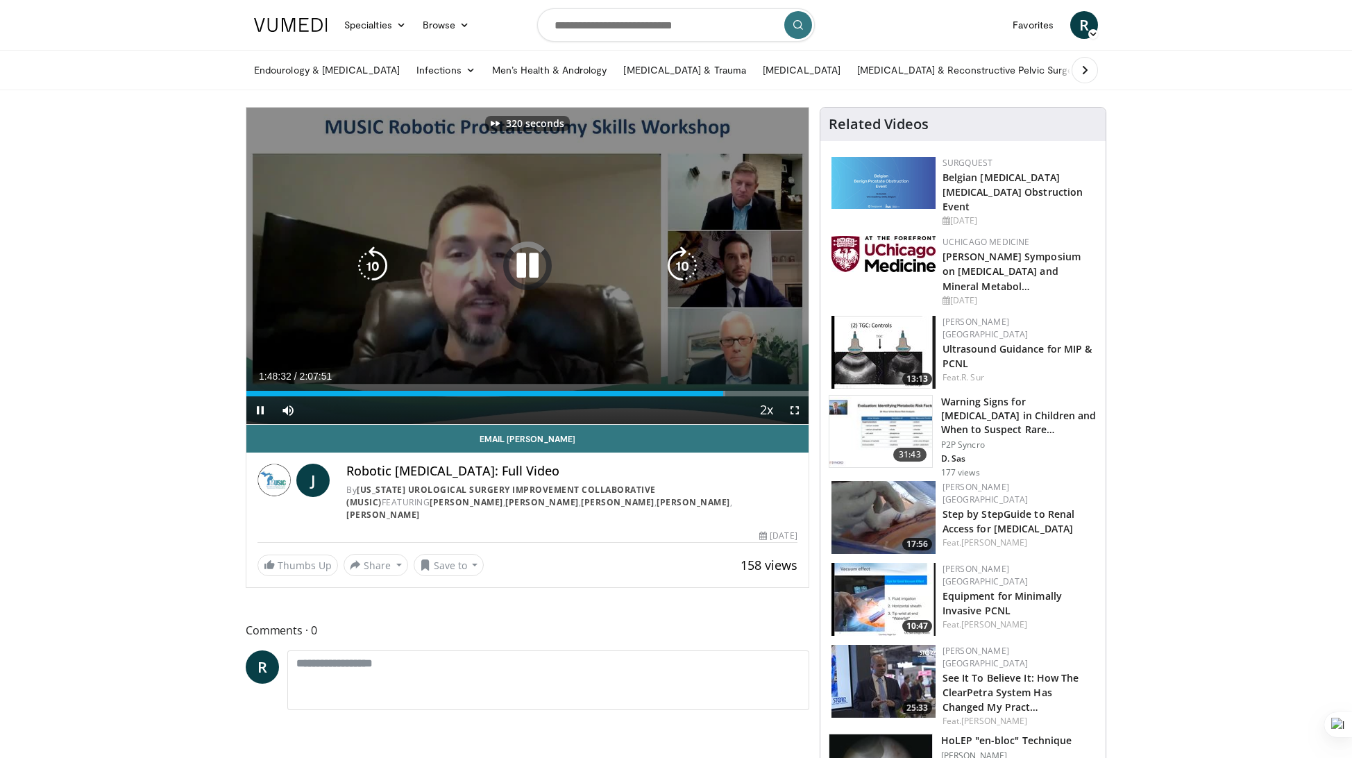
click at [680, 274] on icon "Video Player" at bounding box center [682, 265] width 39 height 39
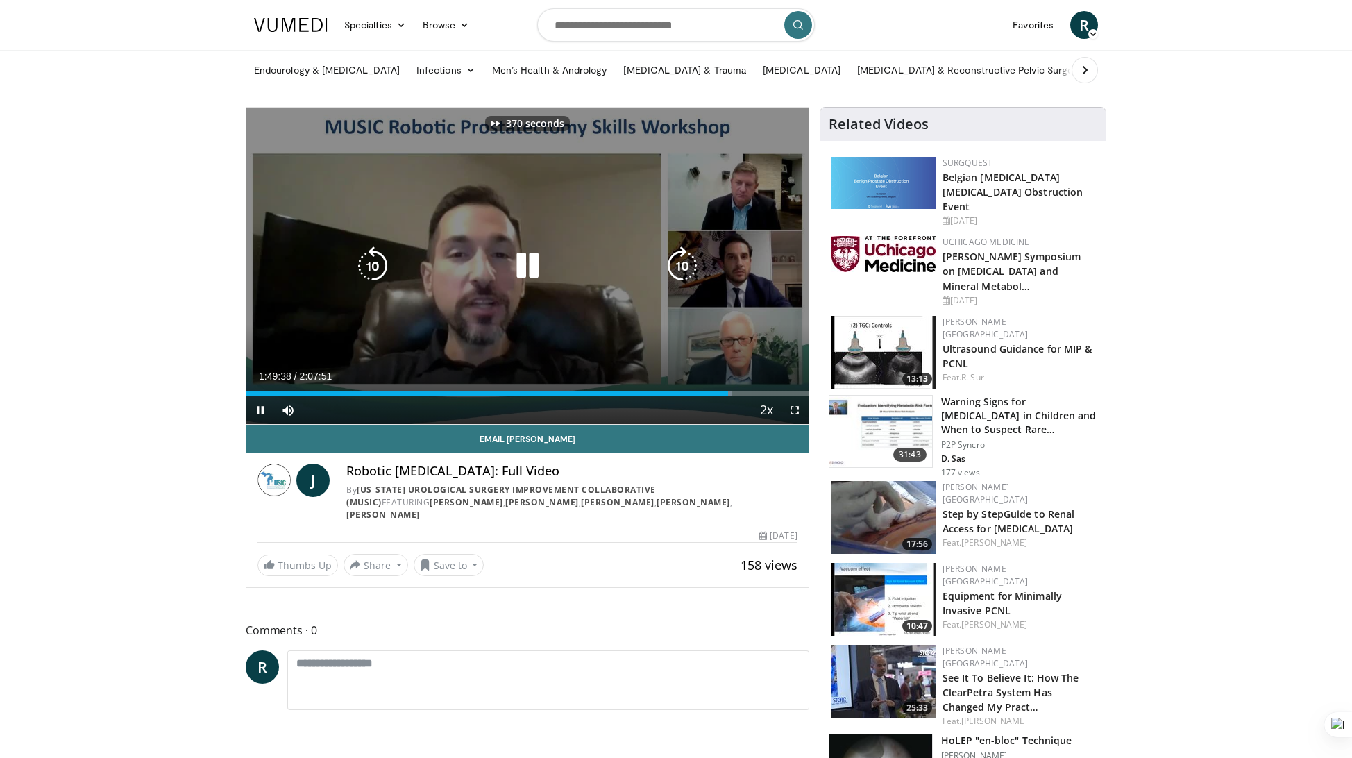
click at [680, 274] on icon "Video Player" at bounding box center [682, 265] width 39 height 39
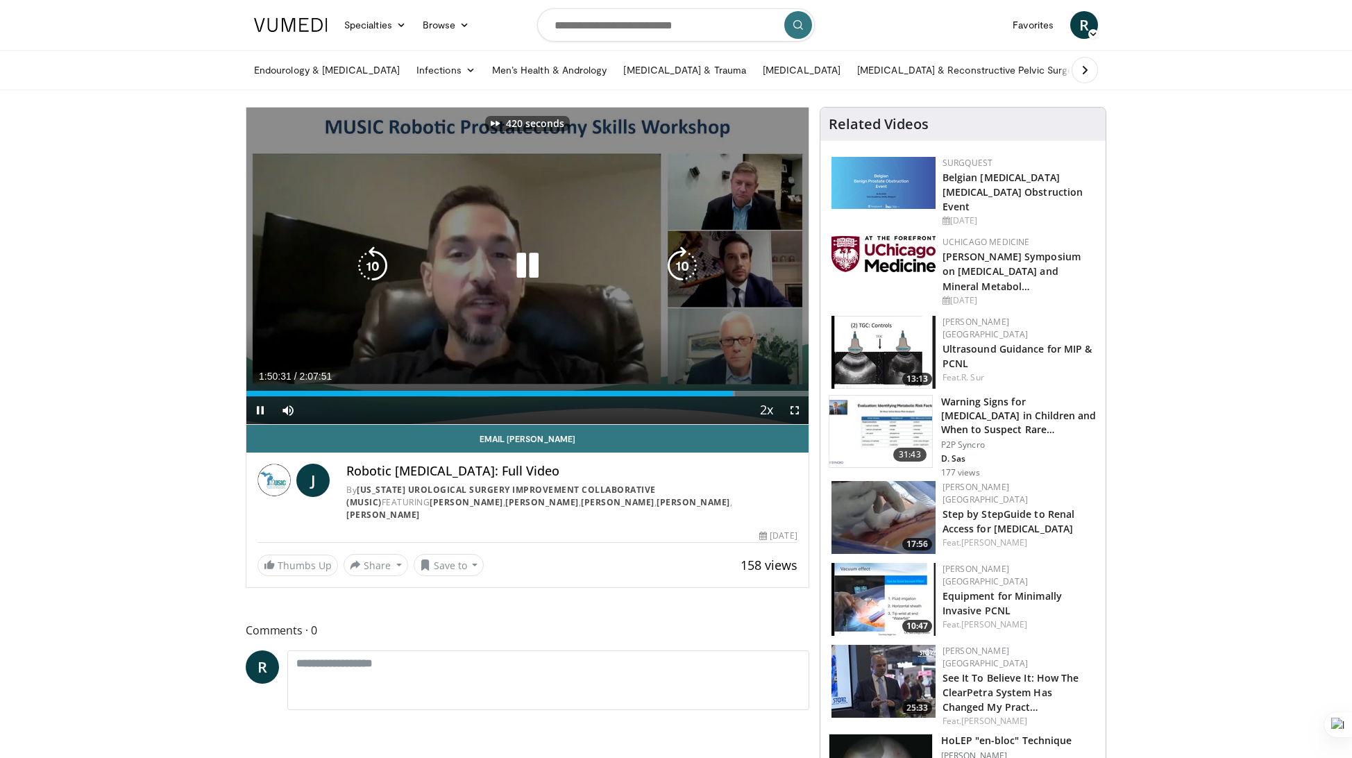
click at [680, 274] on icon "Video Player" at bounding box center [682, 265] width 39 height 39
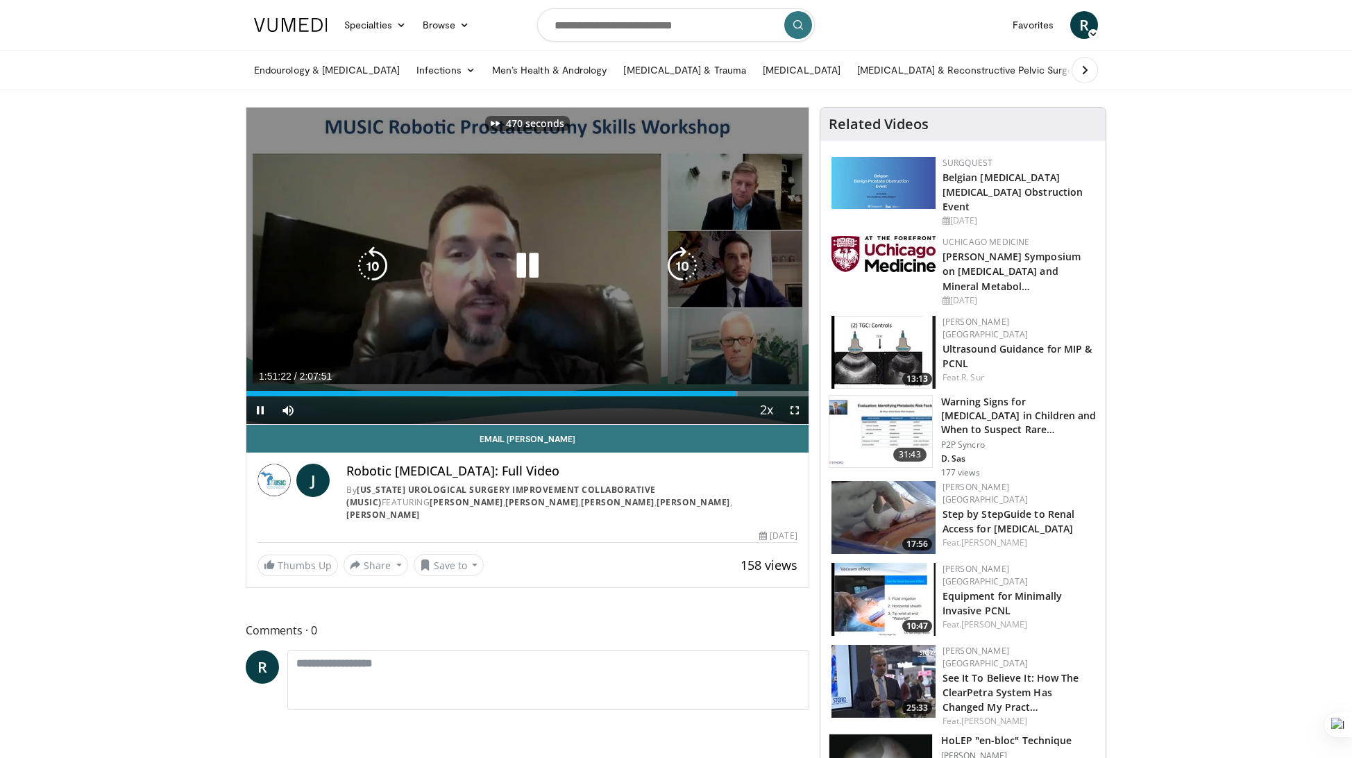
click at [680, 274] on icon "Video Player" at bounding box center [682, 265] width 39 height 39
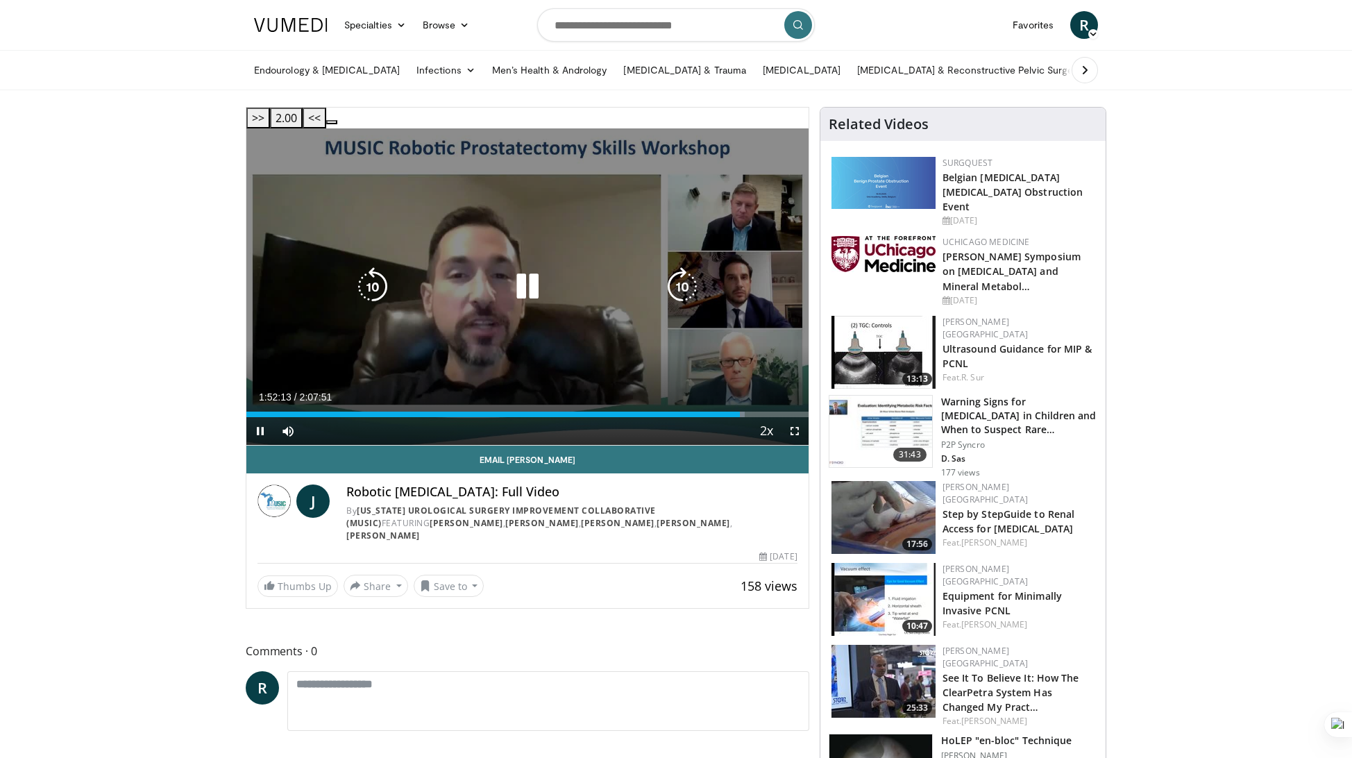
click at [681, 267] on icon "Video Player" at bounding box center [682, 286] width 39 height 39
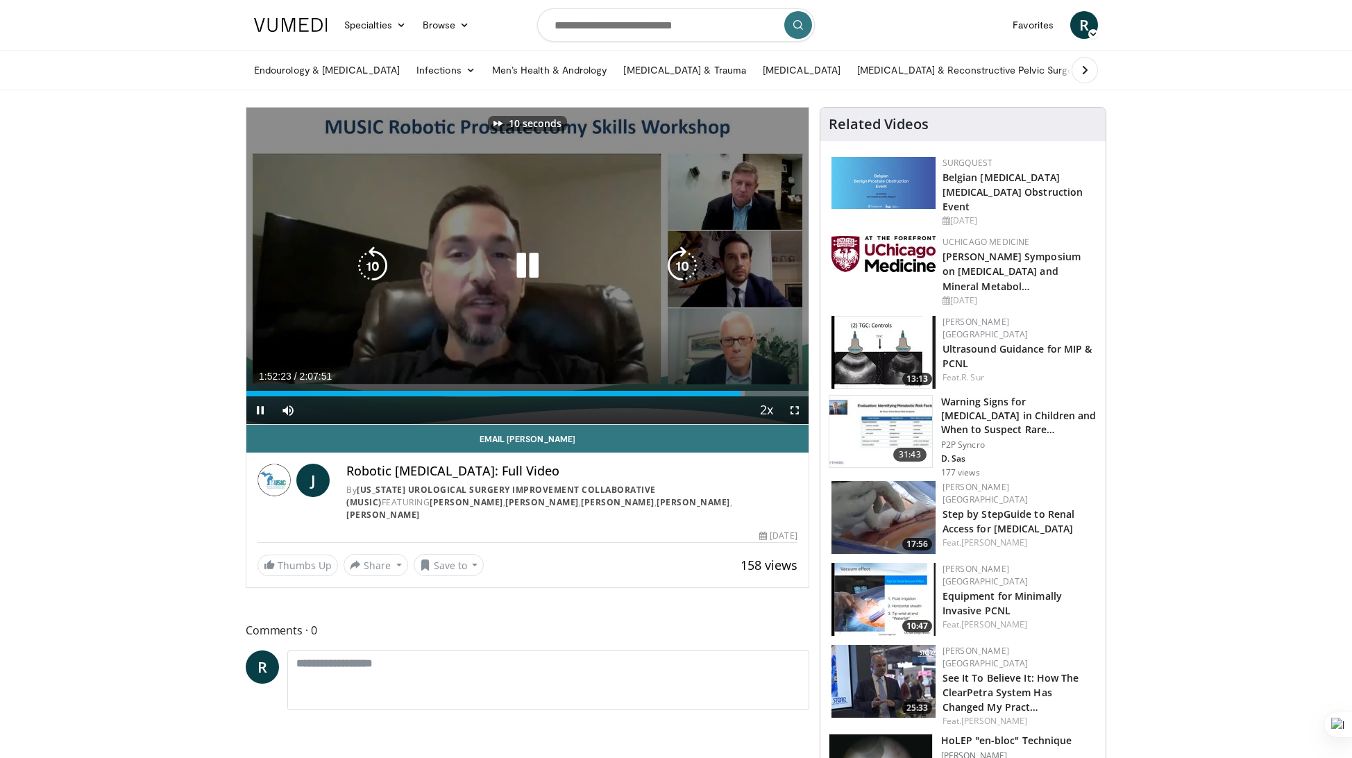
click at [681, 265] on icon "Video Player" at bounding box center [682, 265] width 39 height 39
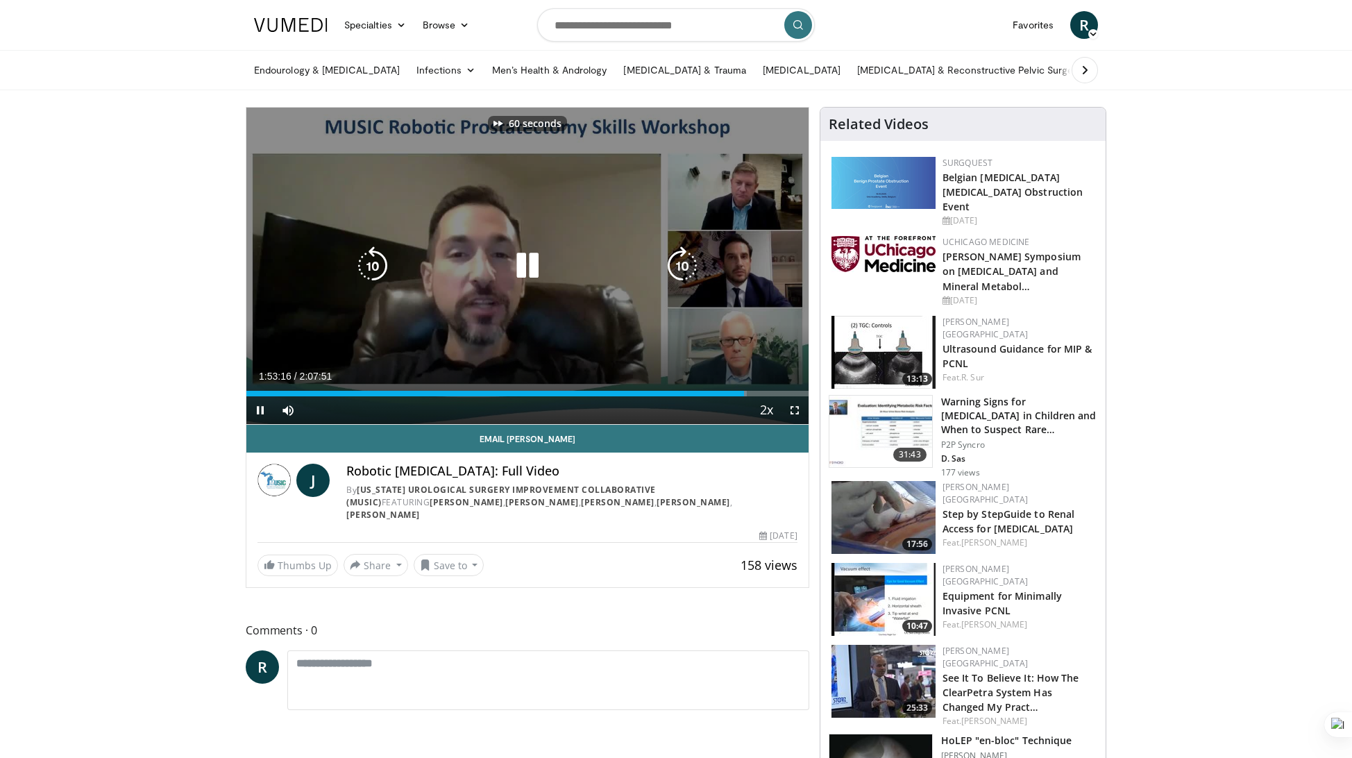
click at [681, 265] on icon "Video Player" at bounding box center [682, 265] width 39 height 39
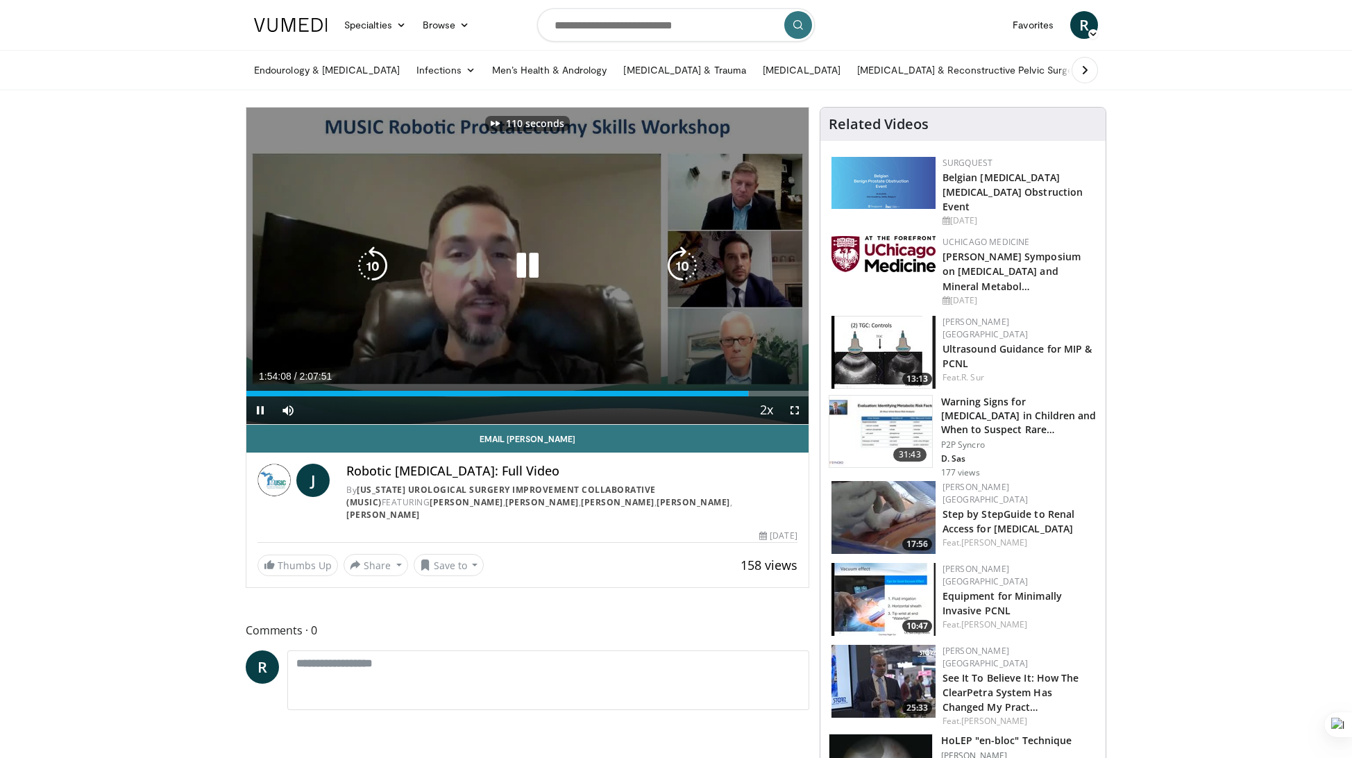
click at [681, 265] on icon "Video Player" at bounding box center [682, 265] width 39 height 39
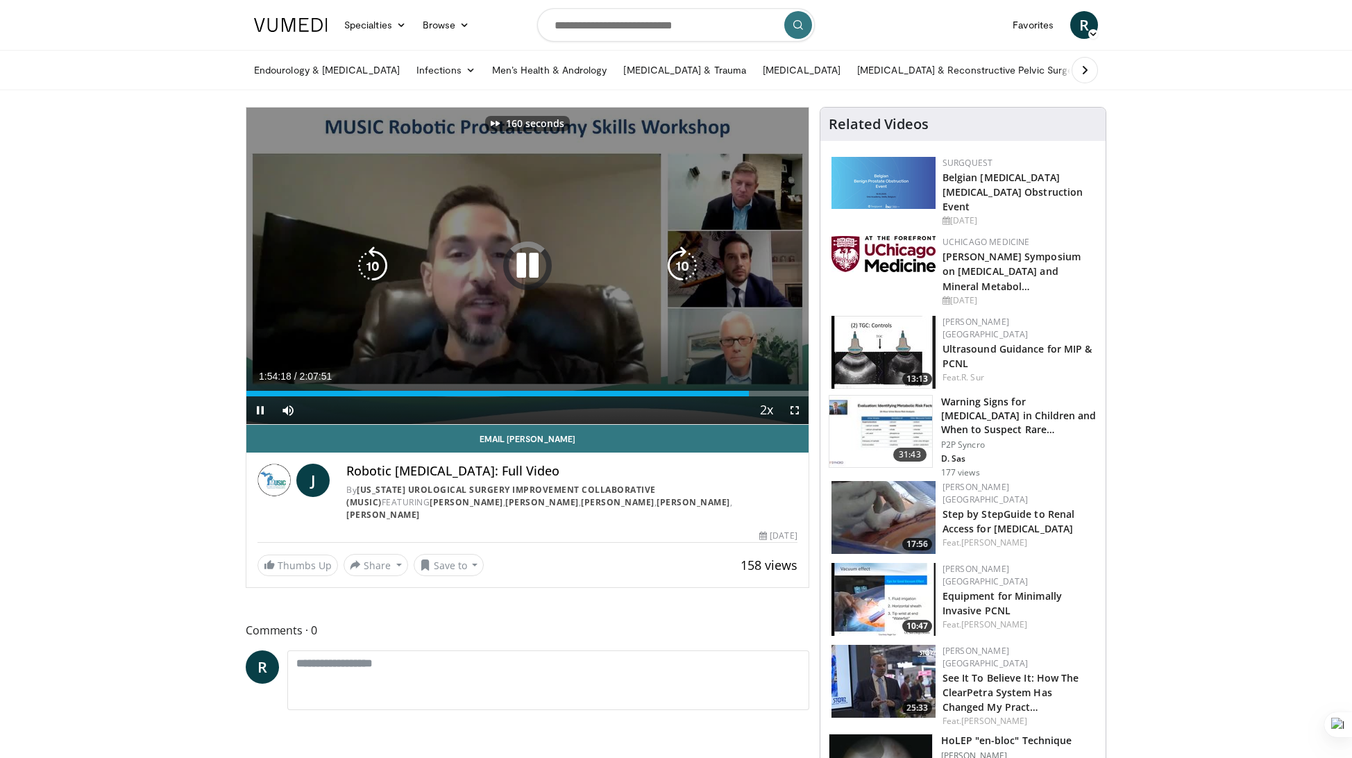
click at [681, 265] on icon "Video Player" at bounding box center [682, 265] width 39 height 39
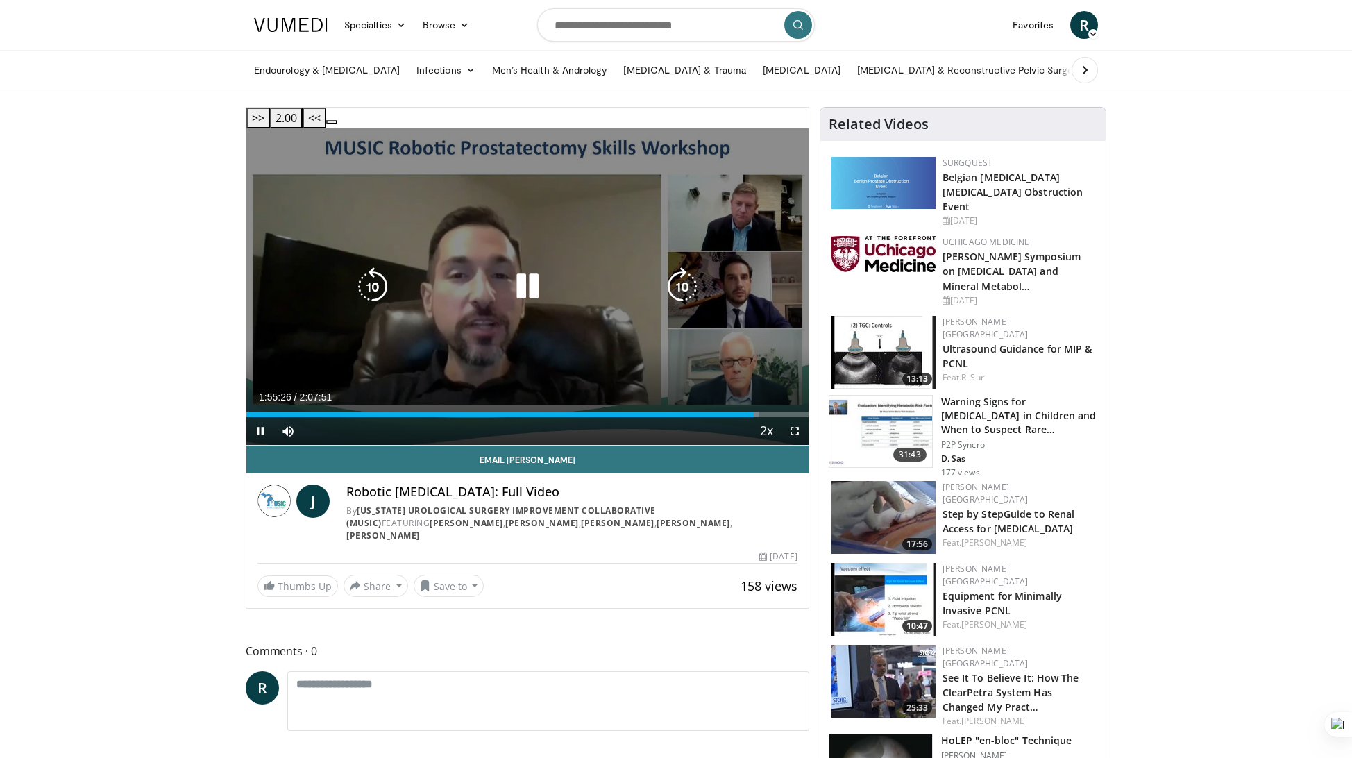
click at [685, 267] on icon "Video Player" at bounding box center [682, 286] width 39 height 39
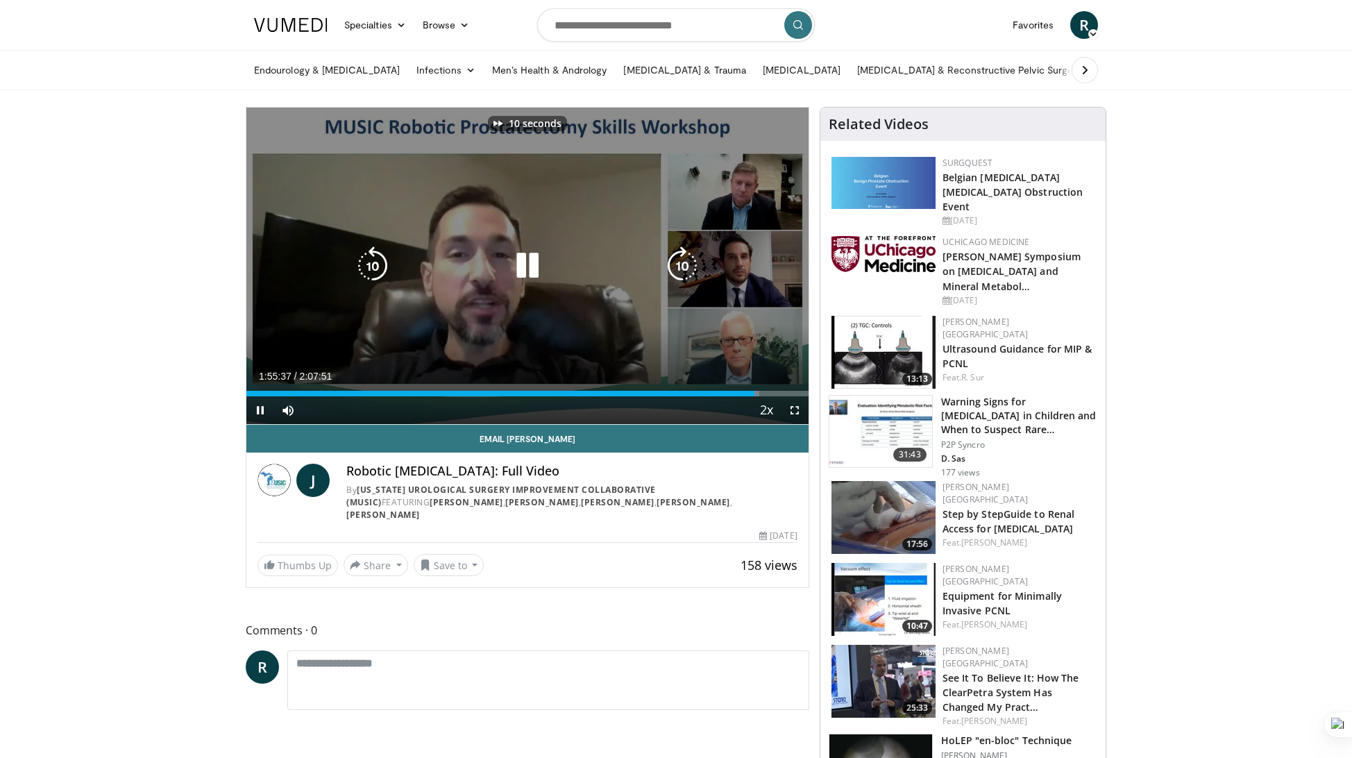
click at [685, 262] on icon "Video Player" at bounding box center [682, 265] width 39 height 39
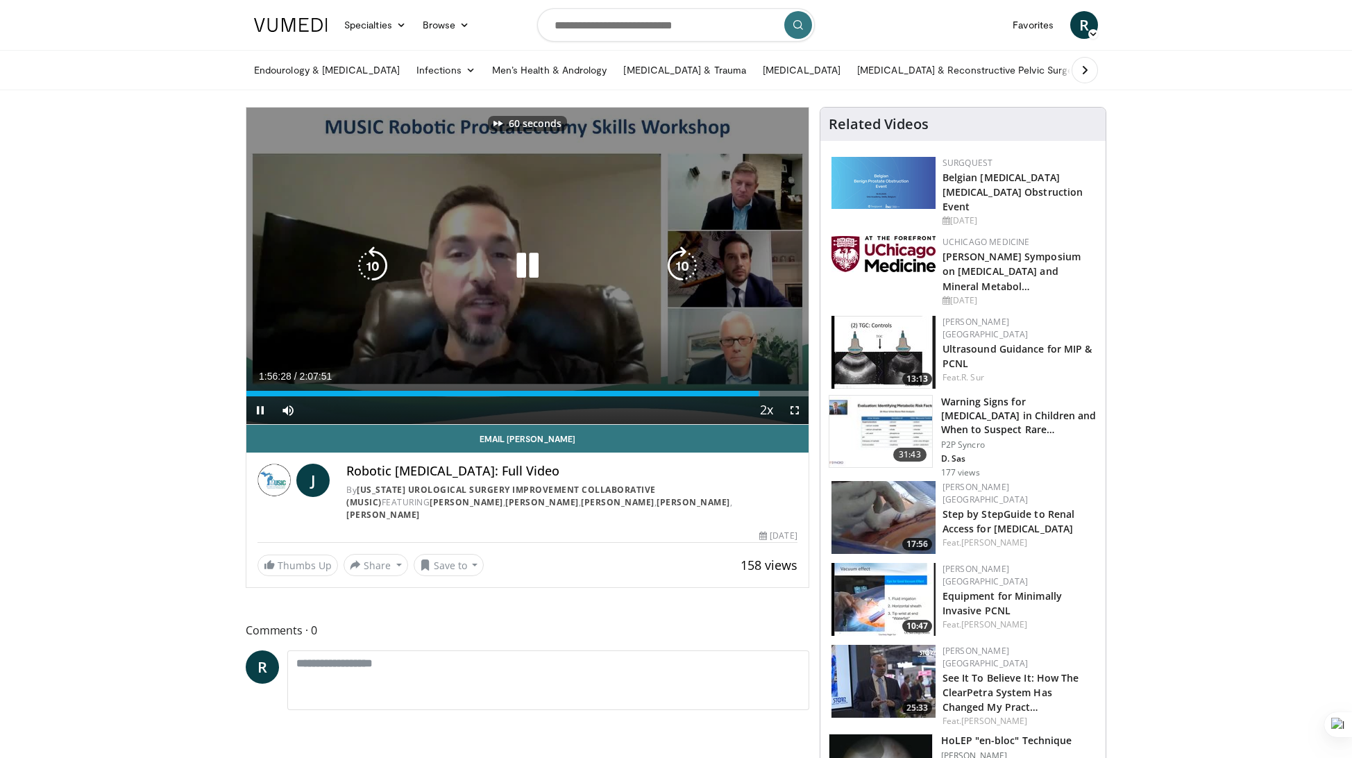
click at [685, 262] on icon "Video Player" at bounding box center [682, 265] width 39 height 39
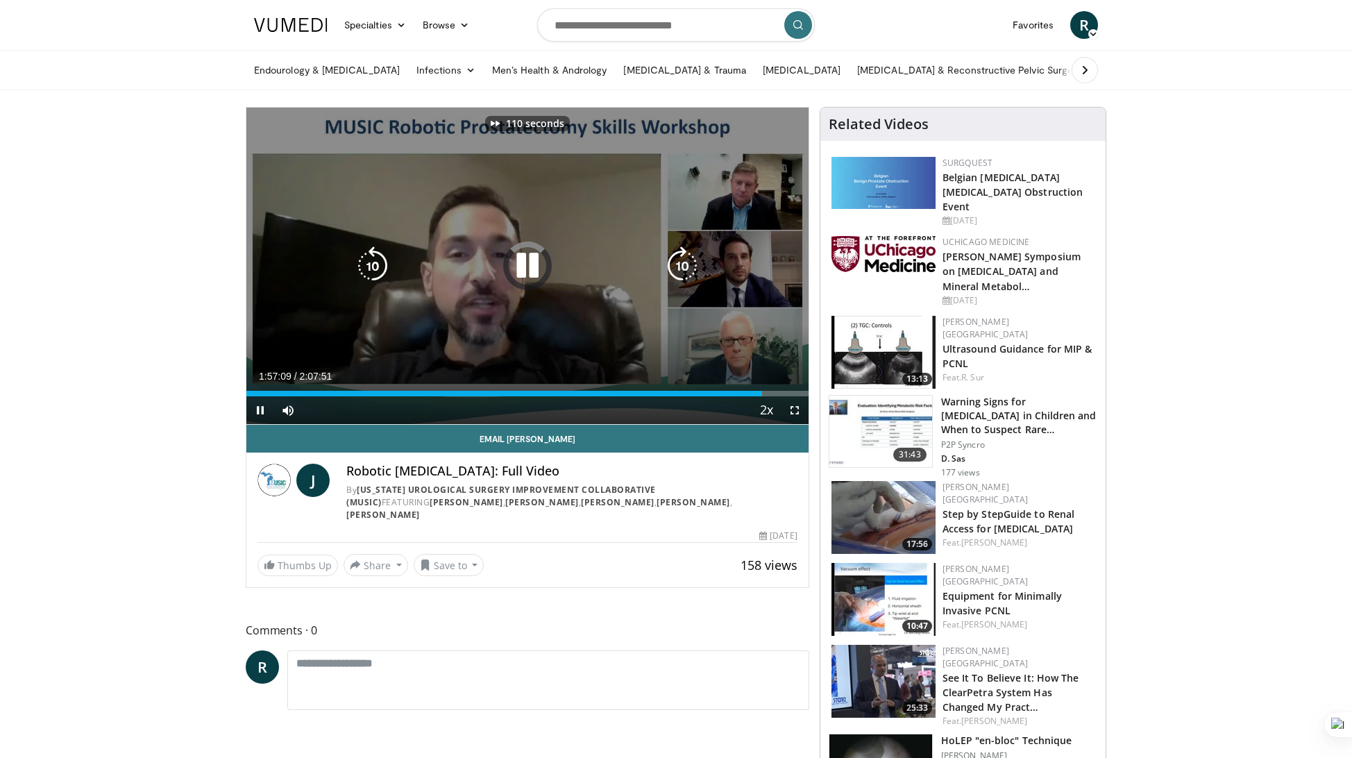
click at [685, 262] on icon "Video Player" at bounding box center [682, 265] width 39 height 39
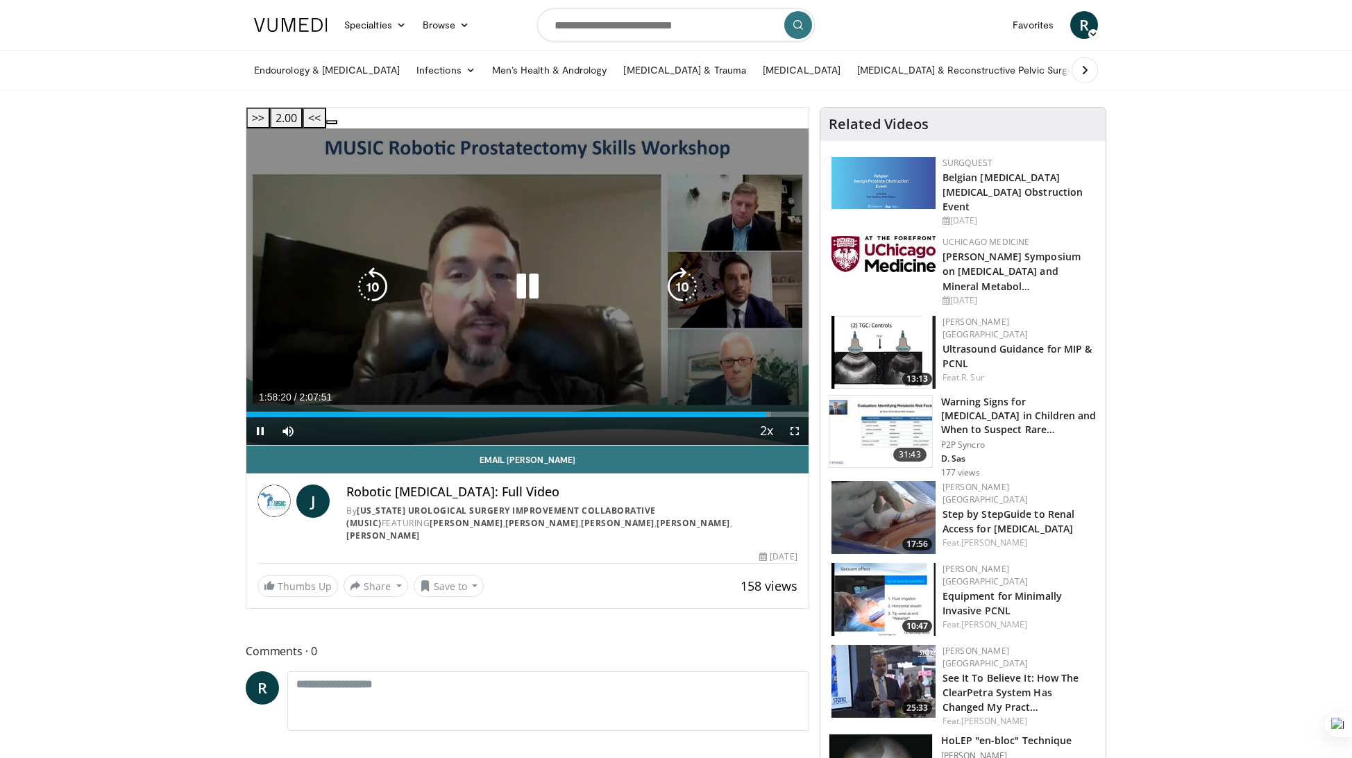
click at [690, 270] on icon "Video Player" at bounding box center [682, 286] width 39 height 39
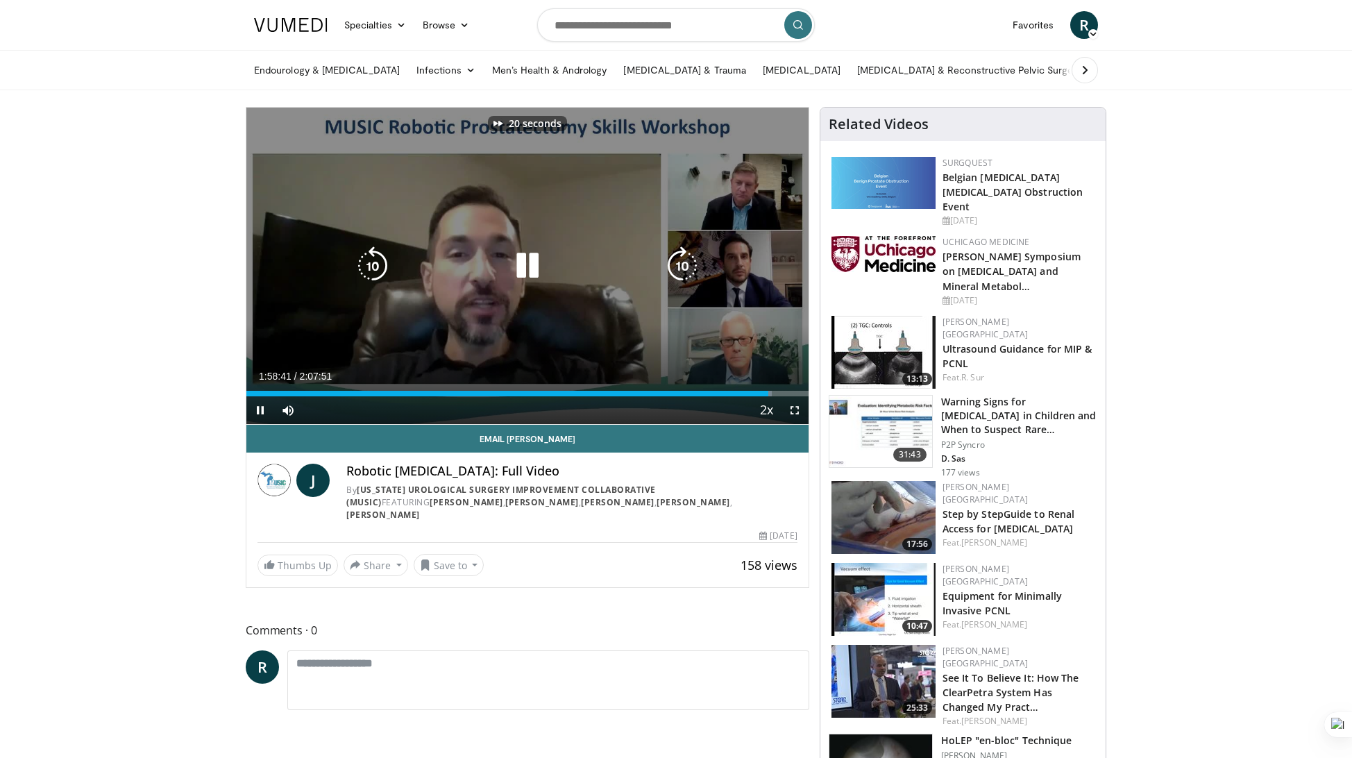
click at [690, 270] on icon "Video Player" at bounding box center [682, 265] width 39 height 39
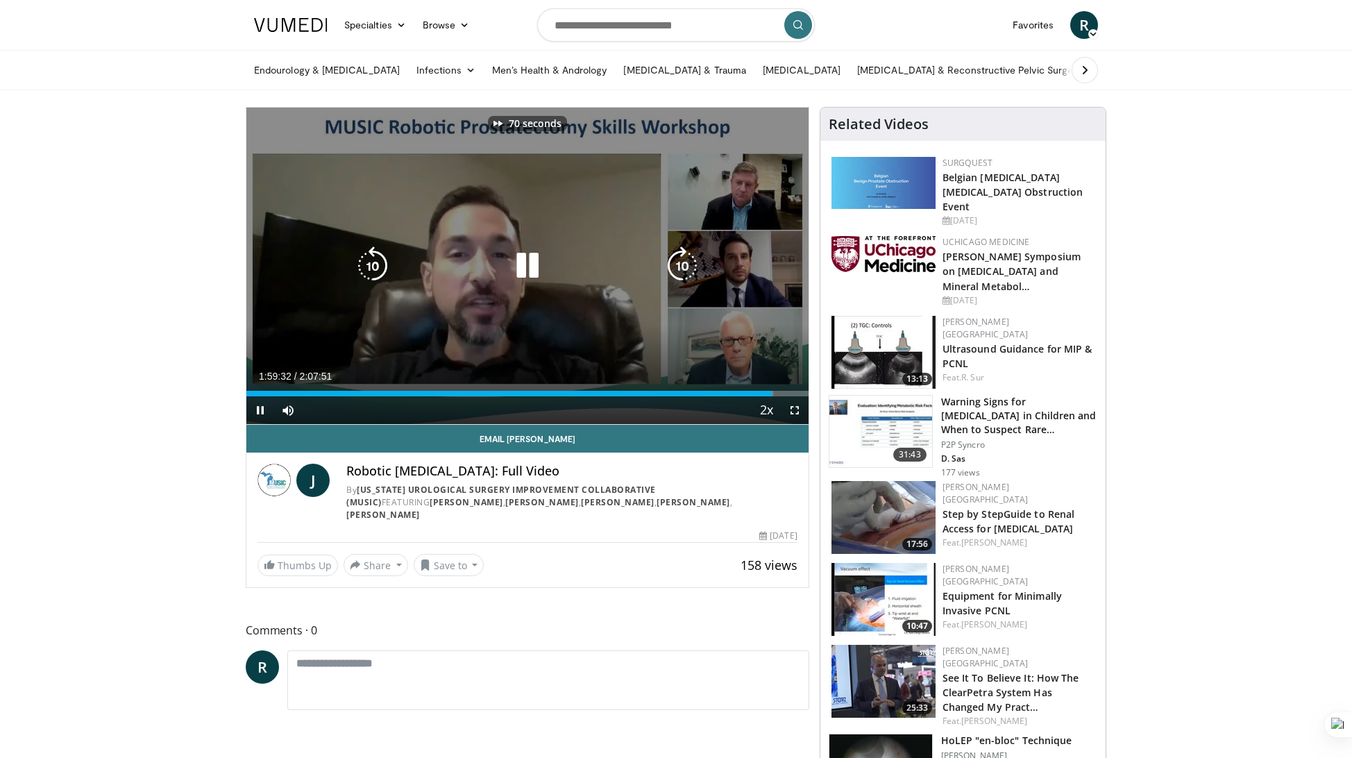
click at [690, 270] on icon "Video Player" at bounding box center [682, 265] width 39 height 39
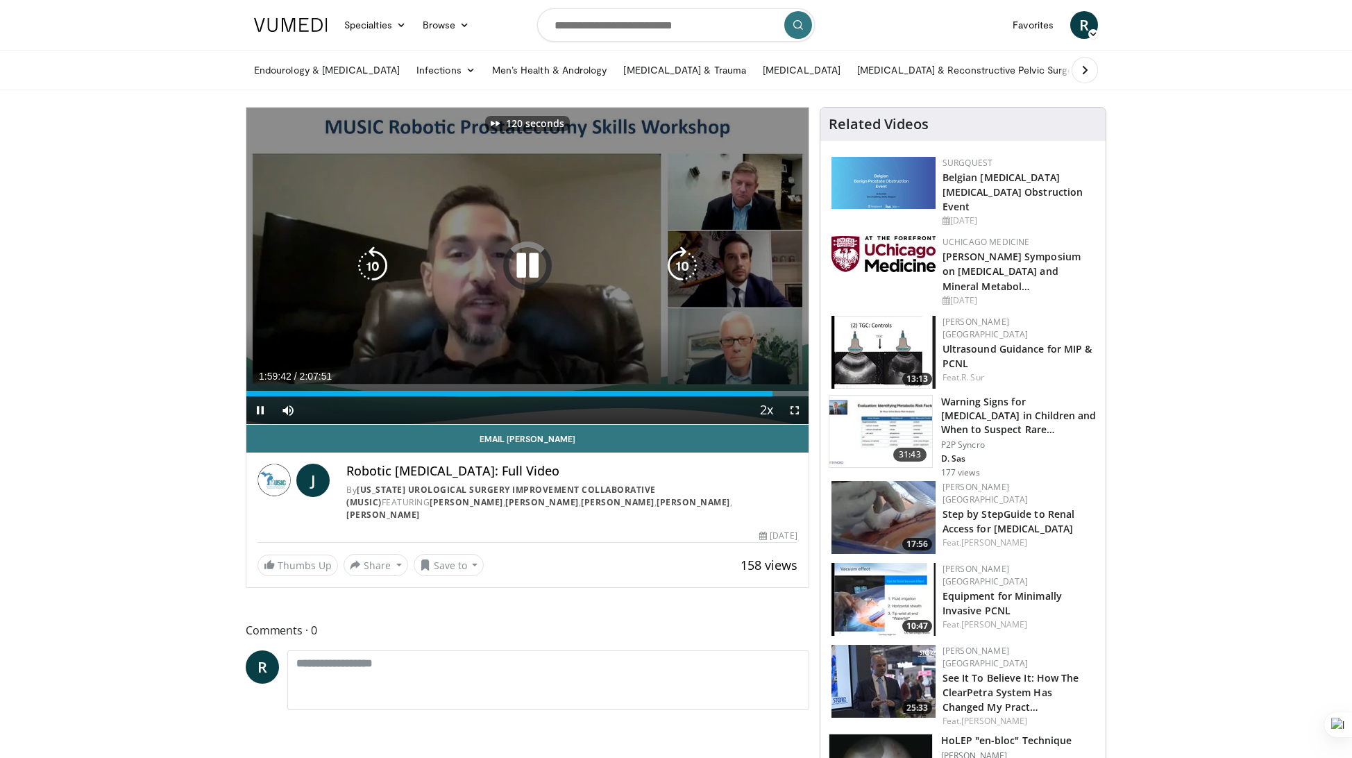
click at [690, 270] on icon "Video Player" at bounding box center [682, 265] width 39 height 39
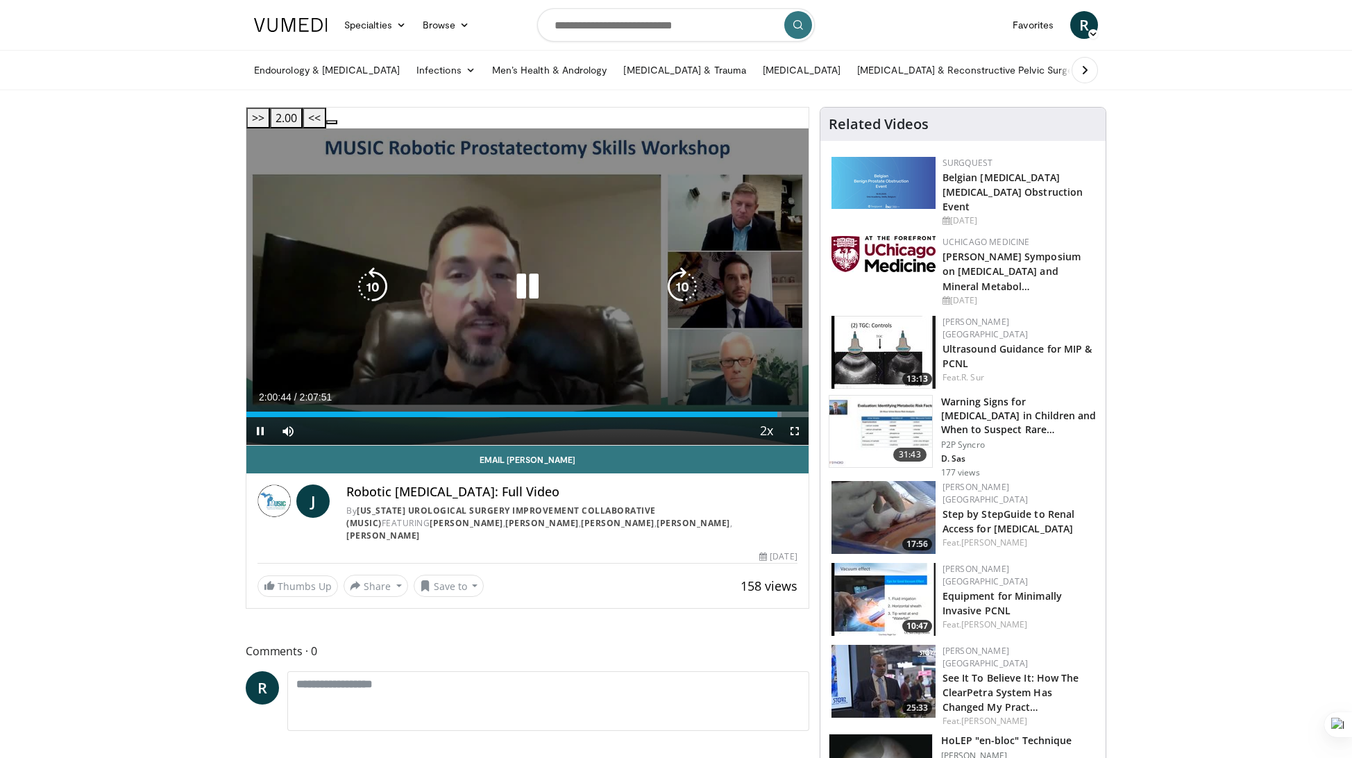
click at [690, 267] on icon "Video Player" at bounding box center [682, 286] width 39 height 39
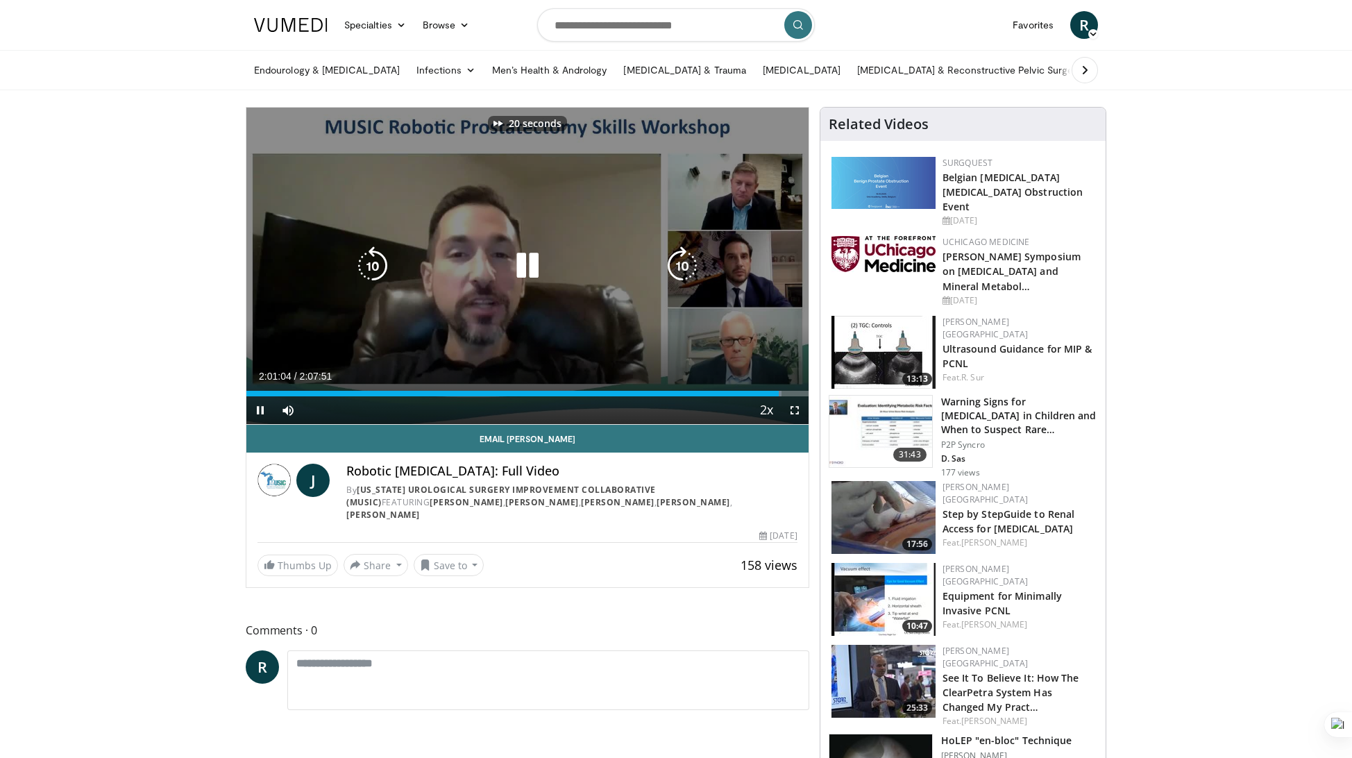
click at [690, 264] on icon "Video Player" at bounding box center [682, 265] width 39 height 39
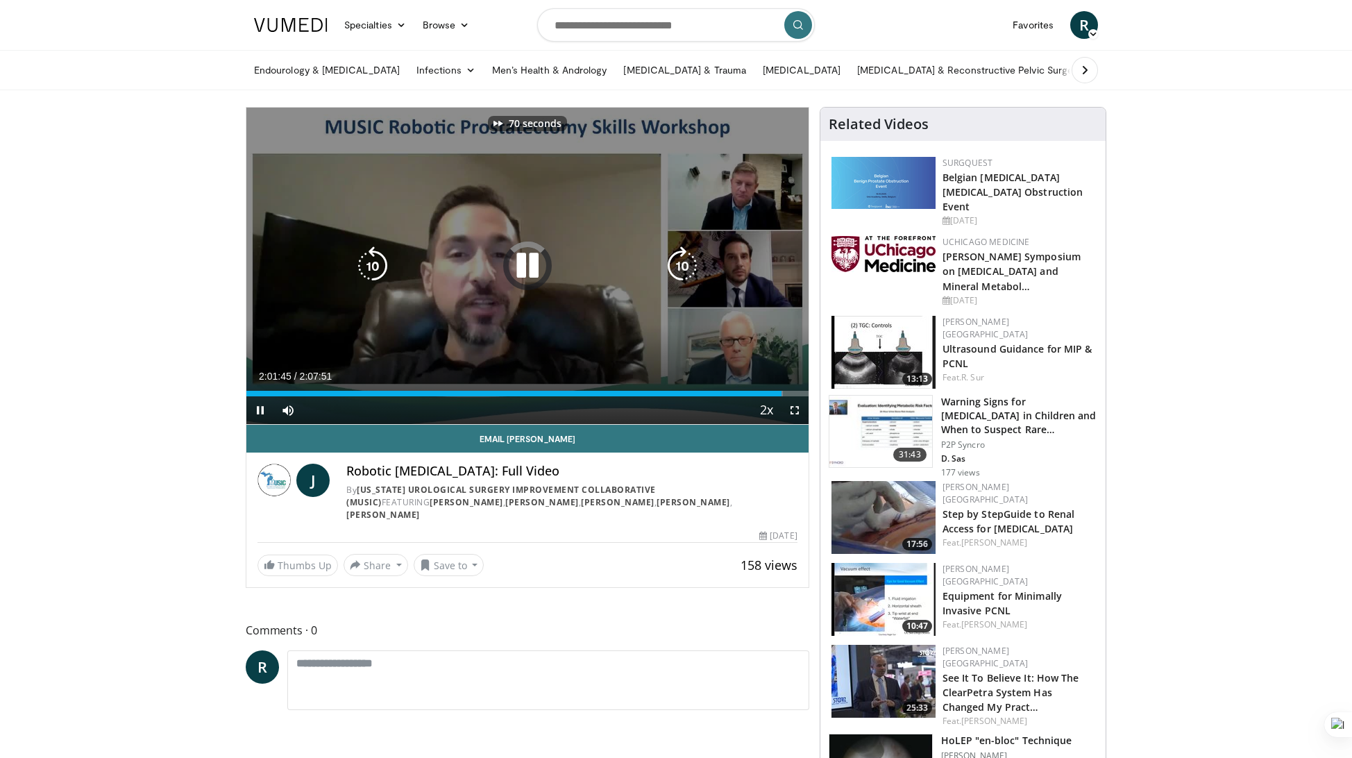
click at [690, 264] on icon "Video Player" at bounding box center [682, 265] width 39 height 39
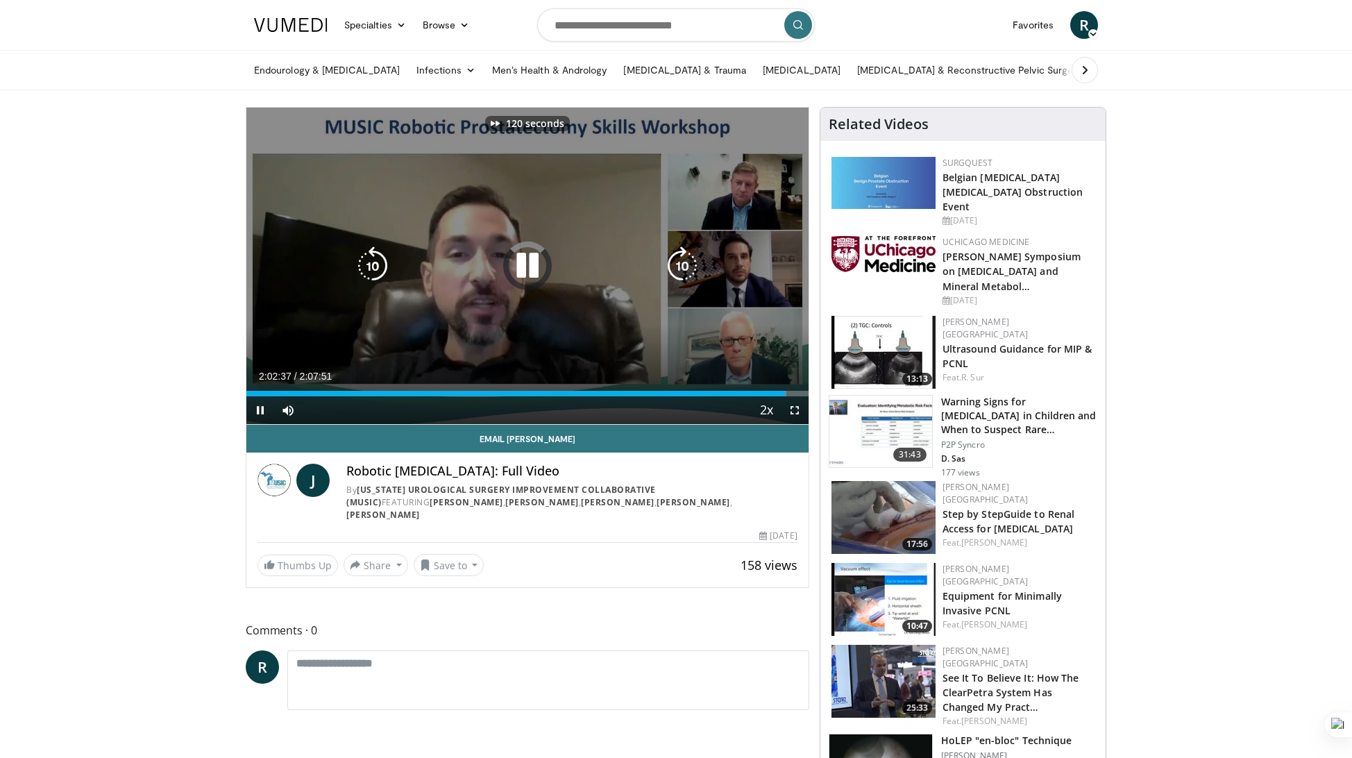
click at [690, 264] on icon "Video Player" at bounding box center [682, 265] width 39 height 39
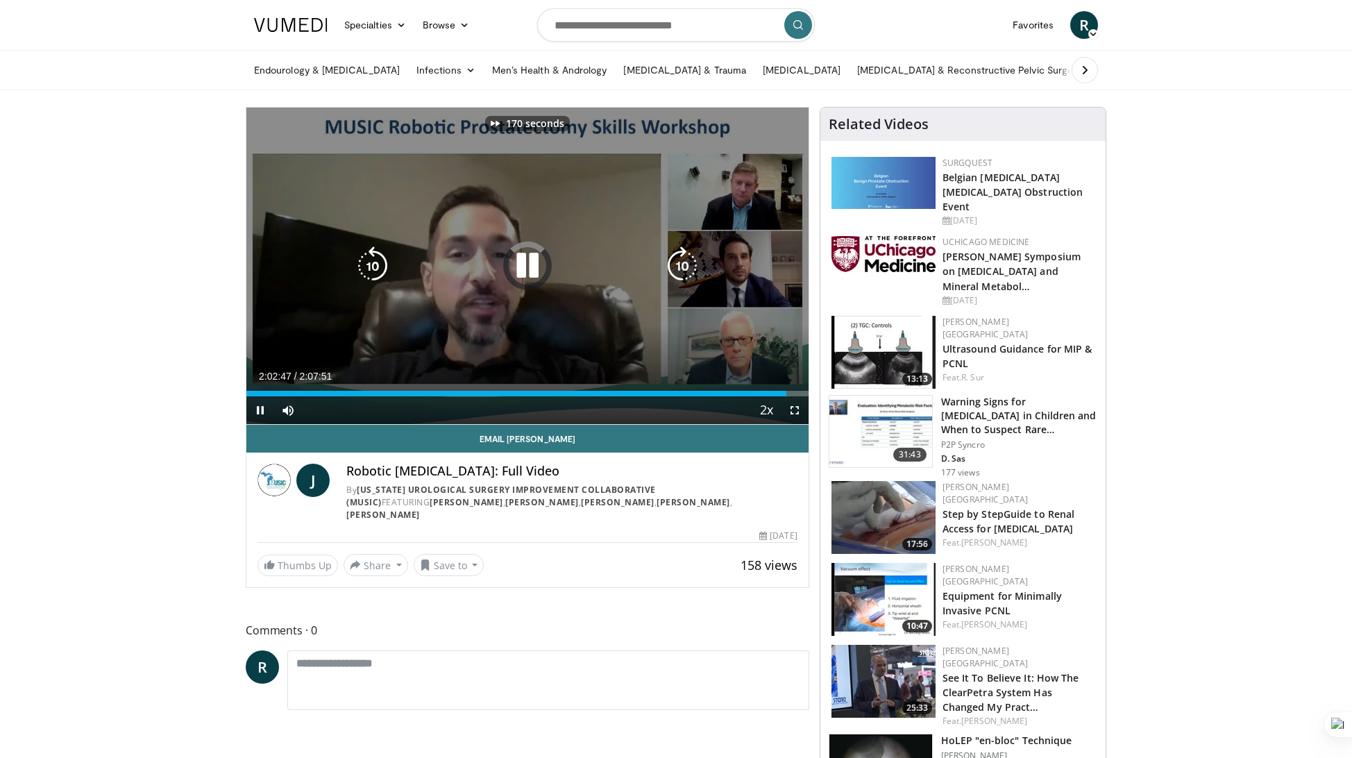
click at [690, 264] on icon "Video Player" at bounding box center [682, 265] width 39 height 39
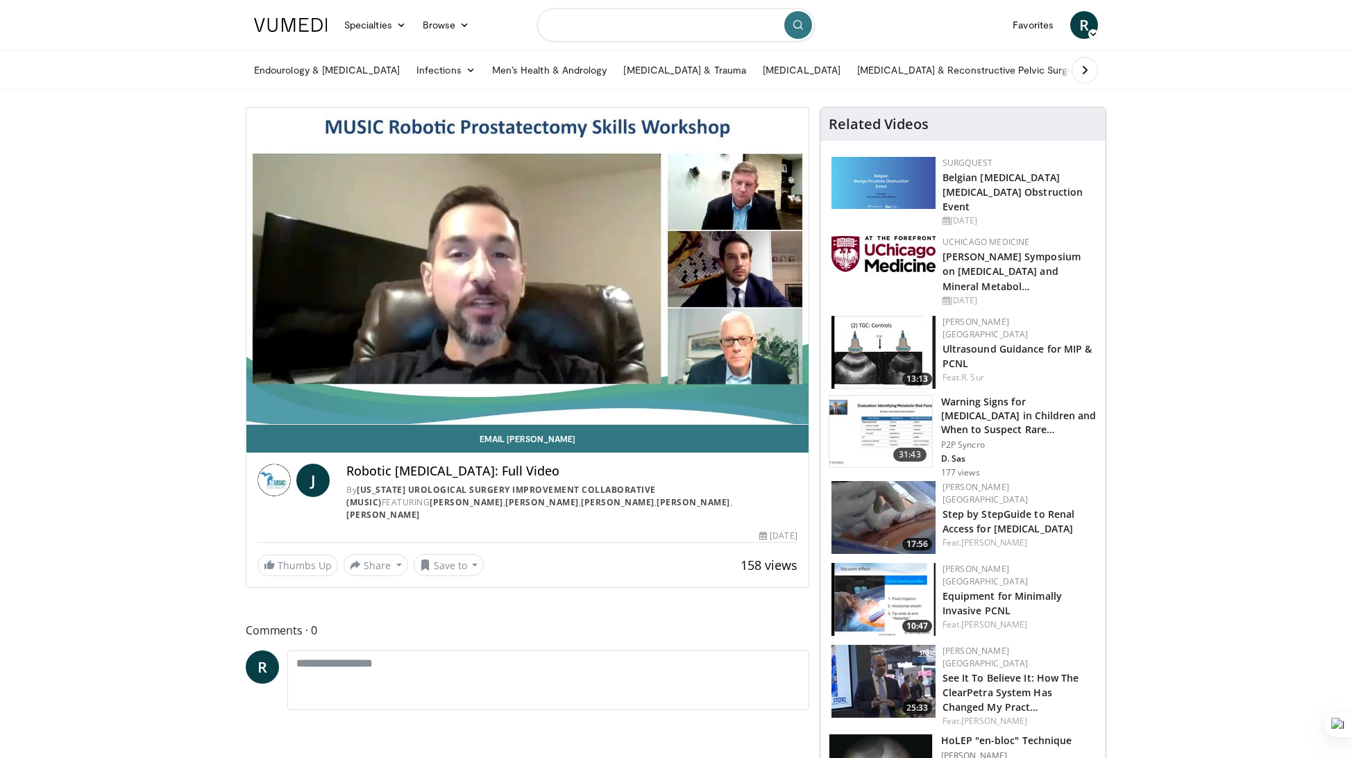
click at [668, 31] on input "Search topics, interventions" at bounding box center [676, 24] width 278 height 33
type input "*********"
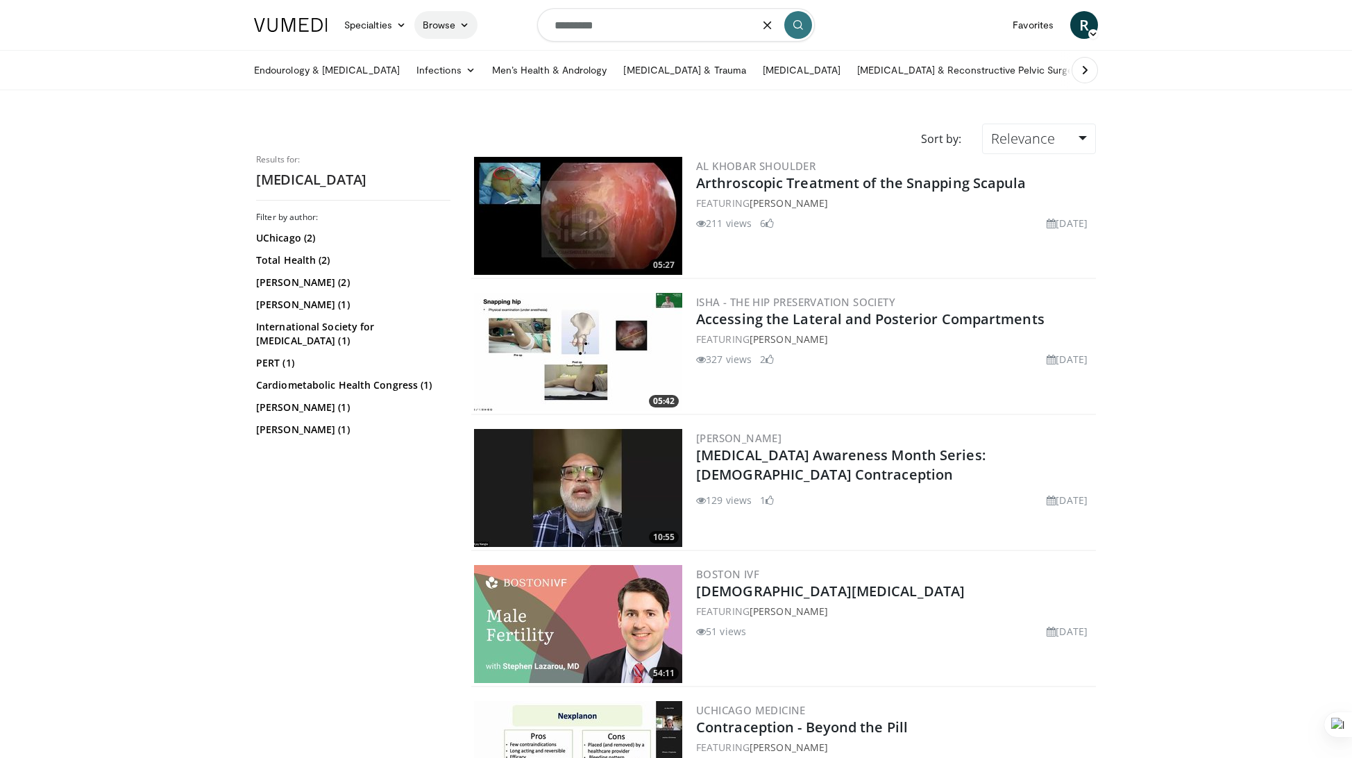
drag, startPoint x: 616, startPoint y: 30, endPoint x: 475, endPoint y: 31, distance: 140.8
click at [475, 31] on nav "Specialties Adult & Family Medicine Allergy, [MEDICAL_DATA], Immunology Anesthe…" at bounding box center [676, 25] width 860 height 50
type input "**********"
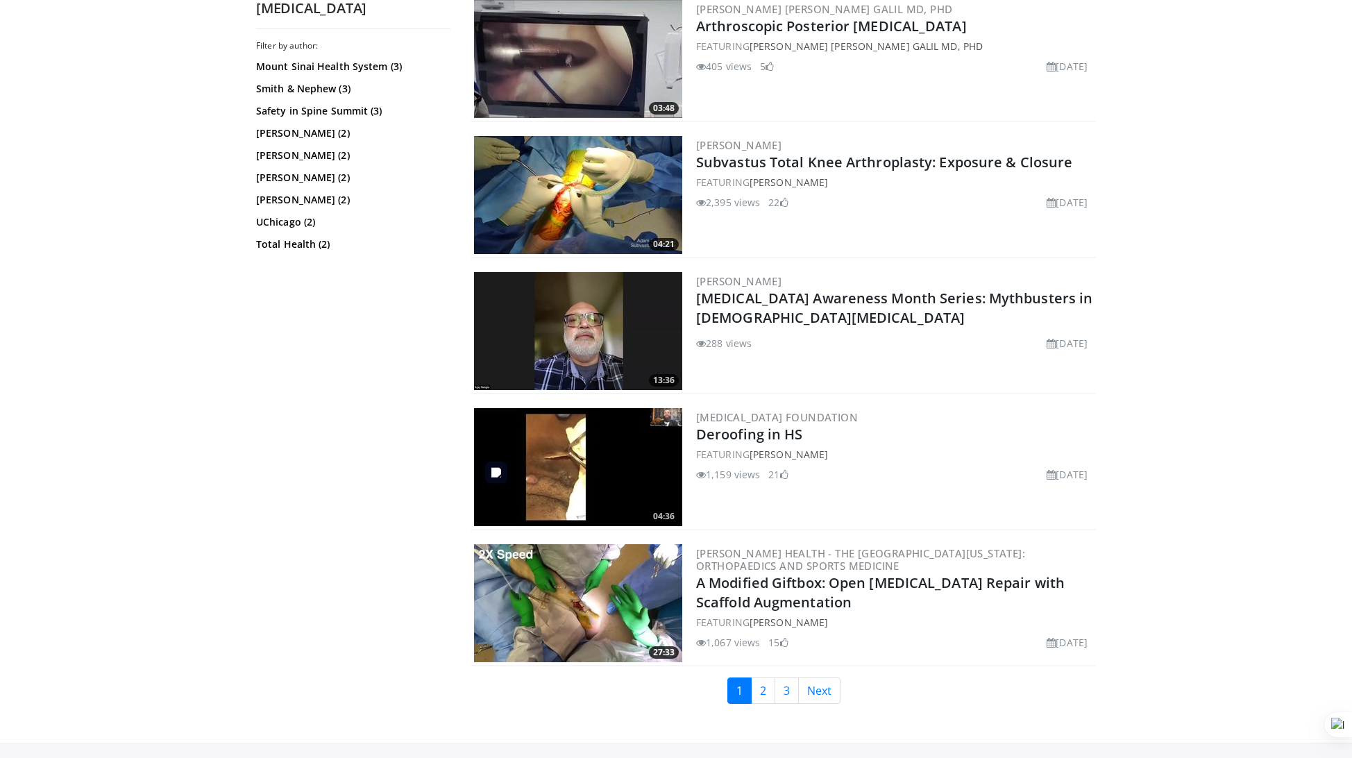
scroll to position [2969, 0]
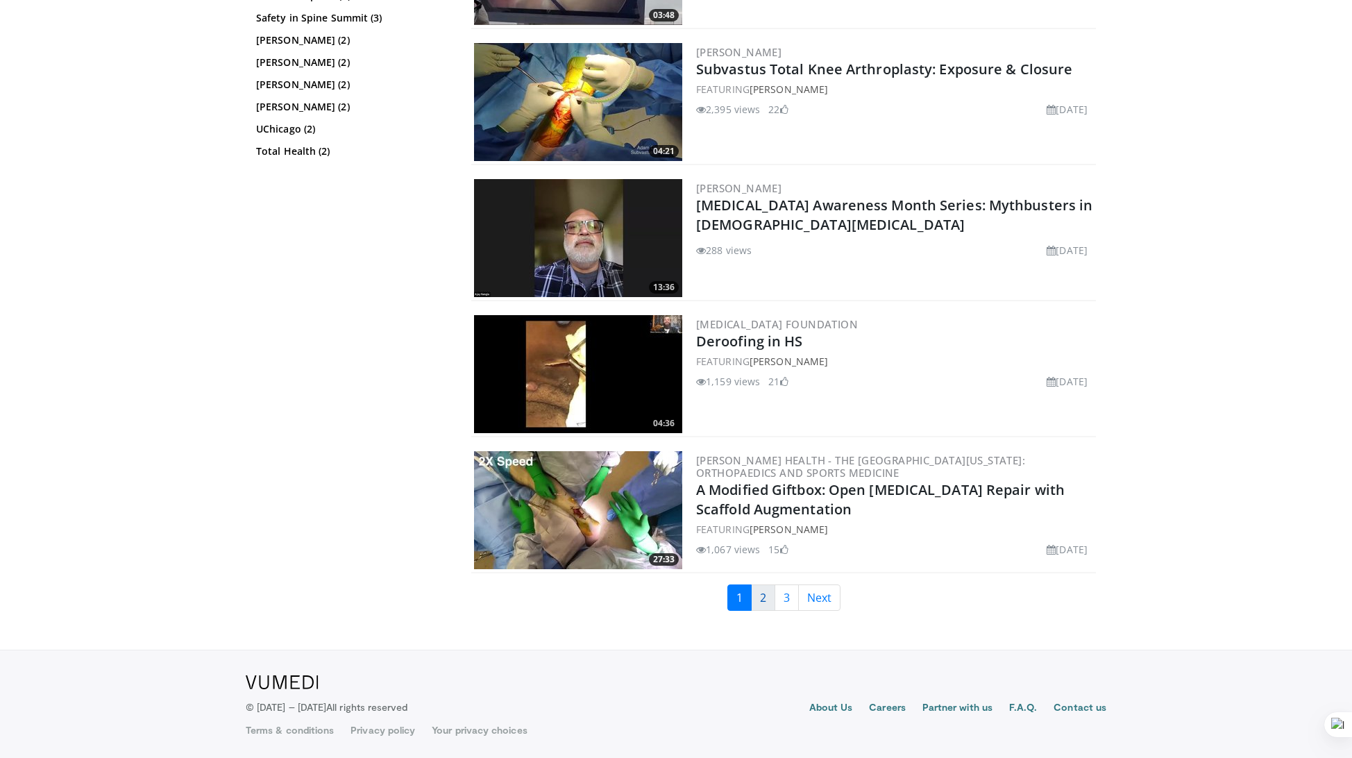
click at [762, 597] on link "2" at bounding box center [763, 597] width 24 height 26
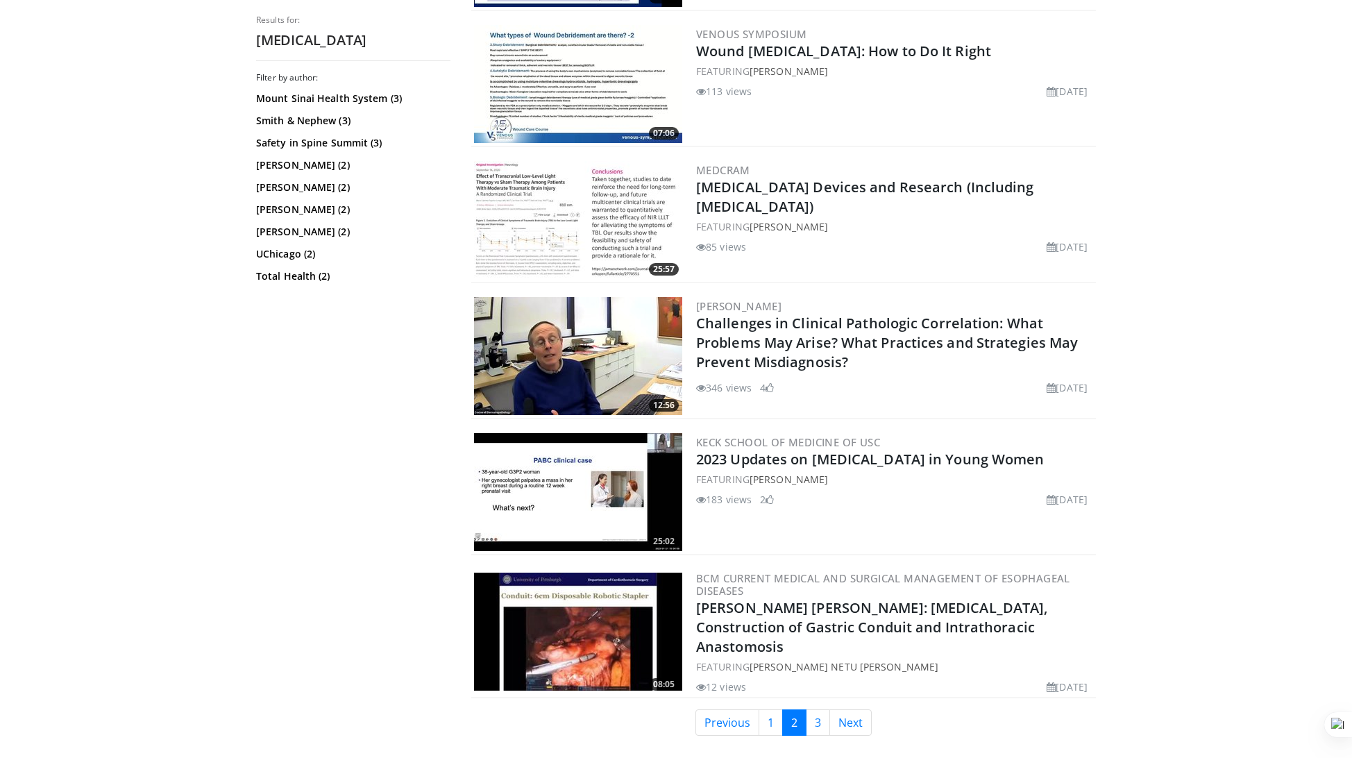
scroll to position [2978, 0]
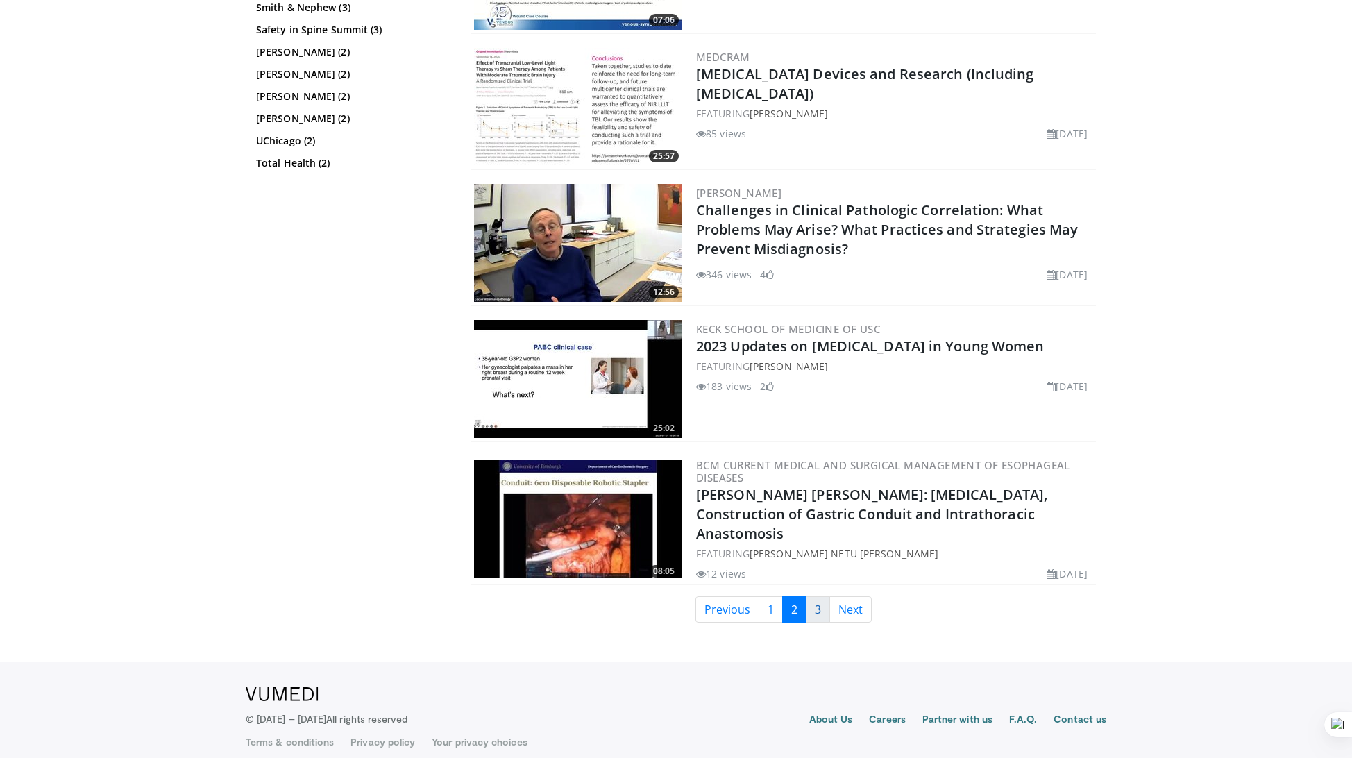
click at [817, 596] on link "3" at bounding box center [818, 609] width 24 height 26
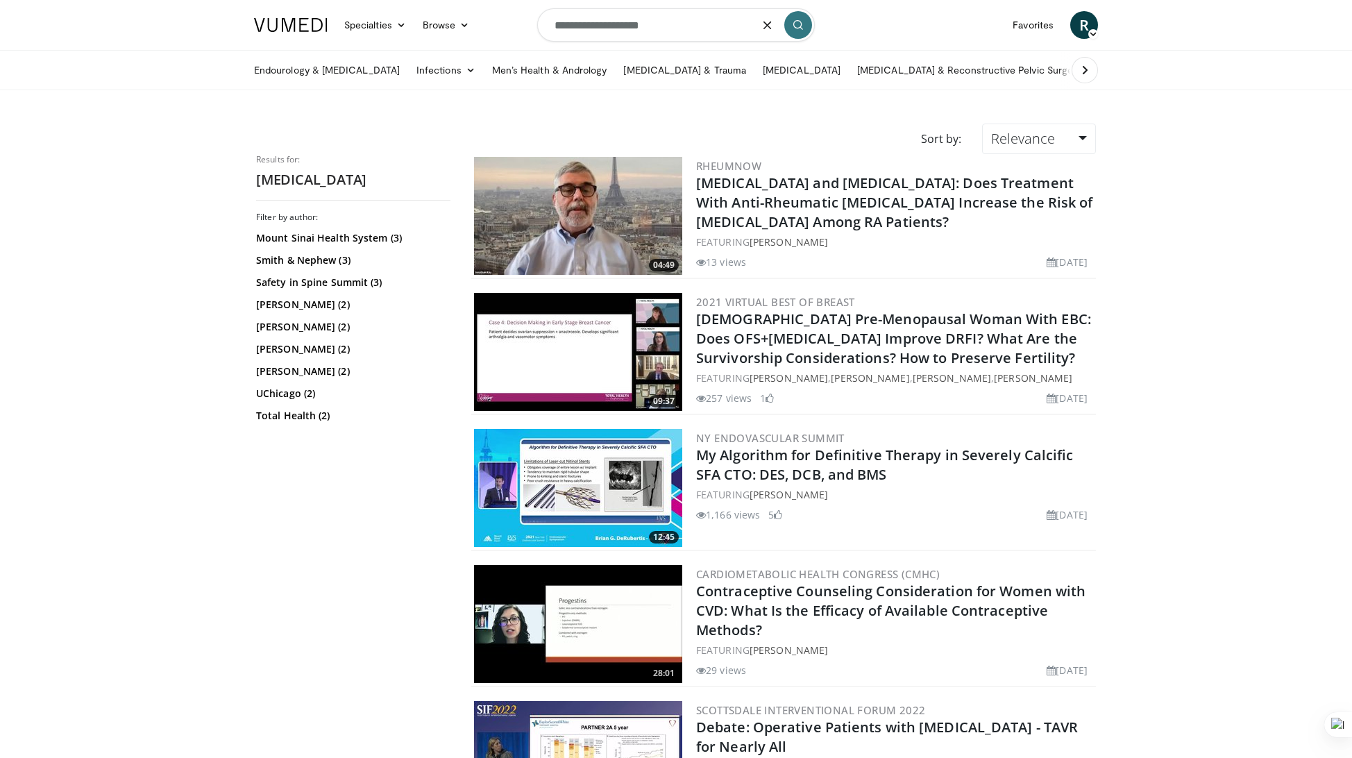
drag, startPoint x: 674, startPoint y: 40, endPoint x: 529, endPoint y: 30, distance: 146.0
click at [529, 30] on nav "Specialties Adult & Family Medicine Allergy, [MEDICAL_DATA], Immunology Anesthe…" at bounding box center [676, 25] width 860 height 50
type input "**********"
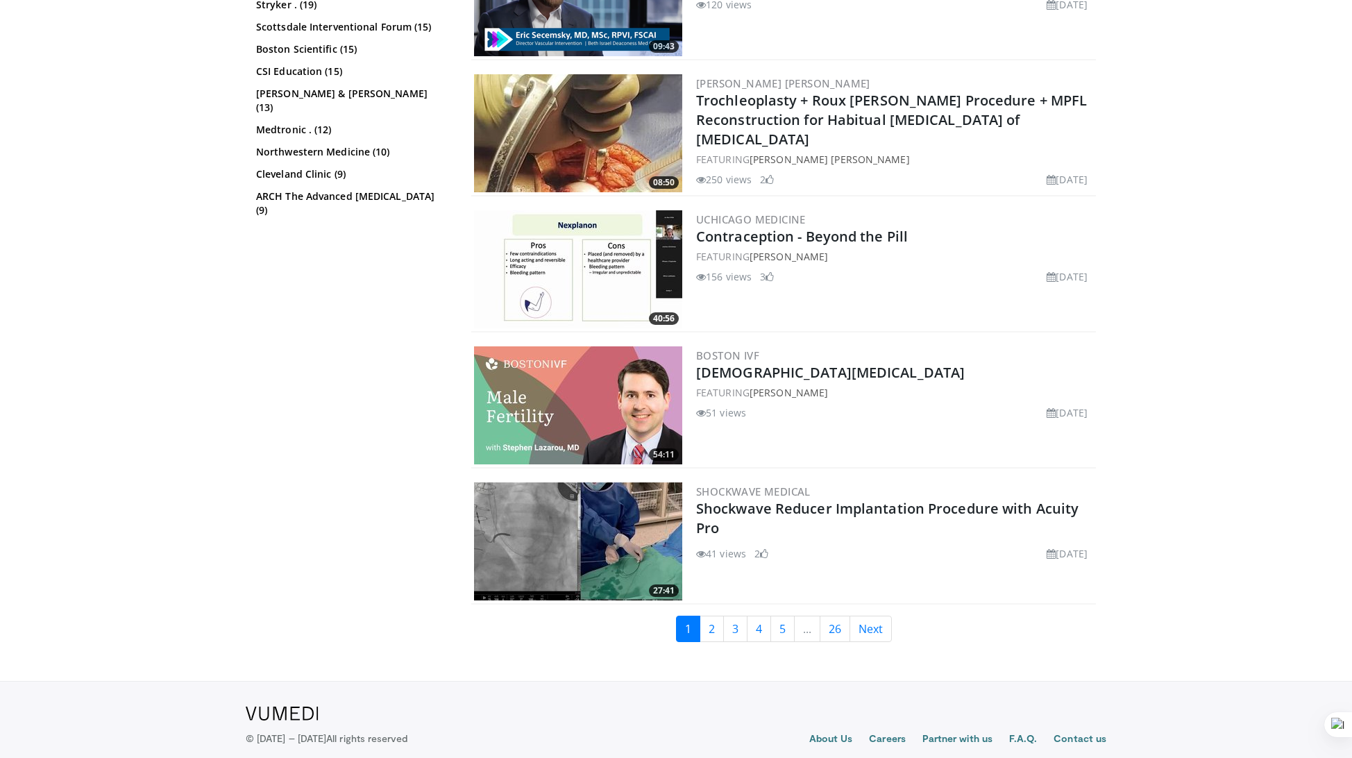
scroll to position [2698, 0]
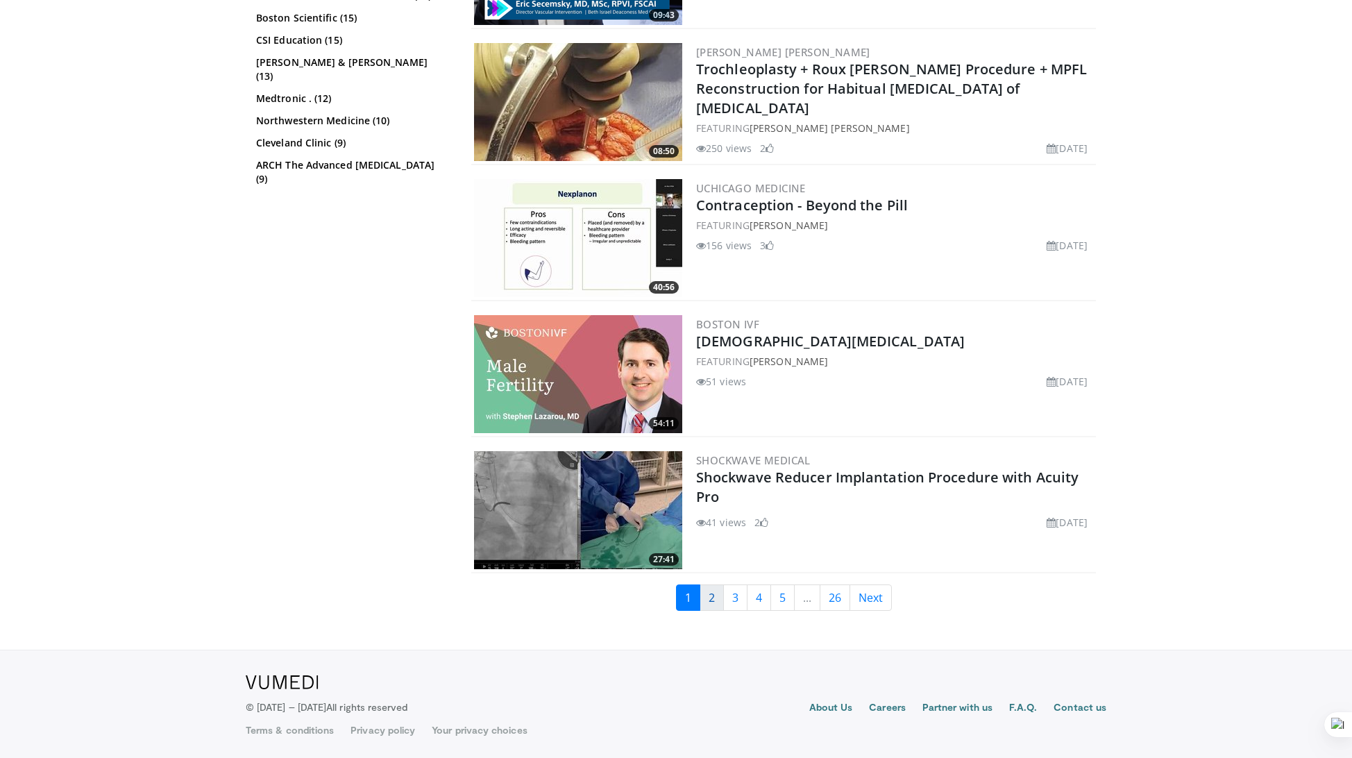
click at [717, 604] on link "2" at bounding box center [711, 597] width 24 height 26
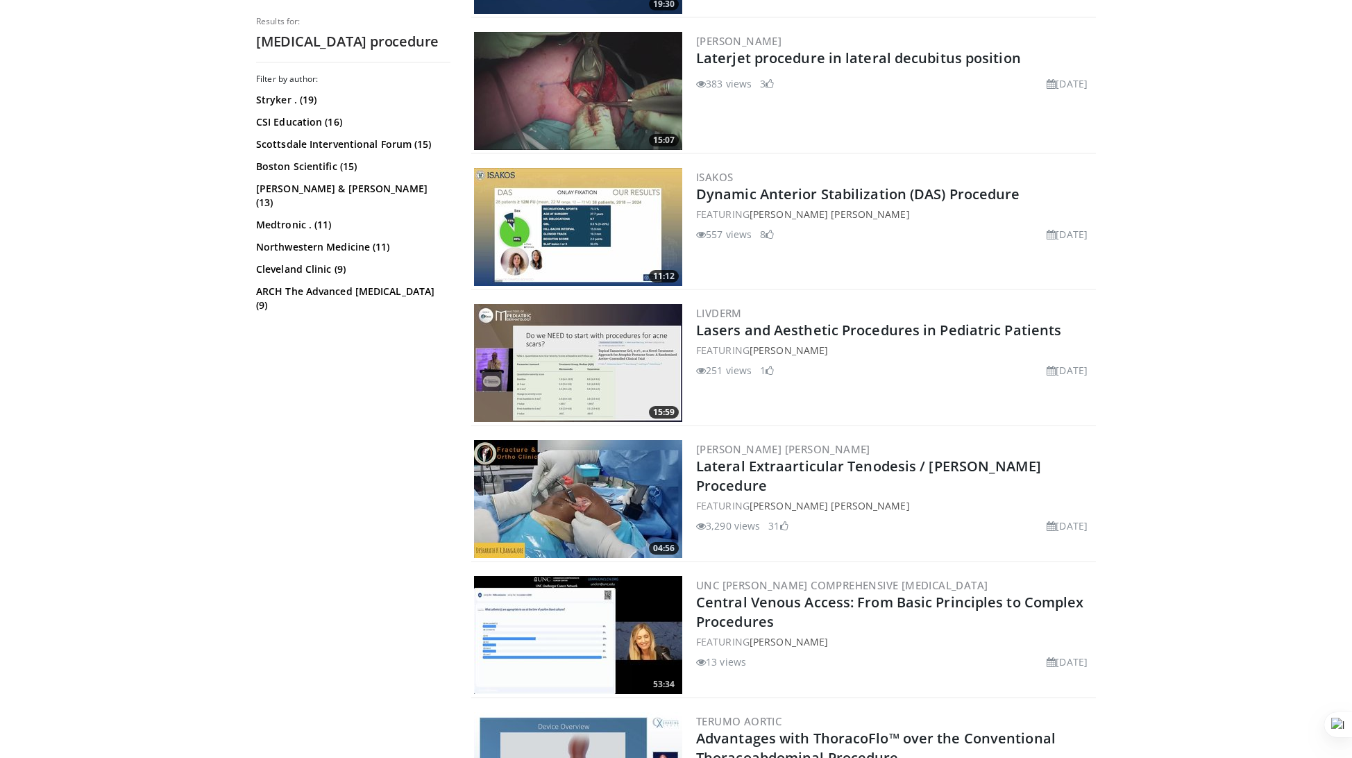
scroll to position [2543, 0]
